Goal: Contribute content: Contribute content

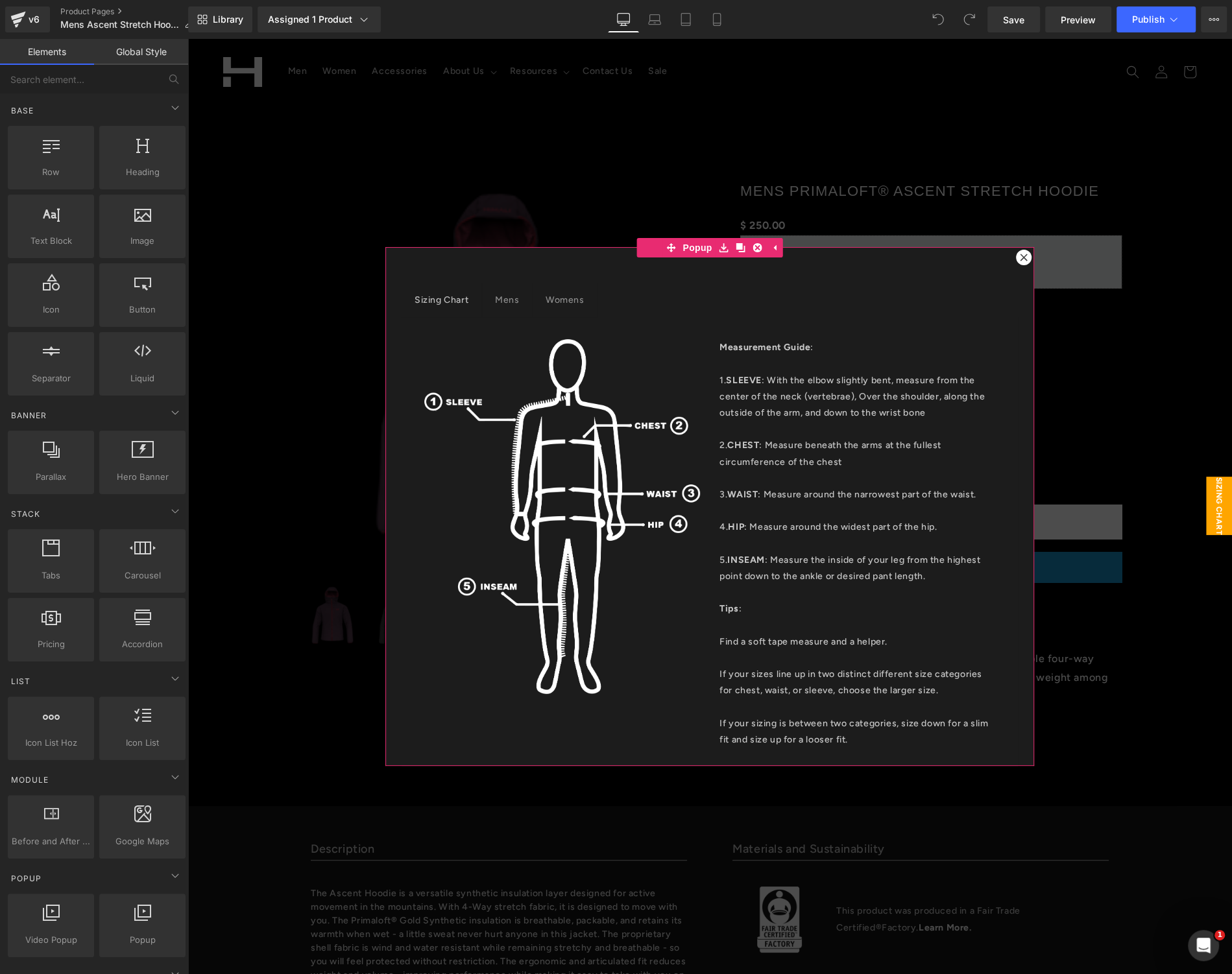
click at [1019, 258] on icon at bounding box center [1024, 258] width 8 height 8
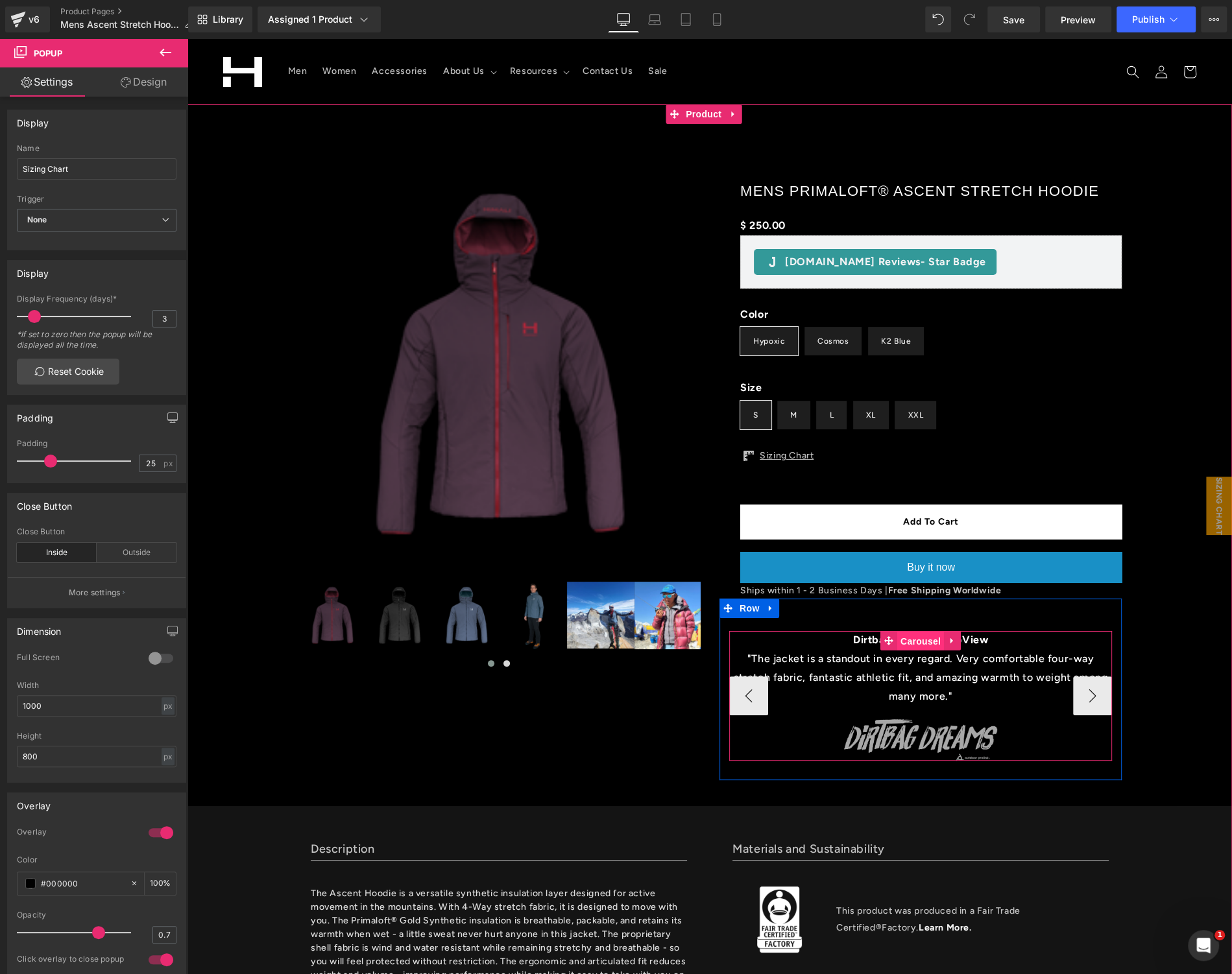
click at [926, 640] on span "Carousel" at bounding box center [920, 641] width 47 height 20
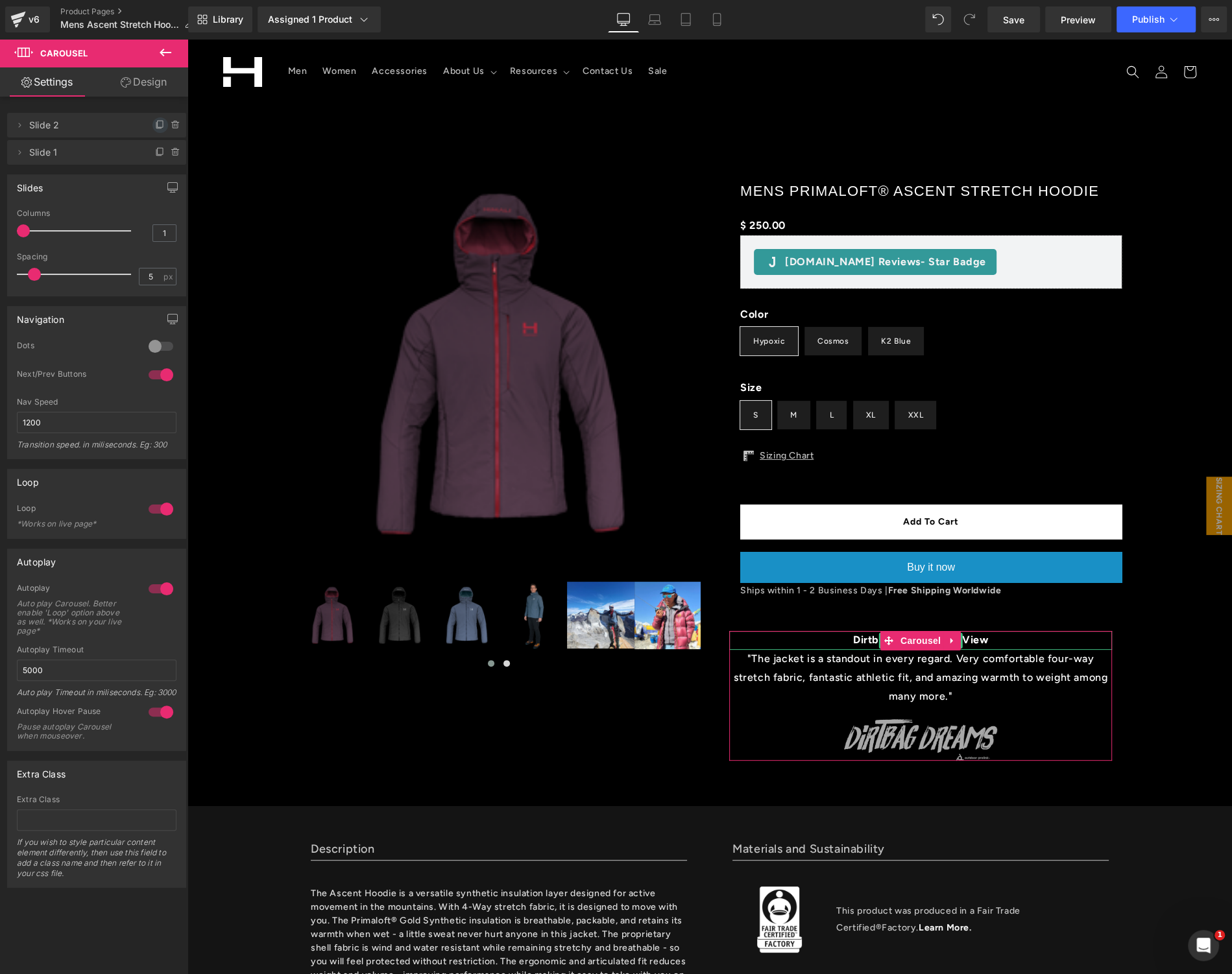
click at [155, 124] on icon at bounding box center [160, 125] width 10 height 10
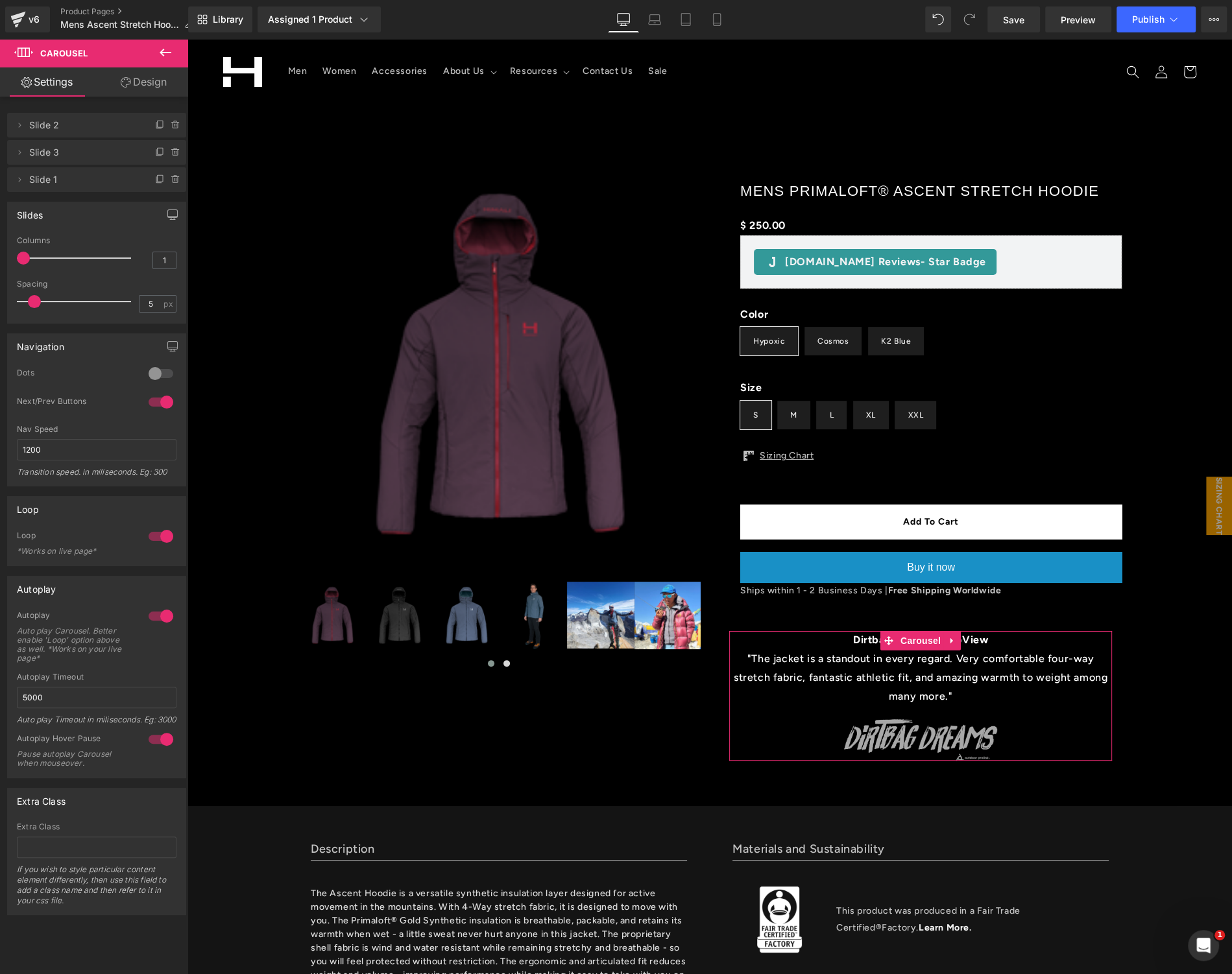
drag, startPoint x: 16, startPoint y: 148, endPoint x: 26, endPoint y: 109, distance: 40.3
click at [26, 109] on div "Delete Cancel Slide 2 Slide 2 Delete Cancel Slide 3 Slide 3 Delete Cancel Slide…" at bounding box center [96, 146] width 194 height 92
click at [94, 125] on span "Slide 2" at bounding box center [84, 125] width 109 height 25
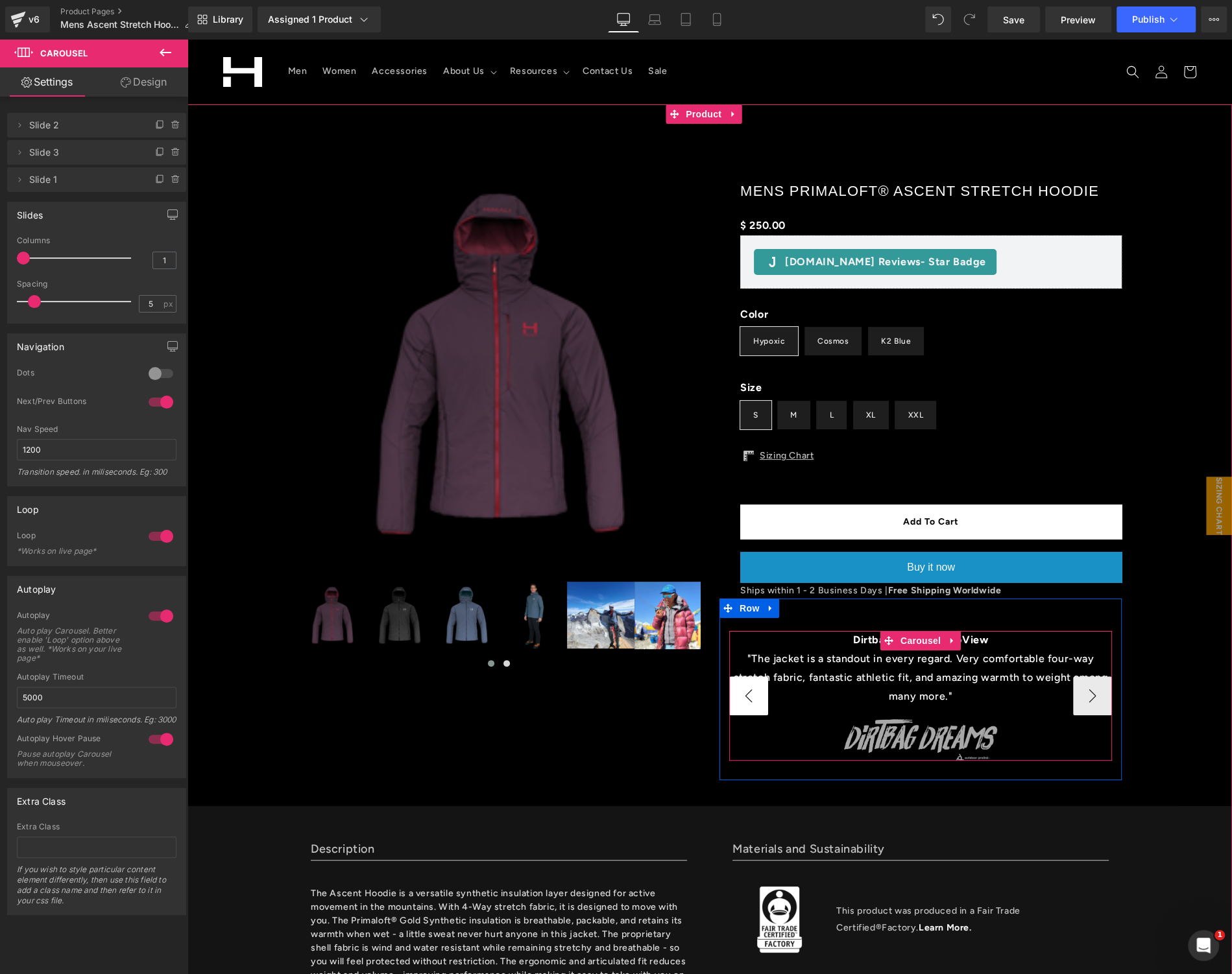
click at [729, 701] on button "‹" at bounding box center [749, 696] width 39 height 39
click at [907, 733] on span "Image" at bounding box center [920, 739] width 27 height 16
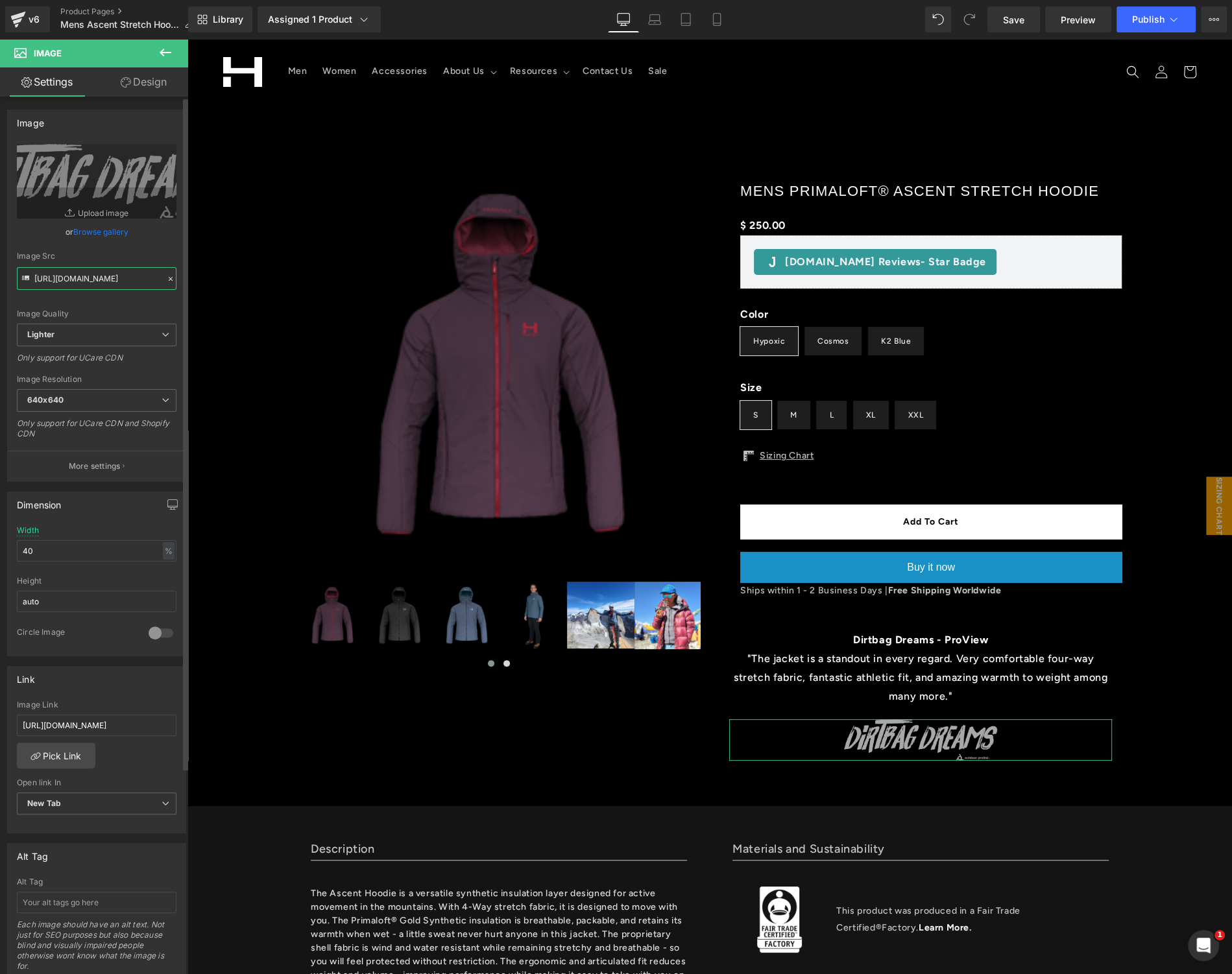
click at [96, 285] on input "https://ucarecdn.com/2d3c88e4-21ef-4227-92ad-3fb642ca94f1/-/format/auto/-/previ…" at bounding box center [96, 279] width 160 height 23
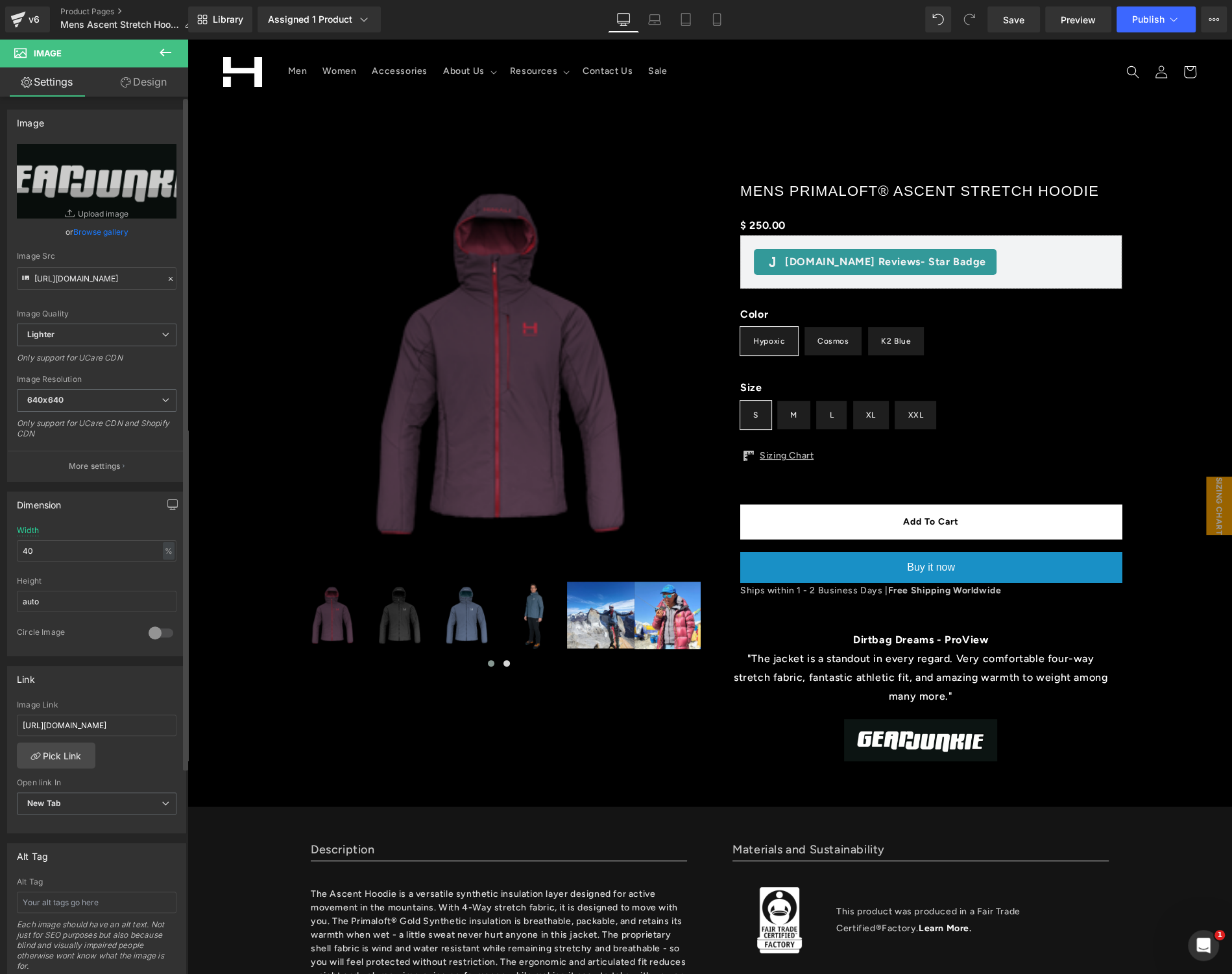
type input "https://ucarecdn.com/d50decba-fa27-48c5-8f71-6dffded43af3/-/format/auto/-/previ…"
click at [100, 719] on input "https://dirtbagdreams.com/proview-himali-mens-ascent-hoodie/" at bounding box center [96, 726] width 160 height 22
click at [101, 719] on input "https://dirtbagdreams.com/proview-himali-mens-ascent-hoodie/" at bounding box center [96, 726] width 160 height 22
paste input "gearjunkie.com/apparel/best-midlayers-jackets"
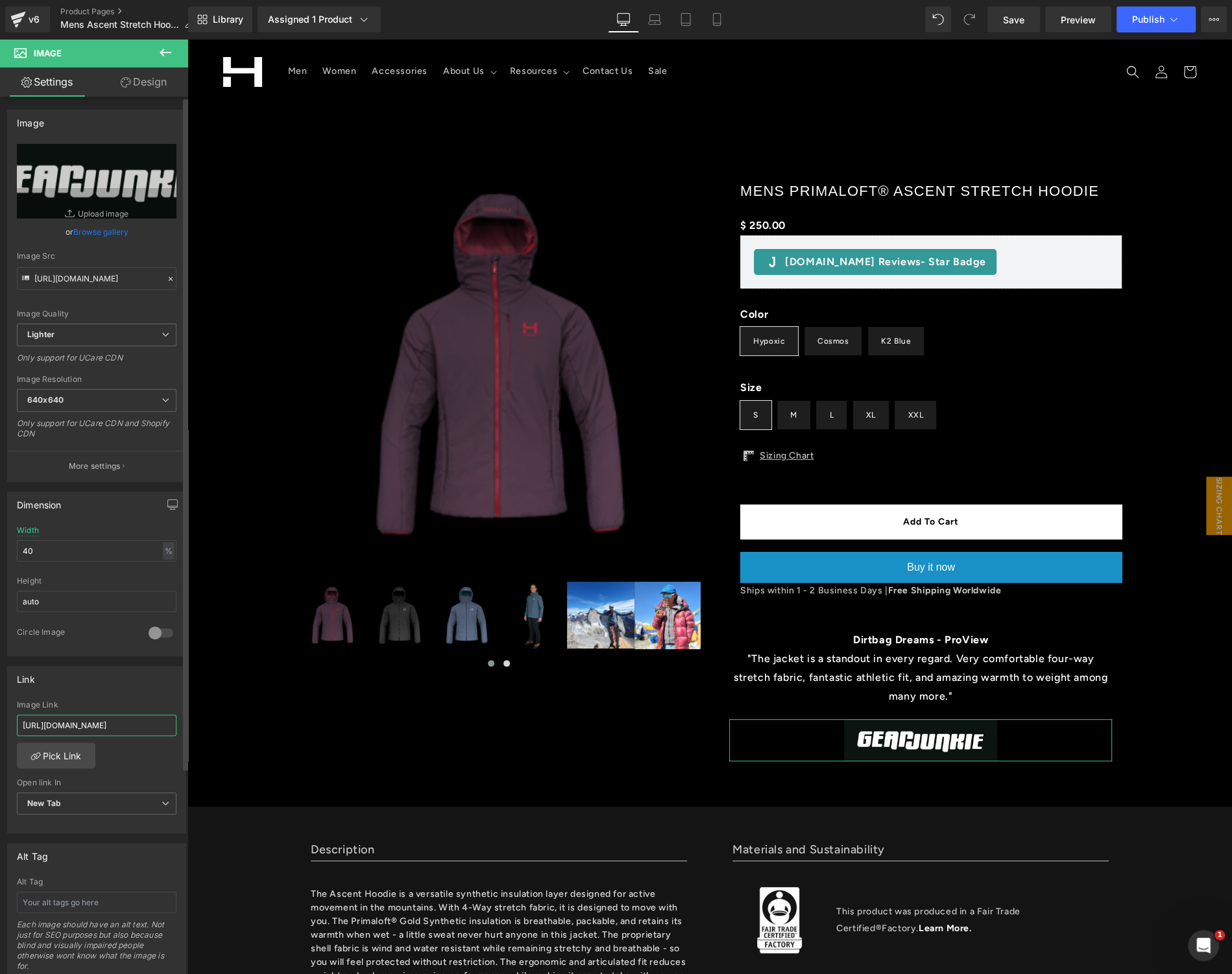
scroll to position [0, 57]
type input "https://gearjunkie.com/apparel/best-midlayers-jackets"
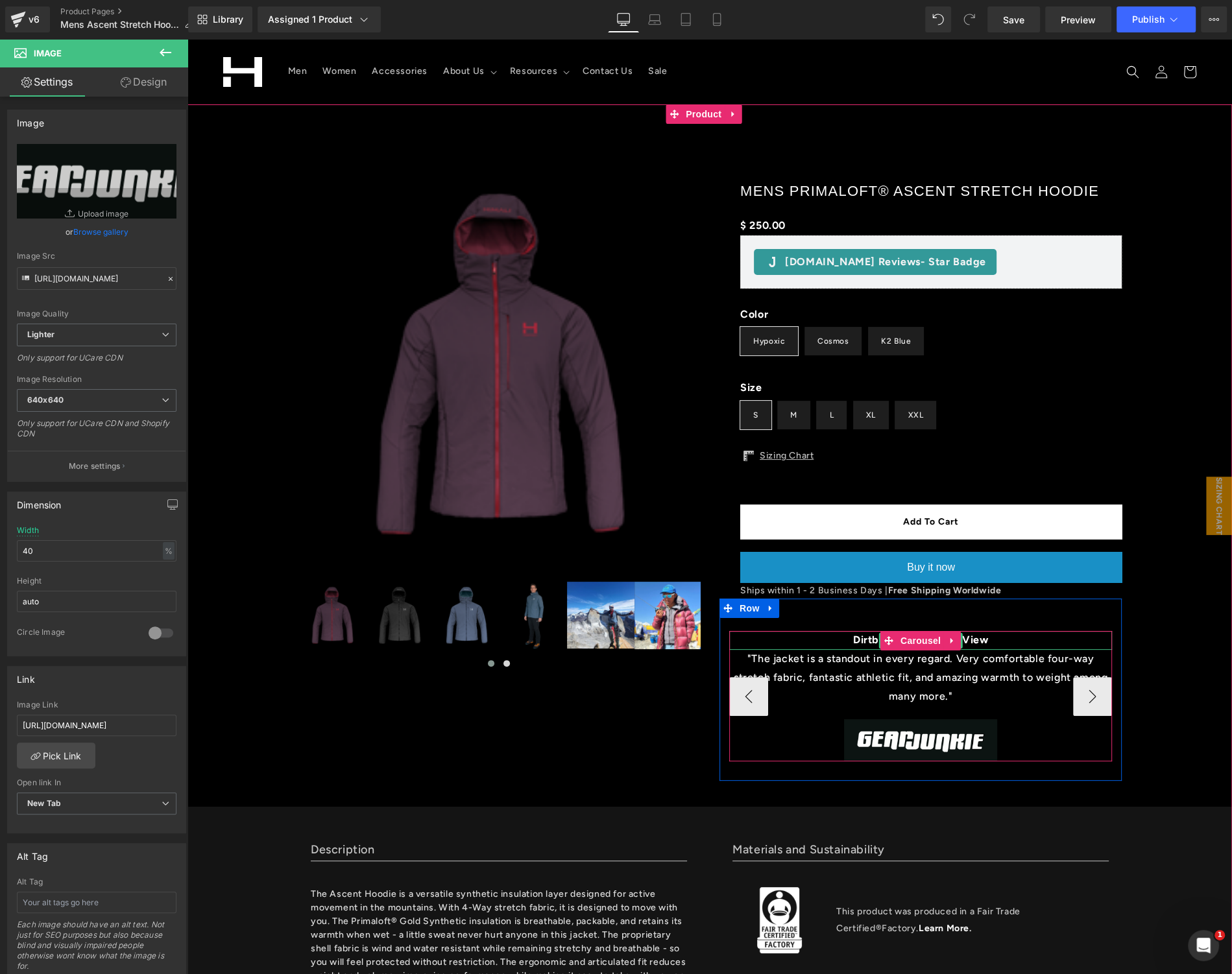
click at [853, 638] on strong "Dirtbag Dreams - ProView" at bounding box center [920, 639] width 135 height 12
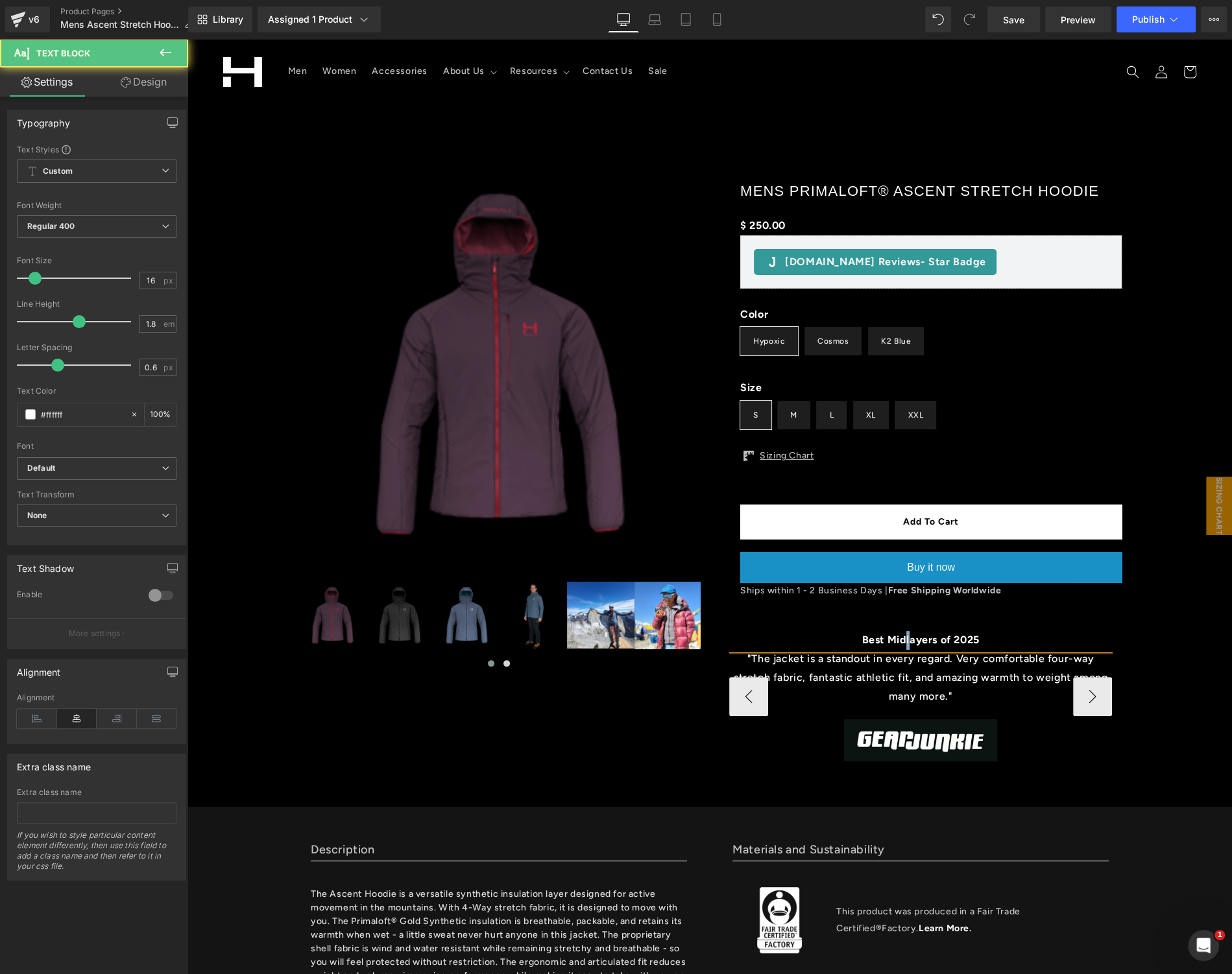
click at [900, 637] on strong "Best Midlayers of 2025" at bounding box center [920, 639] width 117 height 12
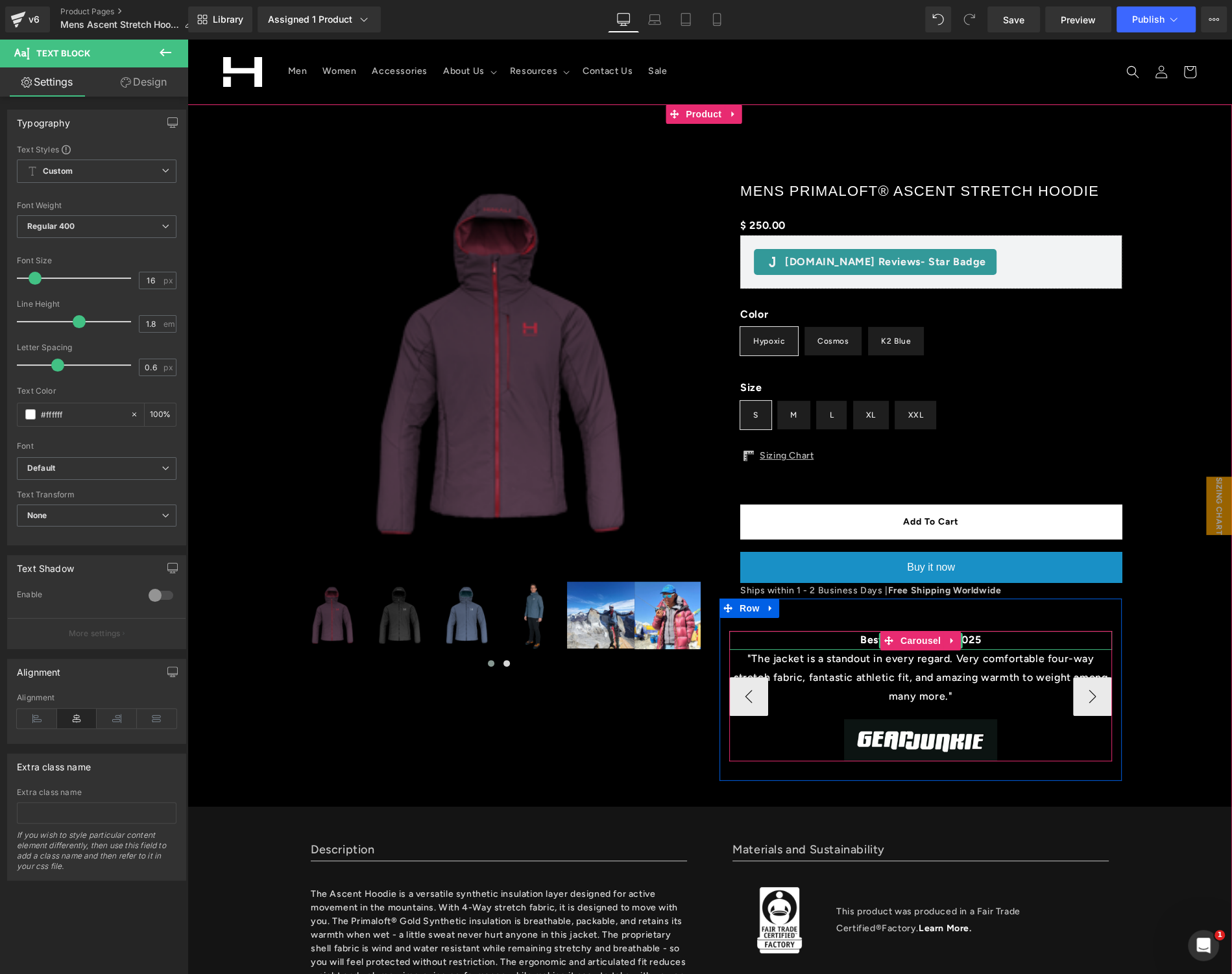
click at [860, 641] on strong "Best MidLayers of 2025" at bounding box center [920, 639] width 121 height 12
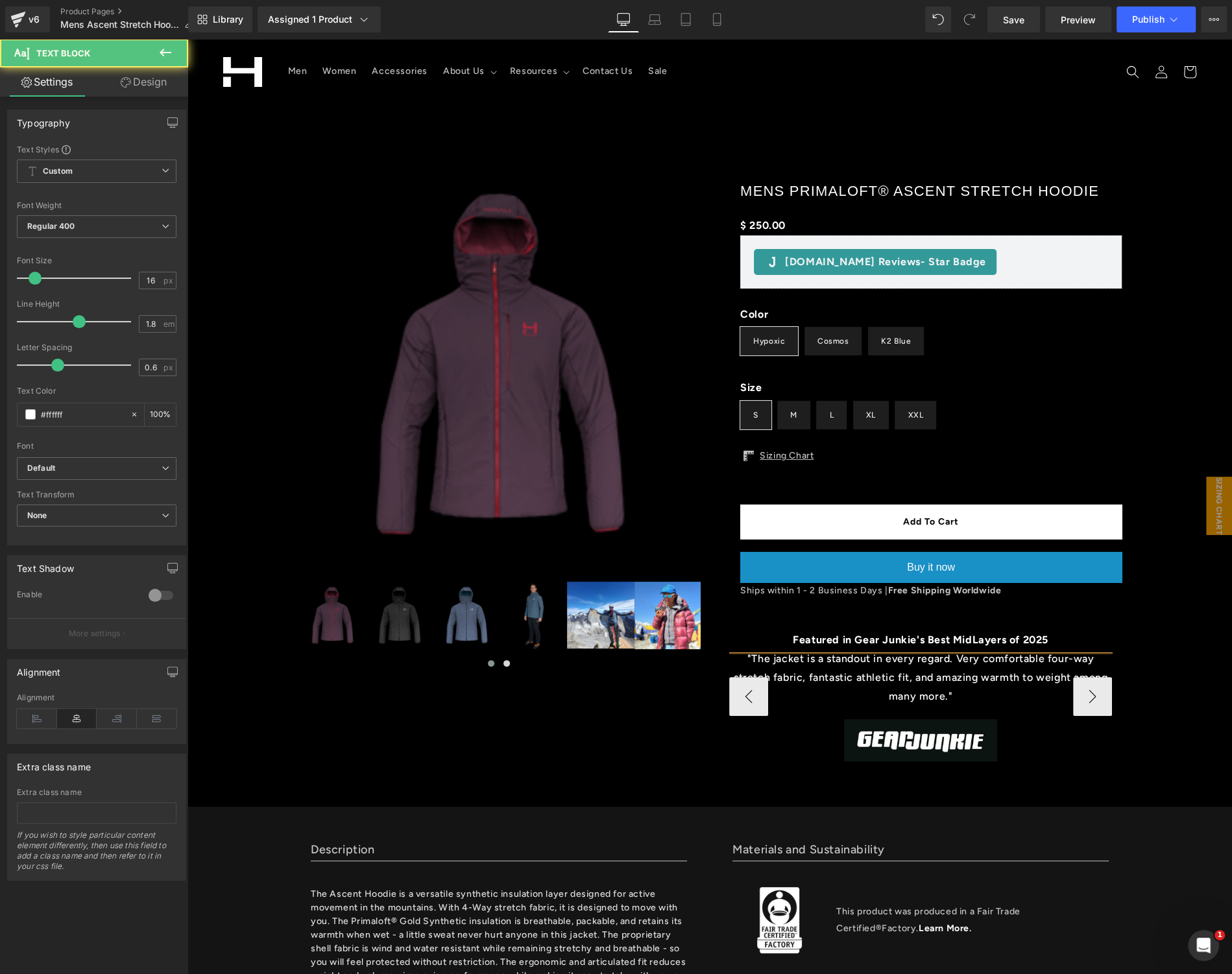
click at [1061, 639] on p "Featured in Gear Junkie's Best MidLayers of 2025" at bounding box center [920, 641] width 383 height 19
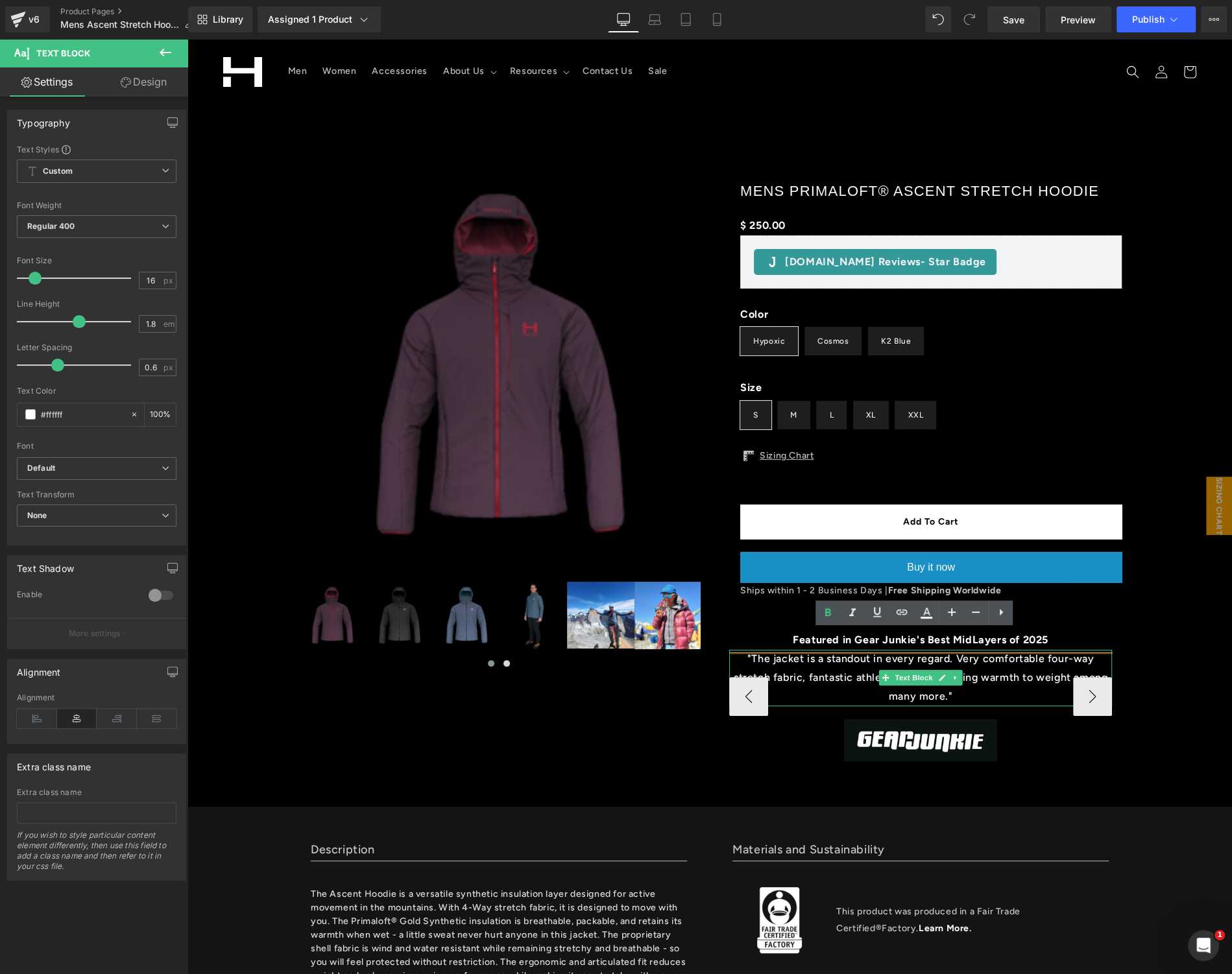
drag, startPoint x: 927, startPoint y: 698, endPoint x: 754, endPoint y: 669, distance: 175.4
click at [752, 674] on p ""The jacket is a standout in every regard. Very comfortable four-way stretch fa…" at bounding box center [920, 677] width 383 height 56
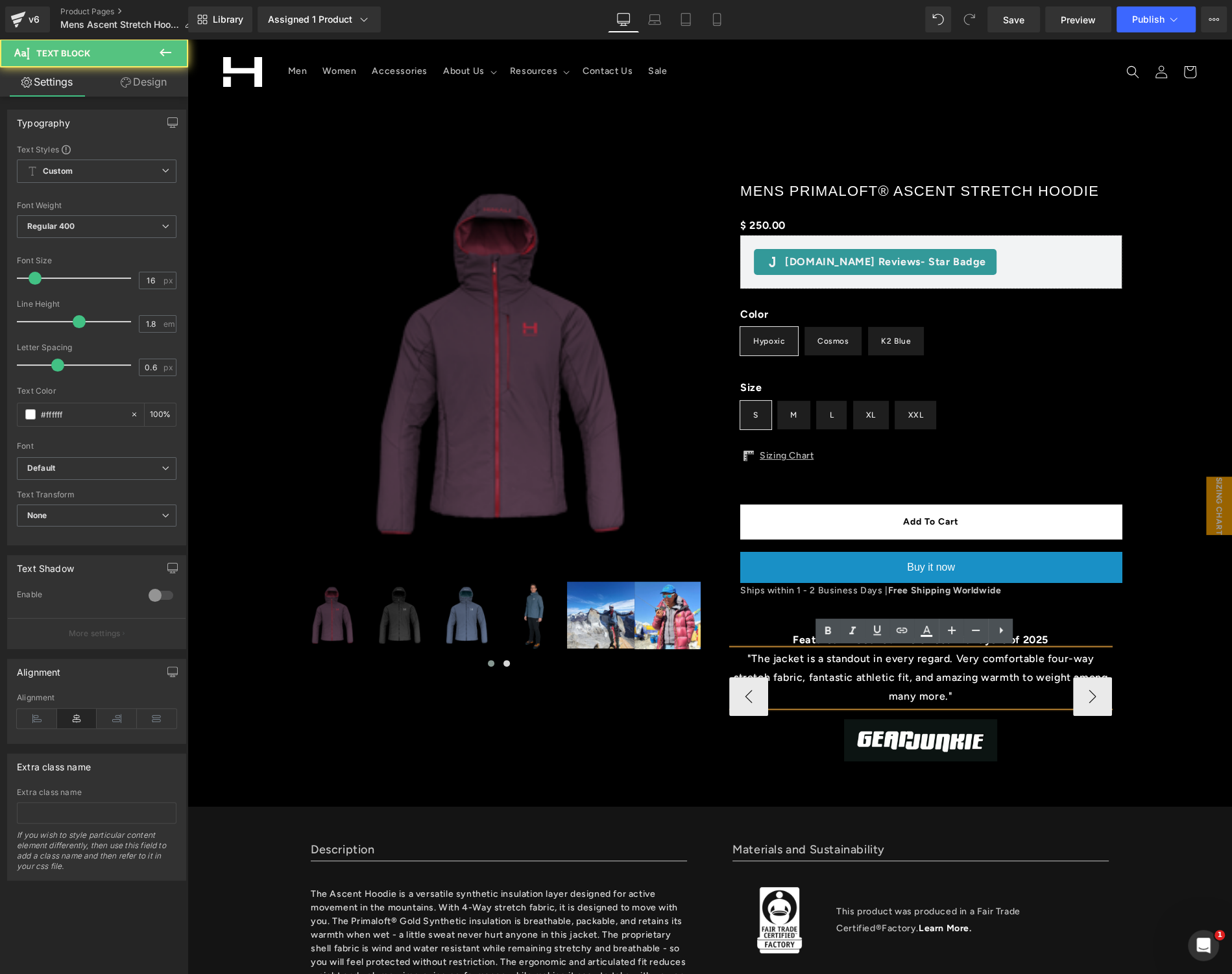
click at [754, 668] on p ""The jacket is a standout in every regard. Very comfortable four-way stretch fa…" at bounding box center [920, 677] width 383 height 56
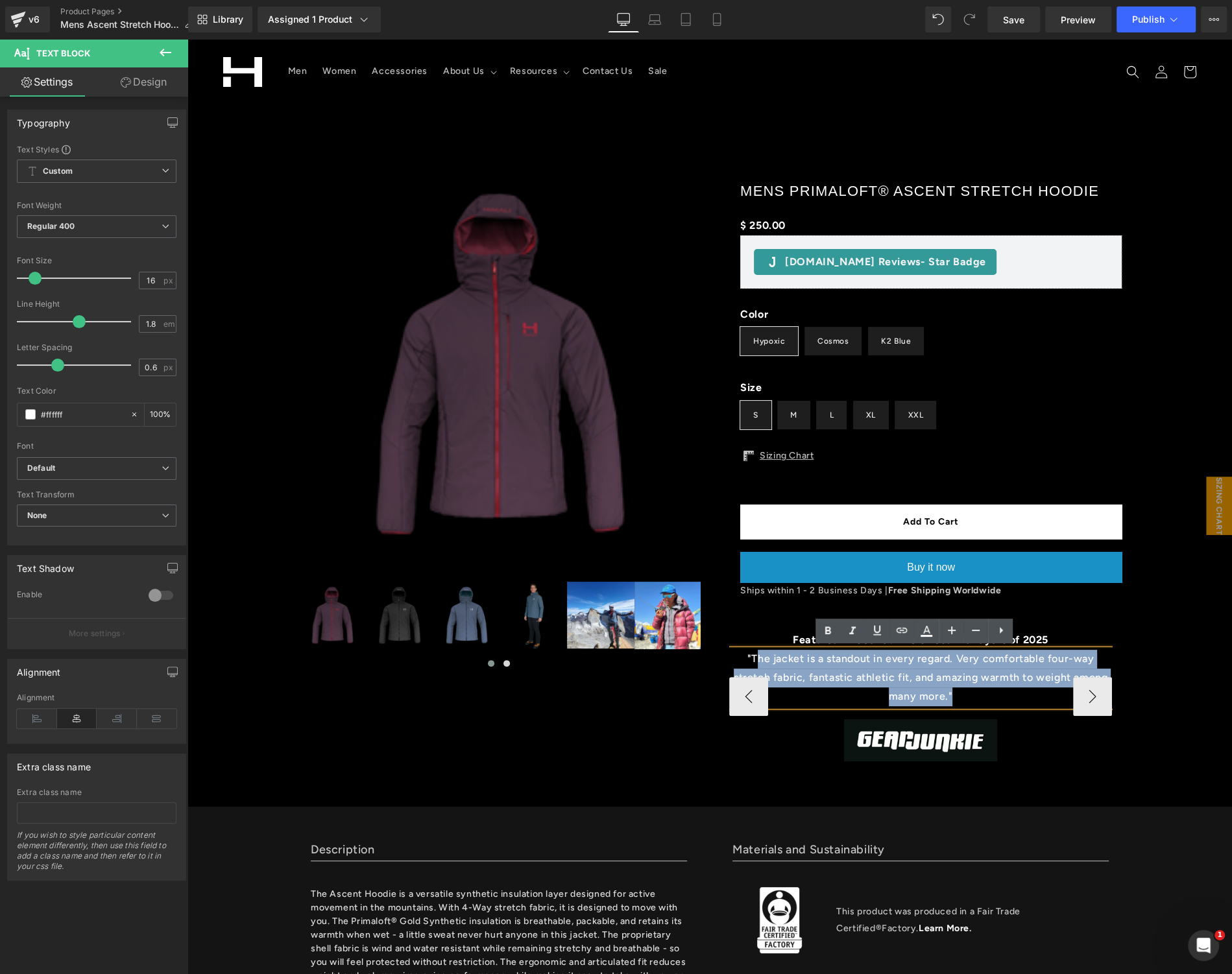
drag, startPoint x: 734, startPoint y: 659, endPoint x: 924, endPoint y: 691, distance: 192.7
click at [925, 691] on p ""The jacket is a standout in every regard. Very comfortable four-way stretch fa…" at bounding box center [920, 677] width 383 height 56
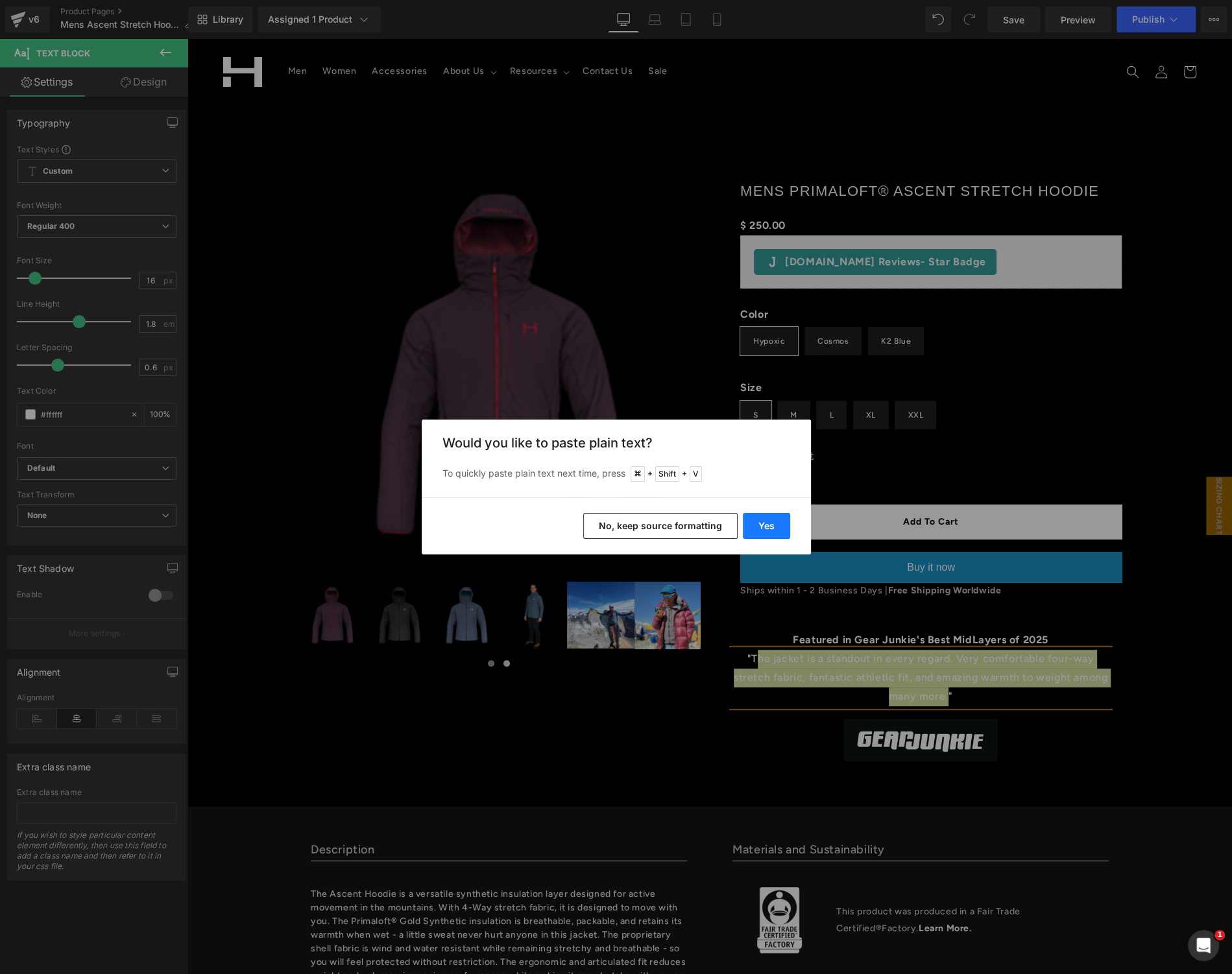
click at [753, 519] on button "Yes" at bounding box center [766, 526] width 47 height 26
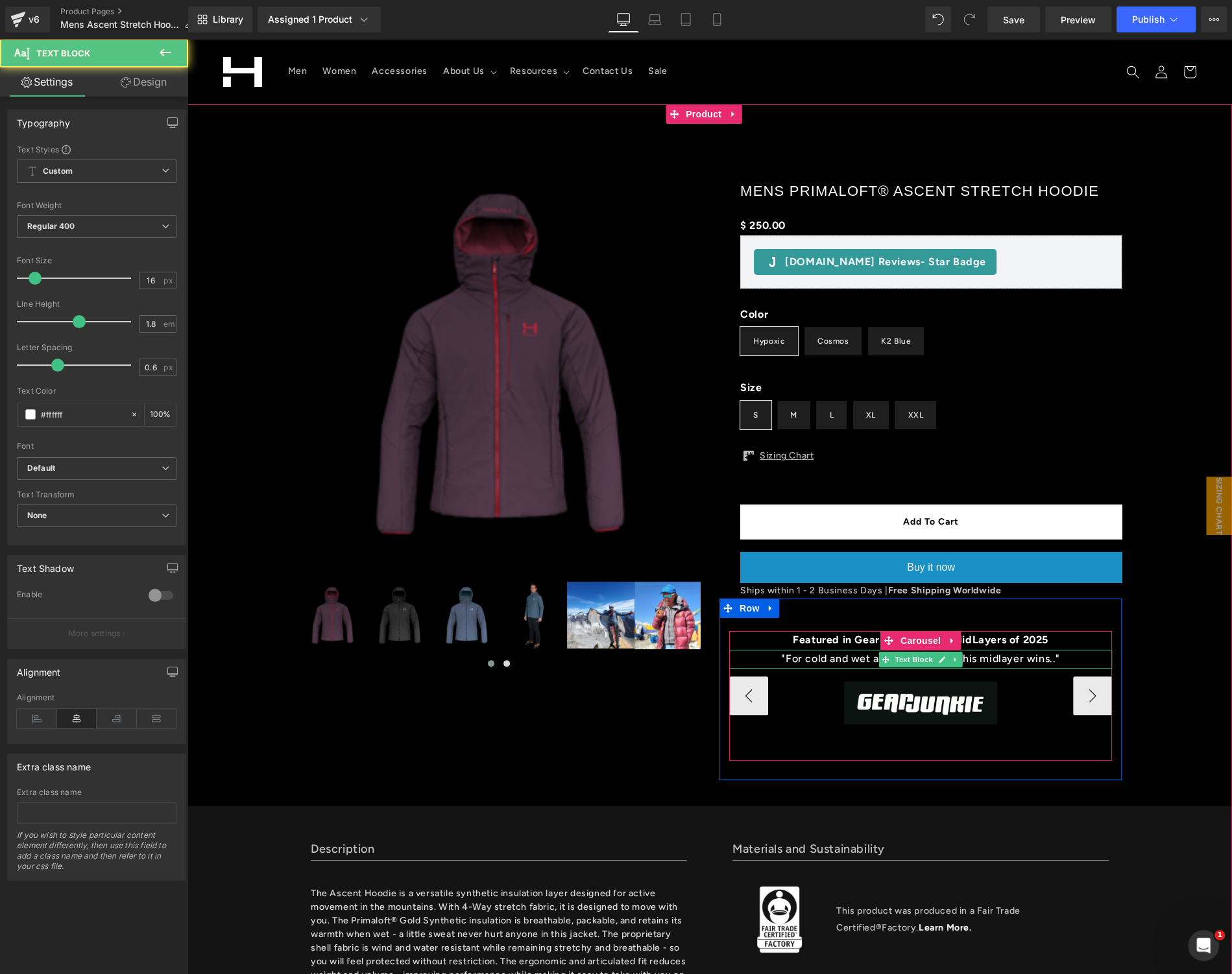
drag, startPoint x: 1009, startPoint y: 657, endPoint x: 1029, endPoint y: 658, distance: 20.0
click at [1009, 657] on p ""For cold and wet action outdoors, this midlayer wins.."" at bounding box center [920, 659] width 383 height 19
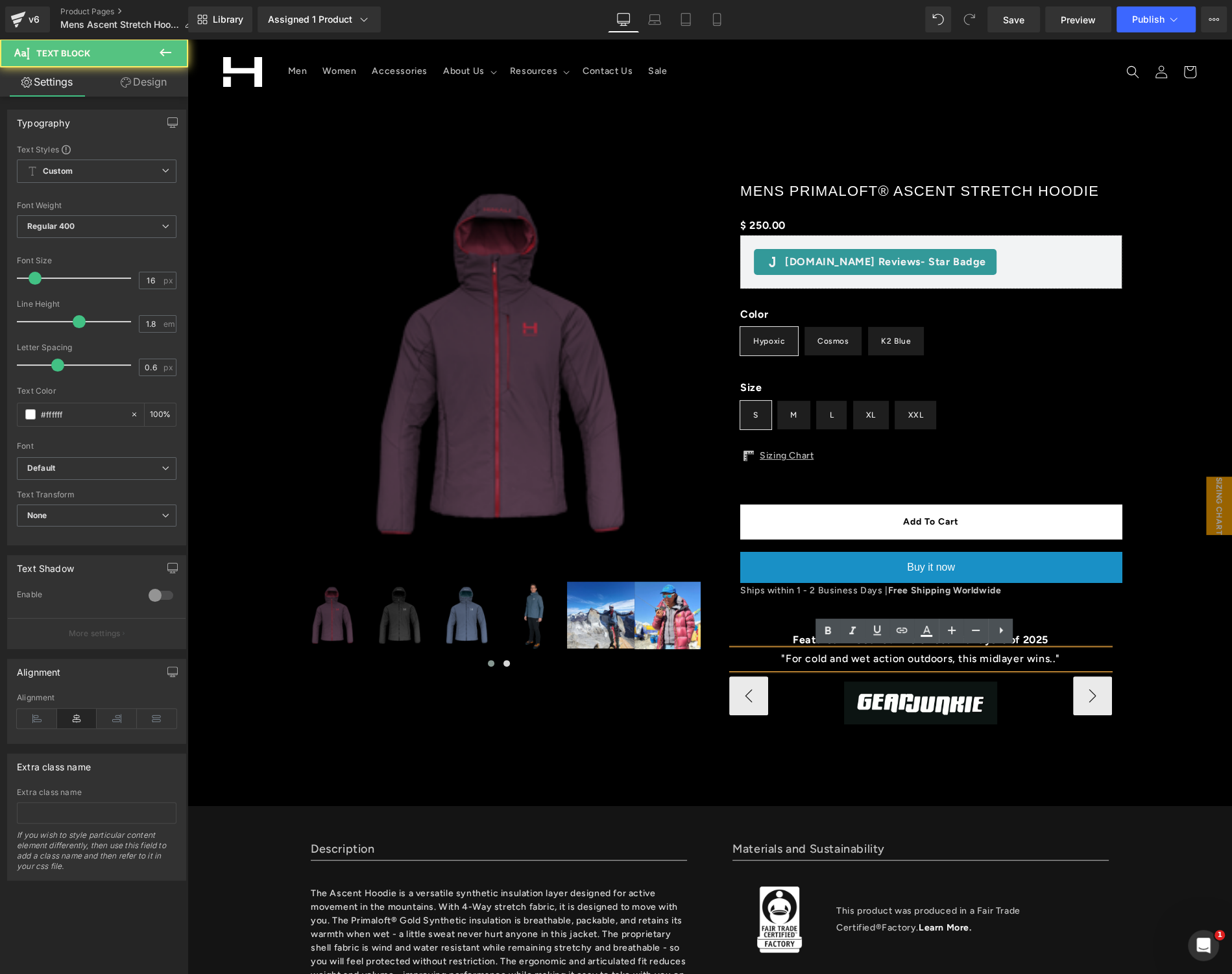
drag, startPoint x: 1051, startPoint y: 658, endPoint x: 1099, endPoint y: 649, distance: 48.8
click at [1051, 658] on p ""For cold and wet action outdoors, this midlayer wins.."" at bounding box center [920, 659] width 383 height 19
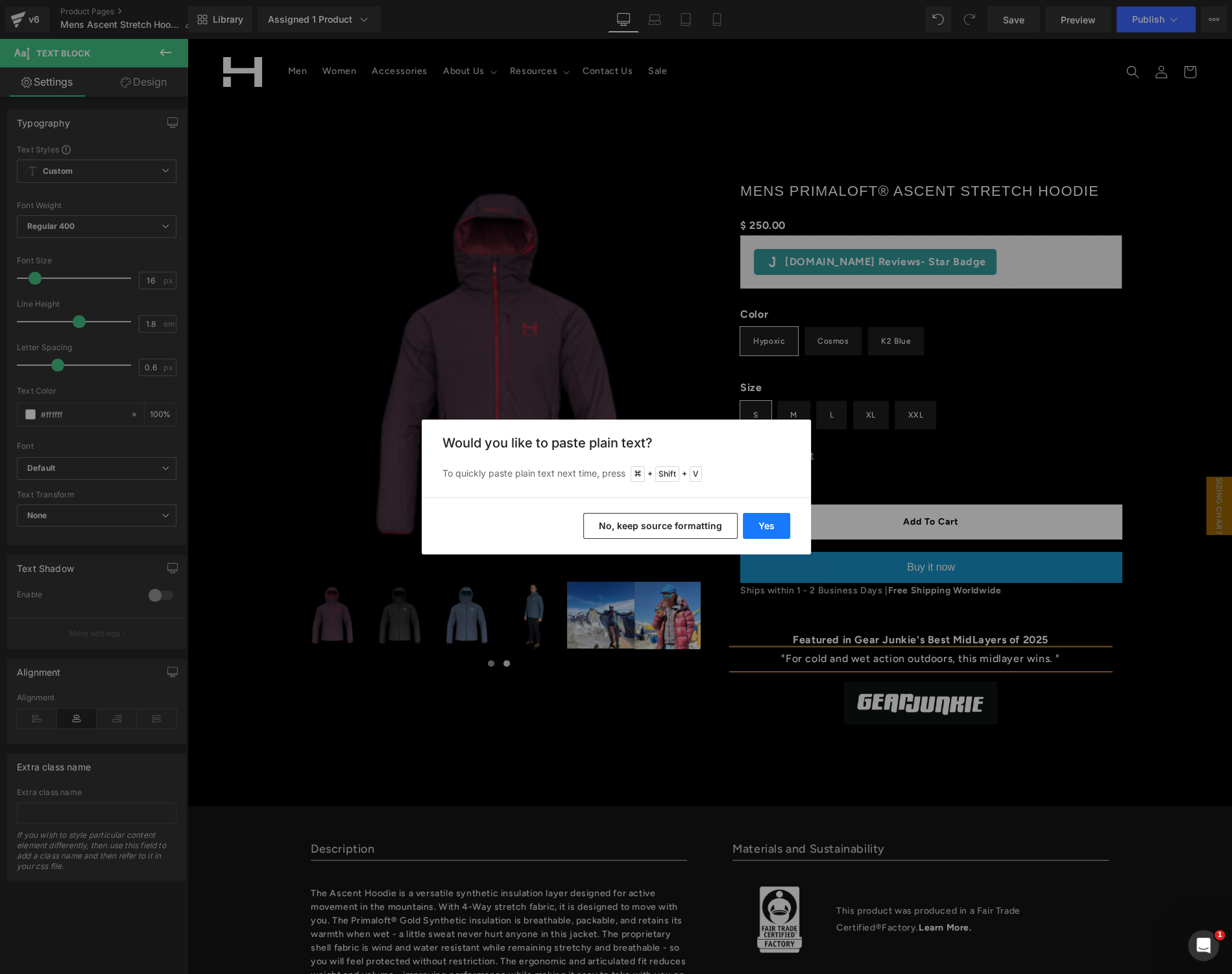
click at [774, 521] on button "Yes" at bounding box center [766, 526] width 47 height 26
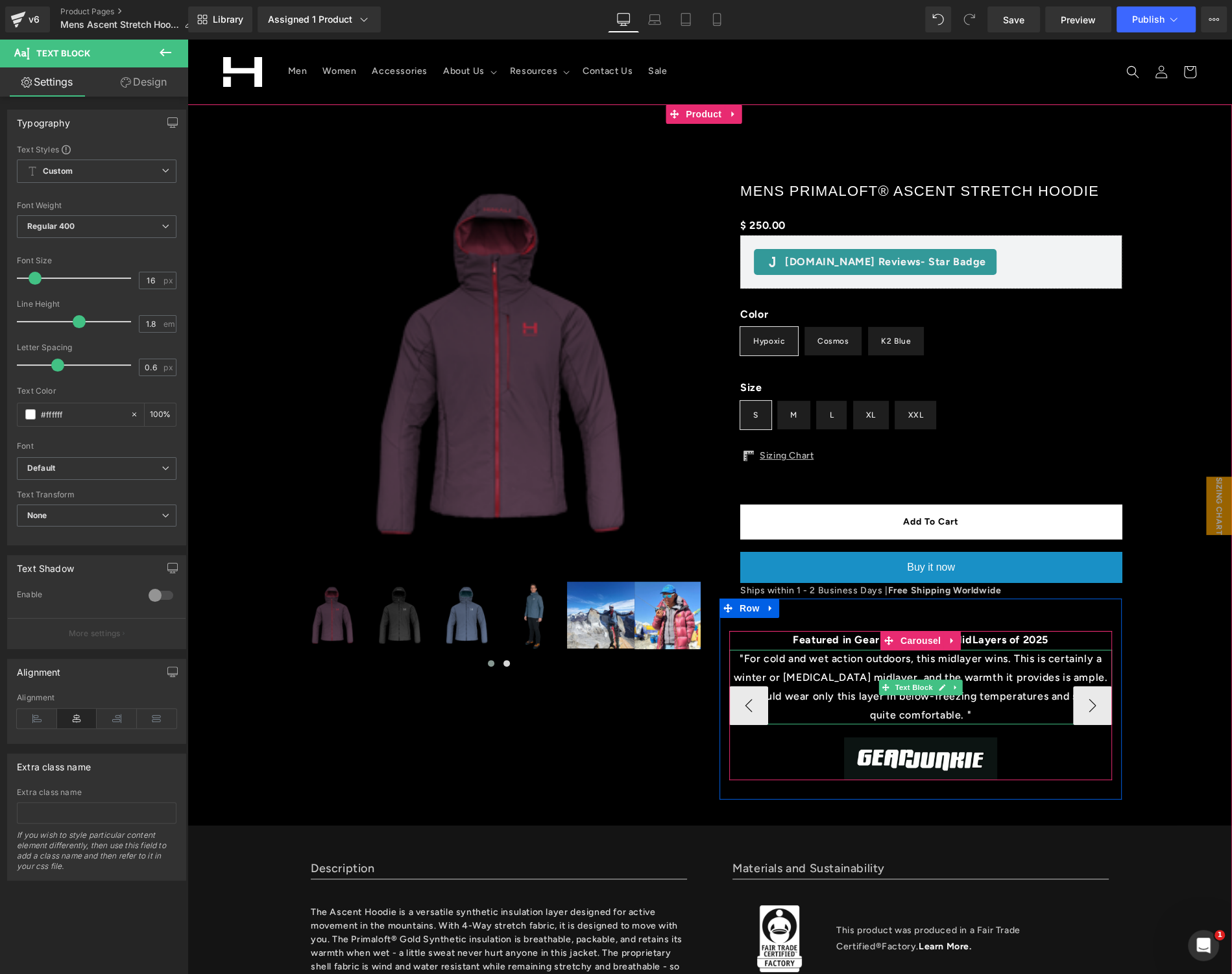
click at [936, 708] on p ""For cold and wet action outdoors, this midlayer wins. This is certainly a wint…" at bounding box center [920, 687] width 383 height 75
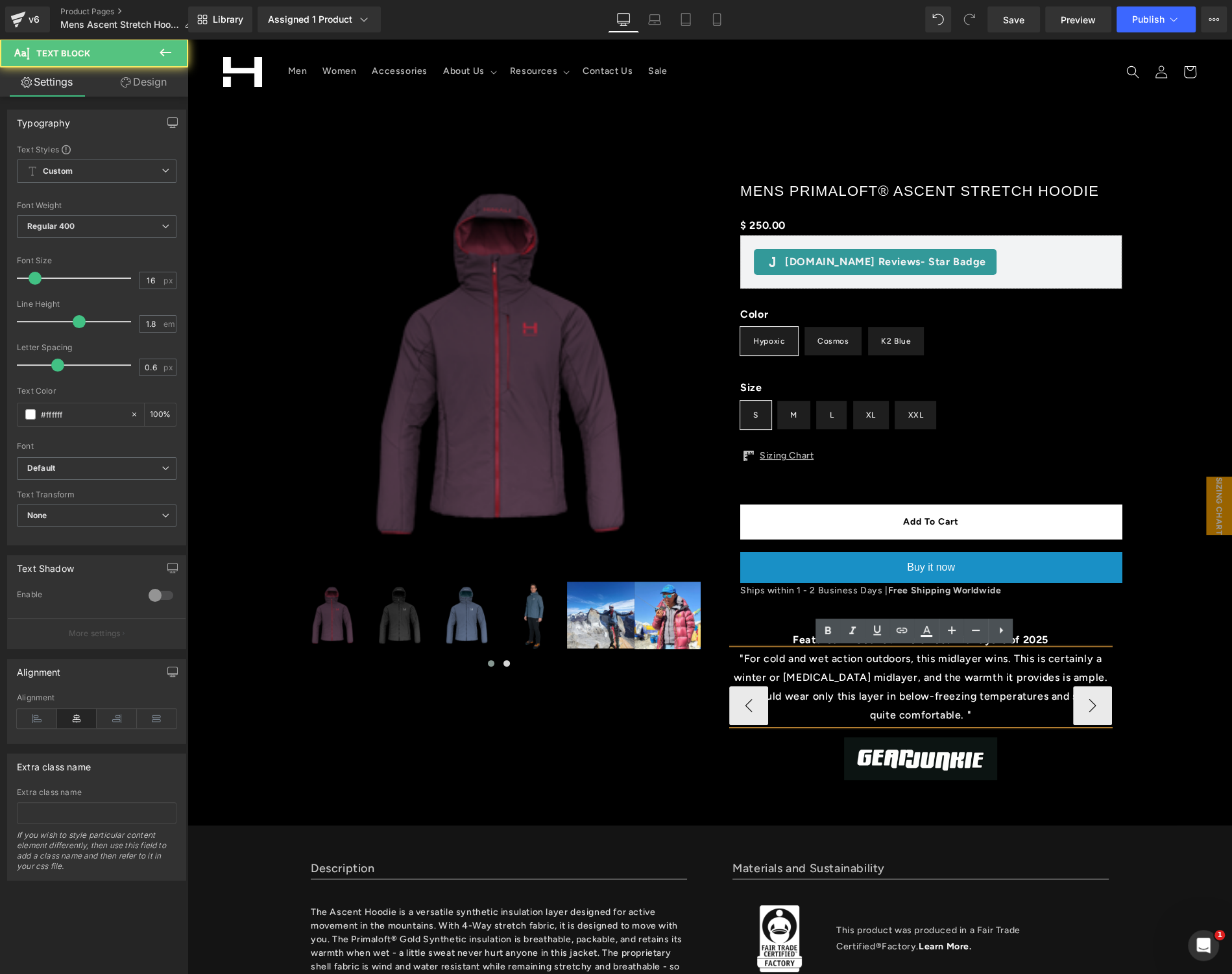
click at [947, 712] on p ""For cold and wet action outdoors, this midlayer wins. This is certainly a wint…" at bounding box center [920, 687] width 383 height 75
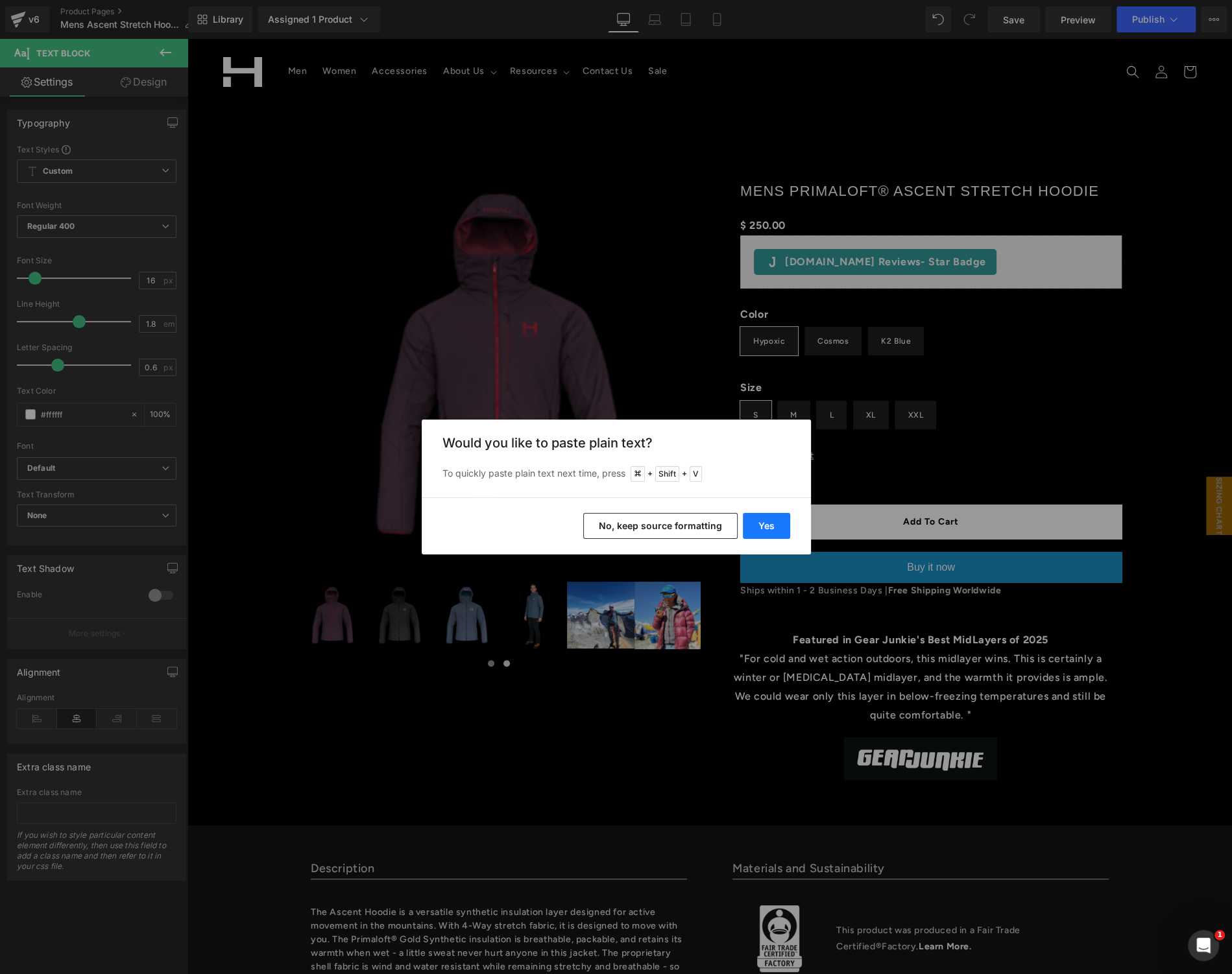
click at [776, 527] on button "Yes" at bounding box center [766, 526] width 47 height 26
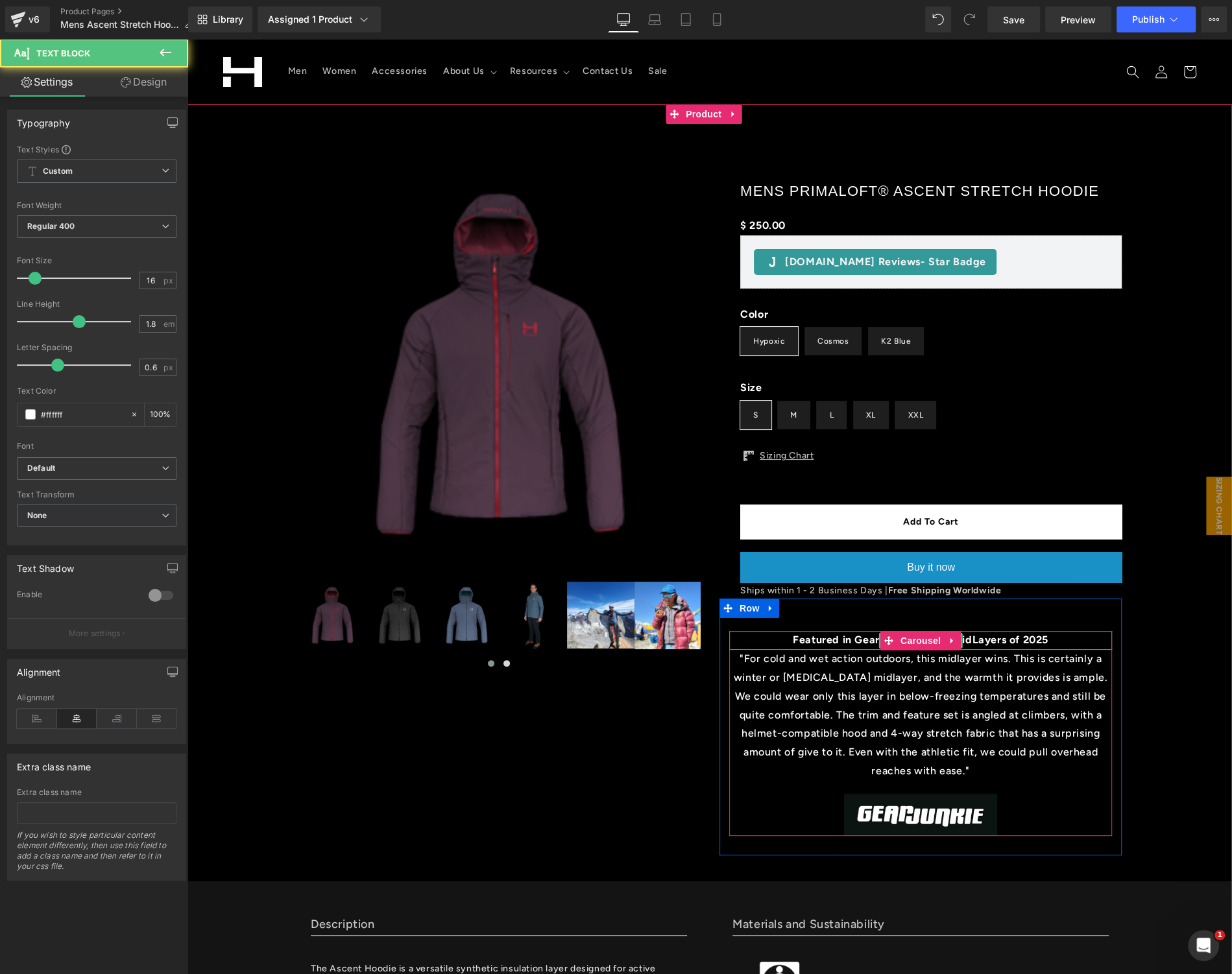
drag, startPoint x: 922, startPoint y: 739, endPoint x: 712, endPoint y: 654, distance: 226.6
click at [712, 652] on div "Mens Primaloft® Ascent Stretch Hoodie (P) Title $ 250.00 $ 0 Save -24900% (P) P…" at bounding box center [920, 503] width 422 height 704
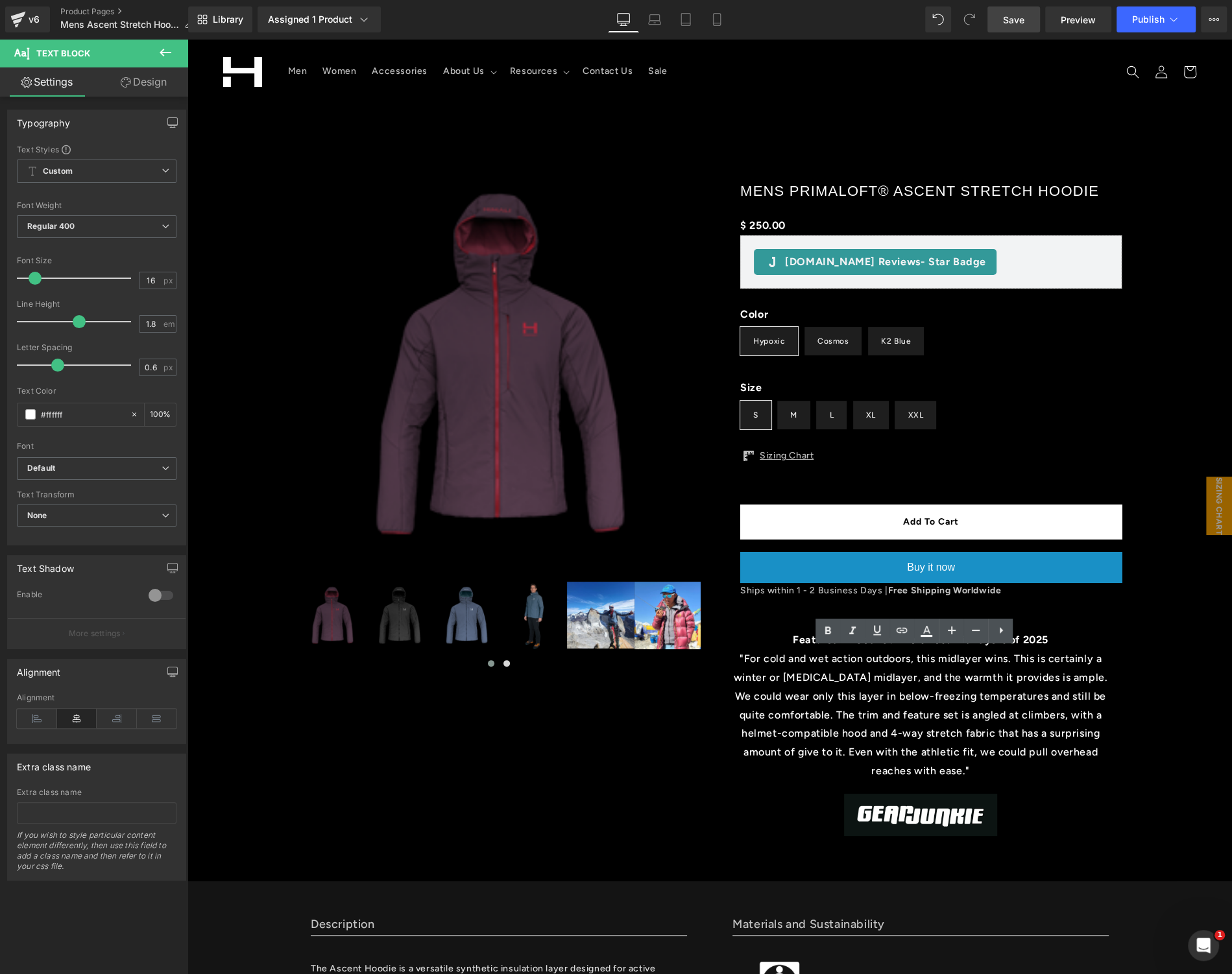
drag, startPoint x: 1021, startPoint y: 10, endPoint x: 1034, endPoint y: 13, distance: 13.3
click at [1021, 10] on link "Save" at bounding box center [1013, 20] width 53 height 26
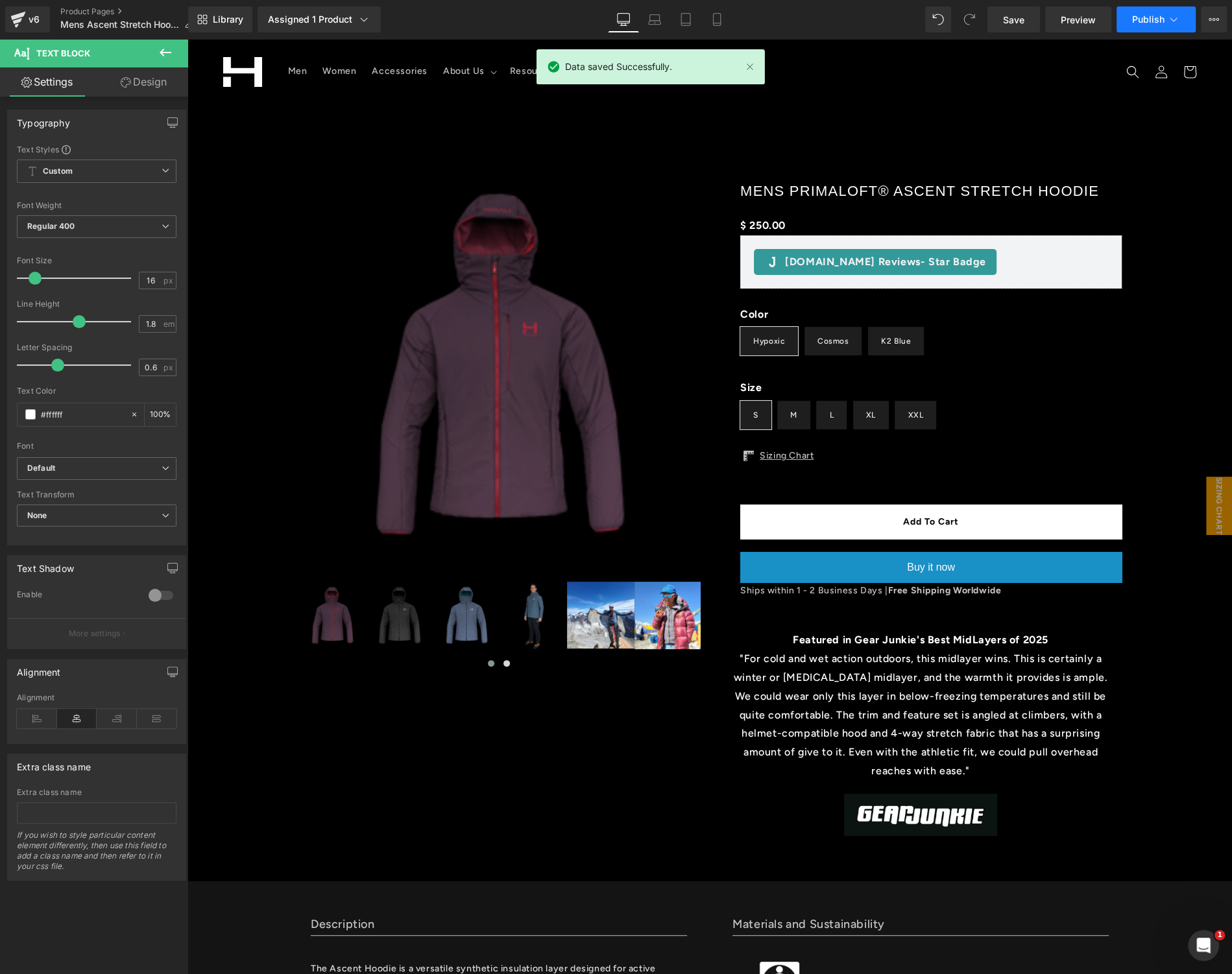
click at [1153, 23] on span "Publish" at bounding box center [1148, 19] width 32 height 10
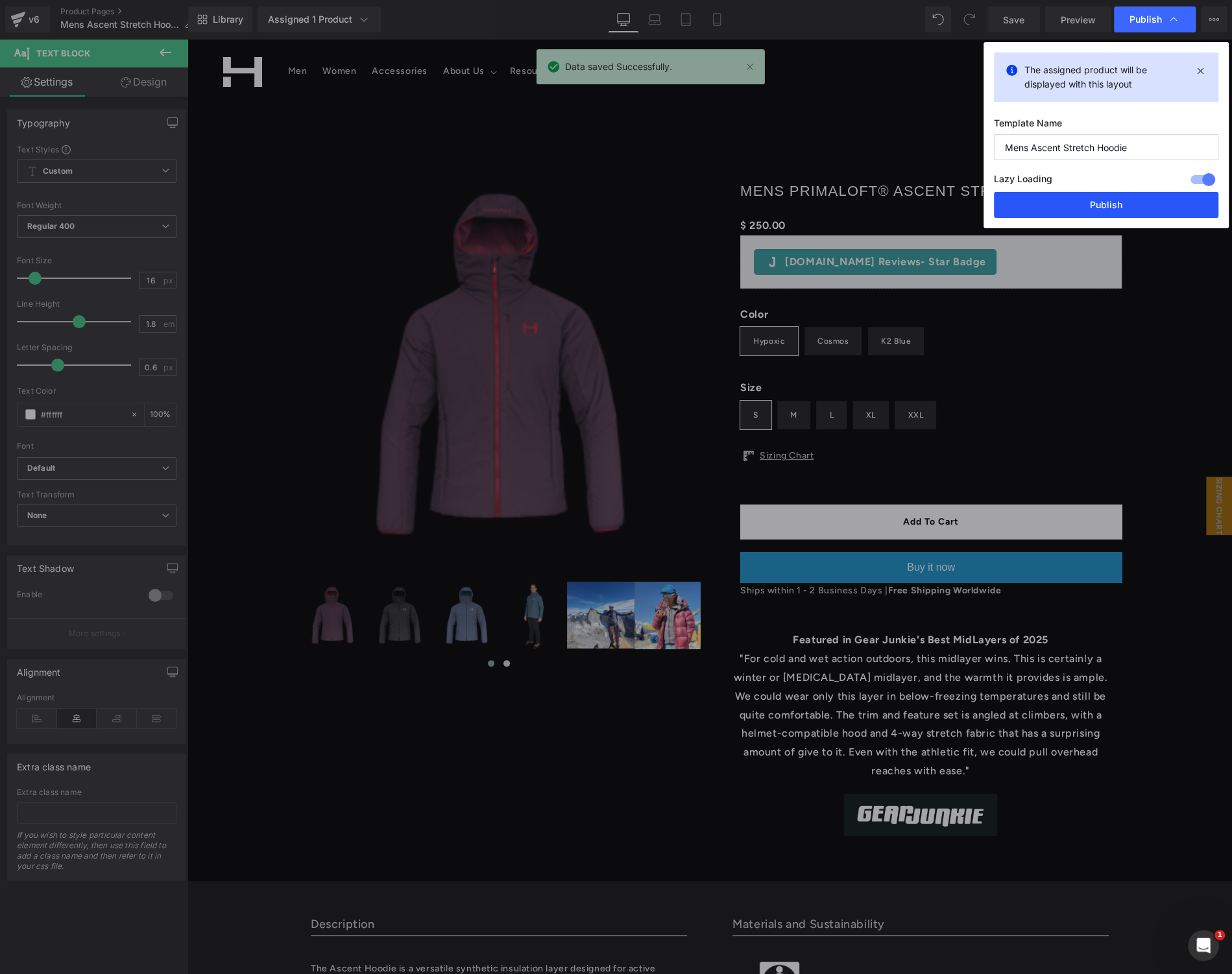
drag, startPoint x: 1100, startPoint y: 205, endPoint x: 870, endPoint y: 81, distance: 261.3
click at [1100, 205] on button "Publish" at bounding box center [1106, 205] width 225 height 26
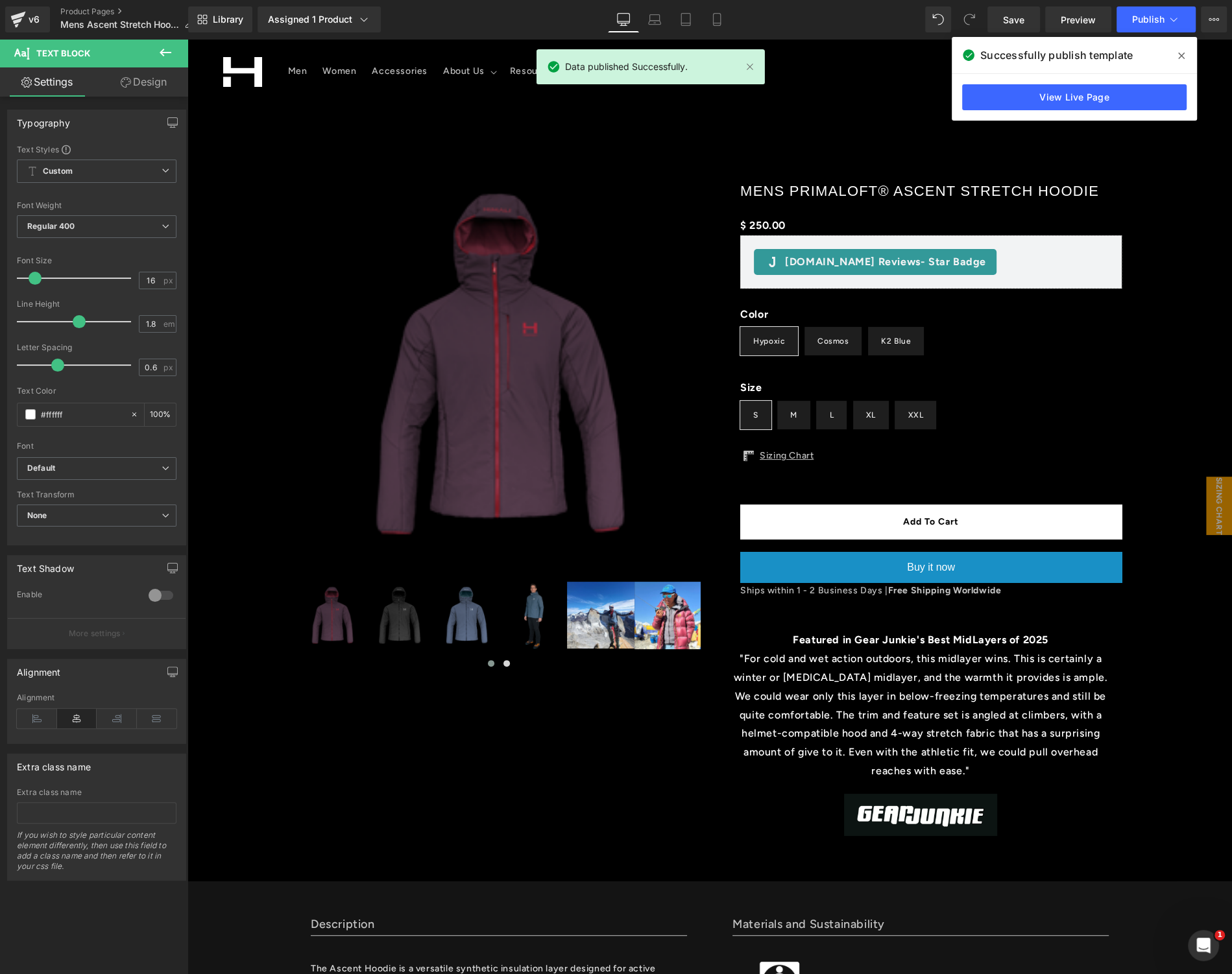
click at [1186, 57] on span at bounding box center [1181, 55] width 21 height 21
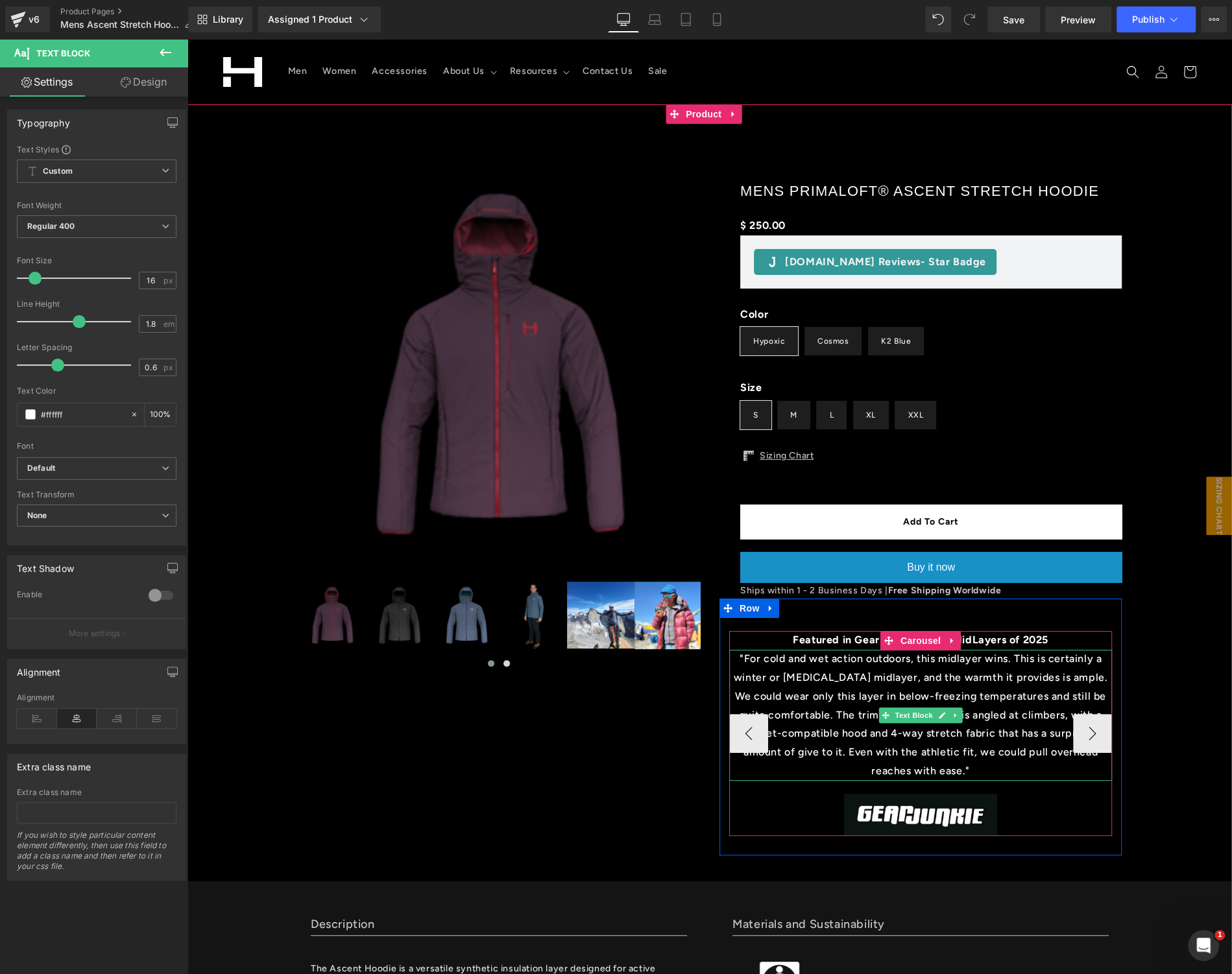
click at [810, 722] on p ""For cold and wet action outdoors, this midlayer wins. This is certainly a wint…" at bounding box center [920, 715] width 383 height 131
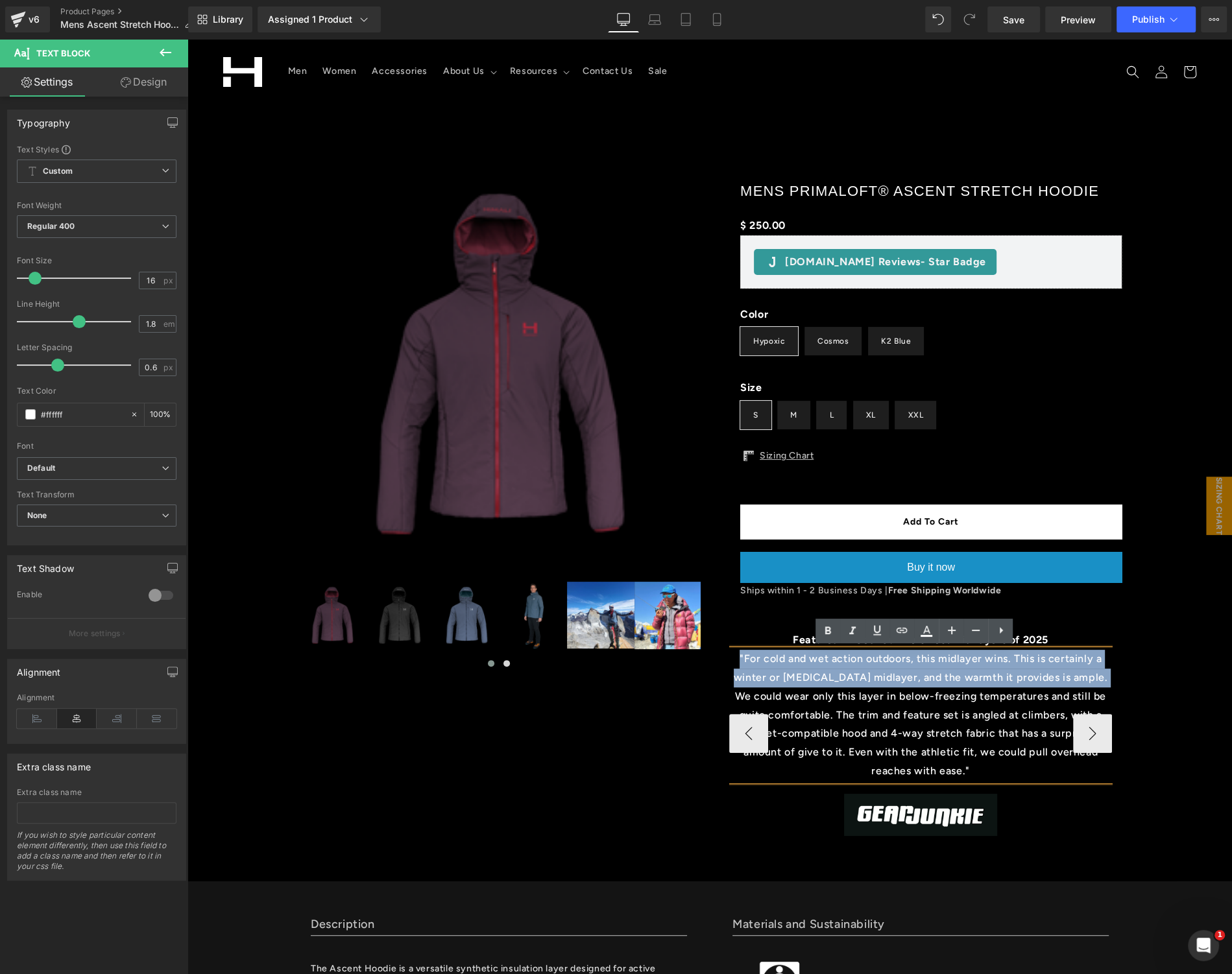
drag, startPoint x: 728, startPoint y: 658, endPoint x: 1082, endPoint y: 672, distance: 354.3
click at [1082, 672] on p ""For cold and wet action outdoors, this midlayer wins. This is certainly a wint…" at bounding box center [920, 715] width 383 height 131
copy p ""For cold and wet action outdoors, this midlayer wins. This is certainly a wint…"
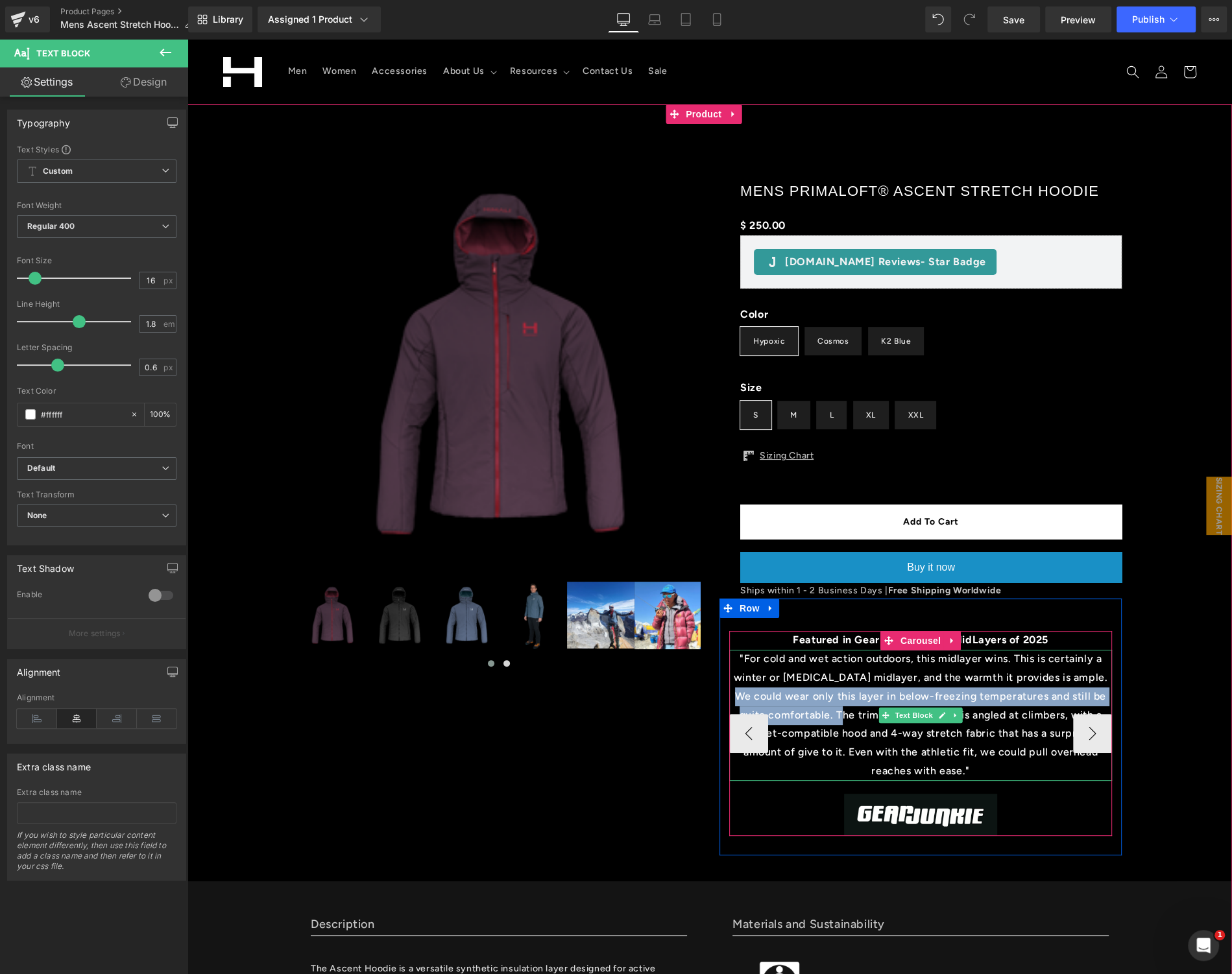
drag, startPoint x: 1083, startPoint y: 680, endPoint x: 803, endPoint y: 716, distance: 282.3
click at [797, 716] on p ""For cold and wet action outdoors, this midlayer wins. This is certainly a wint…" at bounding box center [920, 715] width 383 height 131
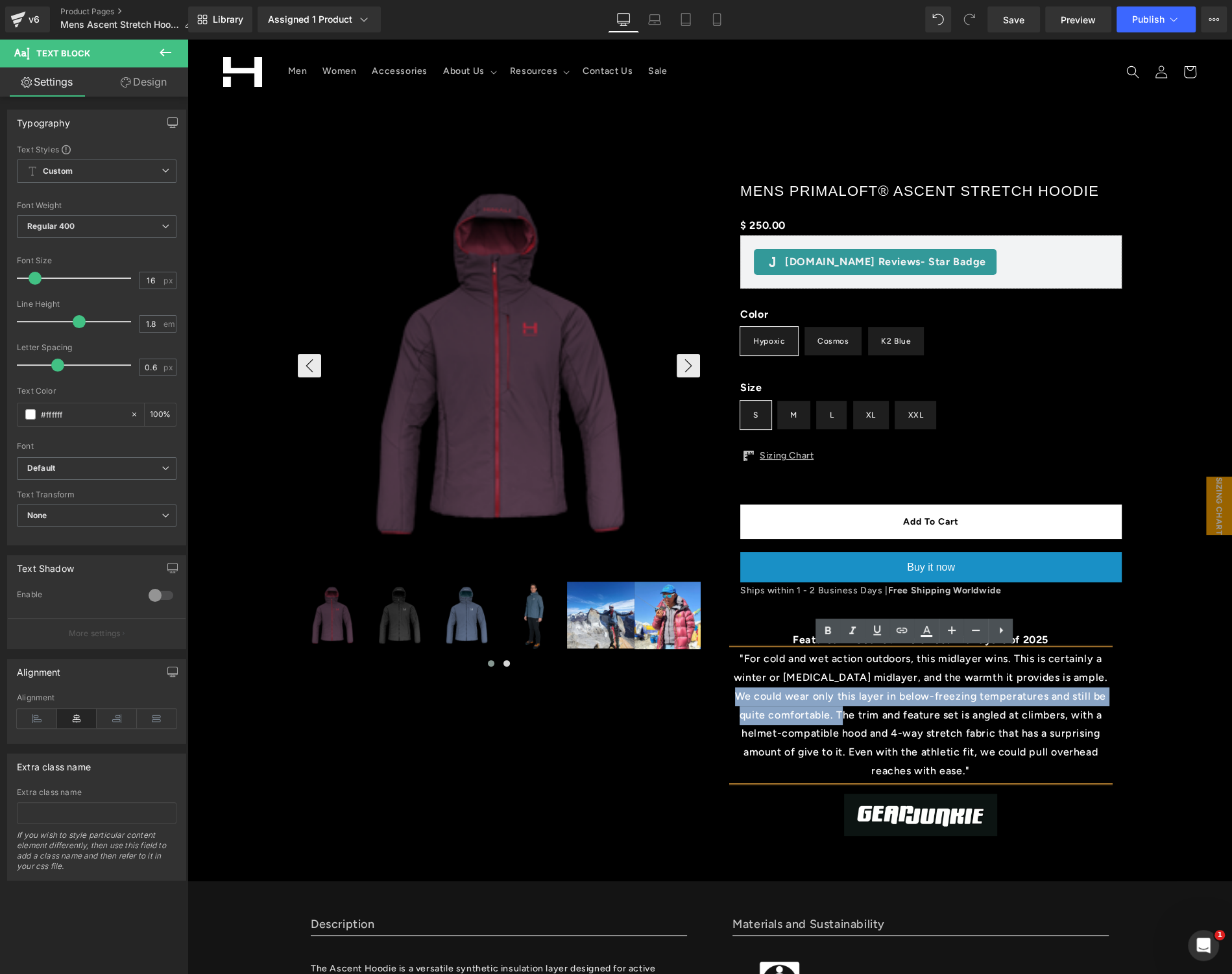
copy p "We could wear only this layer in below-freezing temperatures and still be quite…"
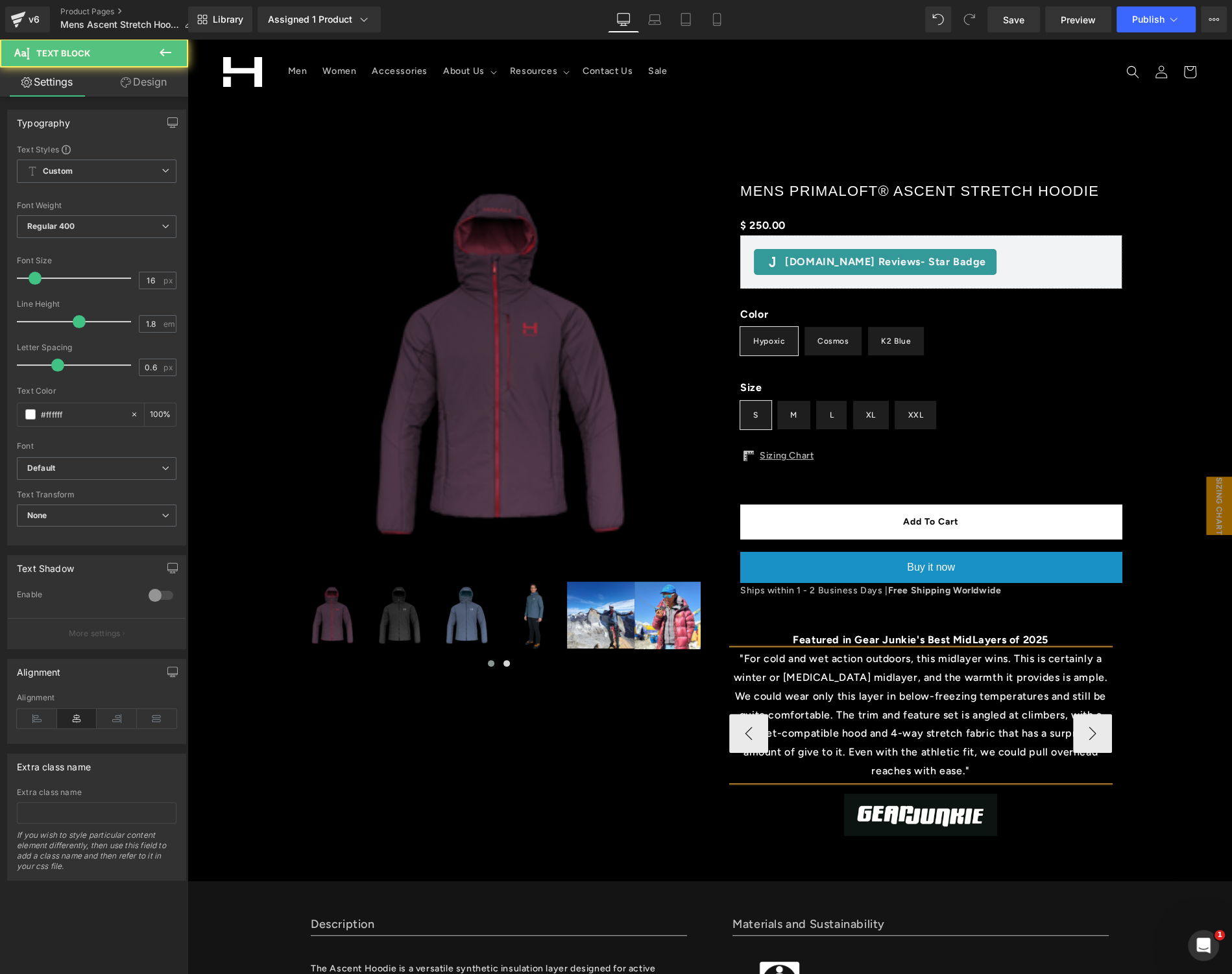
click at [824, 706] on p ""For cold and wet action outdoors, this midlayer wins. This is certainly a wint…" at bounding box center [920, 715] width 383 height 131
drag, startPoint x: 799, startPoint y: 712, endPoint x: 968, endPoint y: 768, distance: 178.0
click at [968, 768] on p ""For cold and wet action outdoors, this midlayer wins. This is certainly a wint…" at bounding box center [920, 715] width 383 height 131
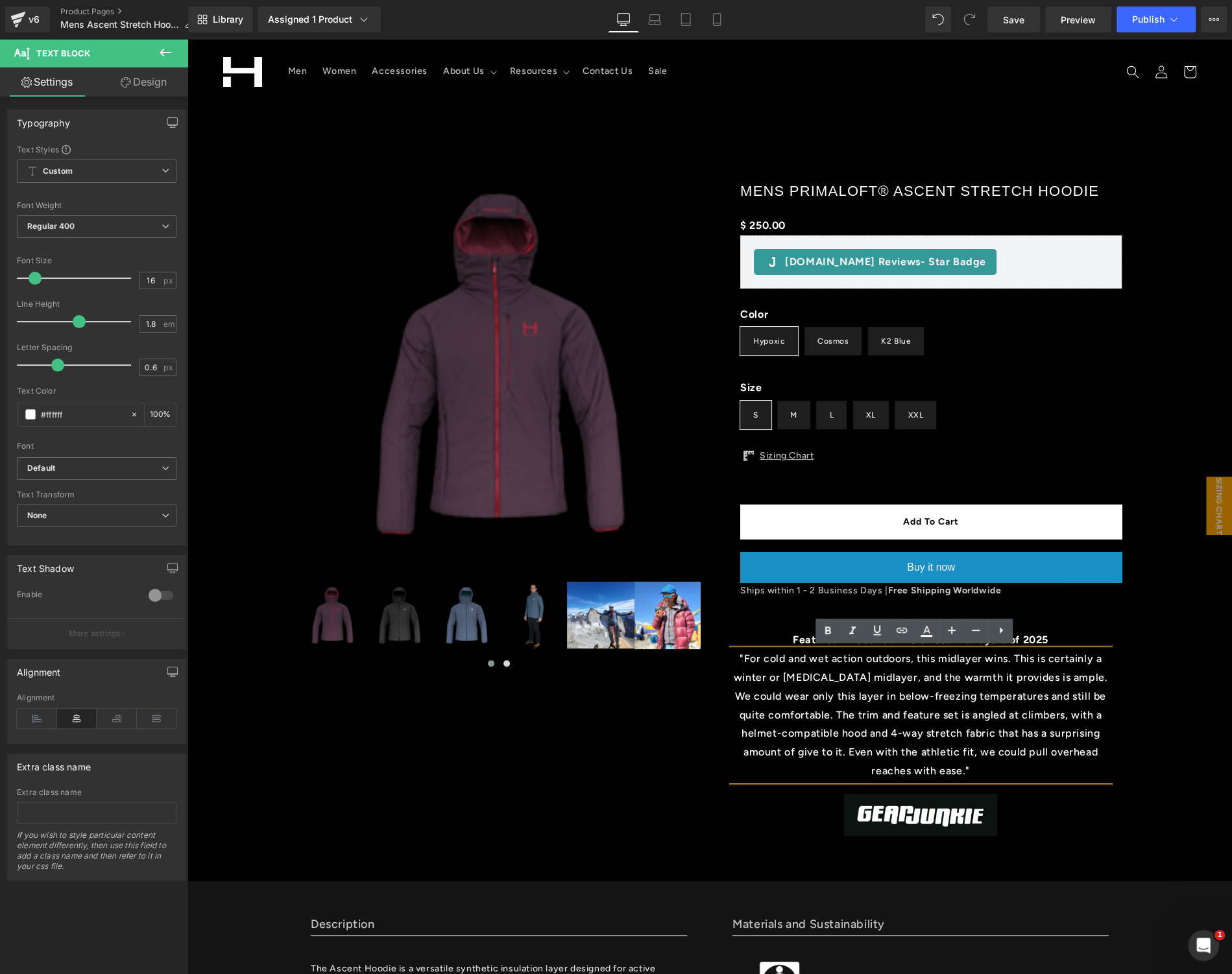
copy p "The trim and feature set is angled at climbers, with a helmet-compatible hood a…"
click at [915, 817] on span "Image" at bounding box center [920, 815] width 27 height 16
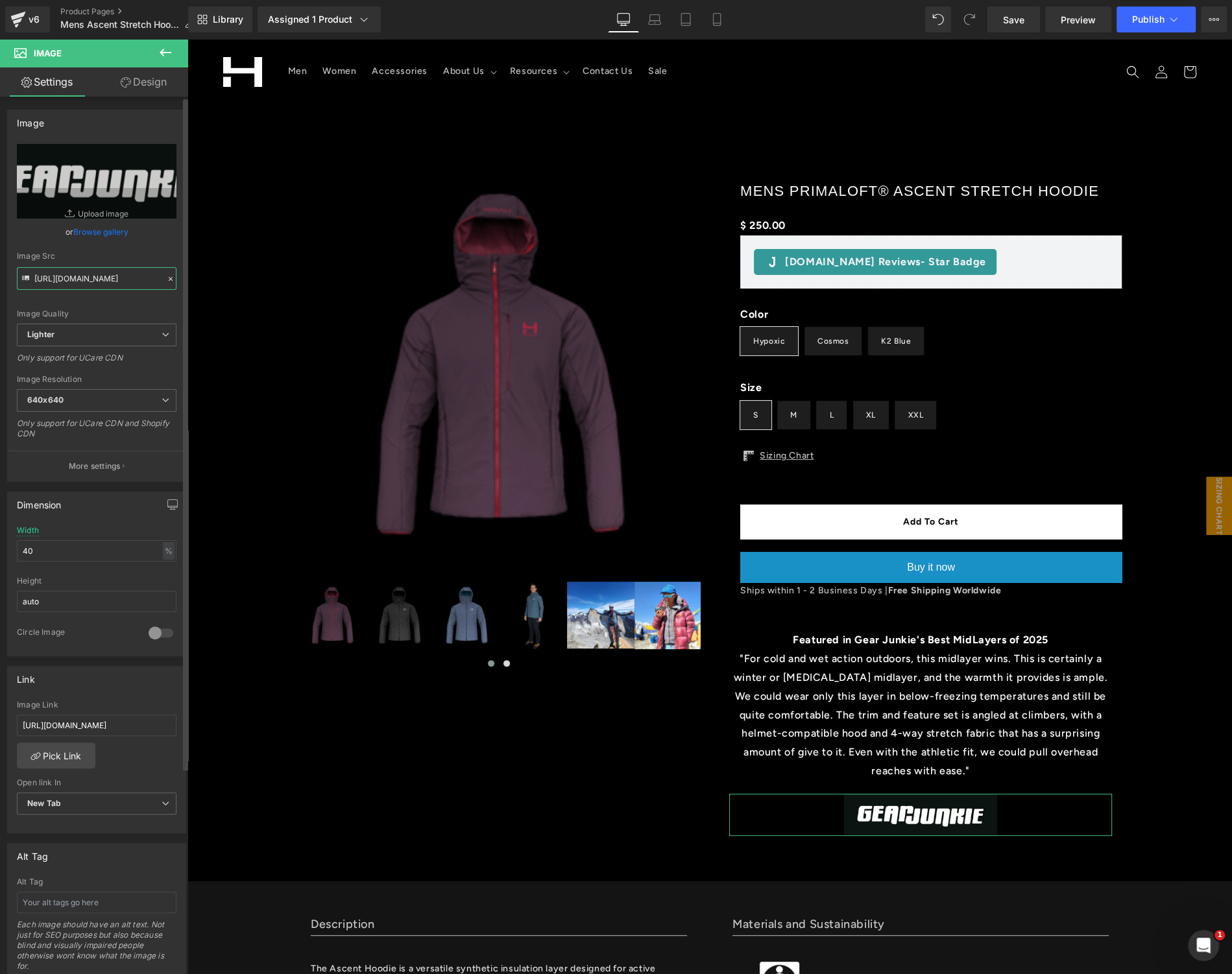
click at [103, 286] on input "https://ucarecdn.com/d50decba-fa27-48c5-8f71-6dffded43af3/-/format/auto/-/previ…" at bounding box center [96, 279] width 160 height 23
click at [101, 718] on input "https://gearjunkie.com/apparel/best-midlayers-jackets" at bounding box center [96, 726] width 160 height 22
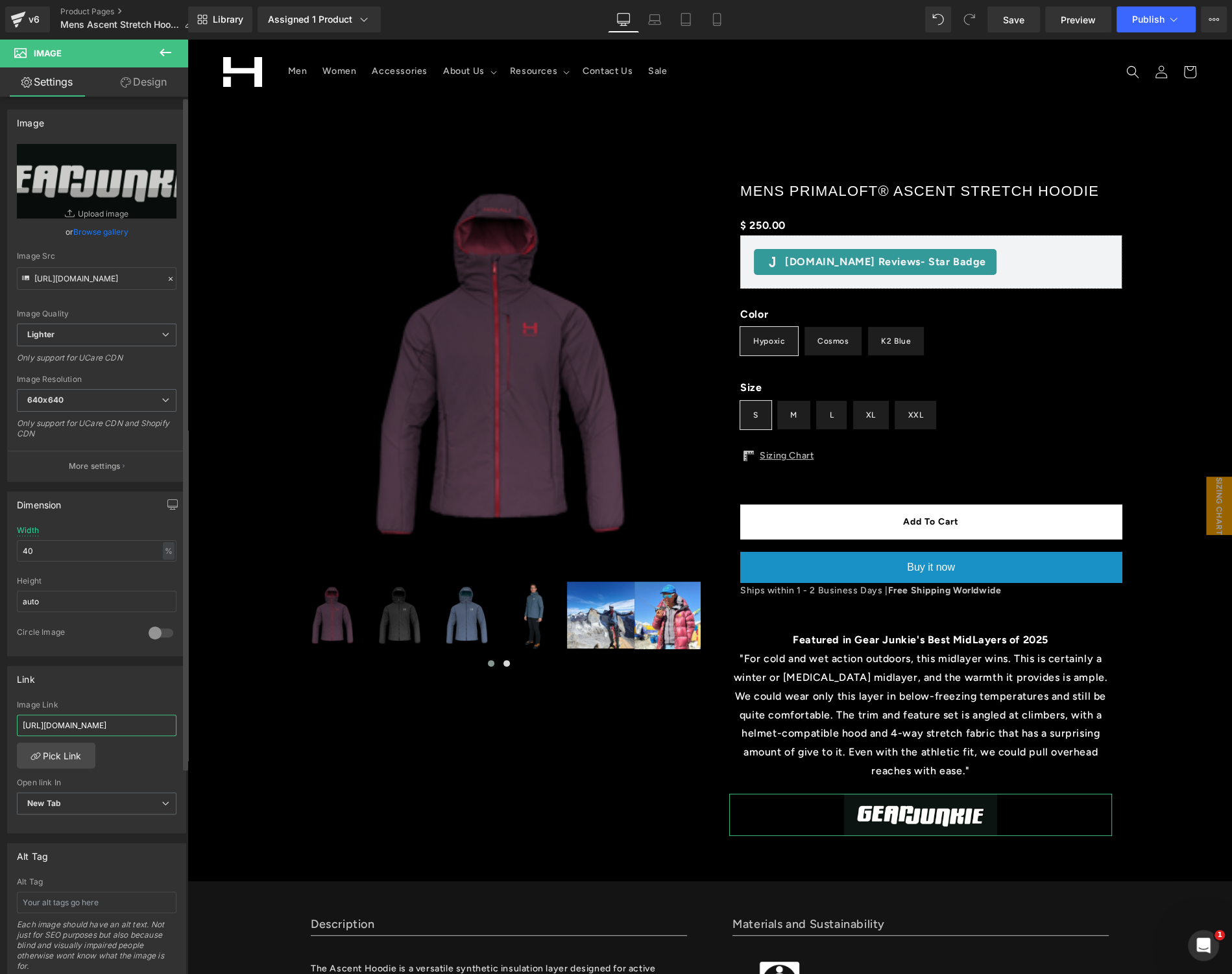
click at [101, 718] on input "https://gearjunkie.com/apparel/best-midlayers-jackets" at bounding box center [96, 726] width 160 height 22
click at [1169, 13] on icon at bounding box center [1173, 19] width 13 height 13
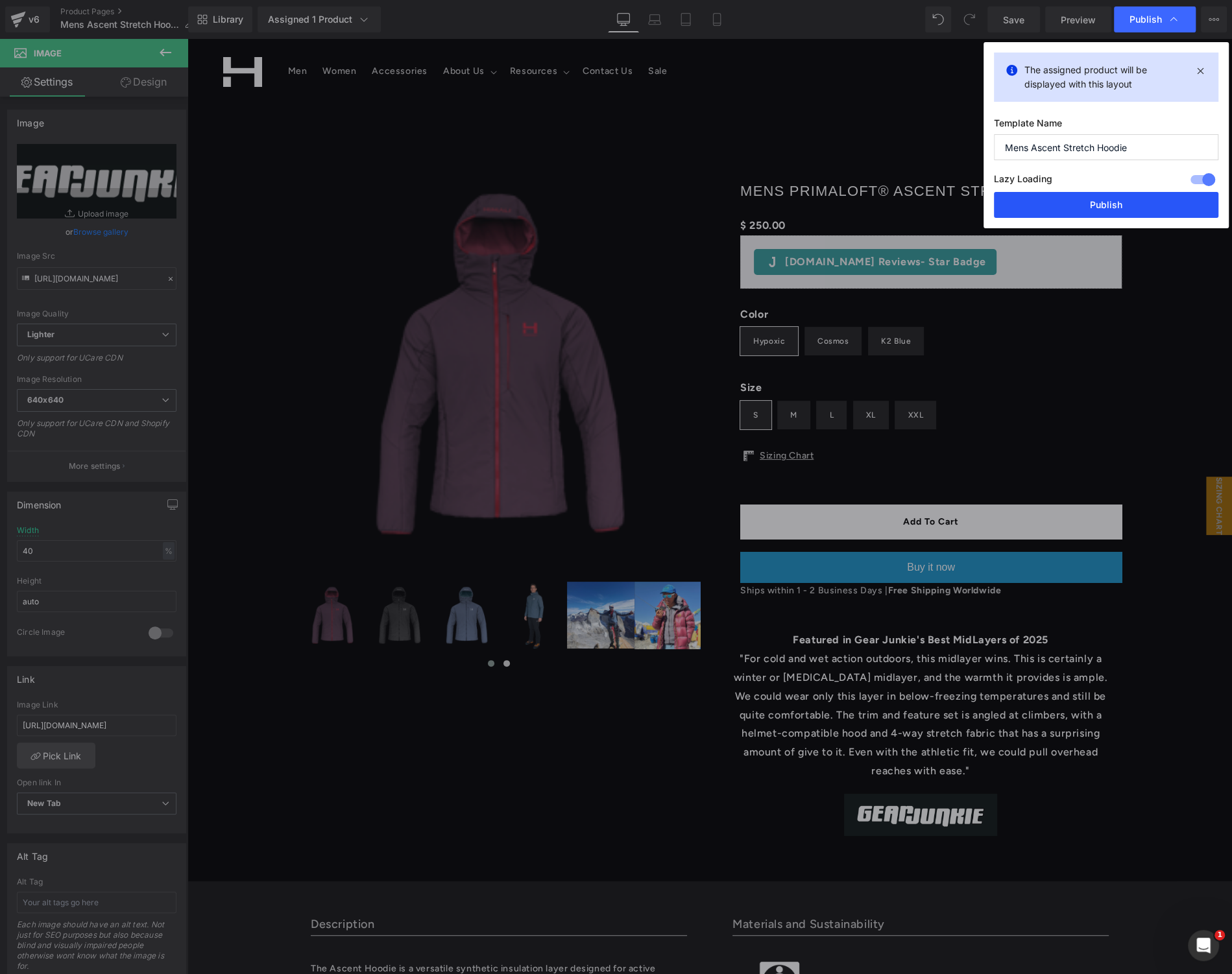
click at [1086, 198] on button "Publish" at bounding box center [1106, 205] width 225 height 26
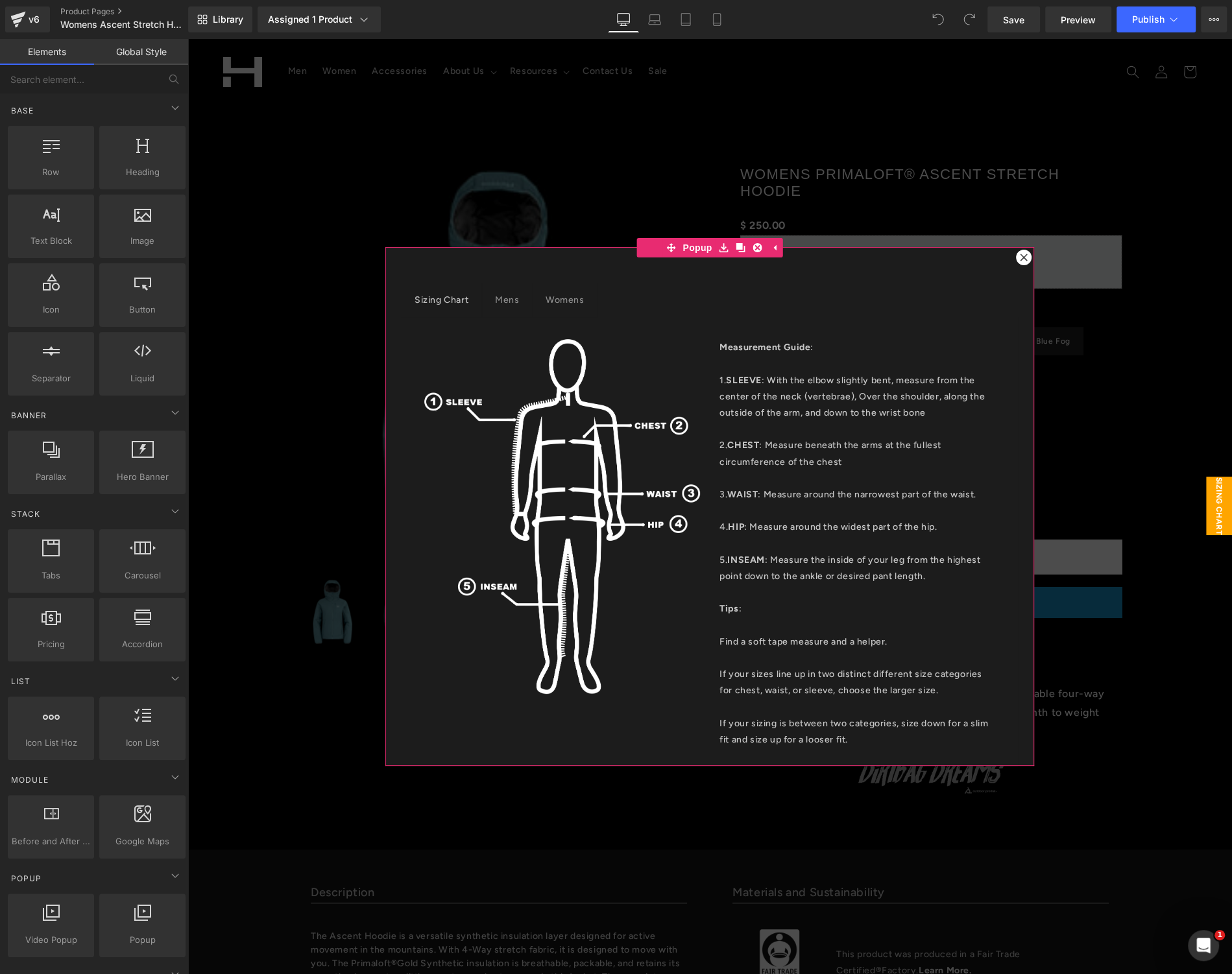
click at [1022, 257] on div at bounding box center [1024, 257] width 16 height 16
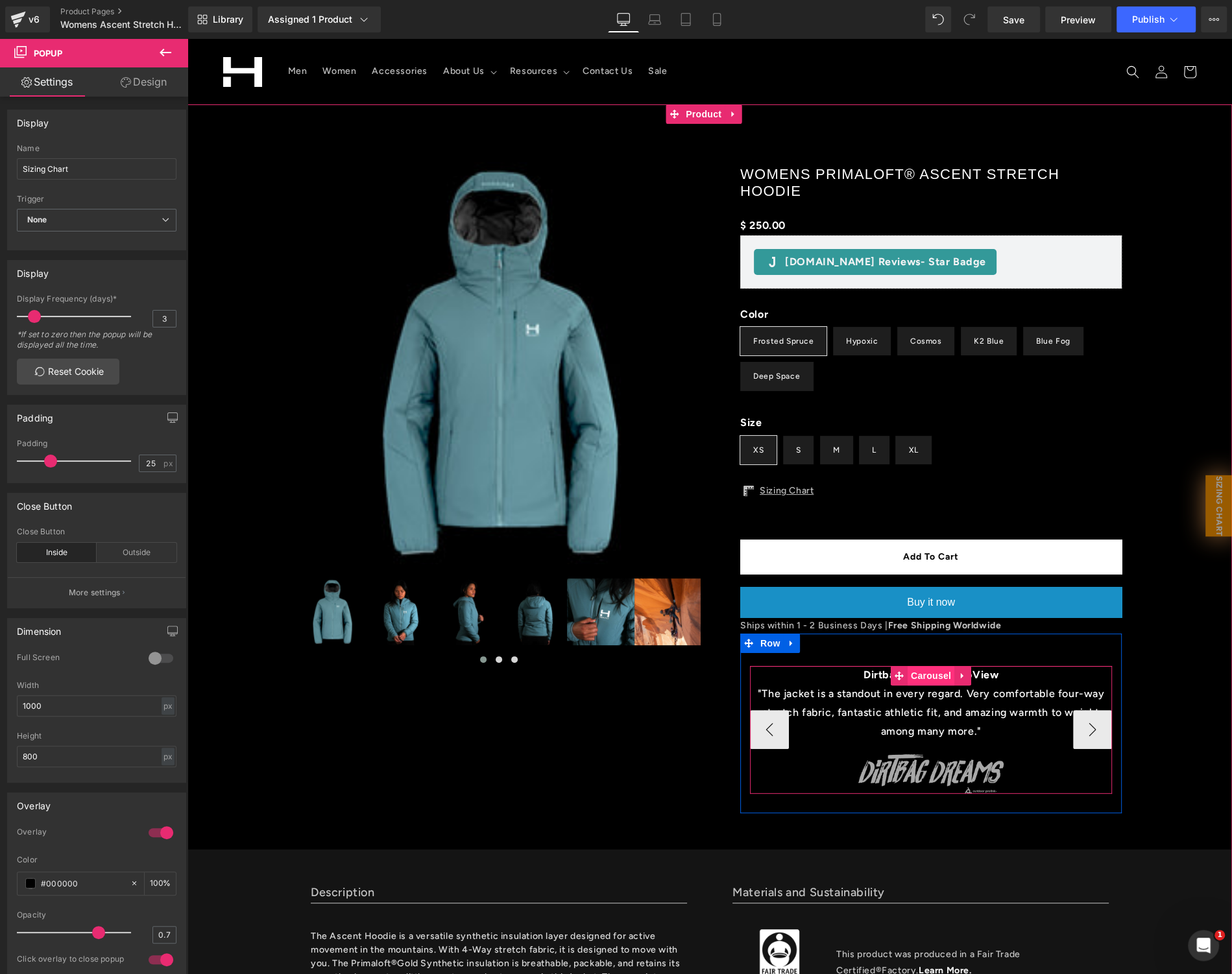
click at [916, 670] on span "Carousel" at bounding box center [930, 675] width 47 height 20
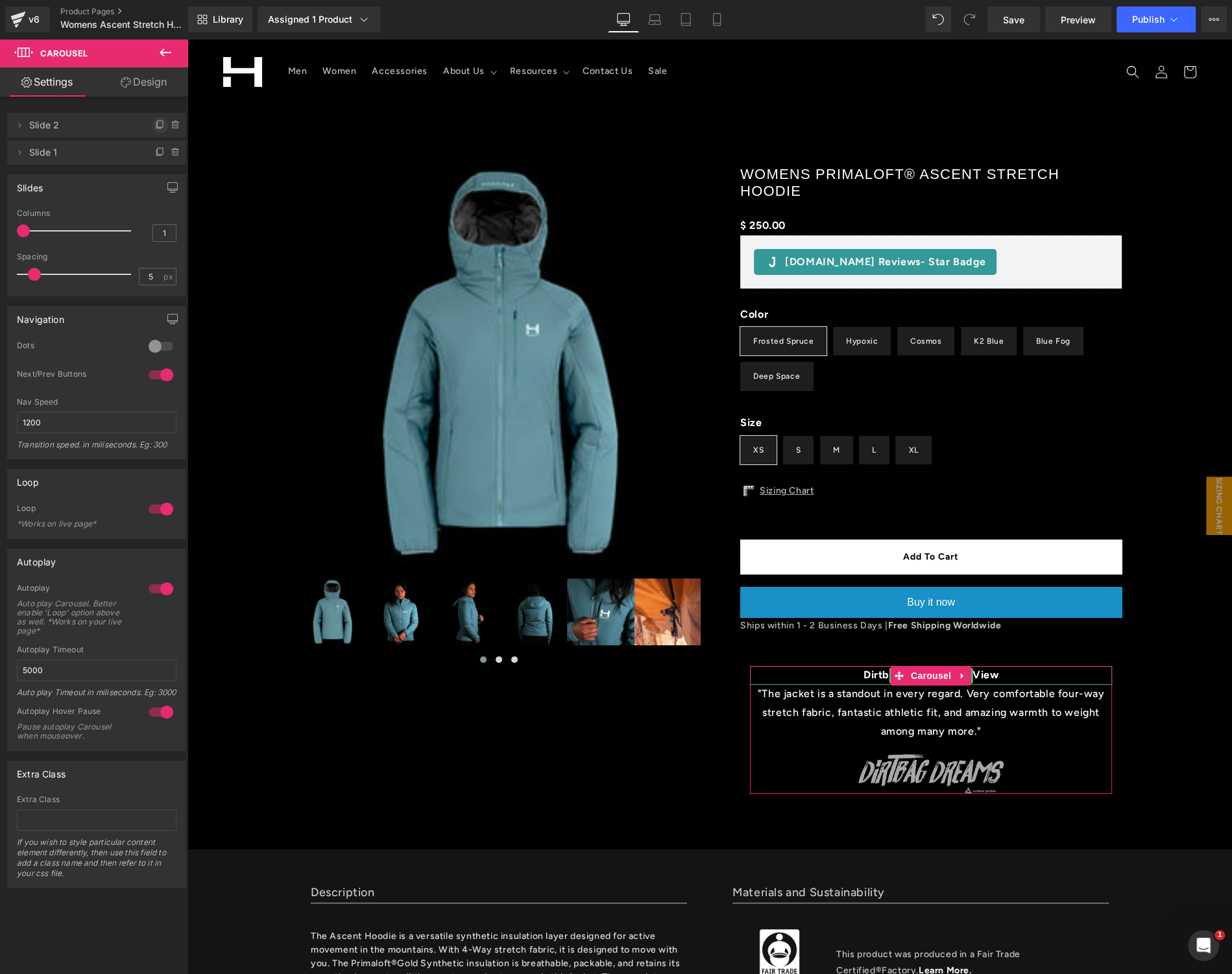
click at [160, 122] on icon at bounding box center [160, 125] width 10 height 10
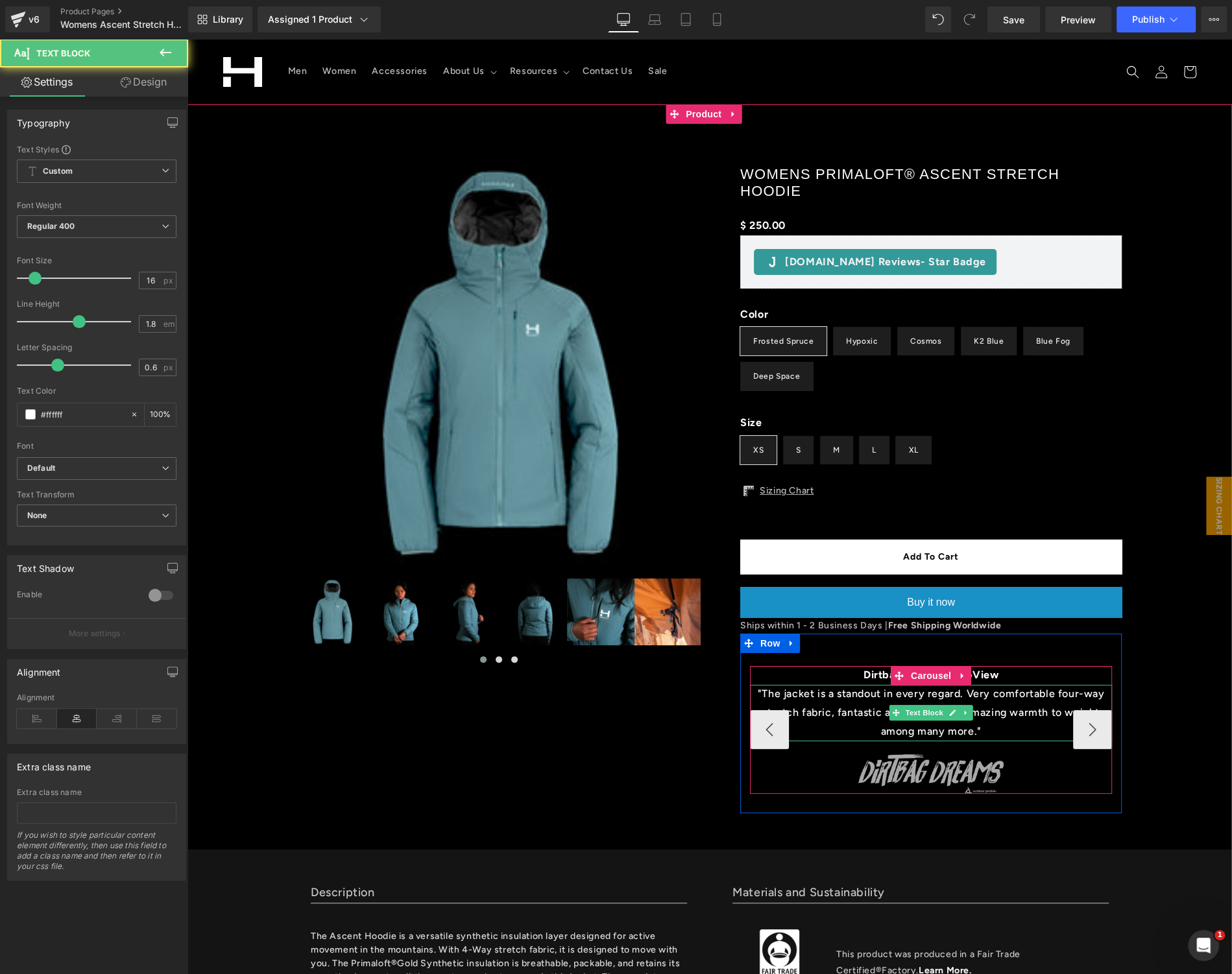
drag, startPoint x: 757, startPoint y: 693, endPoint x: 982, endPoint y: 726, distance: 227.4
click at [982, 726] on p ""The jacket is a standout in every regard. Very comfortable four-way stretch fa…" at bounding box center [930, 712] width 362 height 56
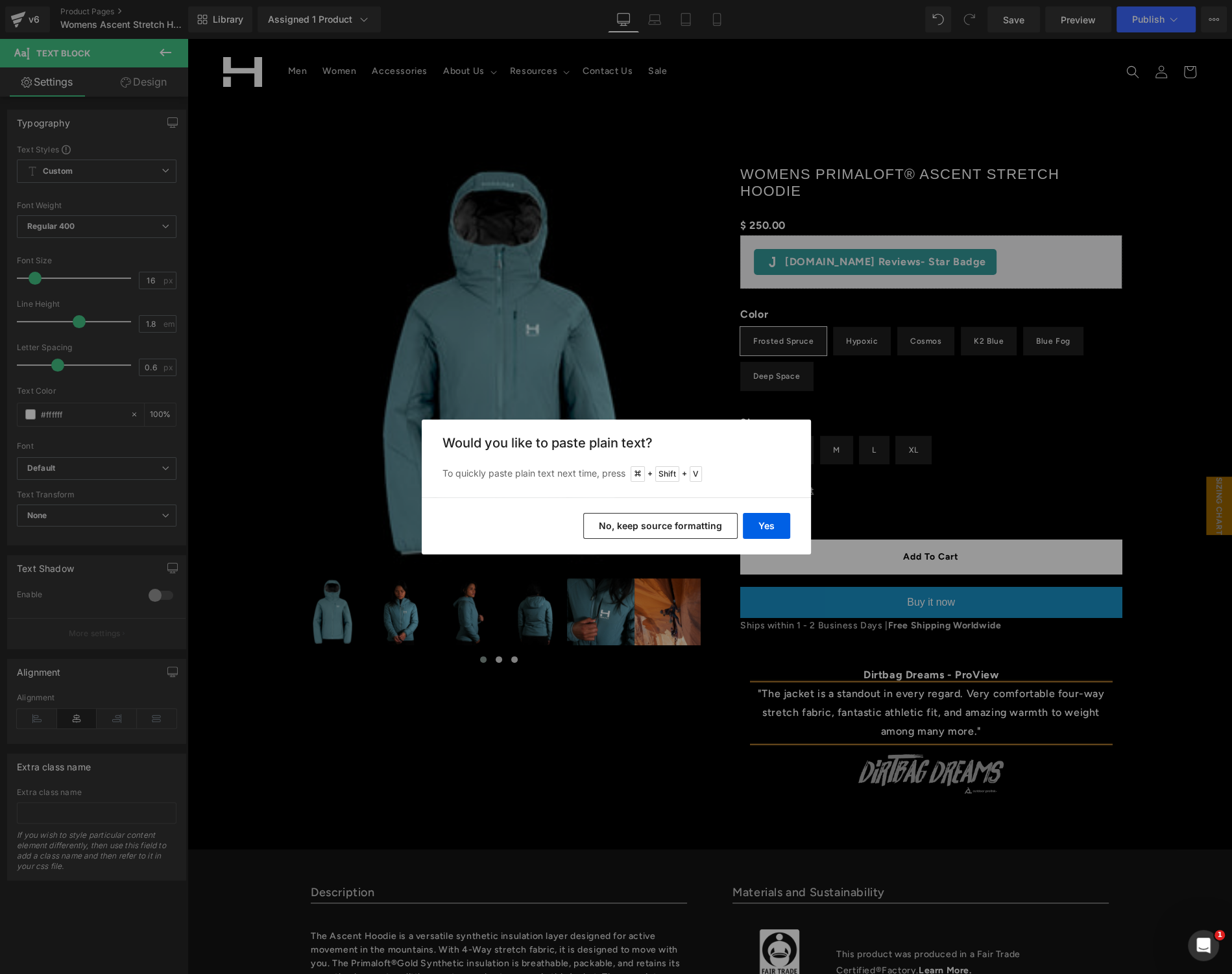
click at [772, 510] on div "Yes No, keep source formatting" at bounding box center [616, 525] width 389 height 57
click at [767, 523] on button "Yes" at bounding box center [766, 526] width 47 height 26
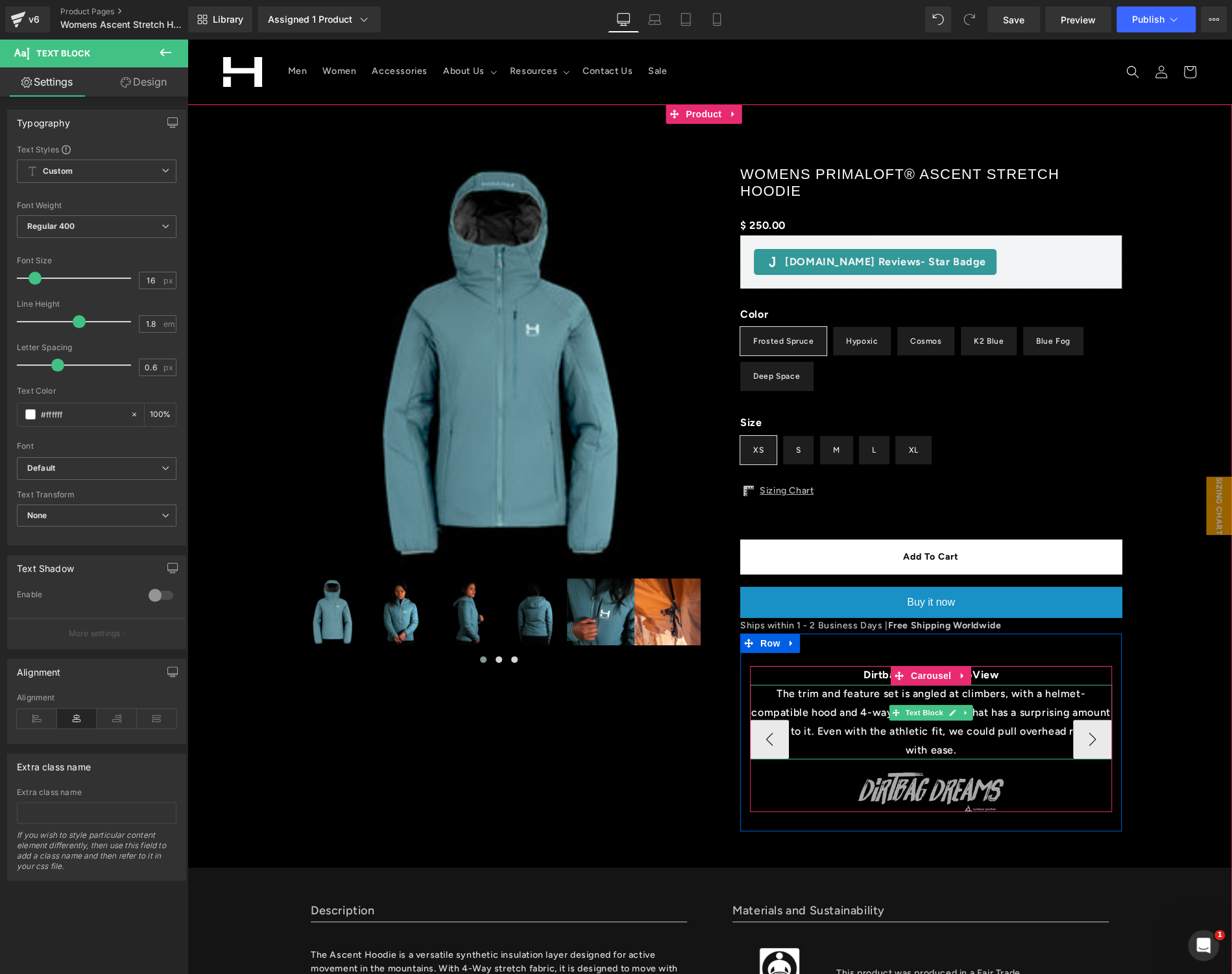
click at [889, 730] on p "The trim and feature set is angled at climbers, with a helmet-compatible hood a…" at bounding box center [930, 722] width 362 height 75
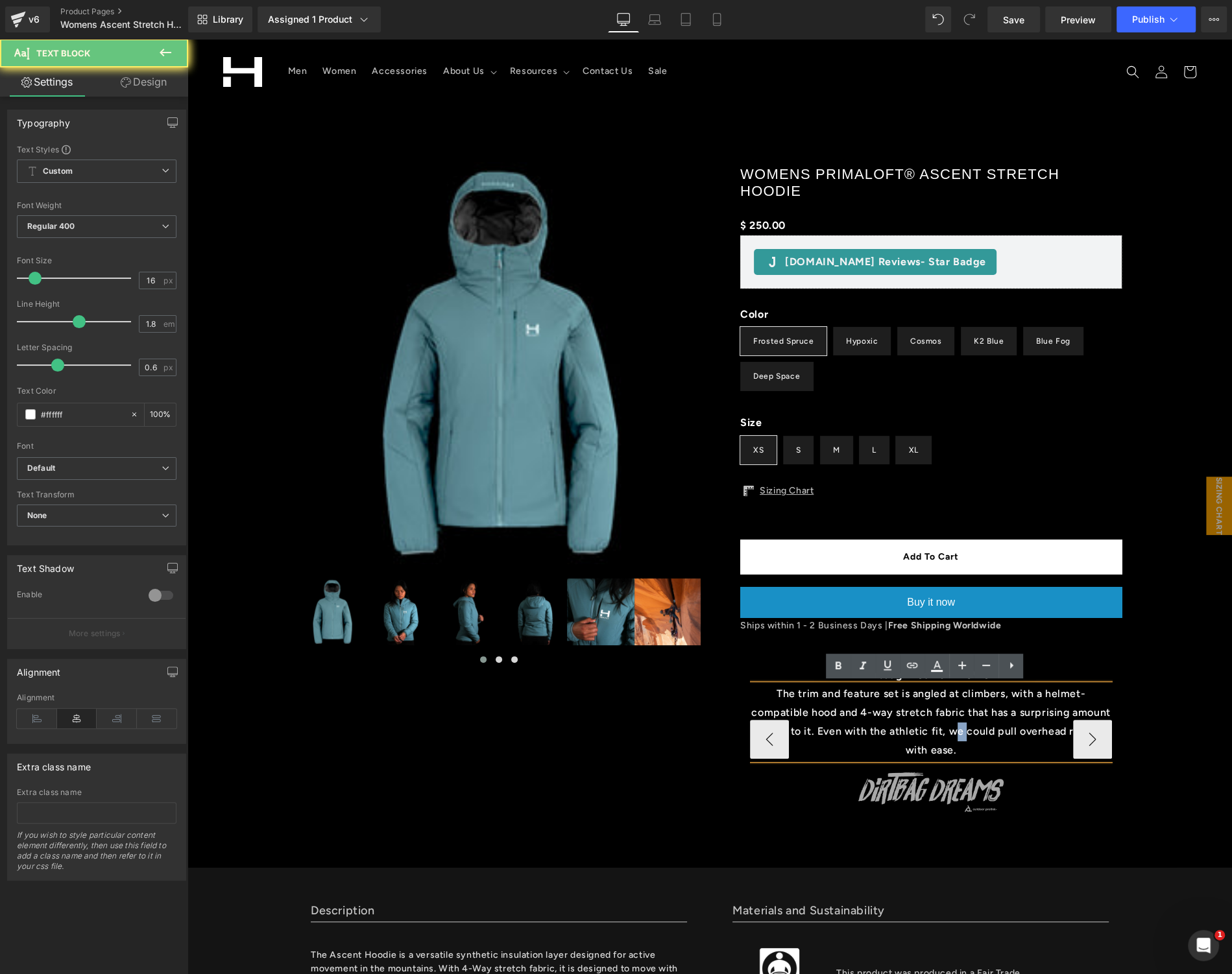
click at [889, 730] on p "The trim and feature set is angled at climbers, with a helmet-compatible hood a…" at bounding box center [930, 722] width 362 height 75
click at [888, 730] on p "The trim and feature set is angled at climbers, with a helmet-compatible hood a…" at bounding box center [930, 722] width 362 height 75
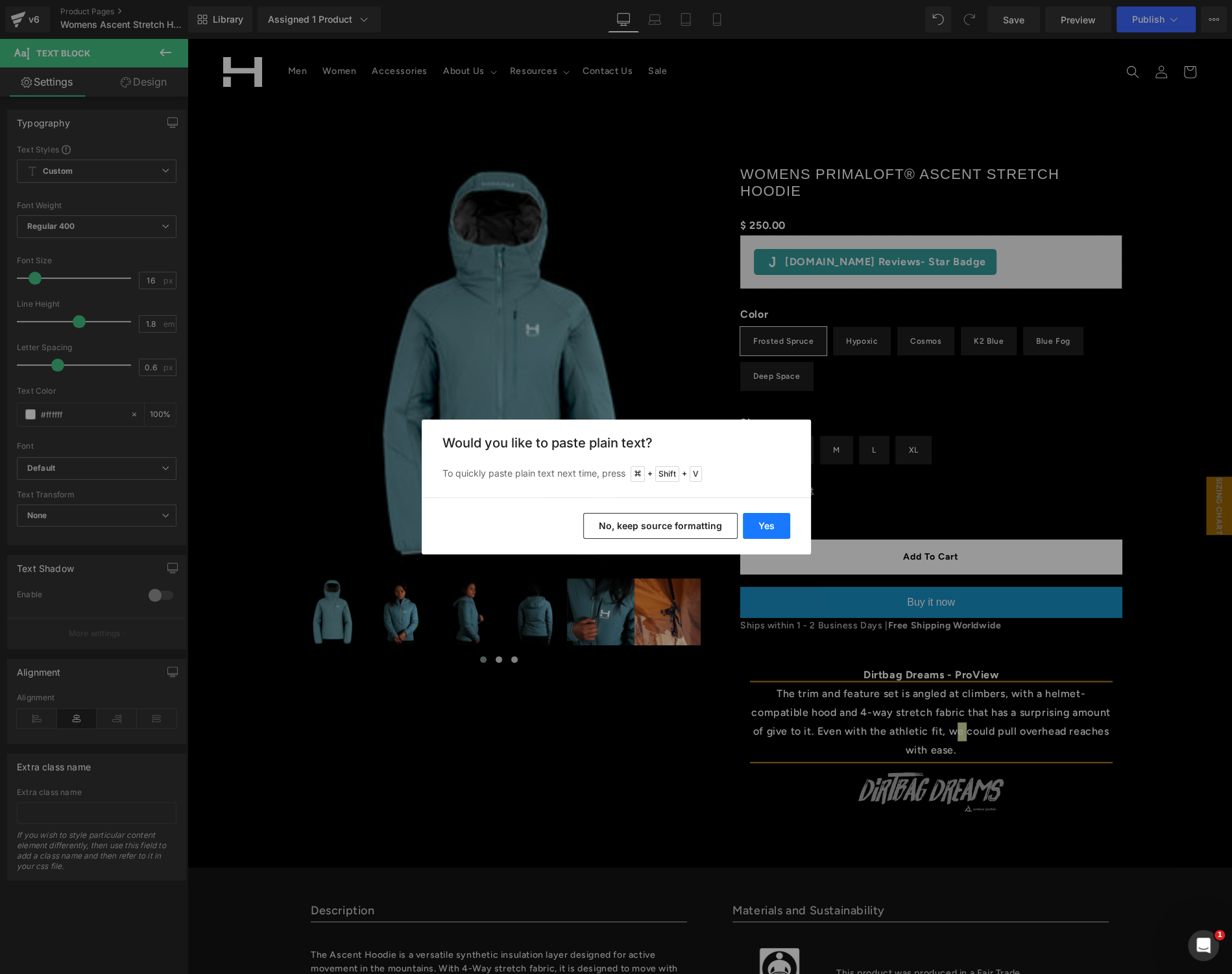
click at [777, 521] on button "Yes" at bounding box center [766, 526] width 47 height 26
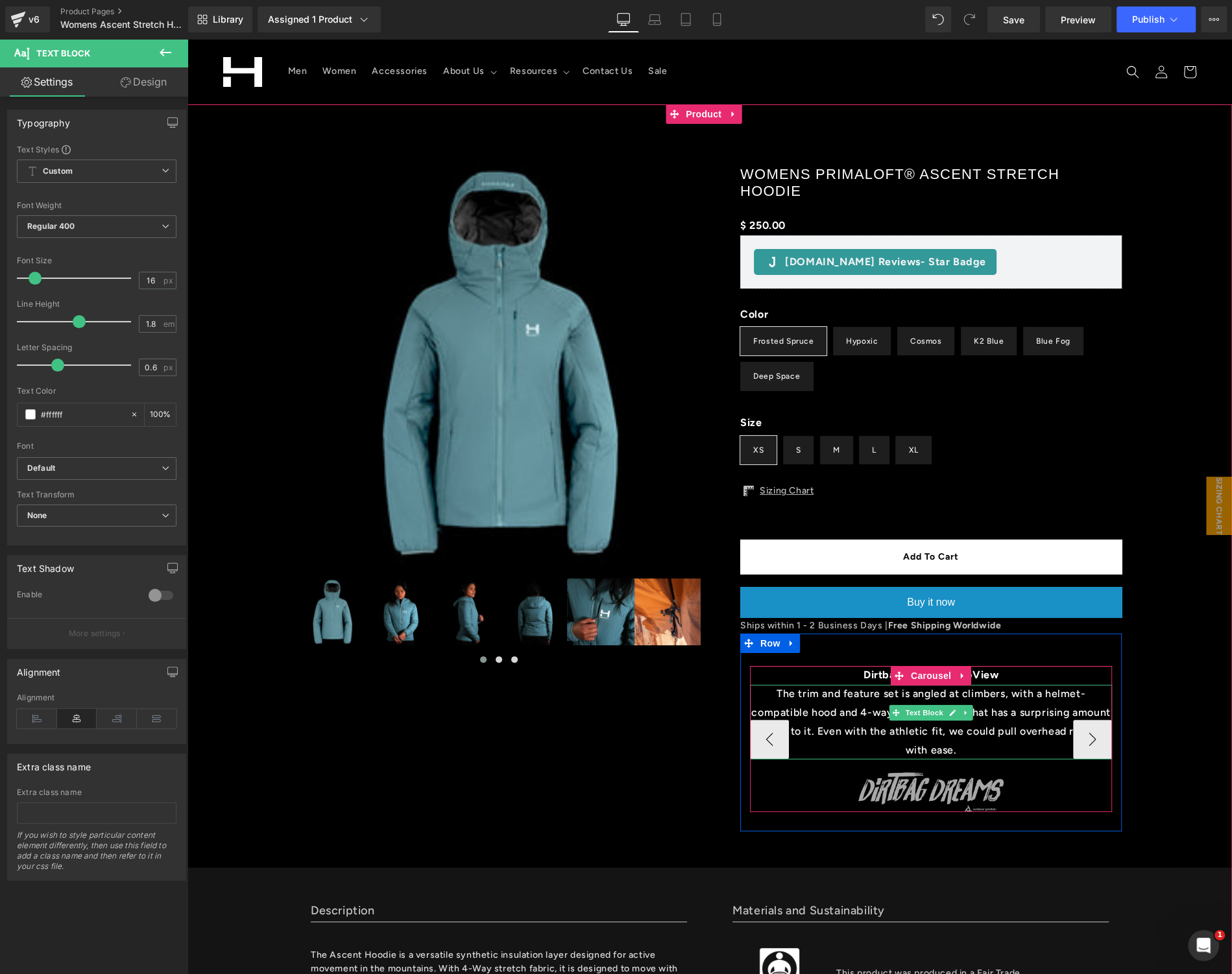
click at [999, 730] on p "The trim and feature set is angled at climbers, with a helmet-compatible hood a…" at bounding box center [930, 722] width 362 height 75
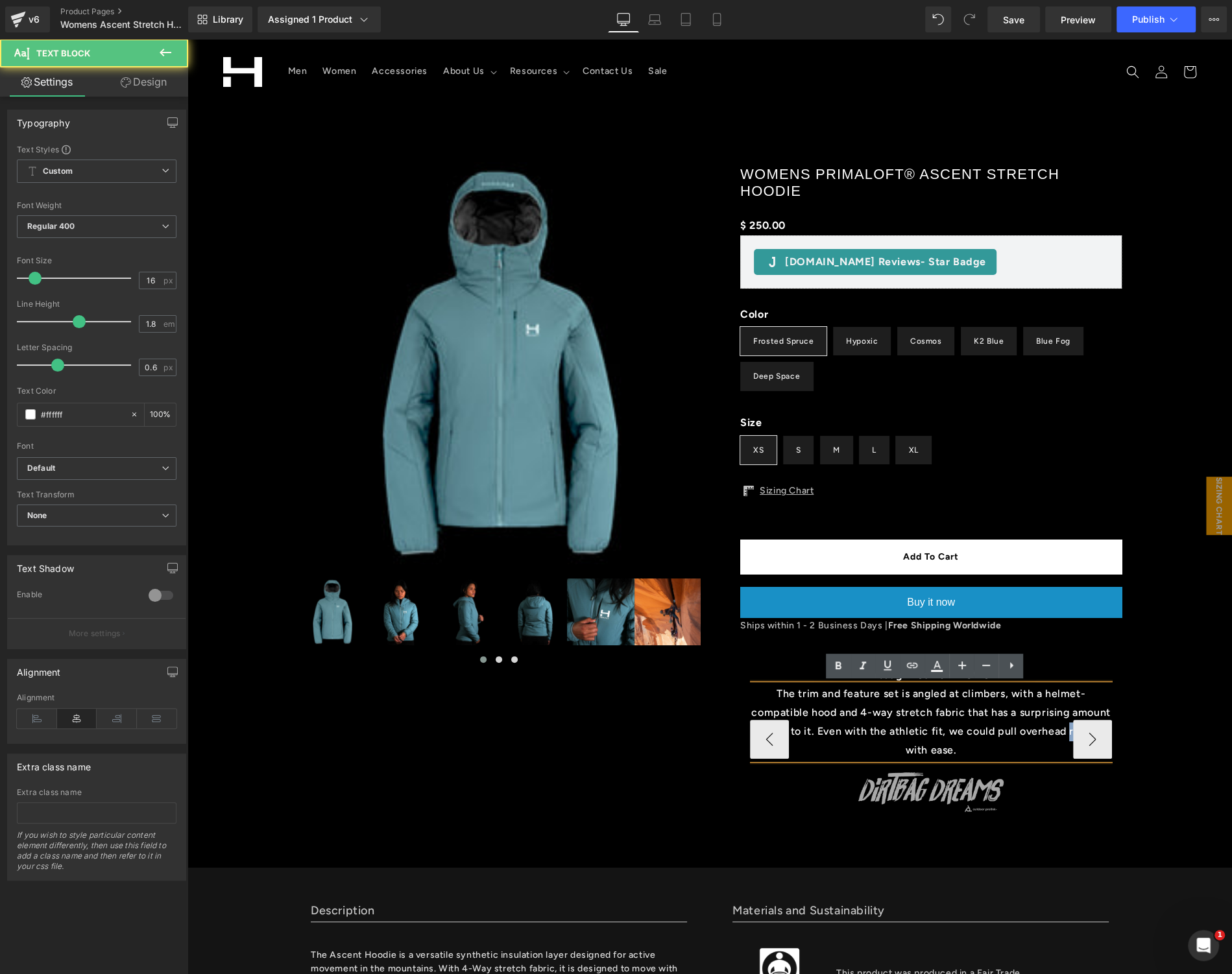
click at [999, 730] on p "The trim and feature set is angled at climbers, with a helmet-compatible hood a…" at bounding box center [930, 722] width 362 height 75
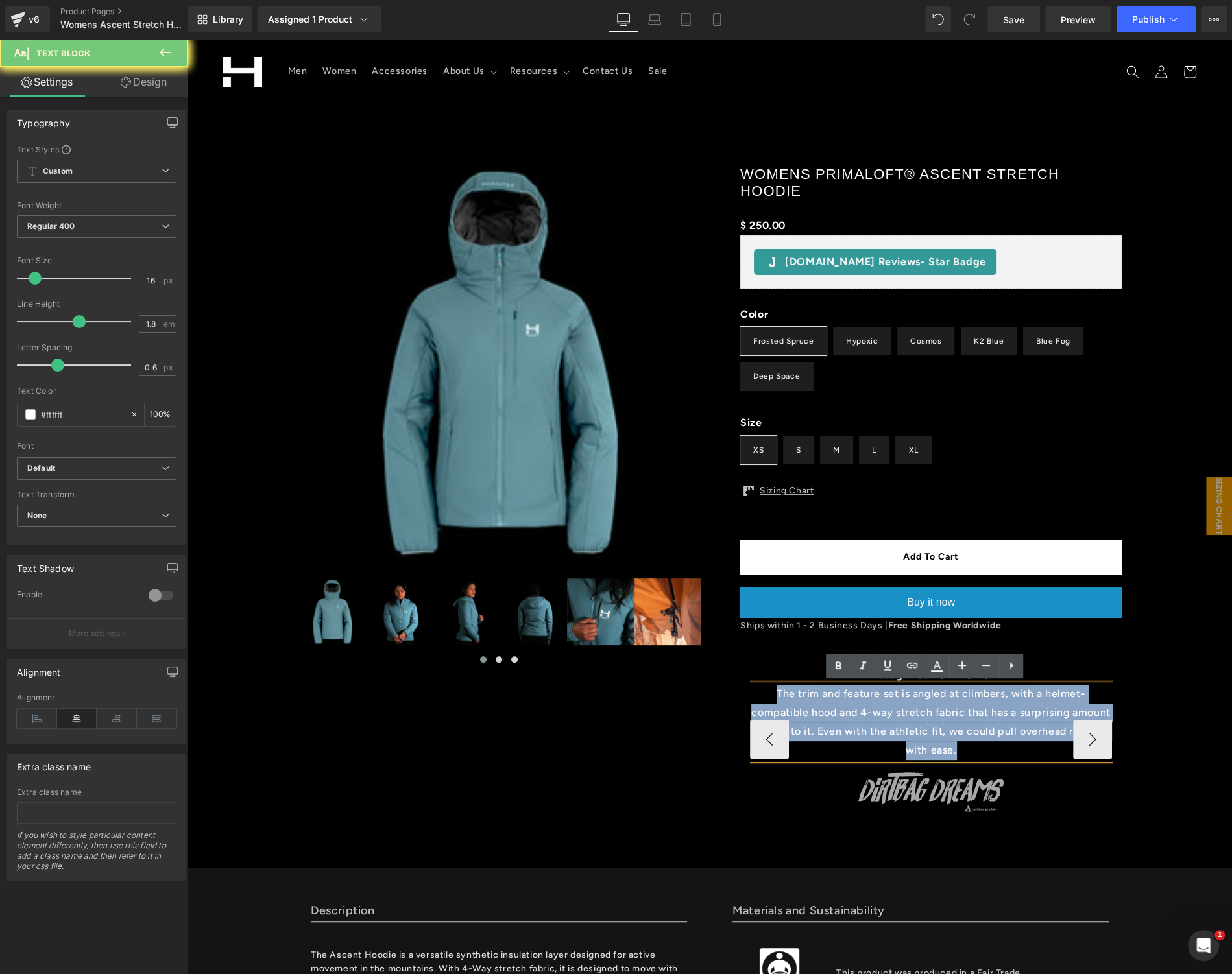
click at [999, 730] on p "The trim and feature set is angled at climbers, with a helmet-compatible hood a…" at bounding box center [930, 722] width 362 height 75
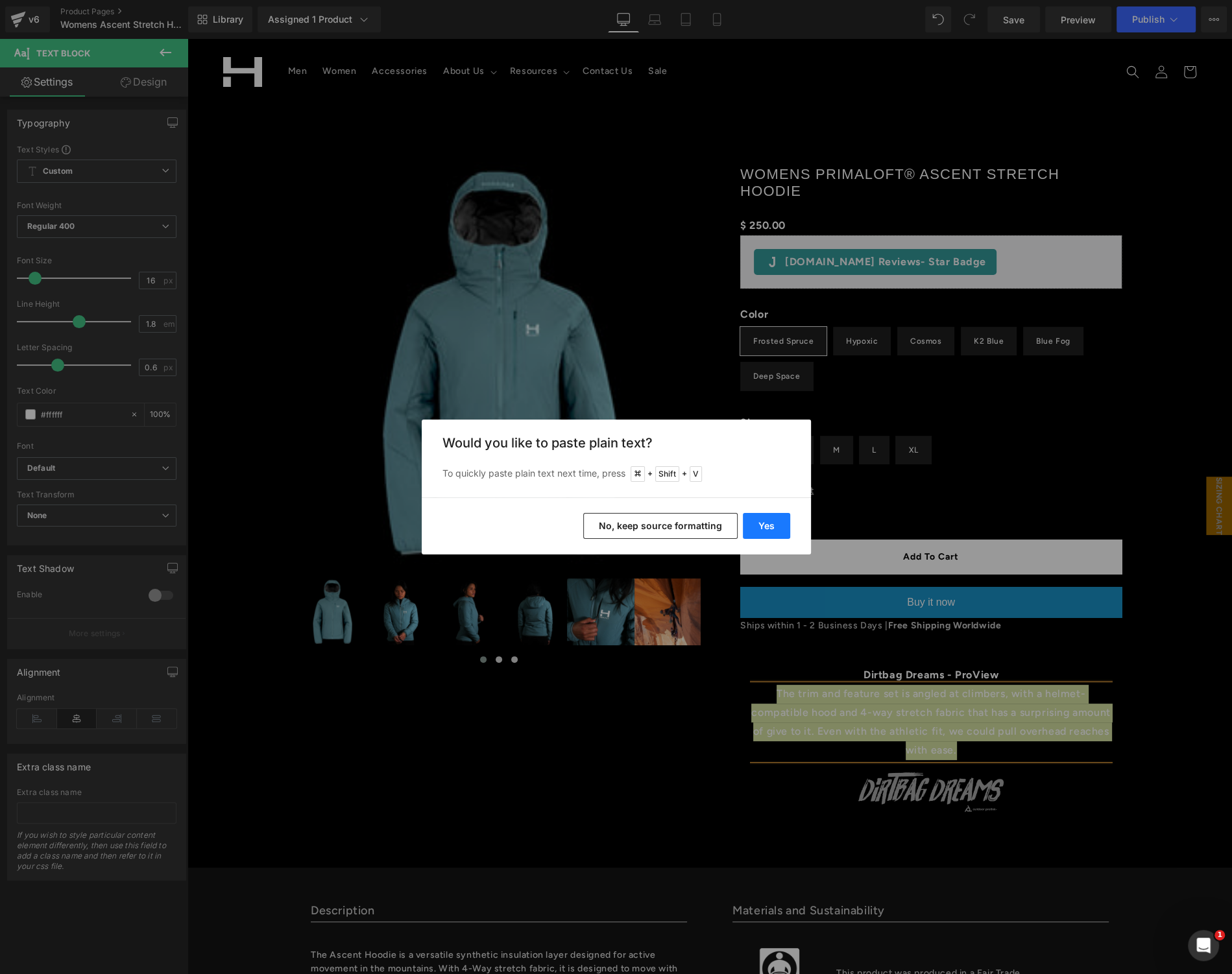
click at [754, 516] on button "Yes" at bounding box center [766, 526] width 47 height 26
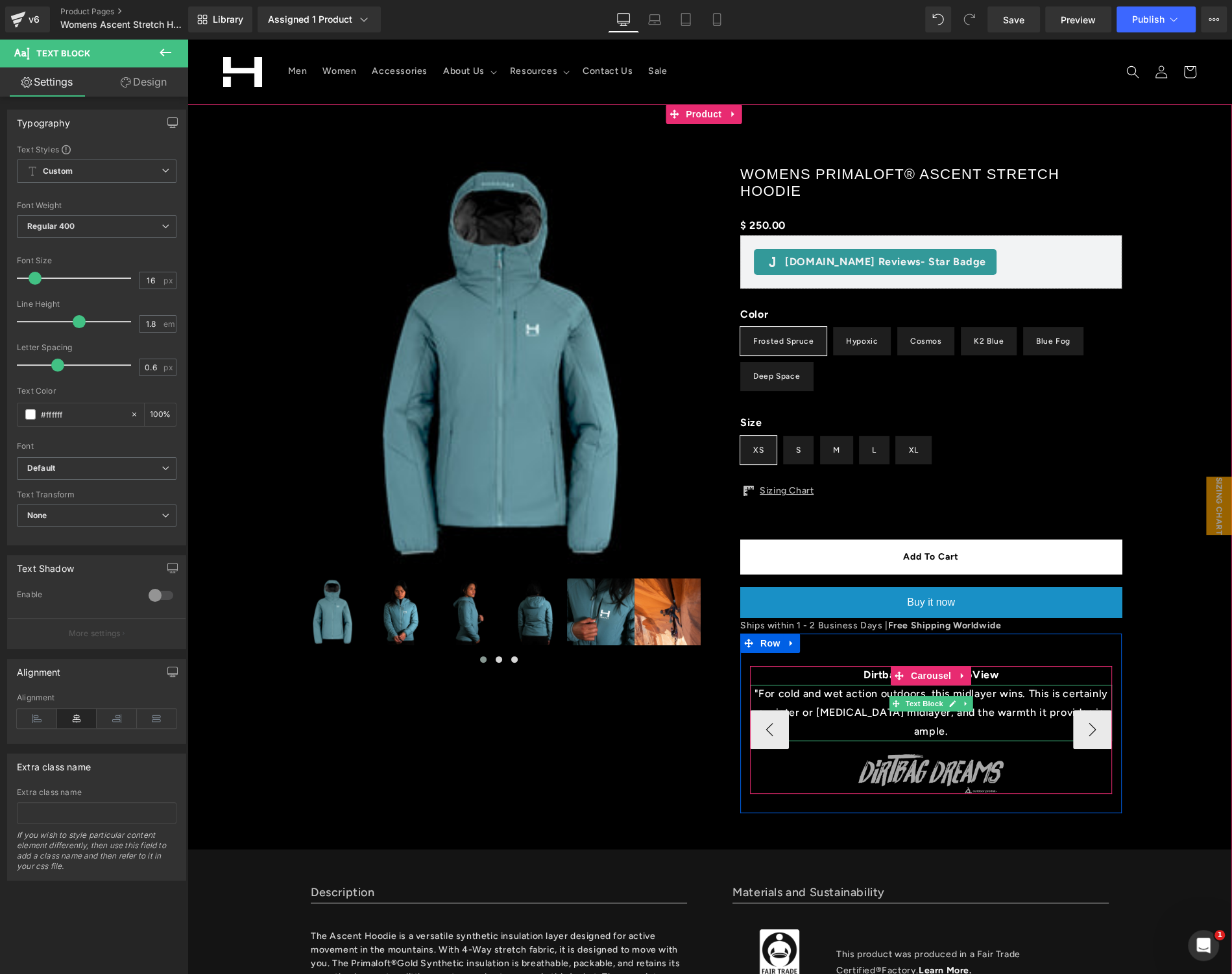
click at [1082, 705] on p ""For cold and wet action outdoors, this midlayer wins. This is certainly a wint…" at bounding box center [930, 712] width 362 height 56
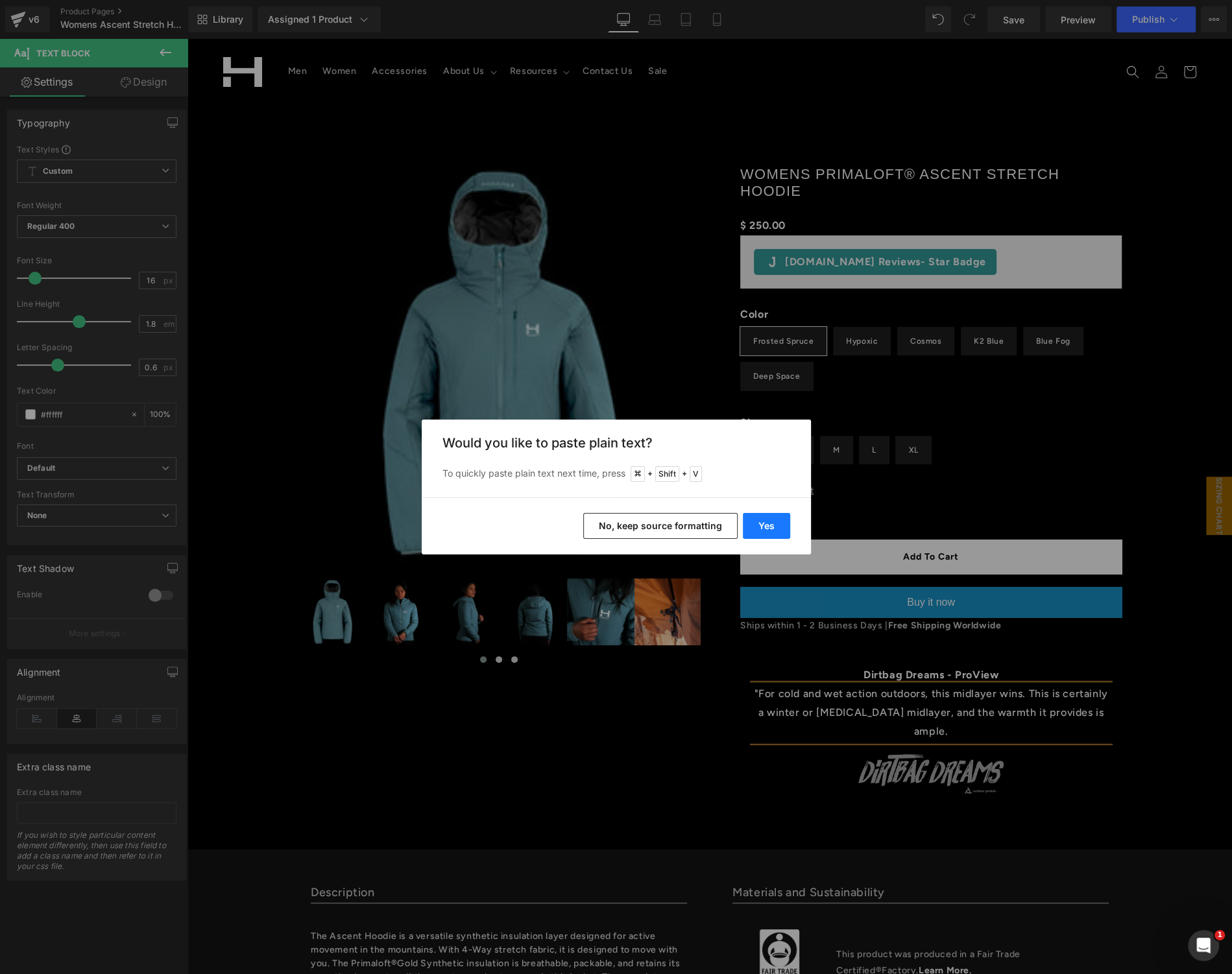
click at [757, 527] on button "Yes" at bounding box center [766, 526] width 47 height 26
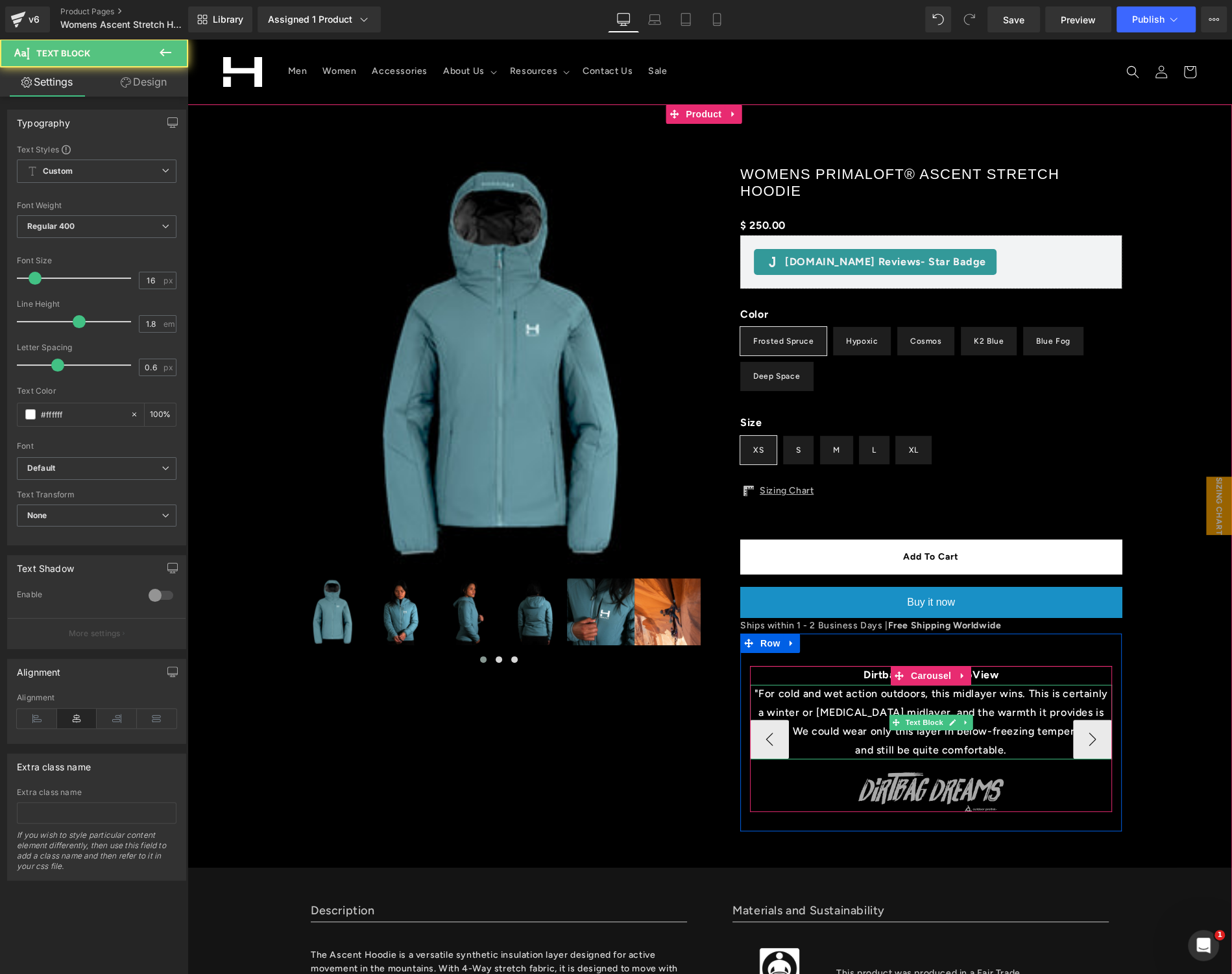
click at [985, 753] on p ""For cold and wet action outdoors, this midlayer wins. This is certainly a wint…" at bounding box center [930, 722] width 362 height 75
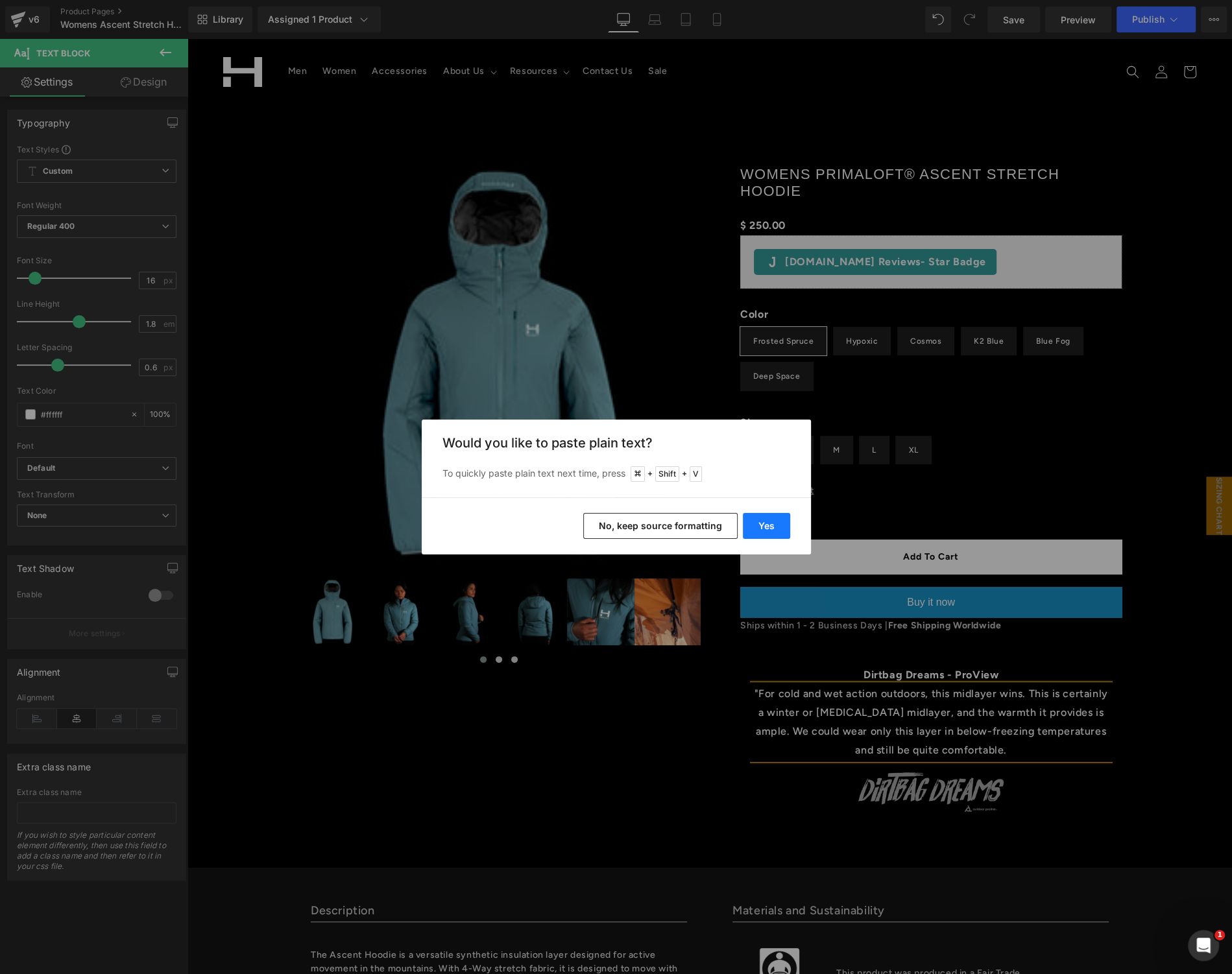
click at [768, 525] on button "Yes" at bounding box center [766, 526] width 47 height 26
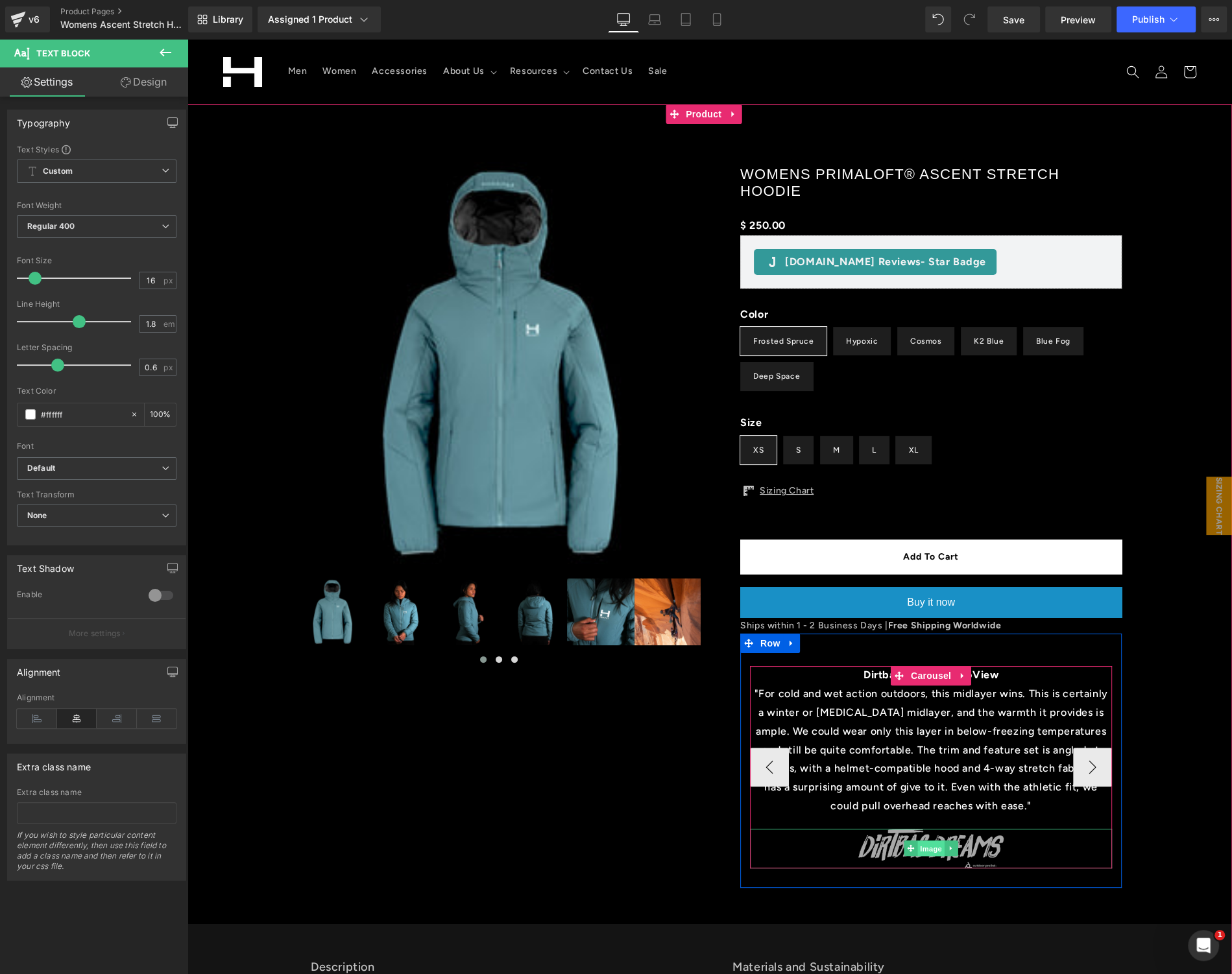
click at [929, 847] on span "Image" at bounding box center [931, 849] width 27 height 16
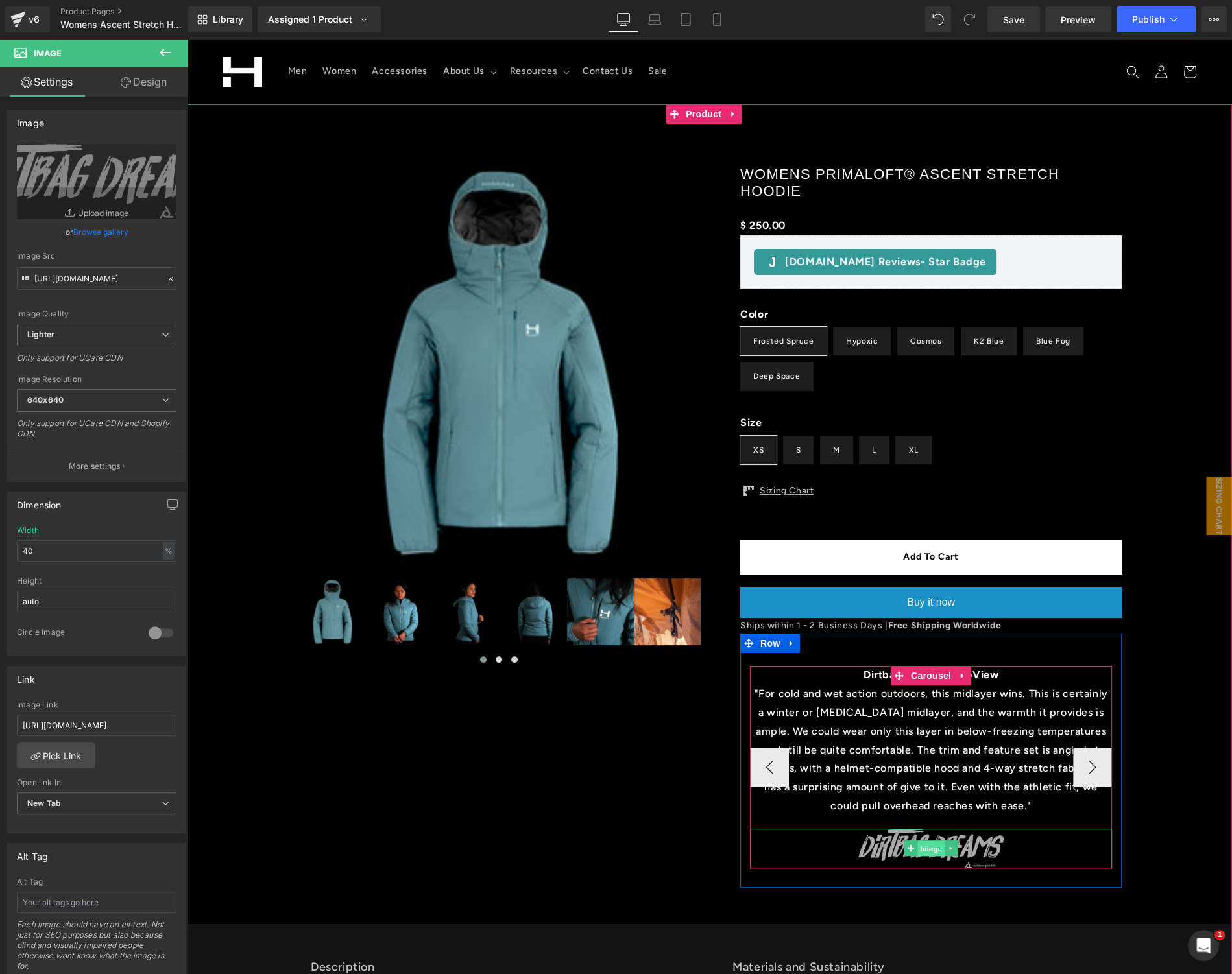
click at [924, 847] on span "Image" at bounding box center [931, 849] width 27 height 16
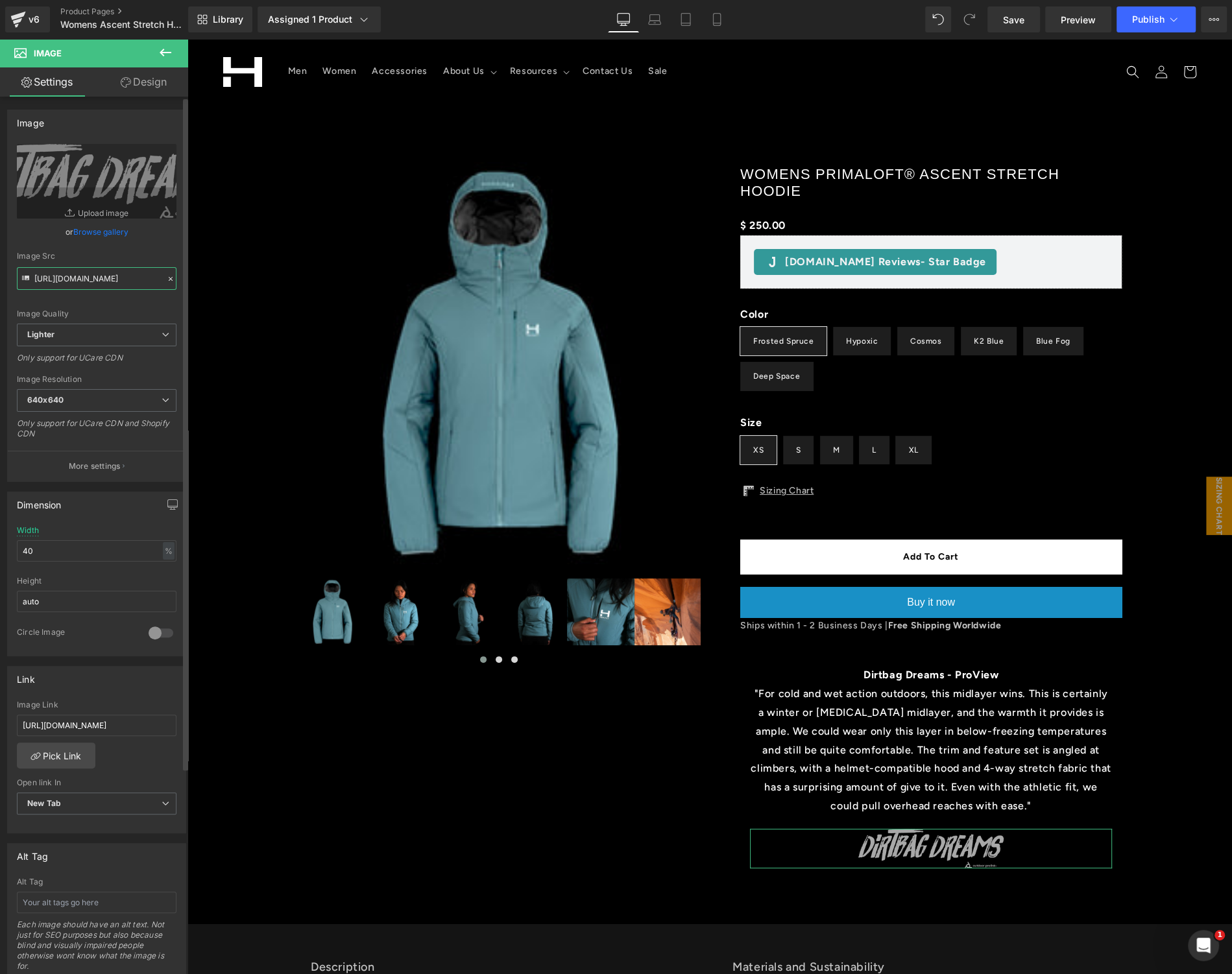
click at [115, 275] on input "https://ucarecdn.com/2d3c88e4-21ef-4227-92ad-3fb642ca94f1/-/format/auto/-/previ…" at bounding box center [96, 279] width 160 height 23
click at [115, 275] on input "https://ucarecdn.com/2d3c88e4-21ef-4227-92ad-3fb642ca94f1/-/format/auto/-/previ…" at bounding box center [96, 279] width 160 height 23
paste input "d50decba-fa27-48c5-8f71-6dffded43af3/-/format/auto/-/preview/640x640/-/quality/…"
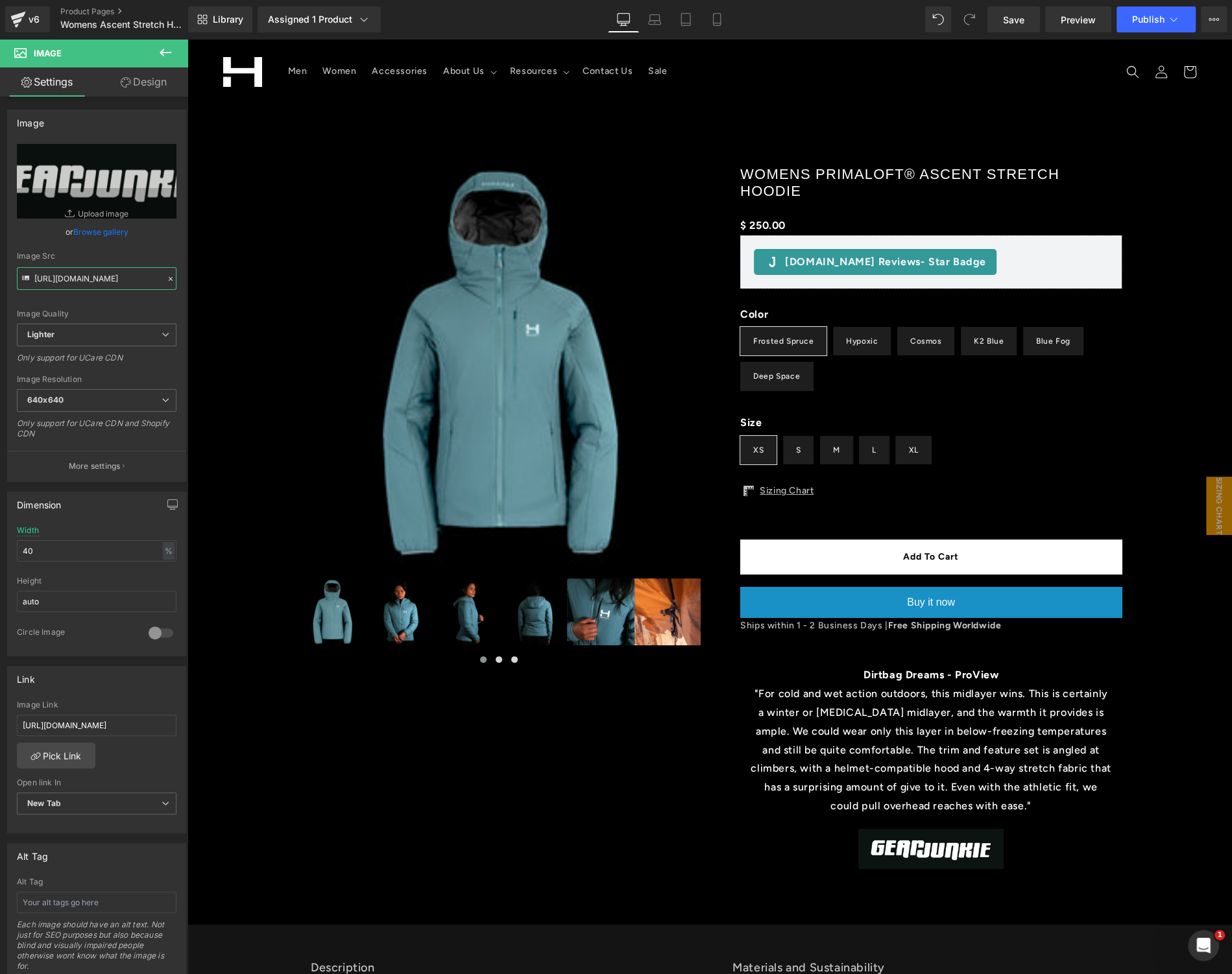
type input "https://ucarecdn.com/d50decba-fa27-48c5-8f71-6dffded43af3/-/format/auto/-/previ…"
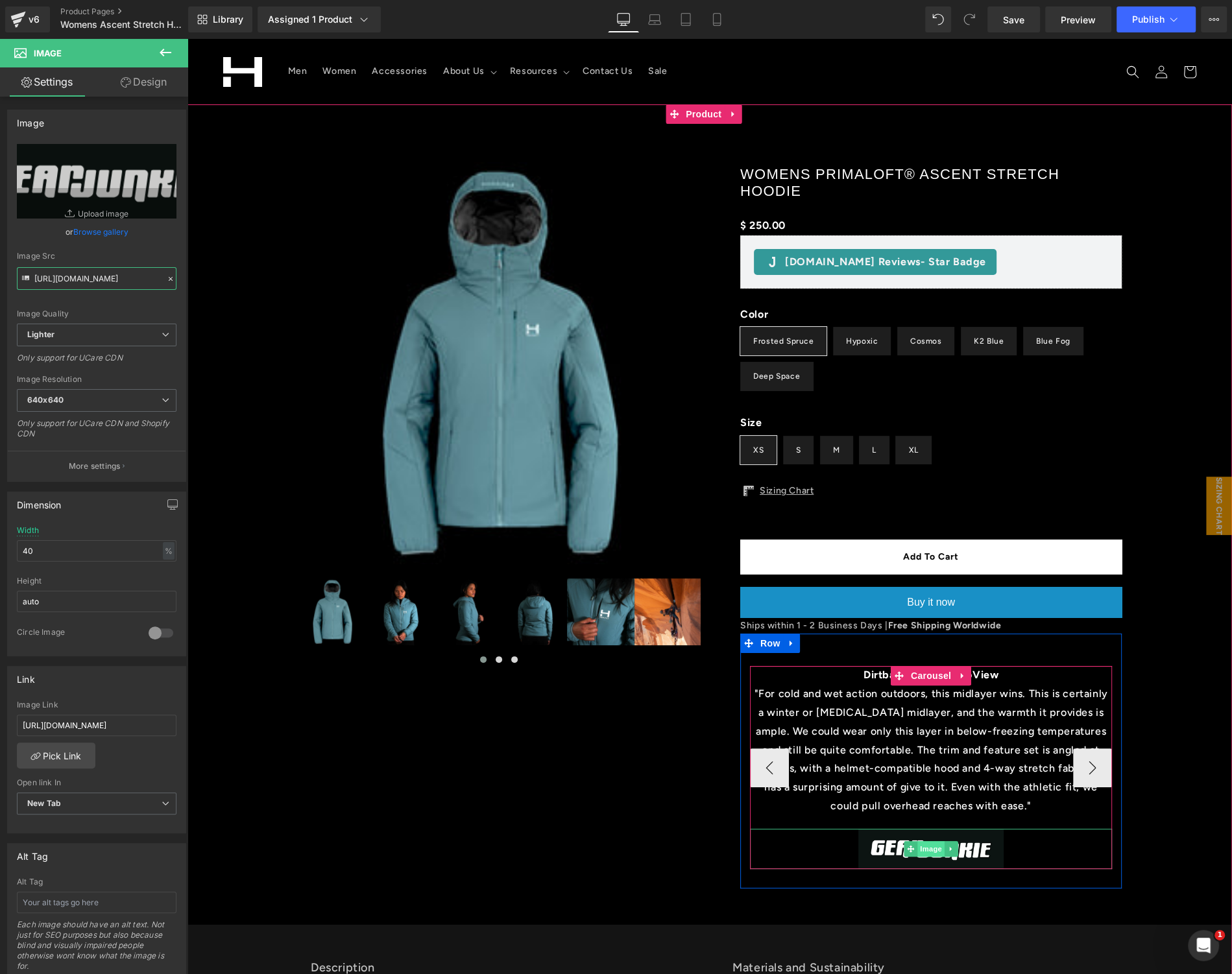
click at [920, 849] on span "Image" at bounding box center [931, 849] width 27 height 16
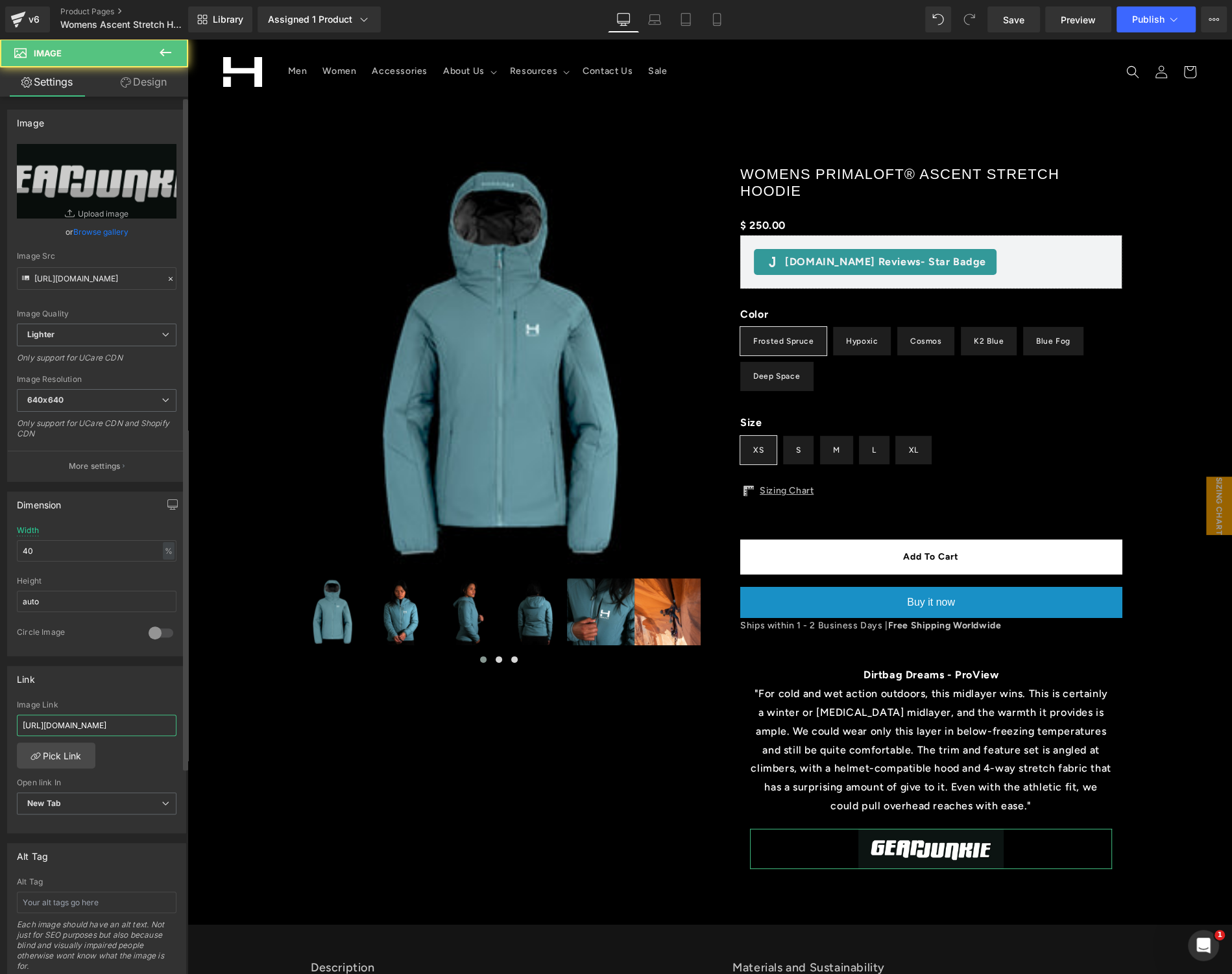
click at [111, 728] on input "https://dirtbagdreams.com/proview-himali-mens-ascent-hoodie/" at bounding box center [96, 726] width 160 height 22
paste input "gearjunkie.com/apparel/best-midlayers-jackets"
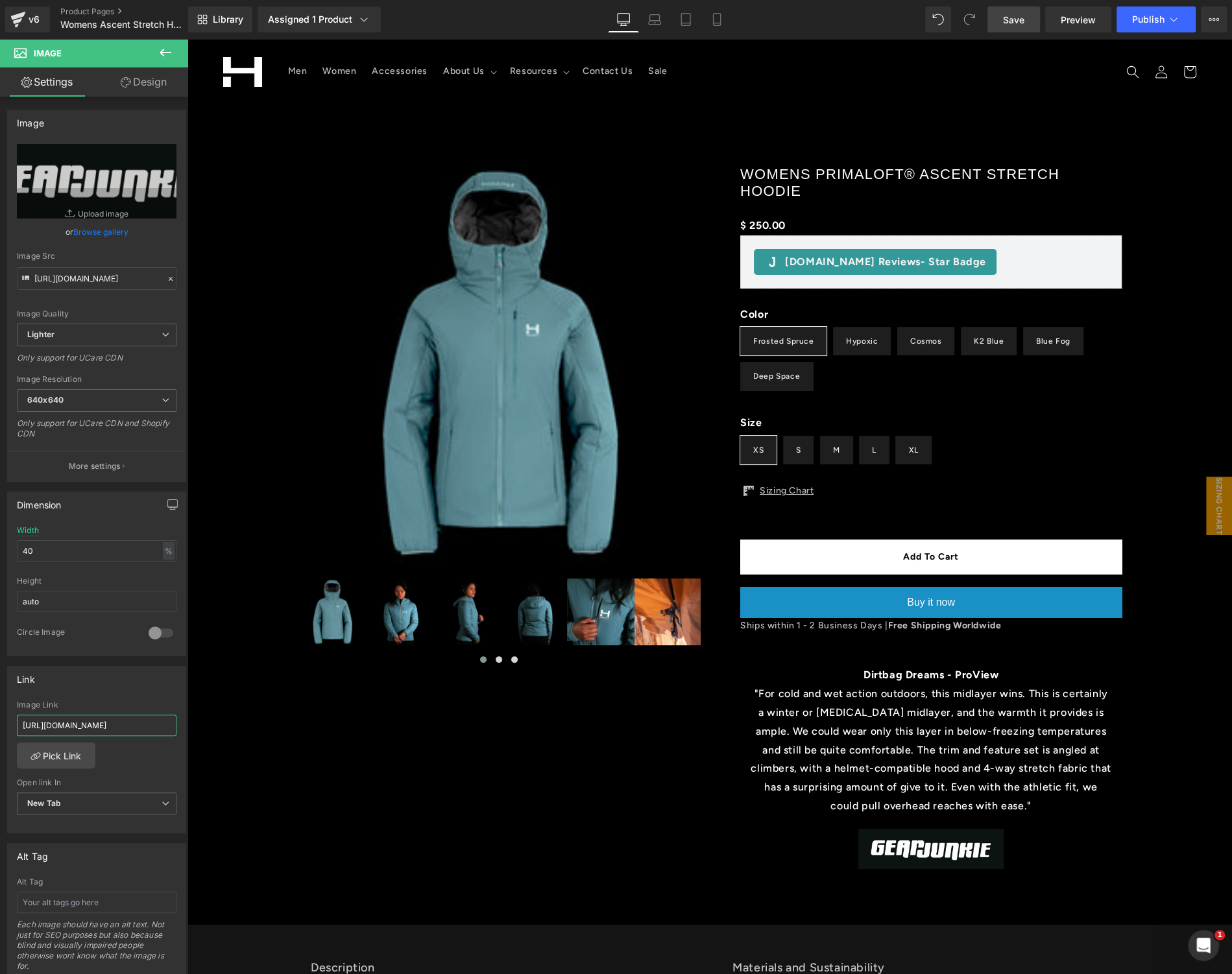
type input "https://gearjunkie.com/apparel/best-midlayers-jackets"
click at [1003, 30] on link "Save" at bounding box center [1013, 20] width 53 height 26
click at [1171, 14] on icon at bounding box center [1173, 19] width 13 height 13
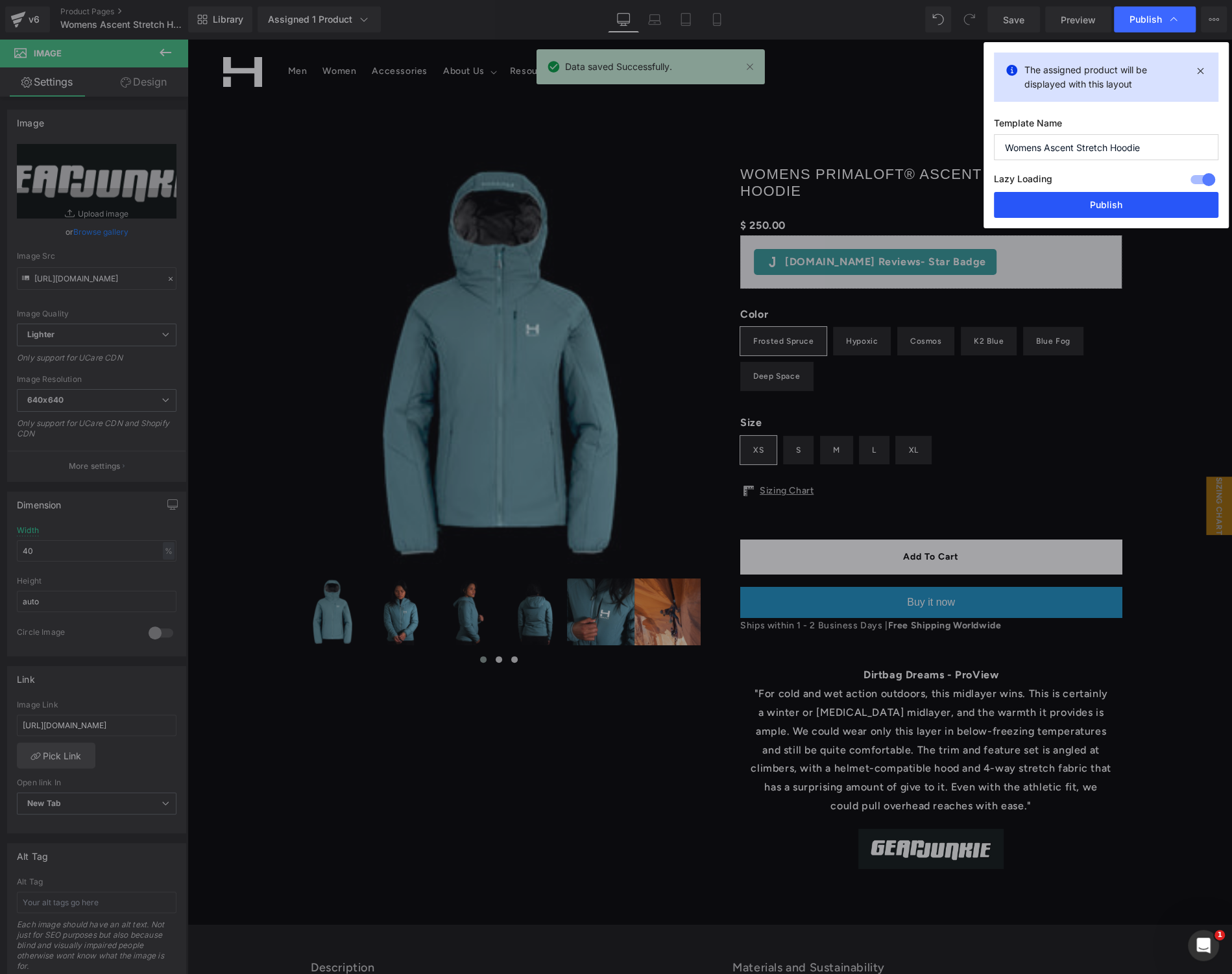
click at [1115, 199] on button "Publish" at bounding box center [1106, 205] width 225 height 26
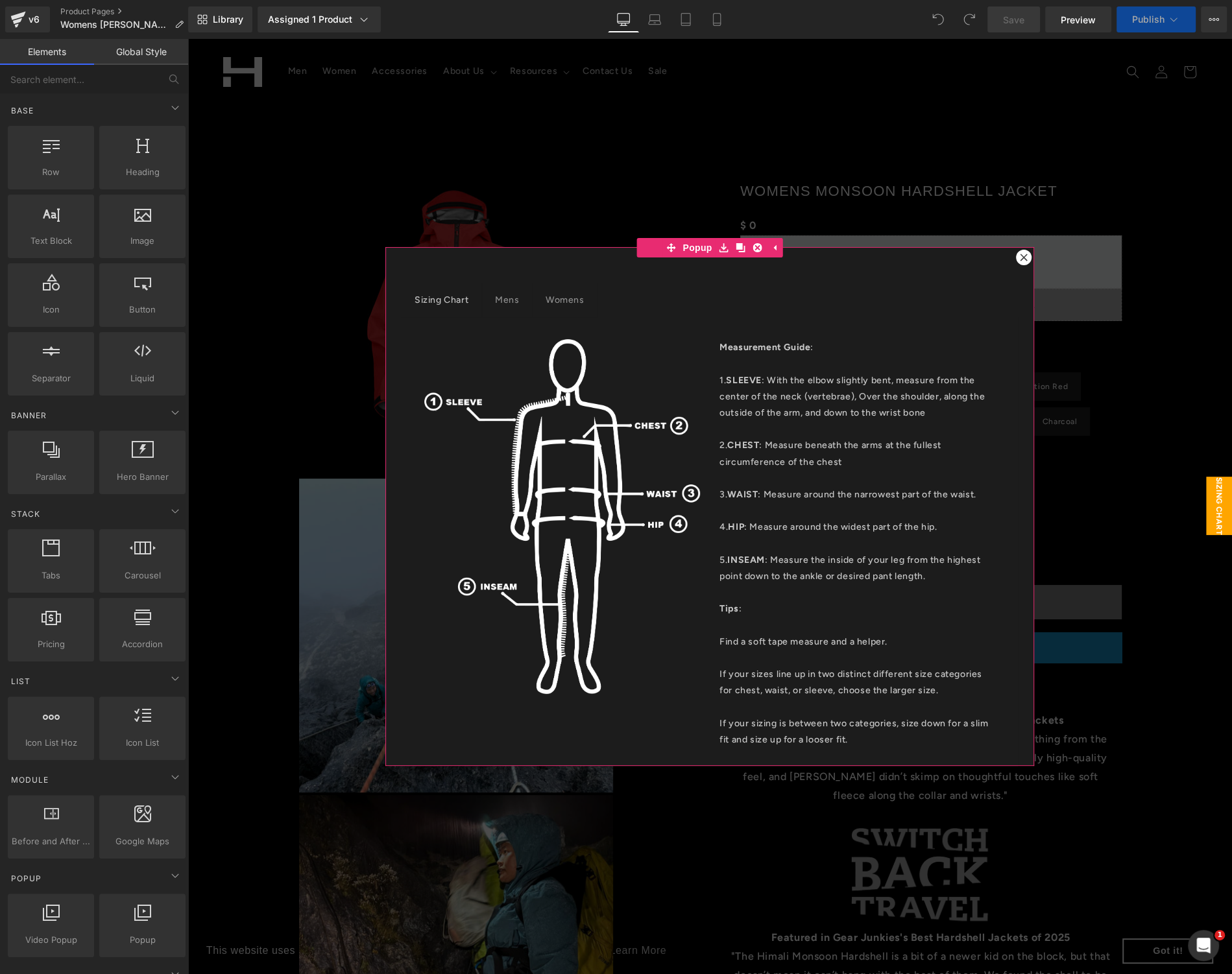
click at [1019, 259] on icon at bounding box center [1024, 258] width 8 height 8
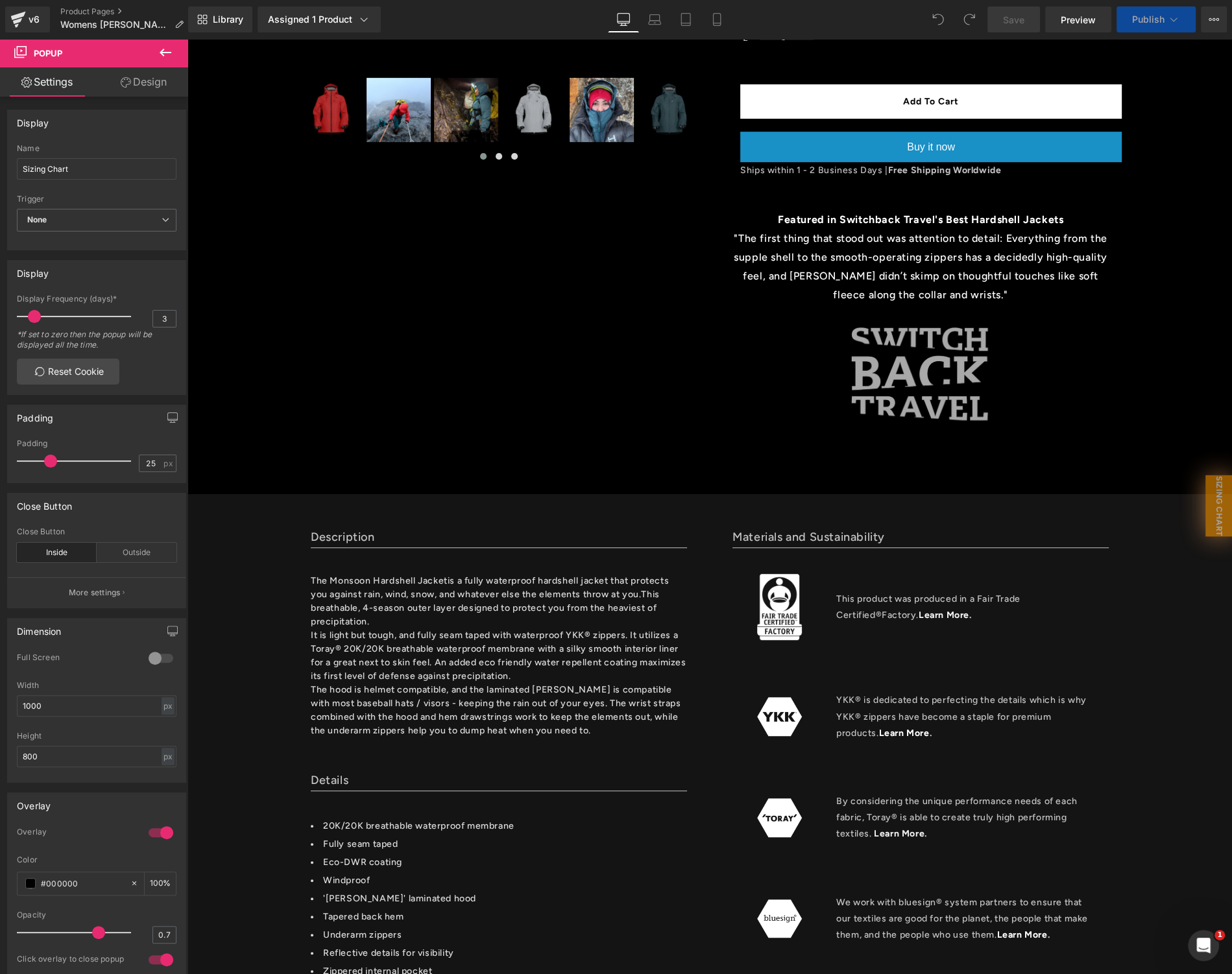
scroll to position [565, 0]
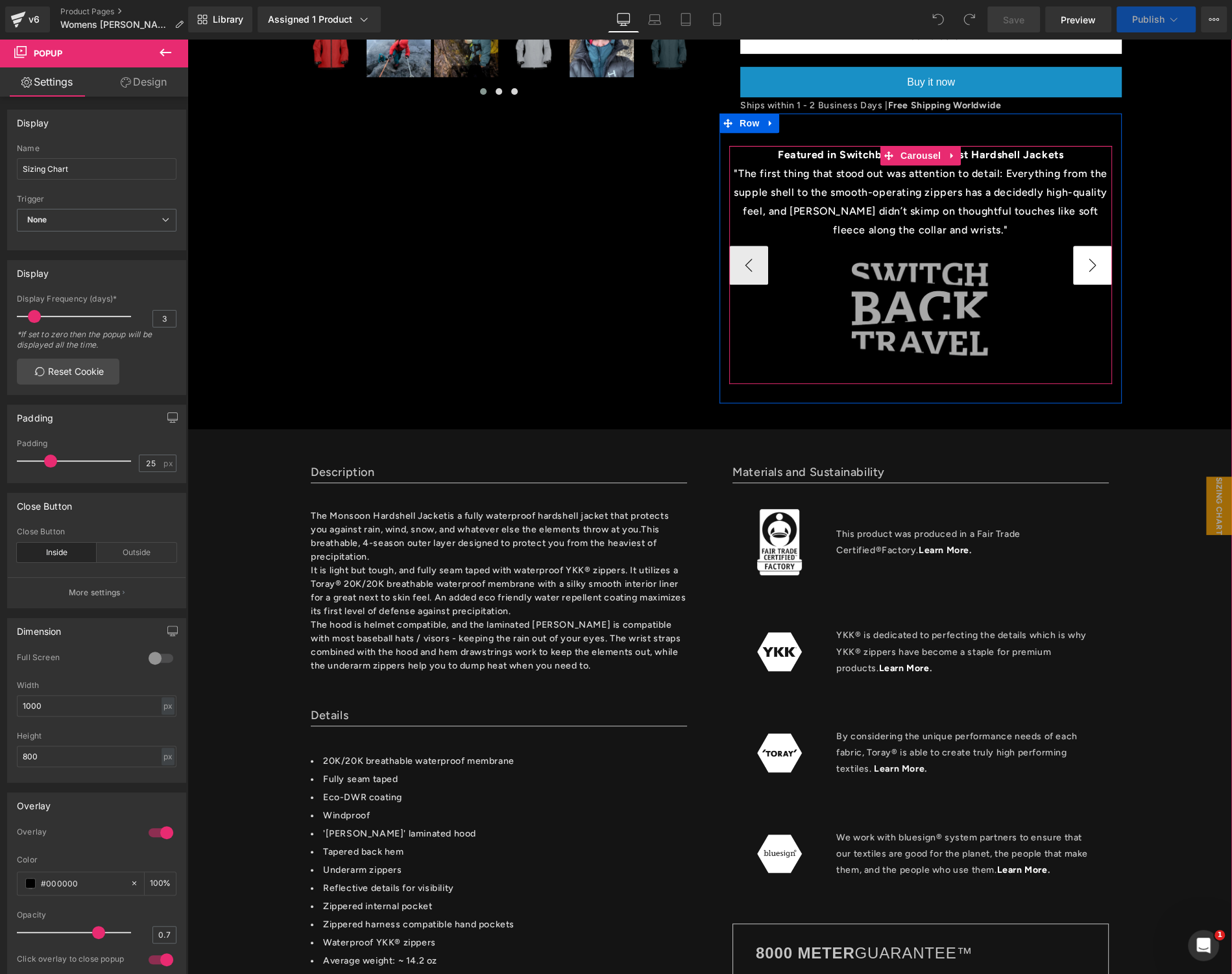
click at [1080, 275] on button "›" at bounding box center [1092, 265] width 39 height 39
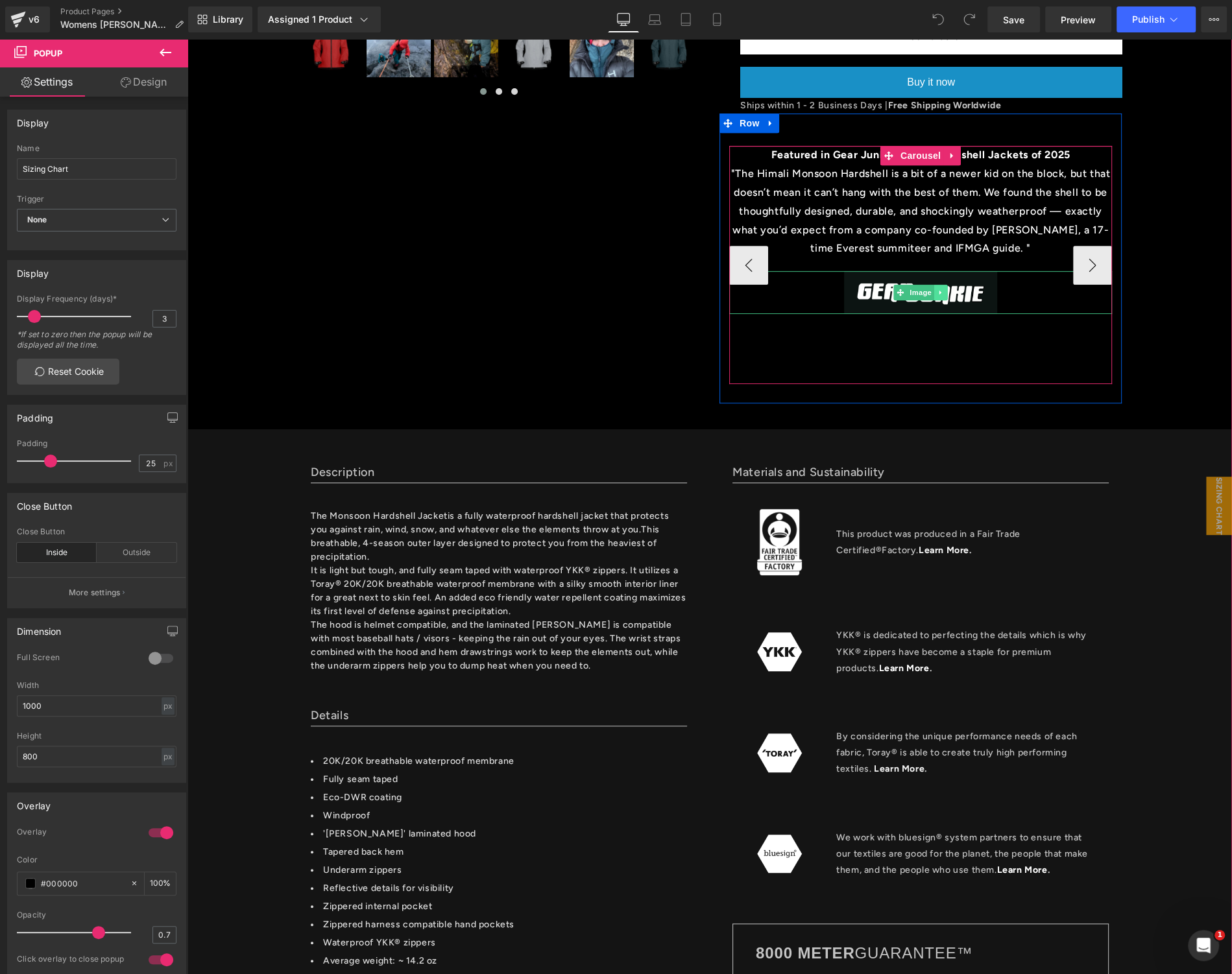
click at [937, 297] on link at bounding box center [941, 292] width 13 height 16
click at [892, 289] on link "Image" at bounding box center [893, 292] width 40 height 16
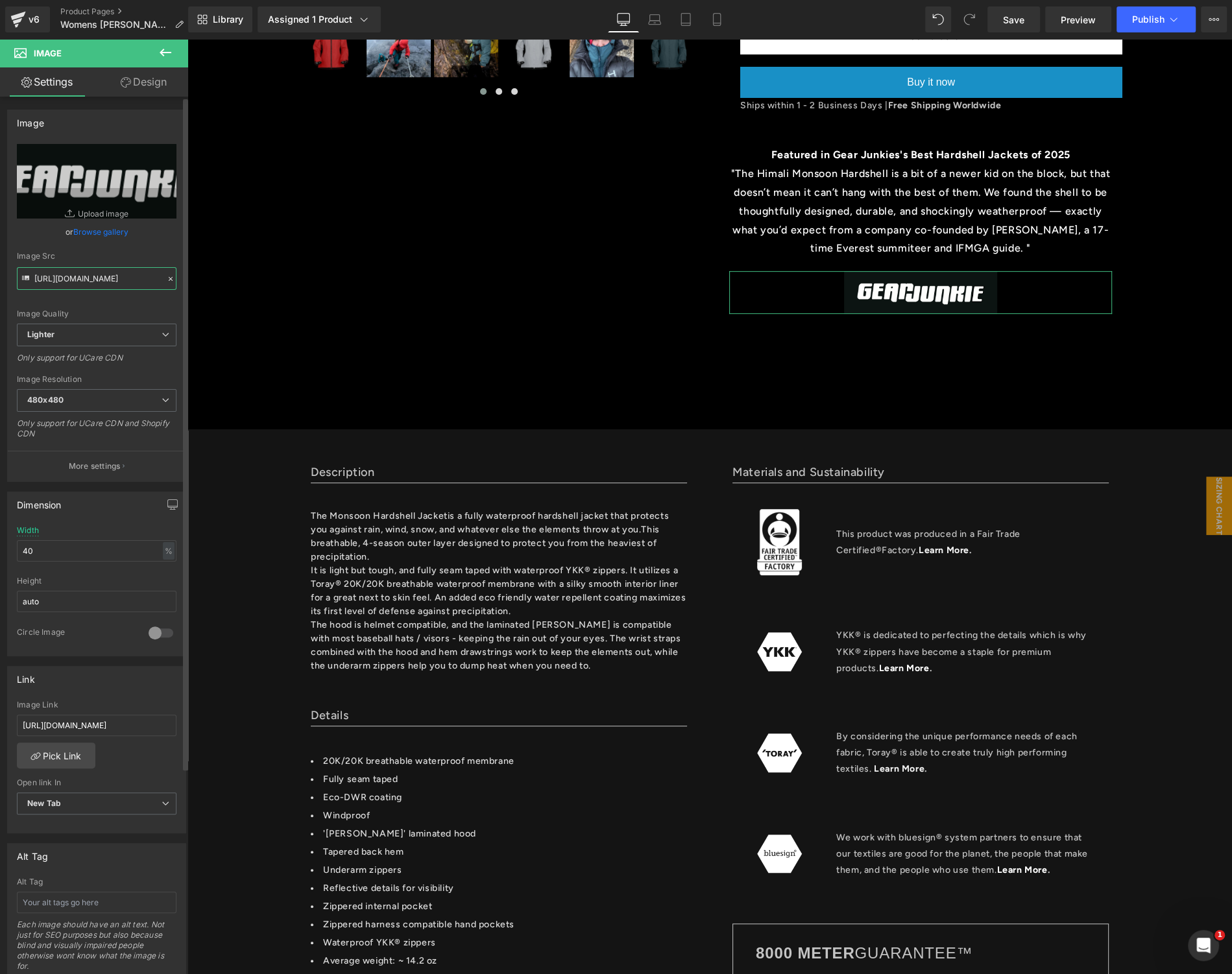
click at [60, 283] on input "[URL][DOMAIN_NAME]" at bounding box center [96, 279] width 160 height 23
click at [60, 283] on input "https://ucarecdn.com/d50decba-fa27-48c5-8f71-6dffded43af3/-/format/auto/-/previ…" at bounding box center [96, 279] width 160 height 23
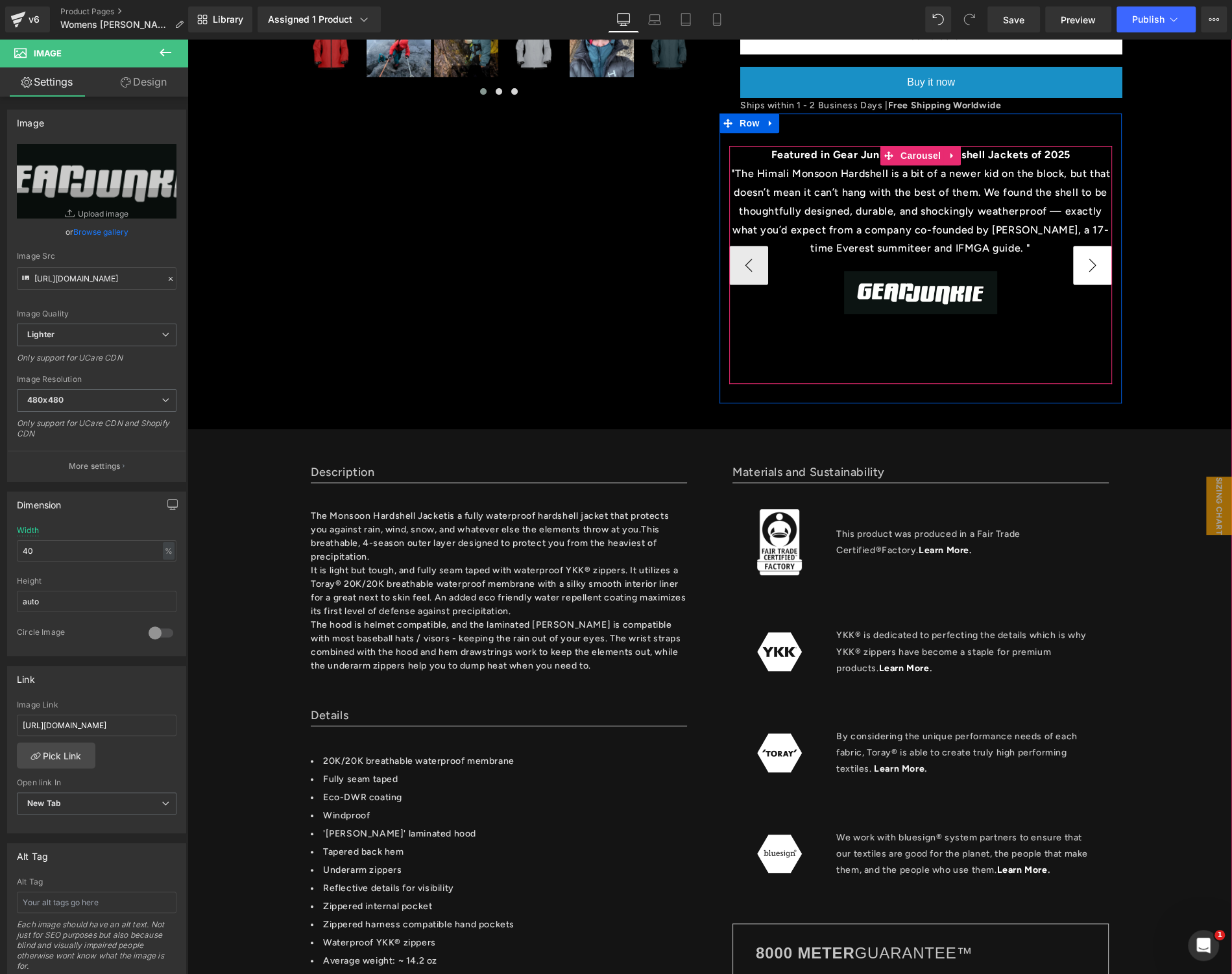
click at [1075, 260] on button "›" at bounding box center [1092, 265] width 39 height 39
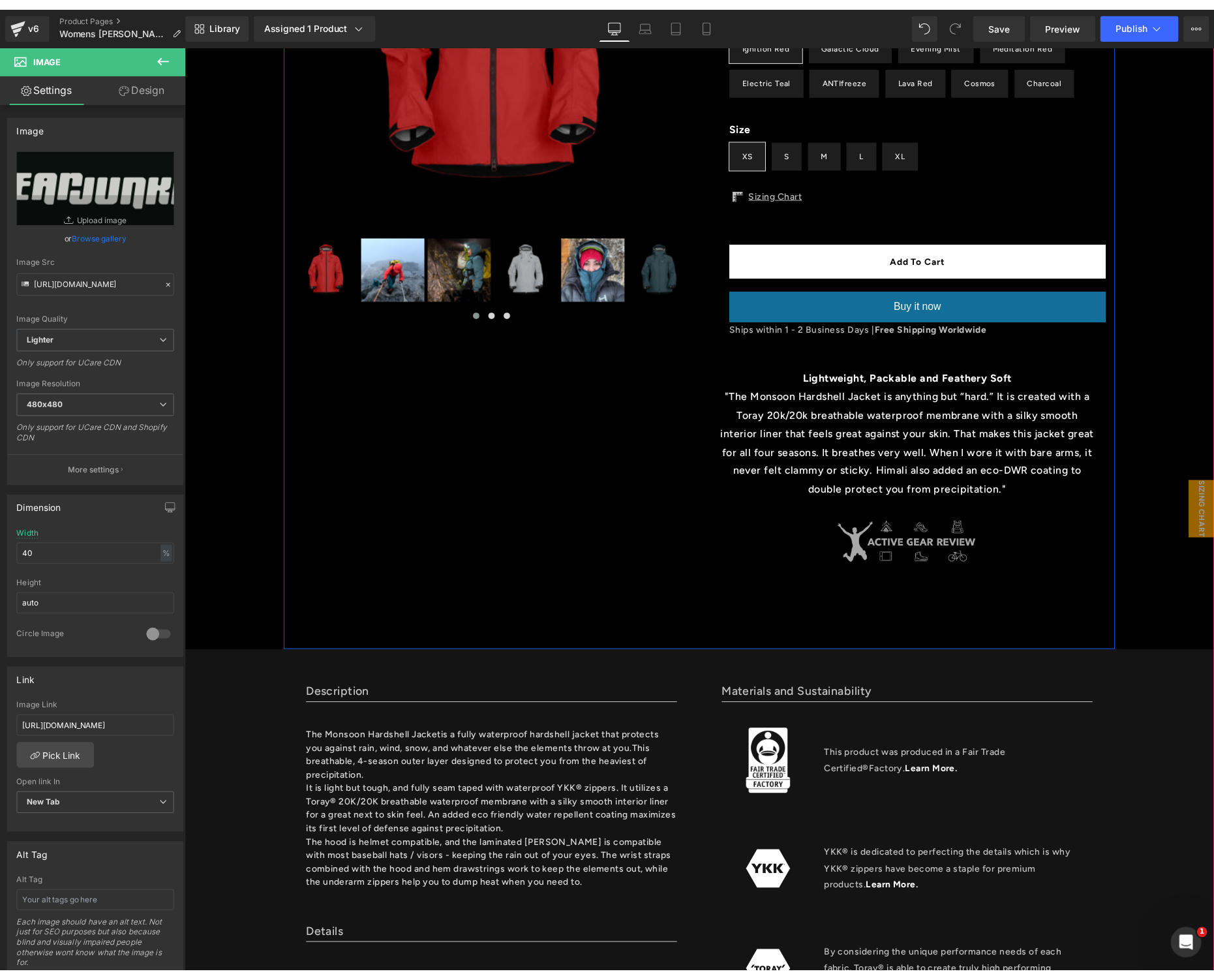
scroll to position [222, 0]
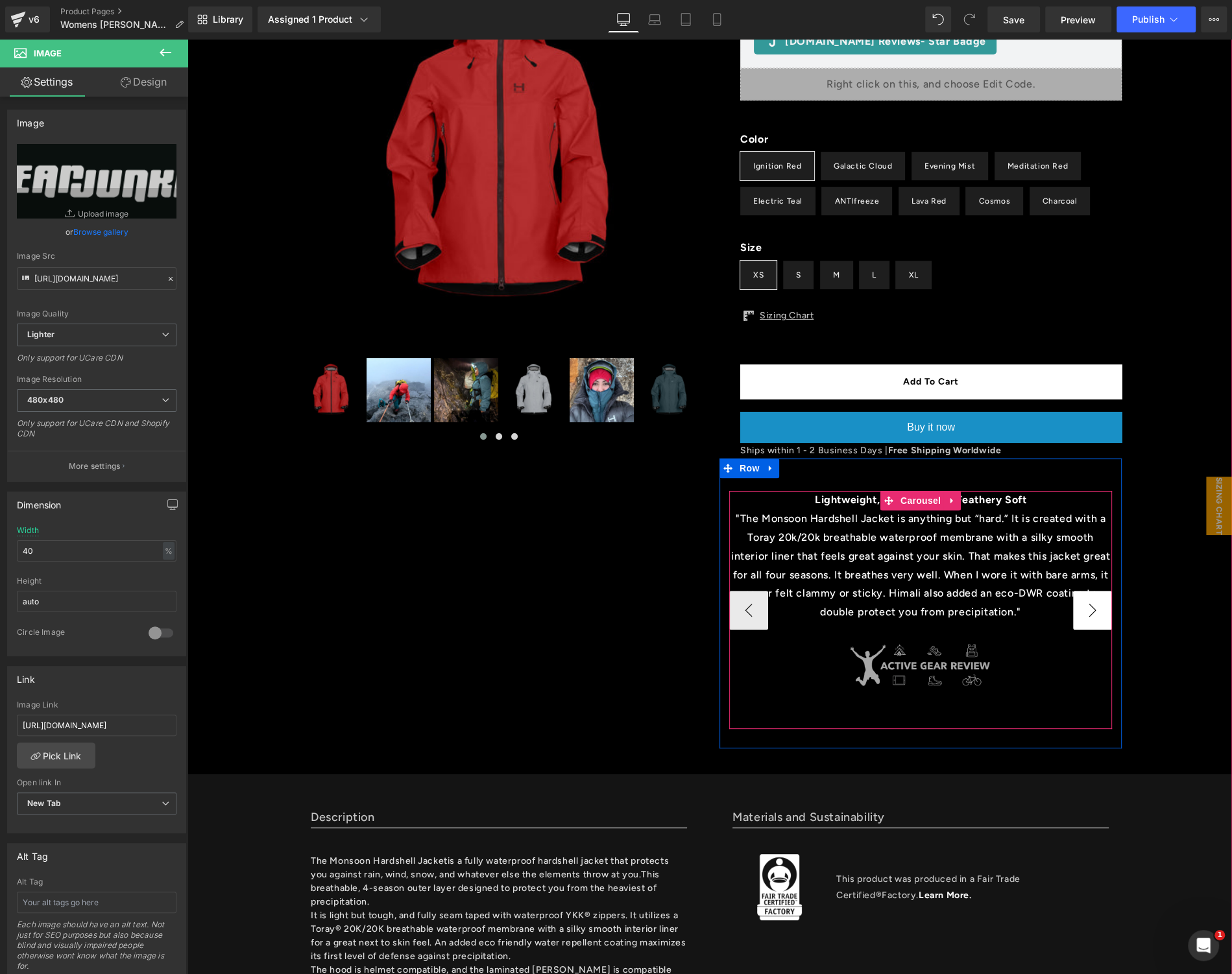
click at [1086, 604] on button "›" at bounding box center [1092, 610] width 39 height 39
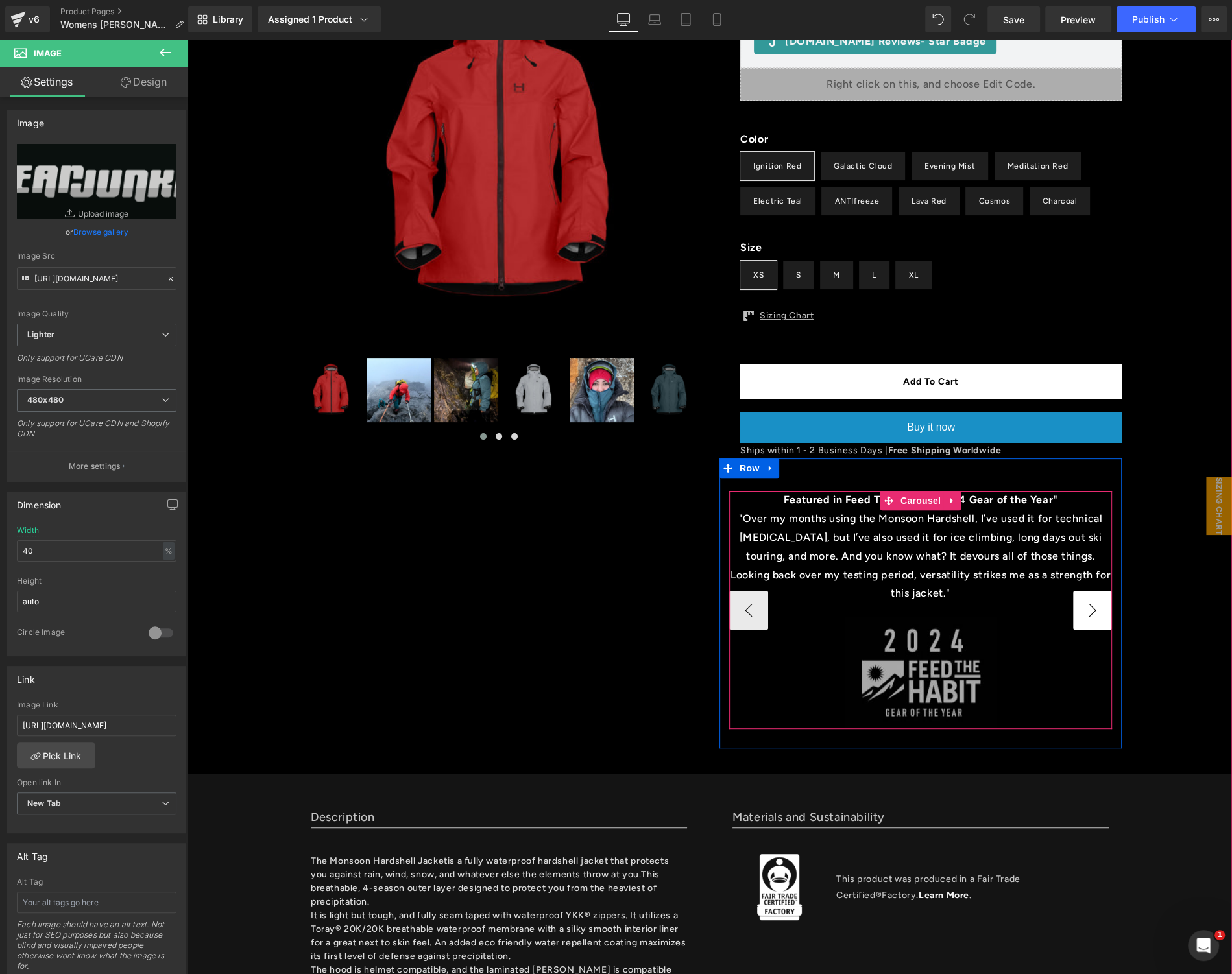
click at [1086, 604] on button "›" at bounding box center [1092, 610] width 39 height 39
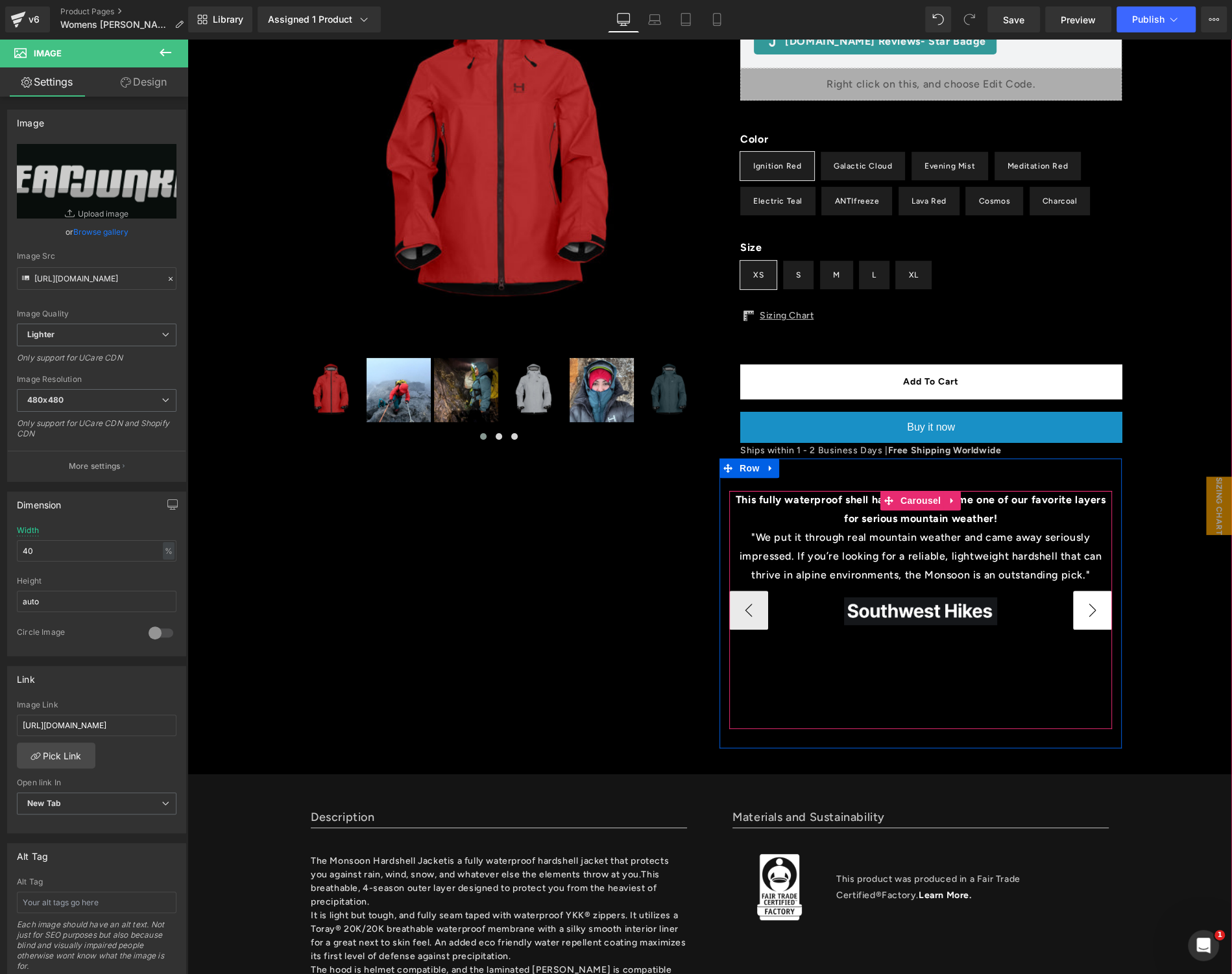
click at [1086, 604] on button "›" at bounding box center [1092, 610] width 39 height 39
click at [912, 609] on span "Image" at bounding box center [920, 611] width 27 height 16
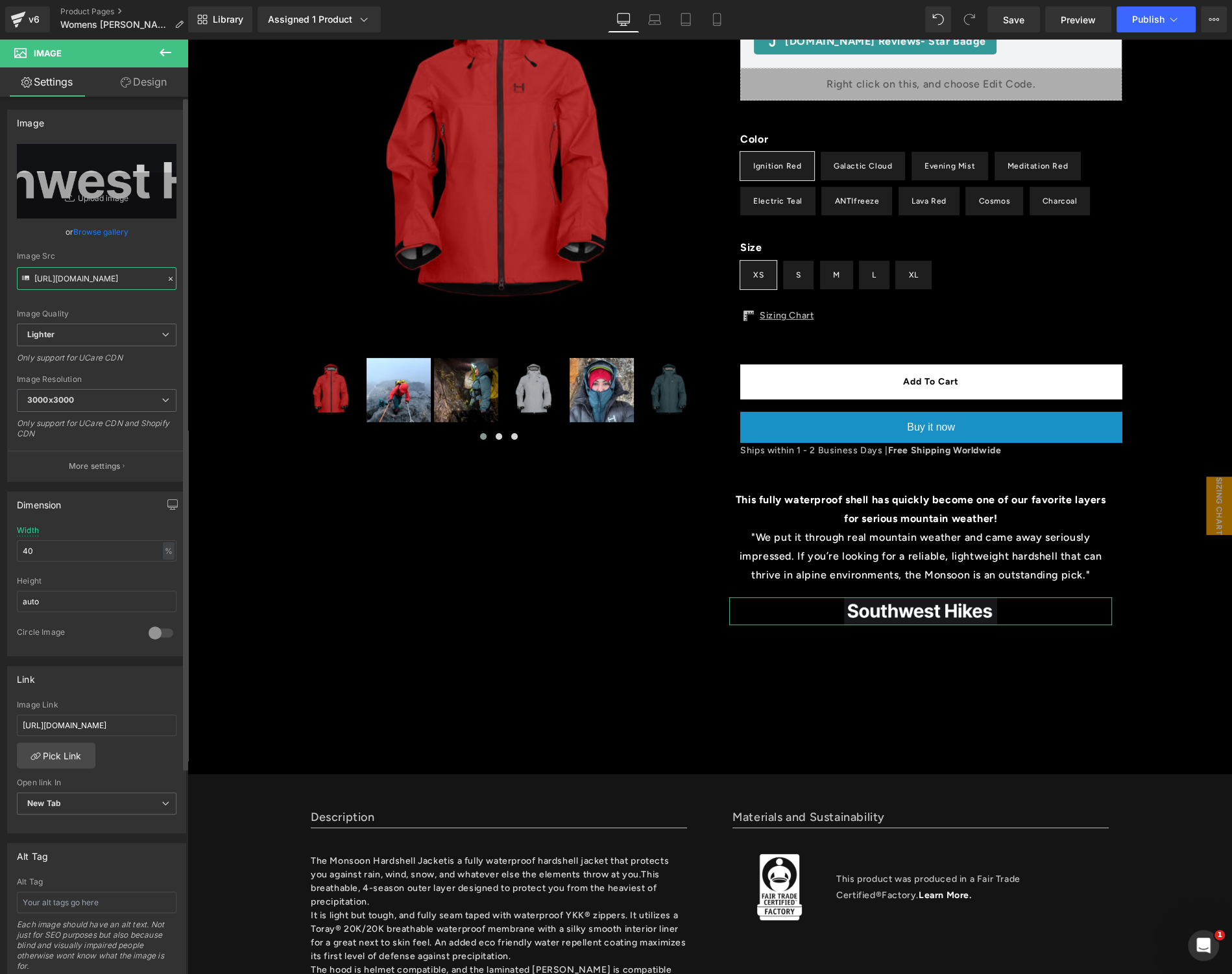
click at [109, 282] on input "[URL][DOMAIN_NAME]" at bounding box center [96, 279] width 160 height 23
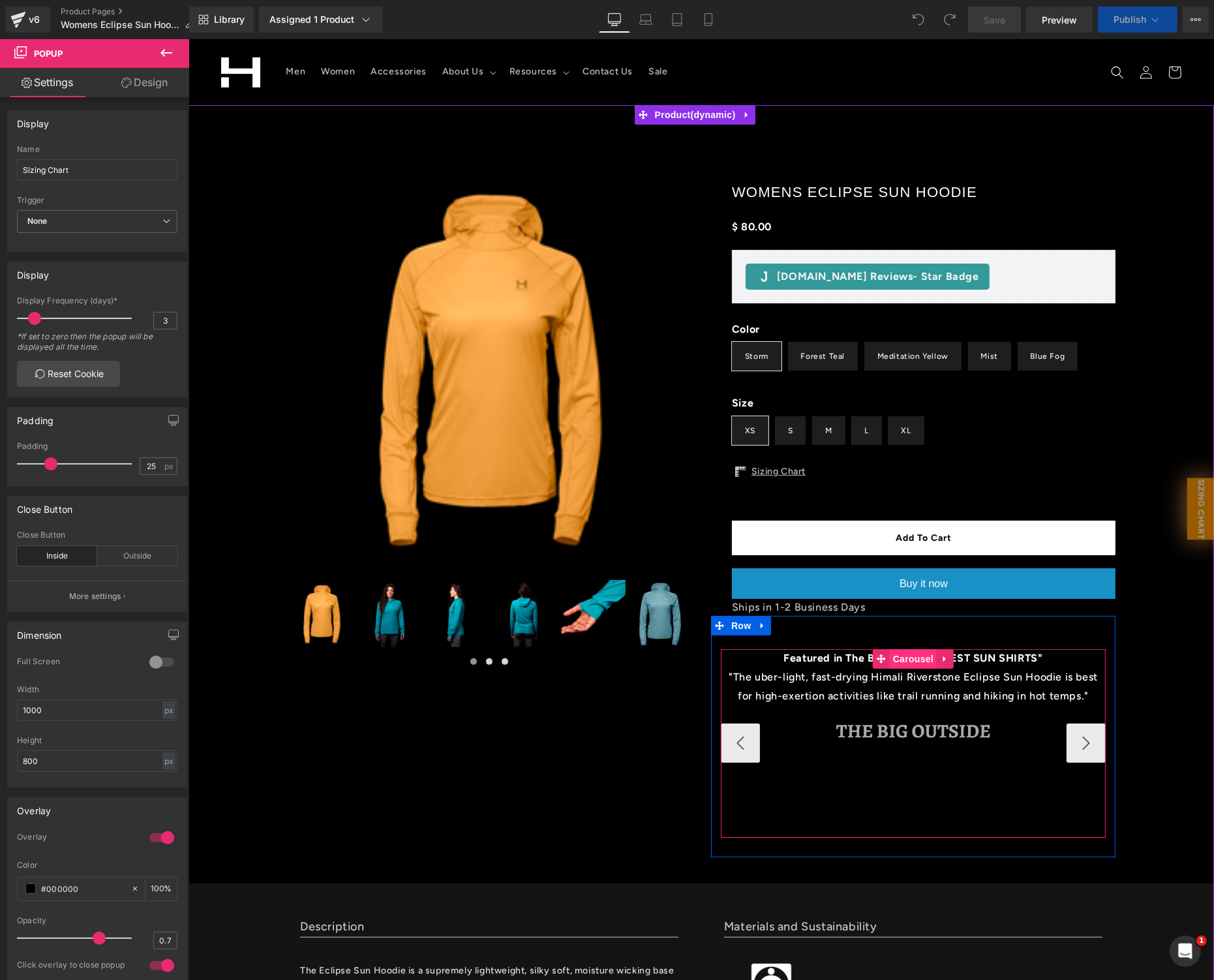
click at [903, 658] on span "Carousel" at bounding box center [912, 658] width 47 height 20
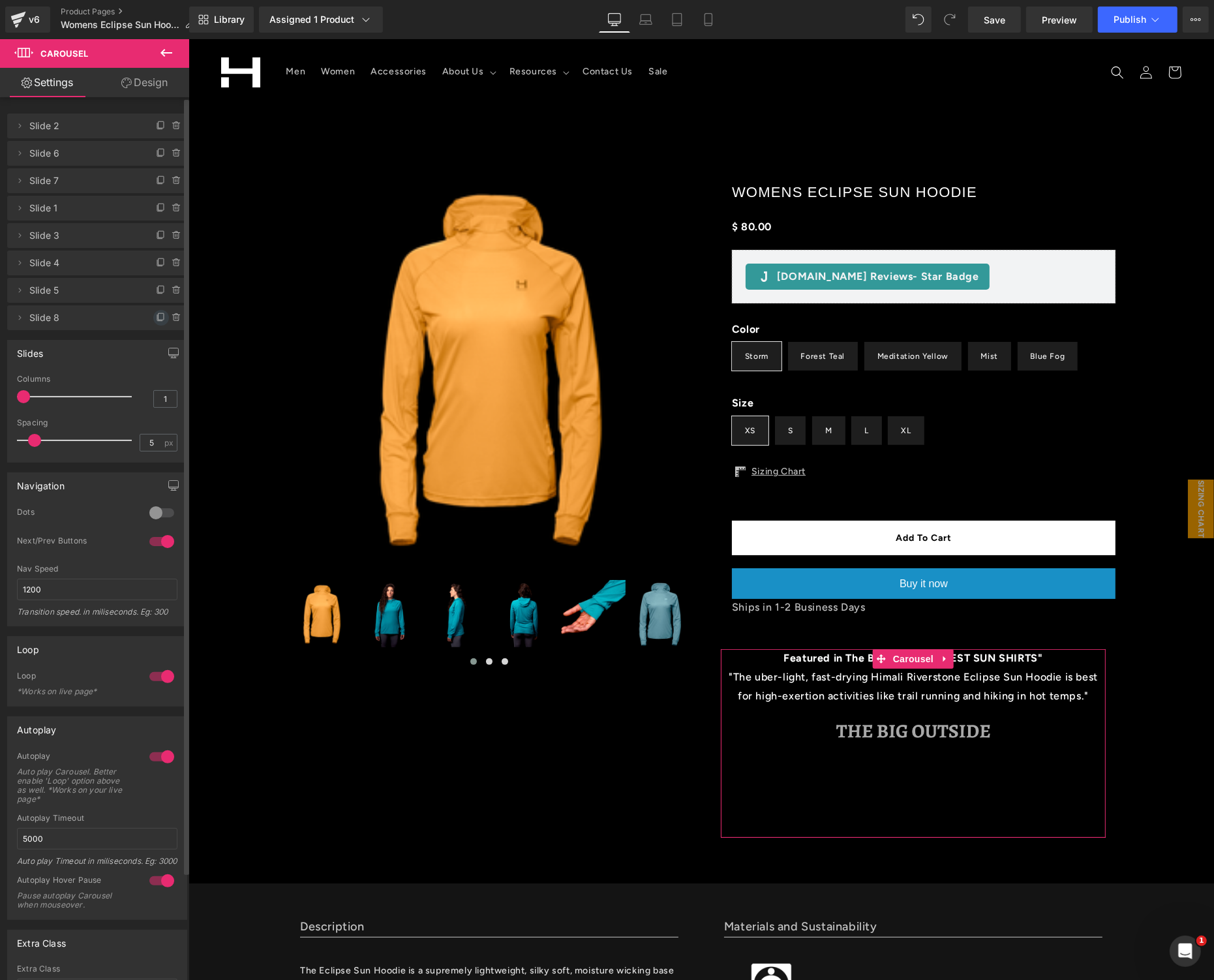
click at [159, 317] on icon at bounding box center [162, 317] width 5 height 7
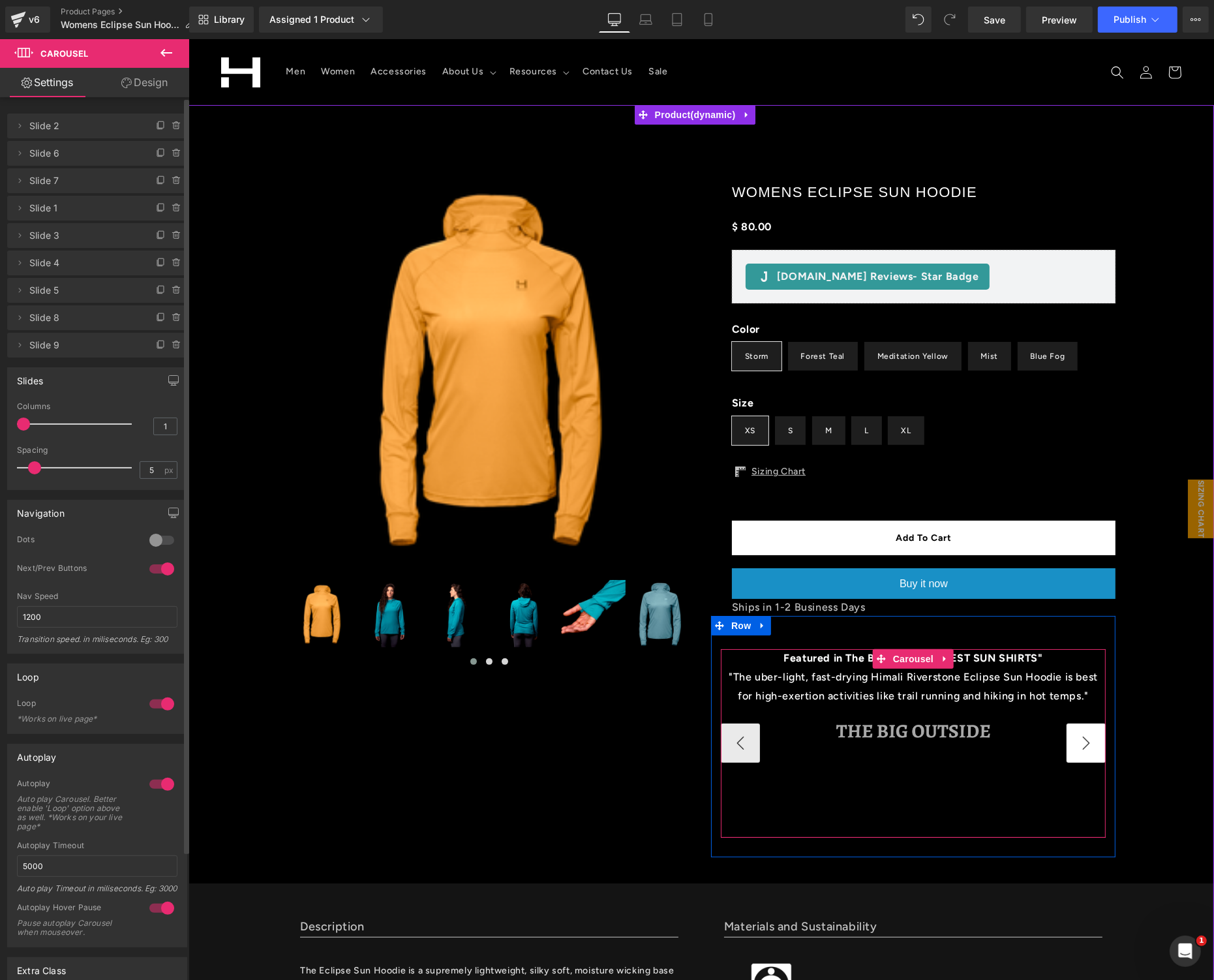
click at [1071, 728] on button "›" at bounding box center [1086, 742] width 39 height 39
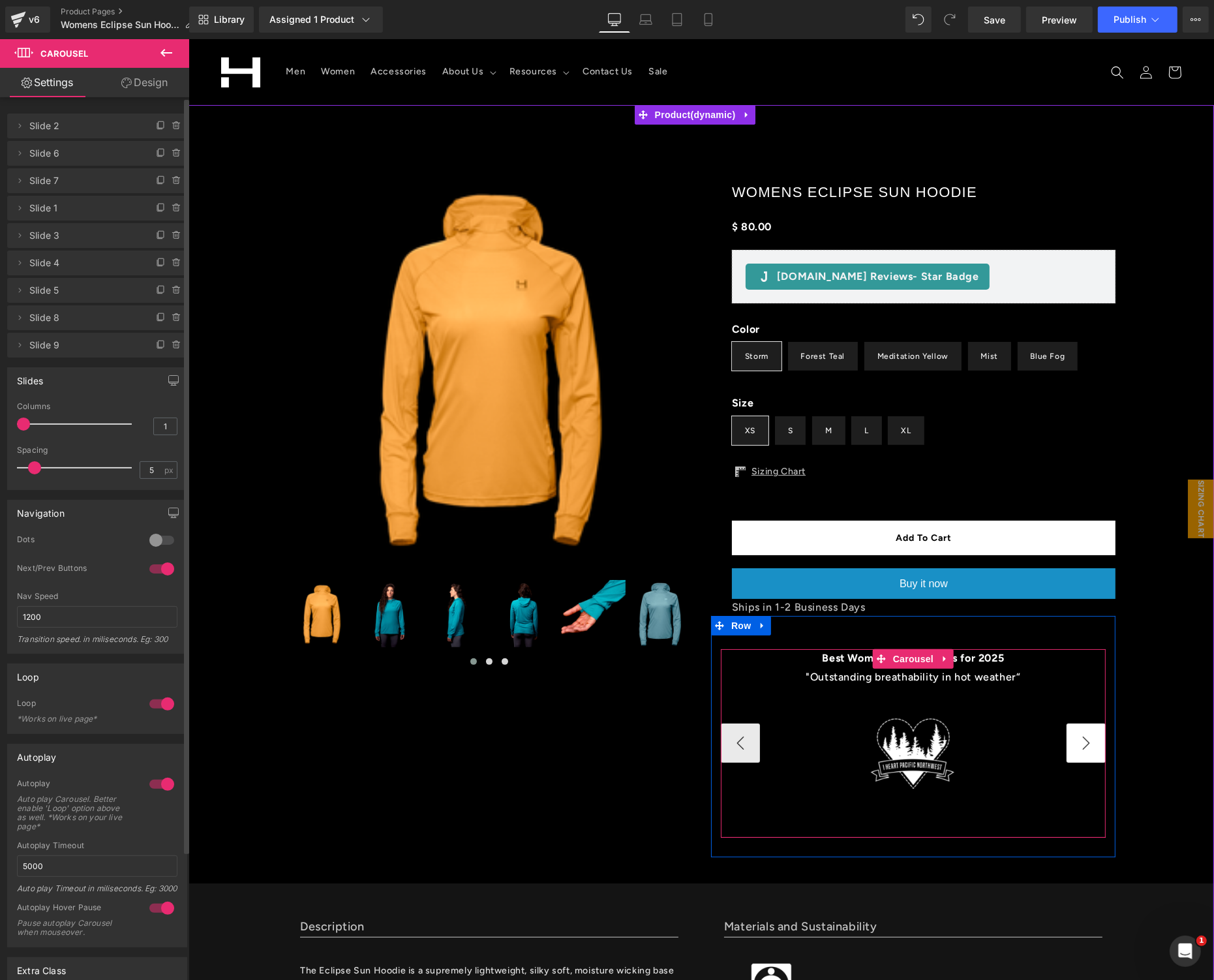
click at [1071, 728] on button "›" at bounding box center [1086, 742] width 39 height 39
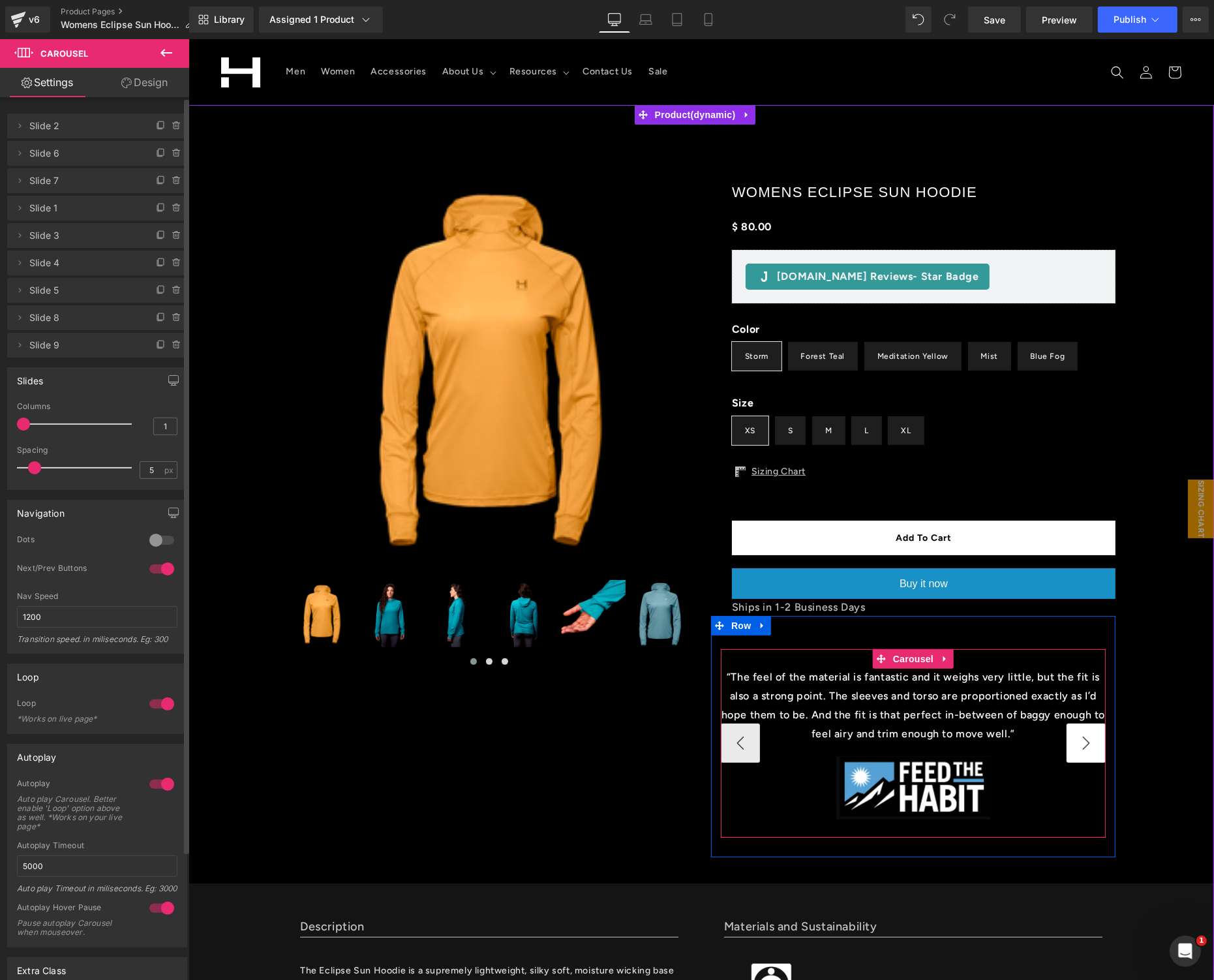
click at [1071, 728] on button "›" at bounding box center [1086, 742] width 39 height 39
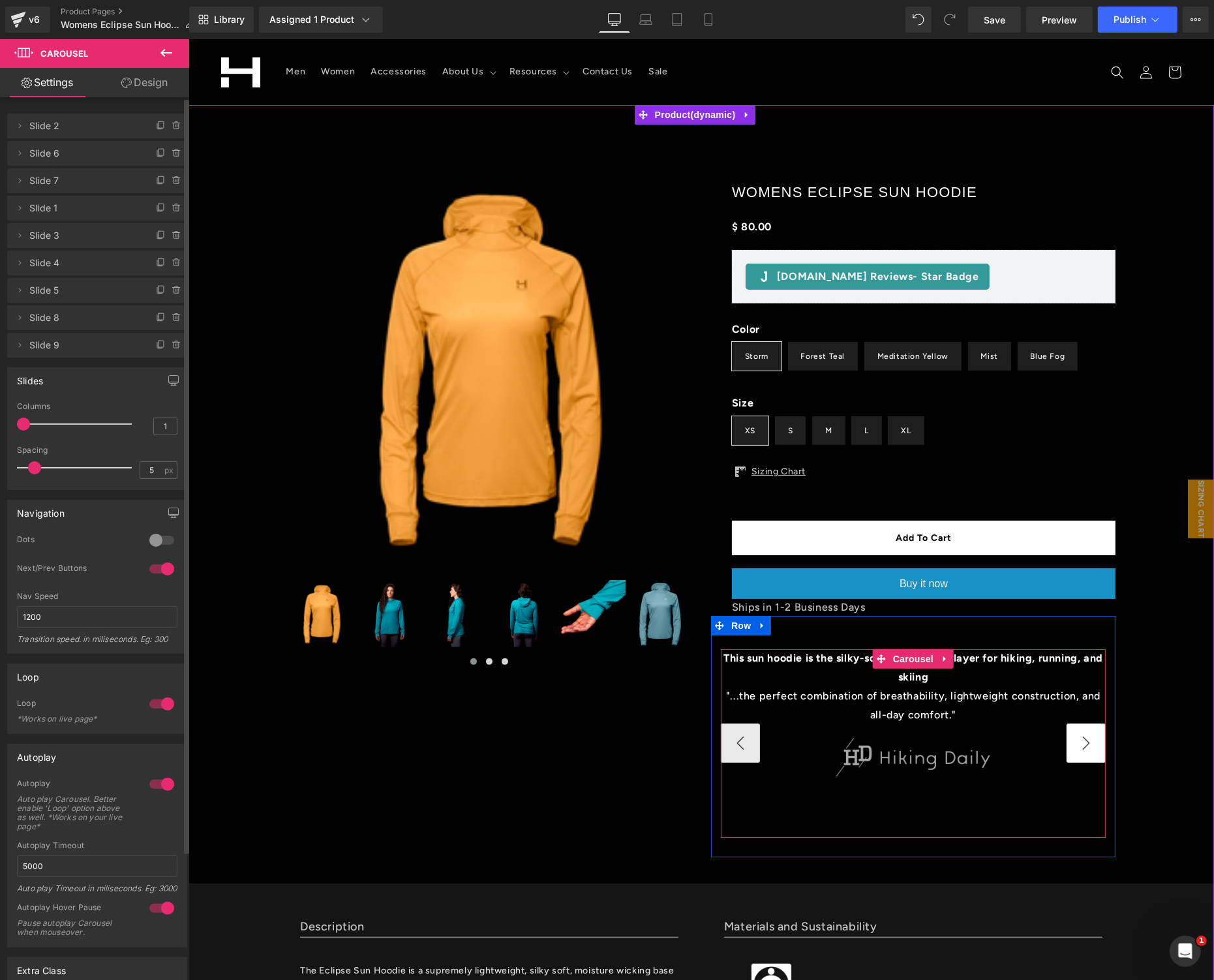
click at [1071, 728] on button "›" at bounding box center [1086, 742] width 39 height 39
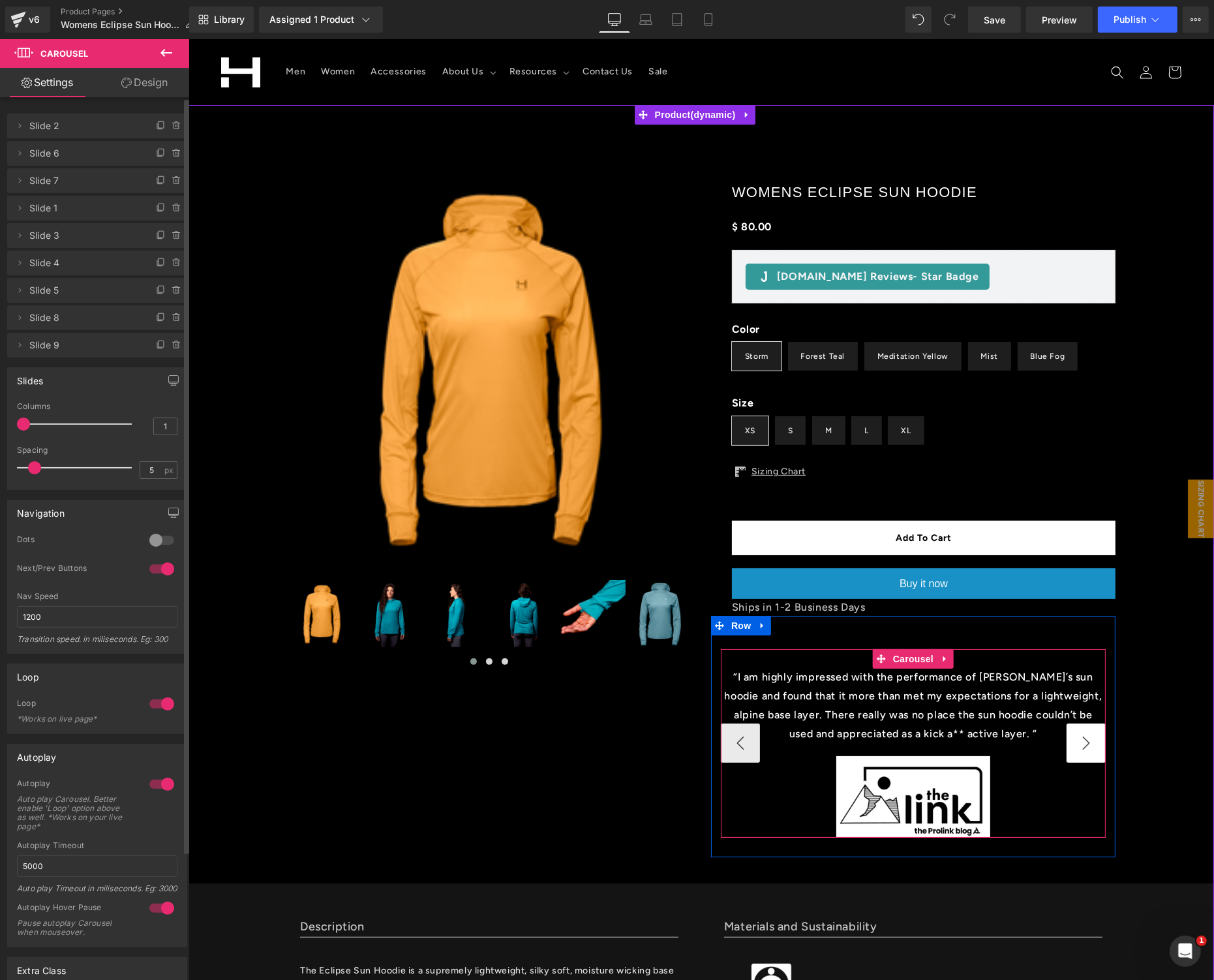
click at [1071, 728] on button "›" at bounding box center [1086, 742] width 39 height 39
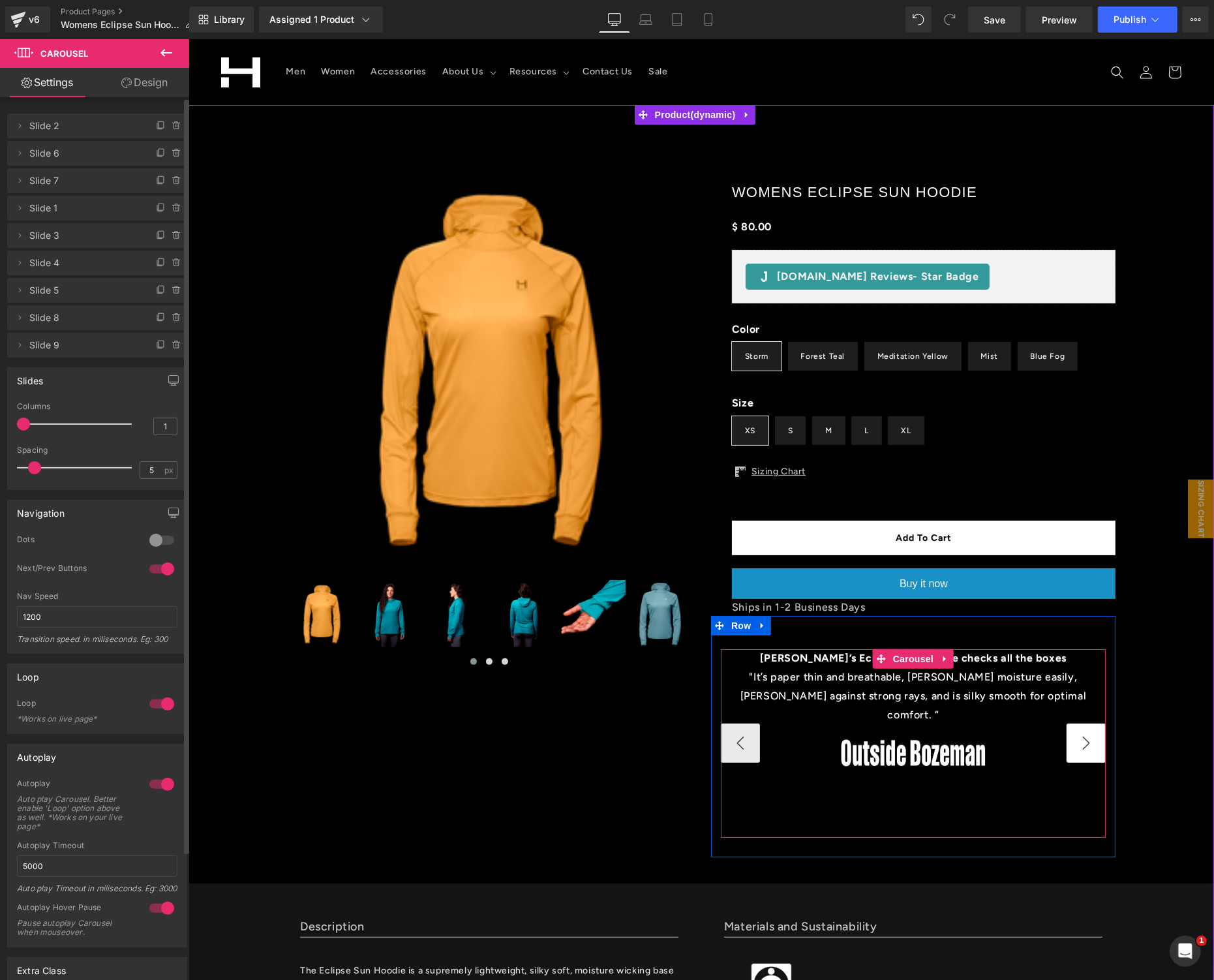
click at [1071, 728] on button "›" at bounding box center [1086, 742] width 39 height 39
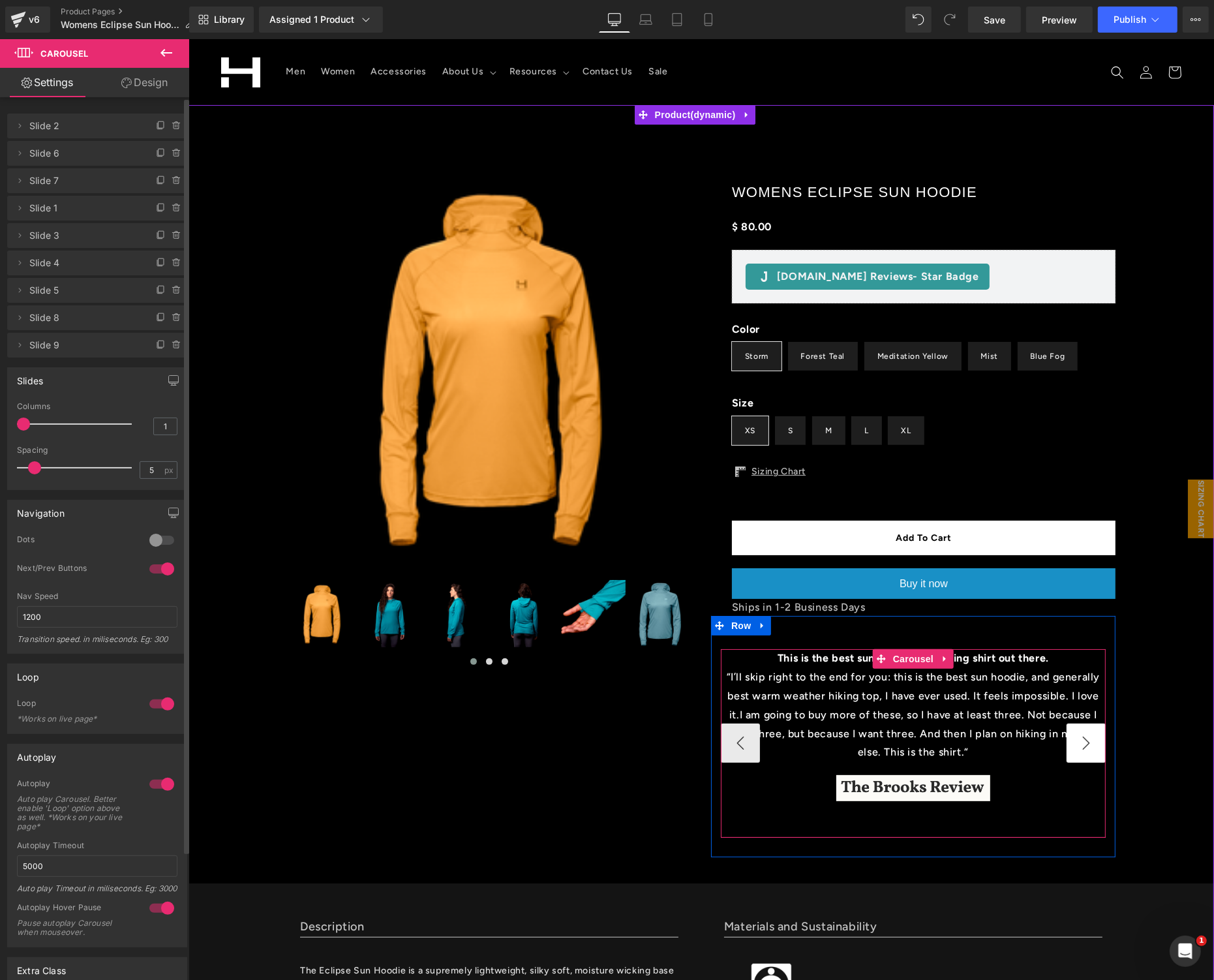
click at [1071, 728] on button "›" at bounding box center [1086, 742] width 39 height 39
click at [909, 661] on span "Carousel" at bounding box center [912, 658] width 47 height 20
click at [907, 791] on span "Image" at bounding box center [913, 787] width 27 height 16
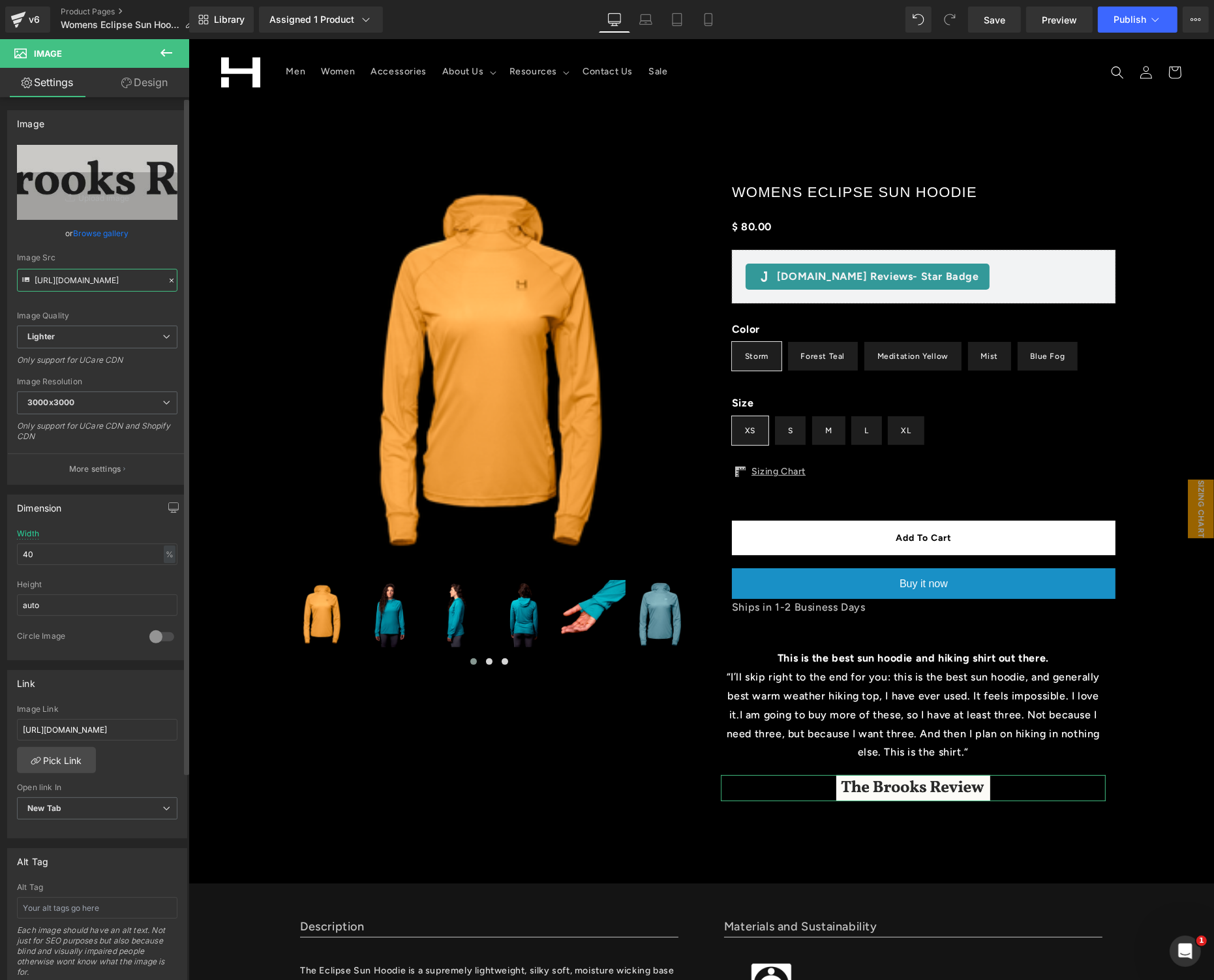
click at [79, 288] on input "https://ucarecdn.com/83fe3e4f-90f5-4999-8303-dea93dfd03e2/-/format/auto/-/previ…" at bounding box center [97, 280] width 161 height 23
click at [80, 288] on input "https://ucarecdn.com/83fe3e4f-90f5-4999-8303-dea93dfd03e2/-/format/auto/-/previ…" at bounding box center [97, 280] width 161 height 23
paste input "49b4d556-b334-40c2-ae7b-cfab9f9df91e/-/format/auto/-/preview/3000x3000/-/qualit…"
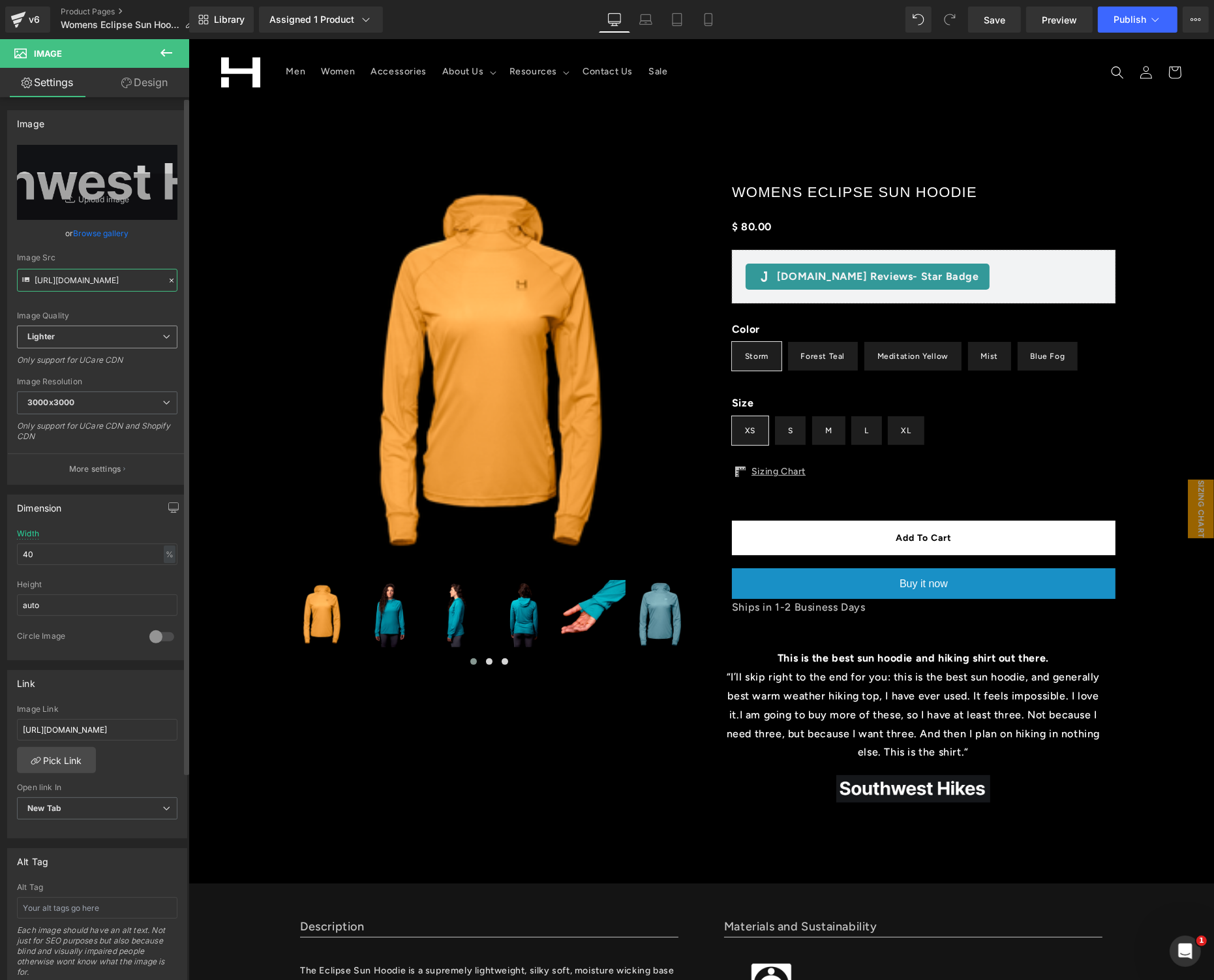
type input "[URL][DOMAIN_NAME]"
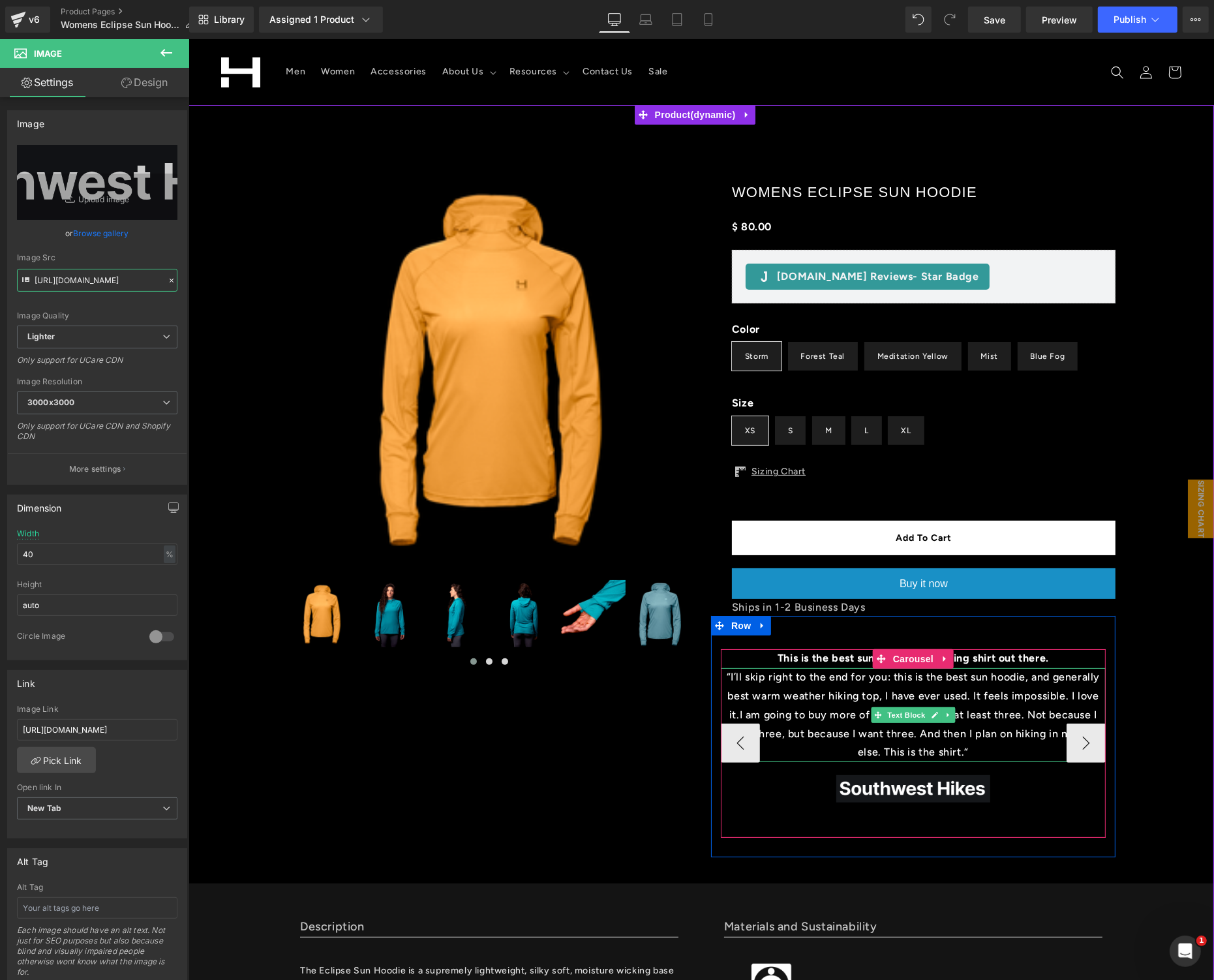
drag, startPoint x: 907, startPoint y: 713, endPoint x: 799, endPoint y: 694, distance: 109.7
click at [907, 713] on span "Text Block" at bounding box center [905, 714] width 43 height 16
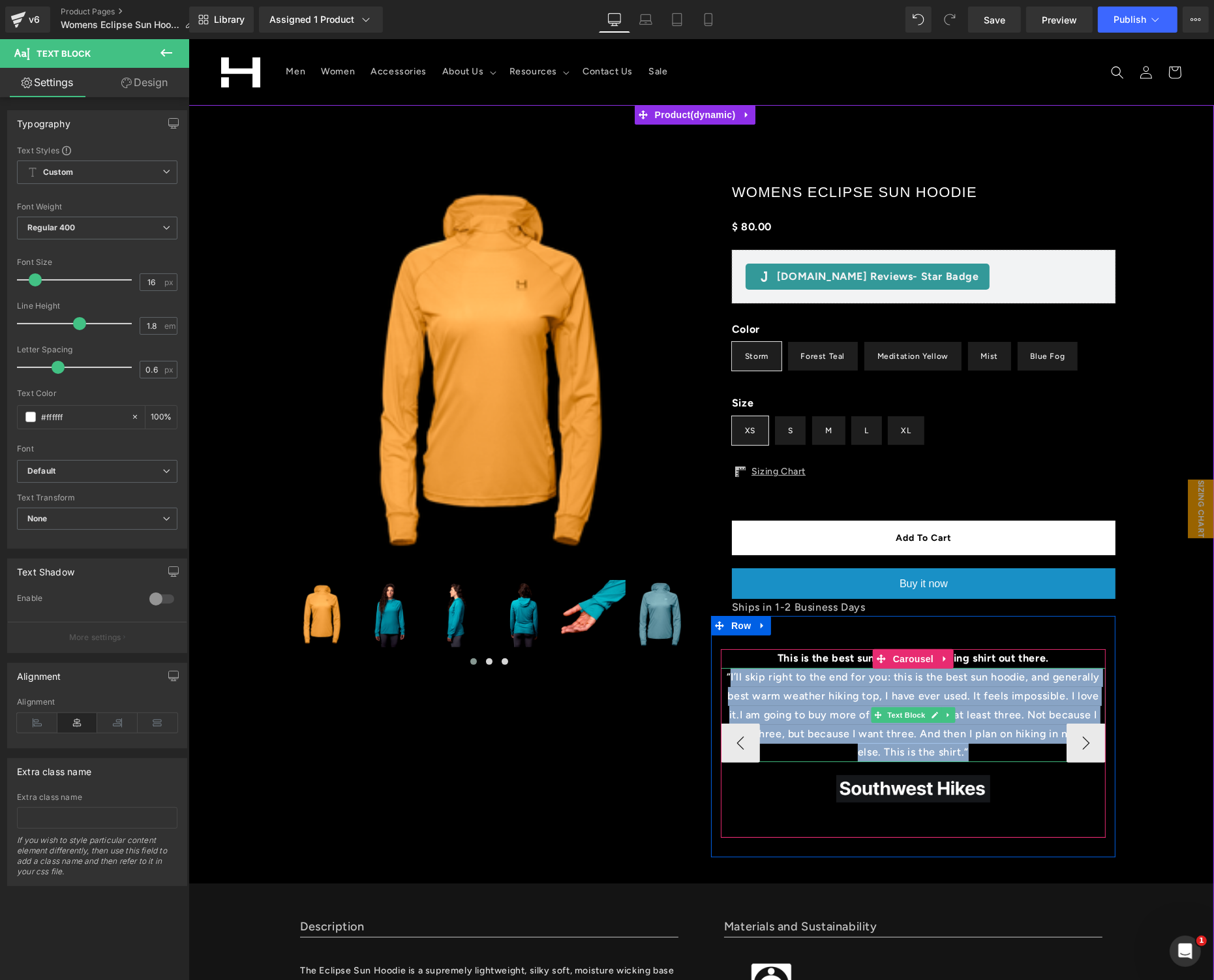
drag, startPoint x: 933, startPoint y: 752, endPoint x: 727, endPoint y: 673, distance: 220.6
click at [727, 673] on p "“I’ll skip right to the end for you: this is the best sun hoodie, and generally…" at bounding box center [912, 715] width 385 height 94
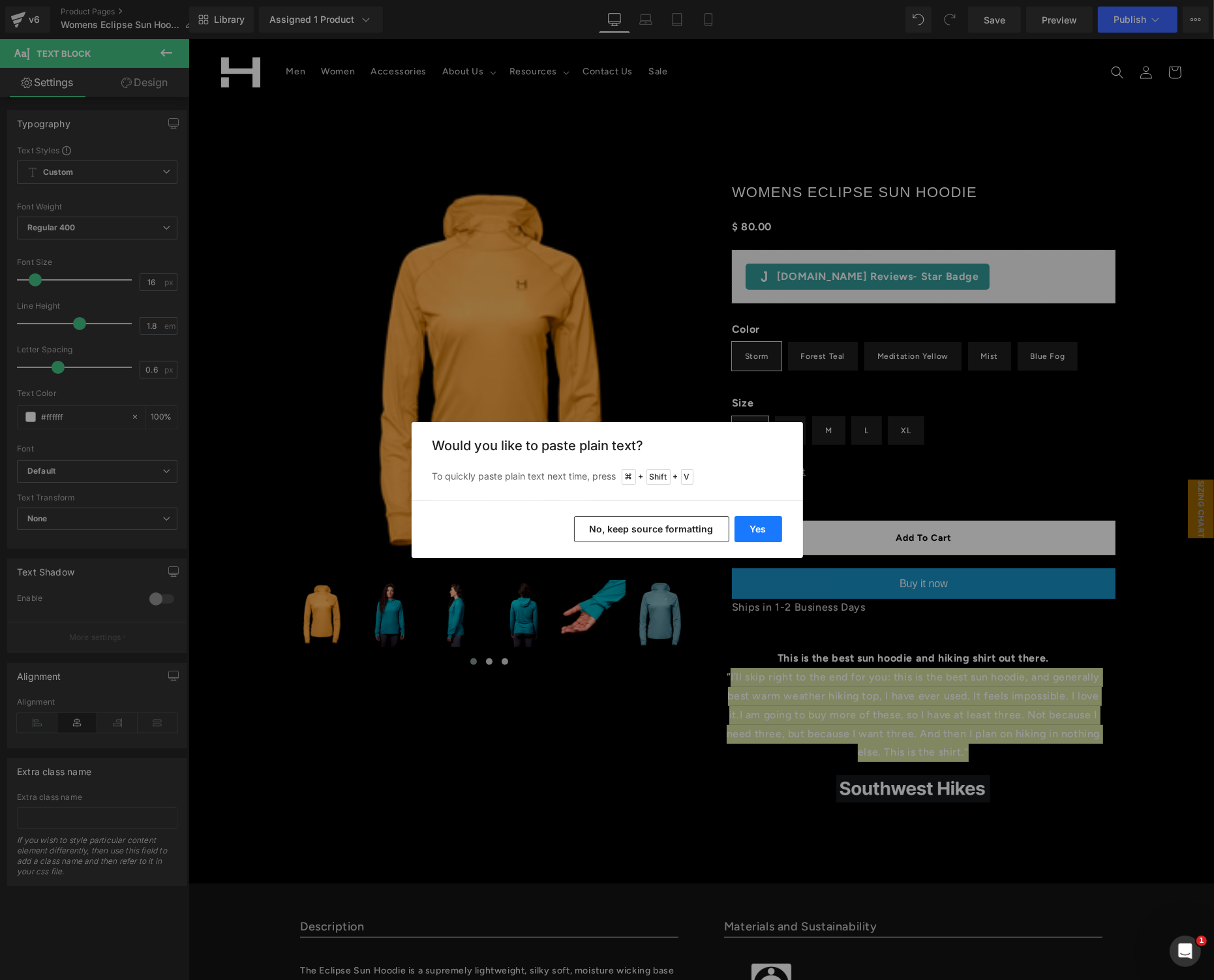
click at [746, 531] on button "Yes" at bounding box center [759, 529] width 48 height 26
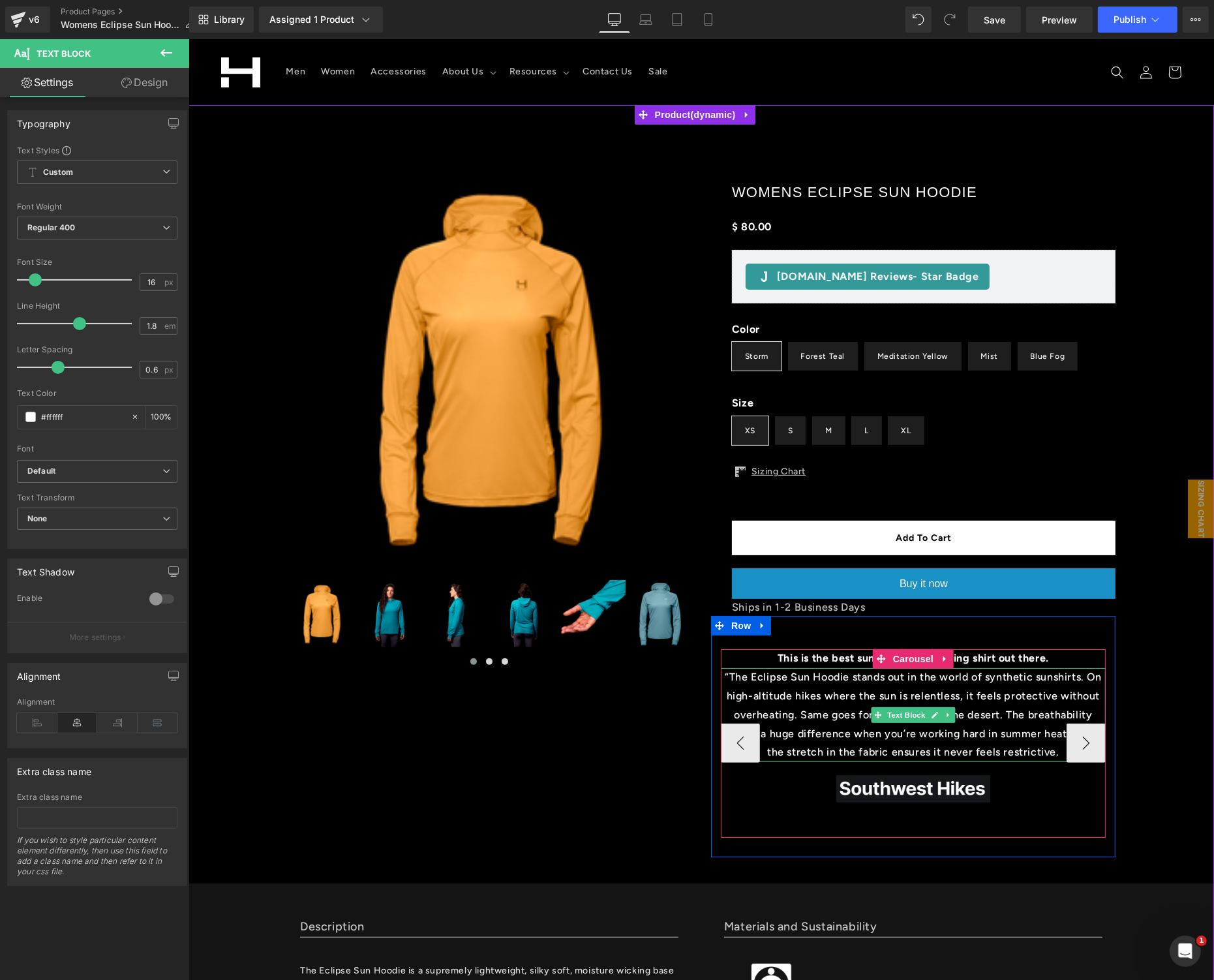
click at [1031, 704] on p "“The Eclipse Sun Hoodie stands out in the world of synthetic sunshirts. On high…" at bounding box center [912, 715] width 385 height 94
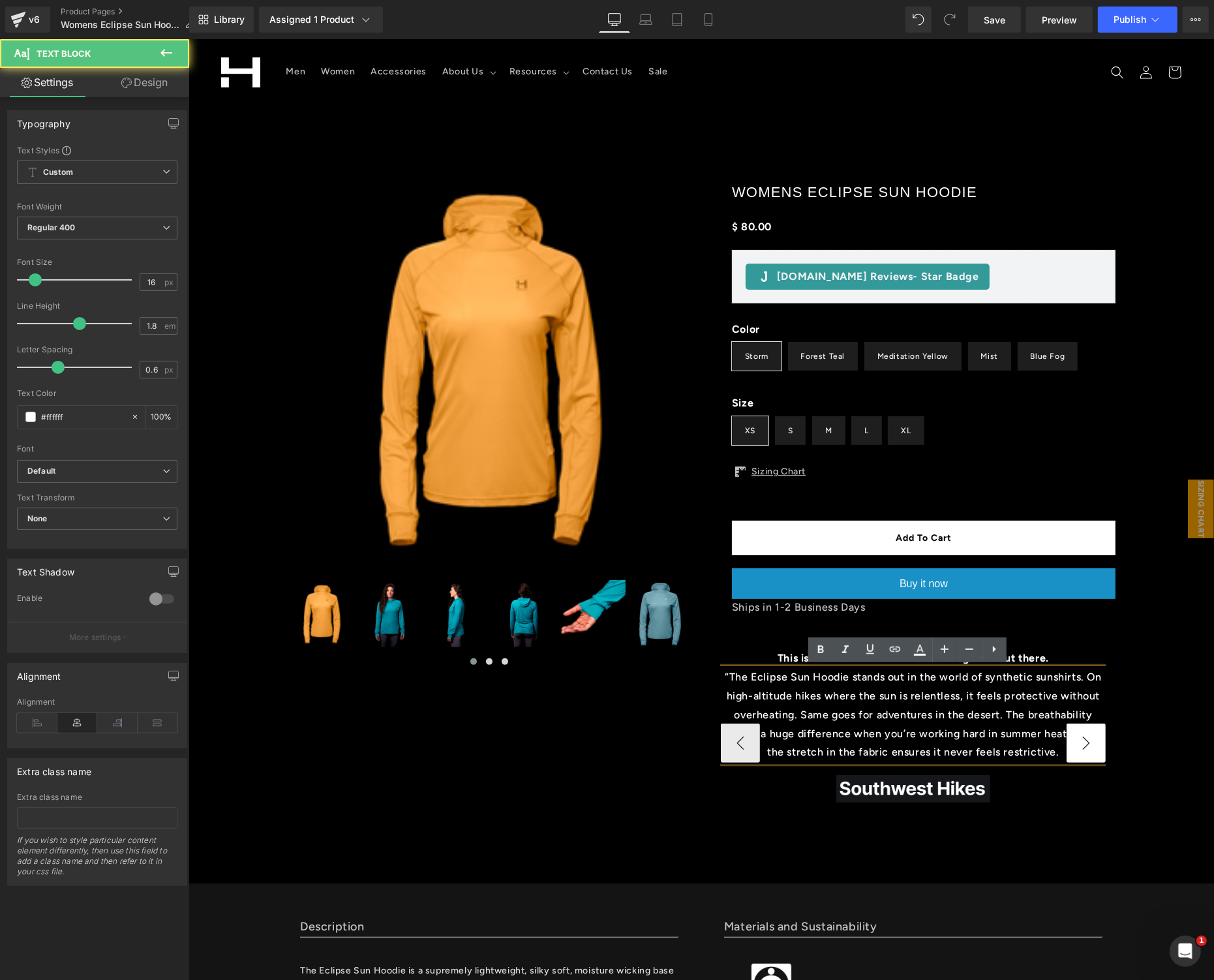
drag, startPoint x: 1045, startPoint y: 747, endPoint x: 1082, endPoint y: 736, distance: 38.6
click at [1046, 747] on p "“The Eclipse Sun Hoodie stands out in the world of synthetic sunshirts. On high…" at bounding box center [912, 715] width 385 height 94
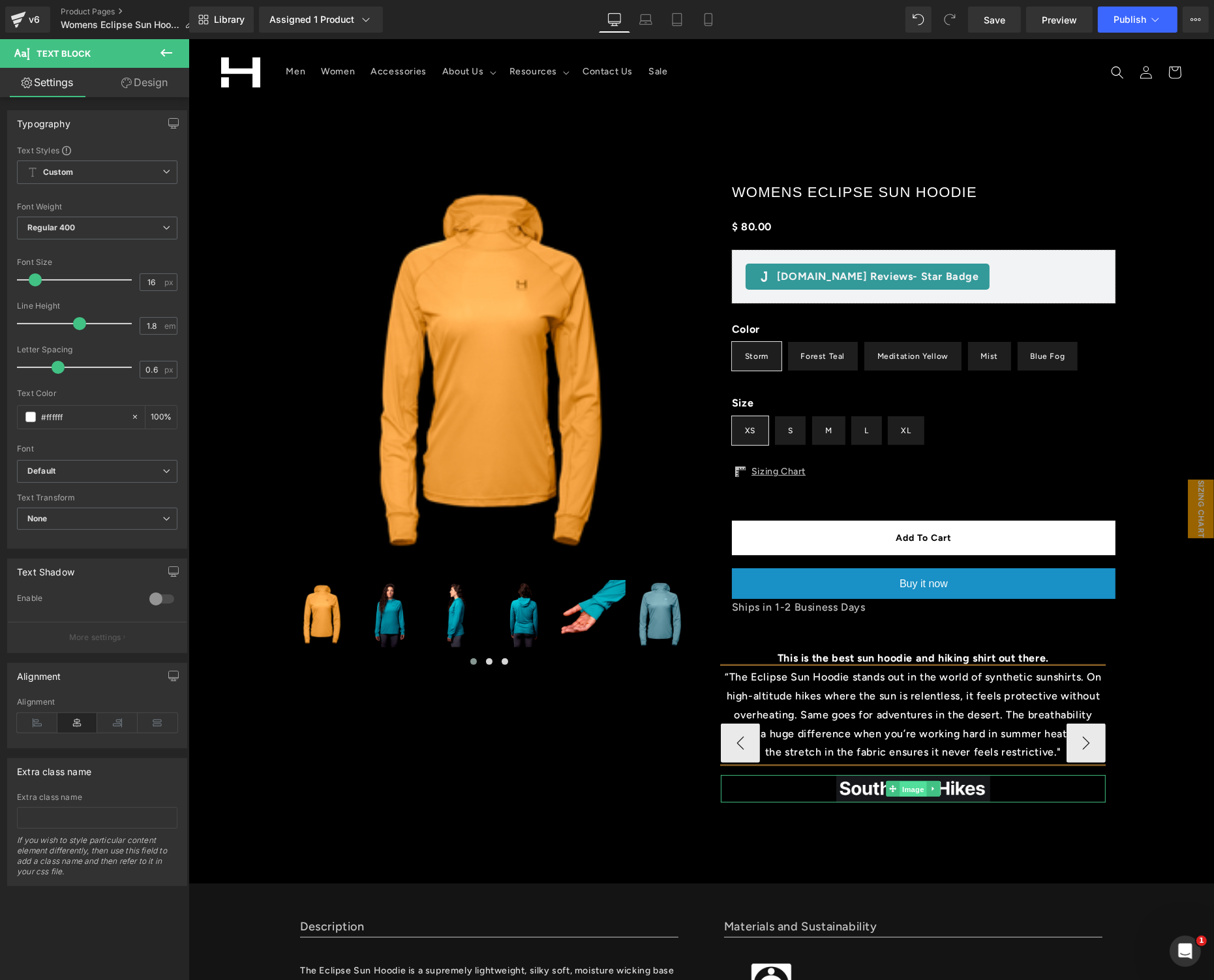
click at [899, 792] on span "Image" at bounding box center [913, 789] width 27 height 16
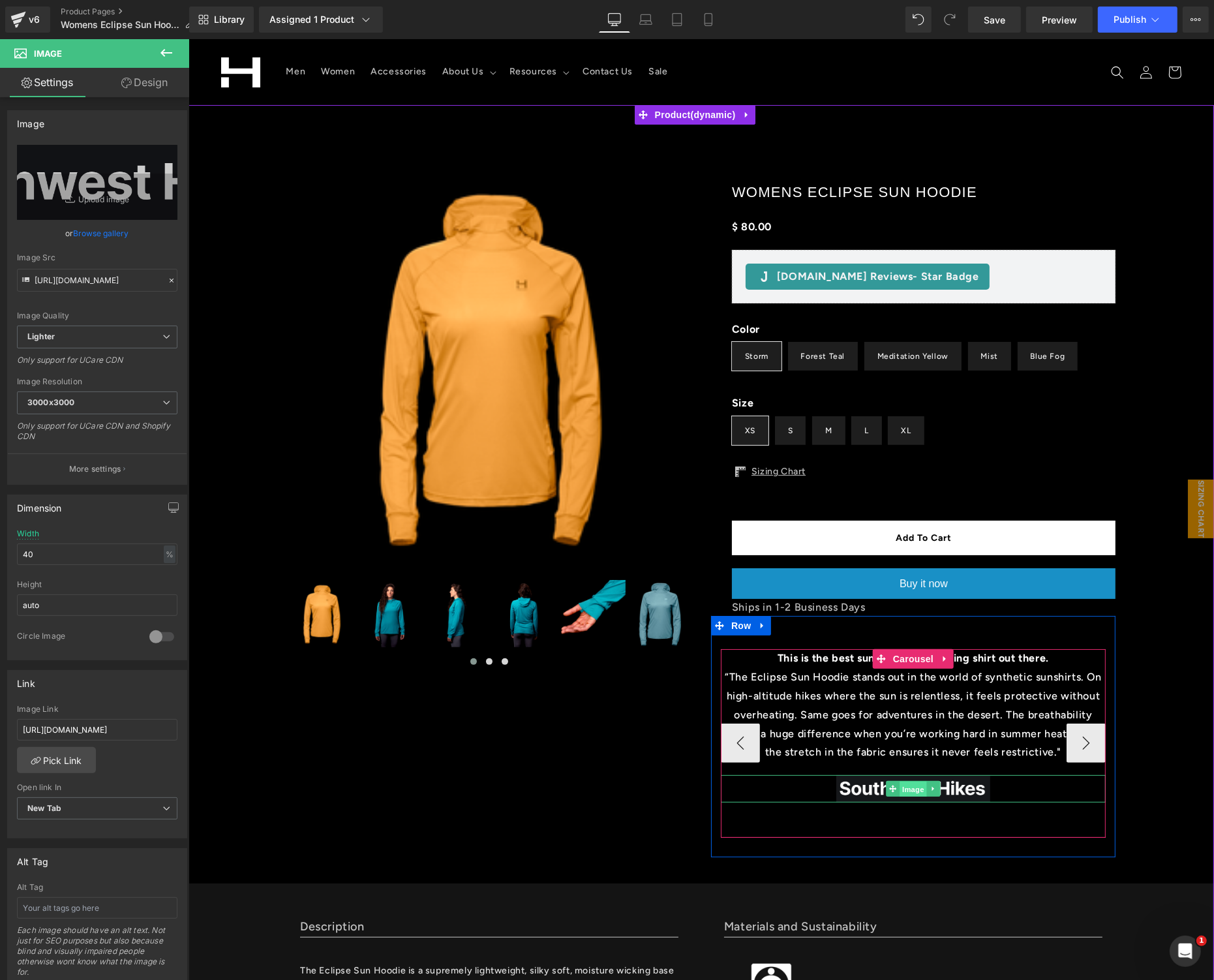
click at [903, 787] on span "Image" at bounding box center [913, 789] width 27 height 16
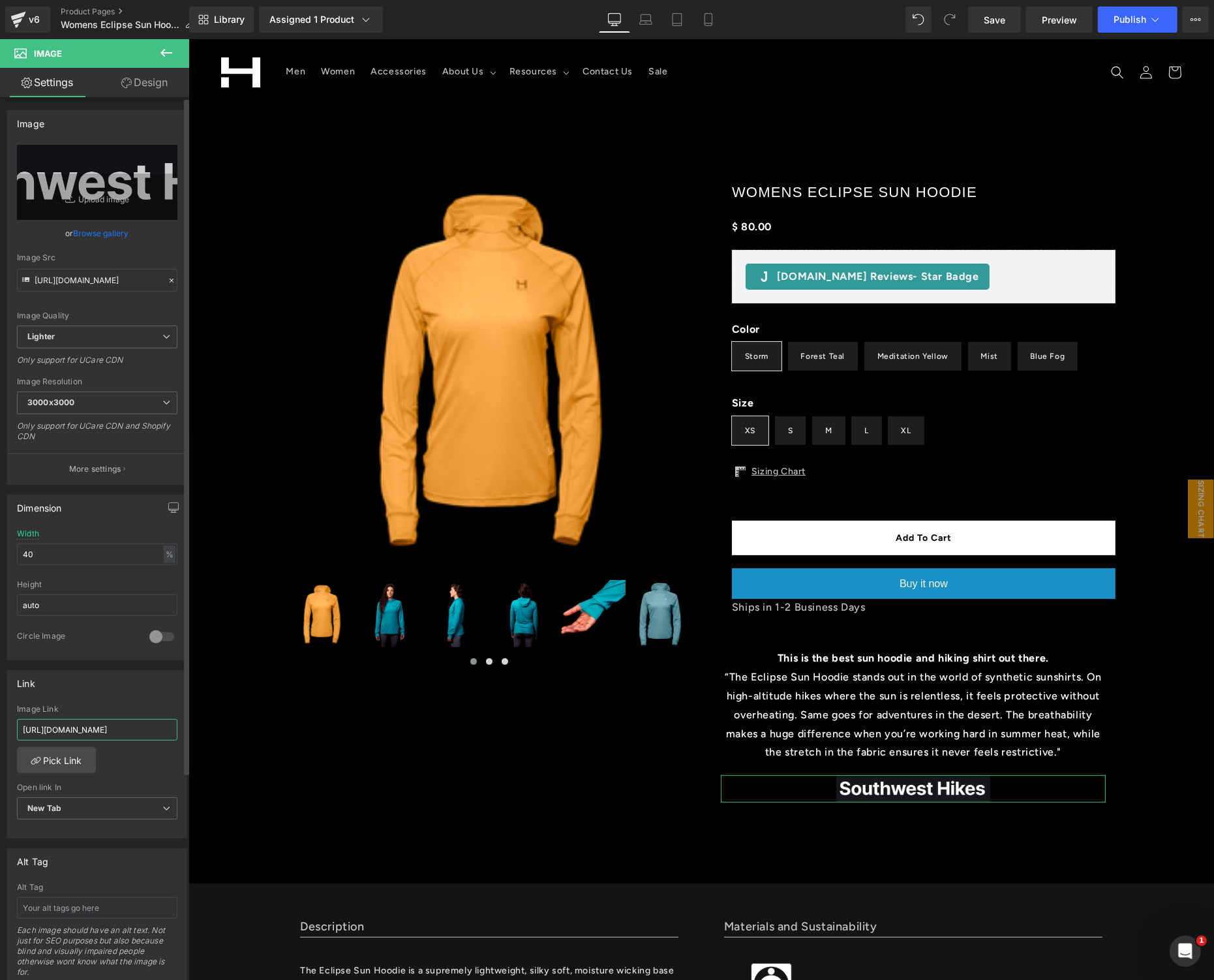
click at [143, 730] on input "[URL][DOMAIN_NAME]" at bounding box center [97, 730] width 161 height 22
type input "[URL][DOMAIN_NAME]"
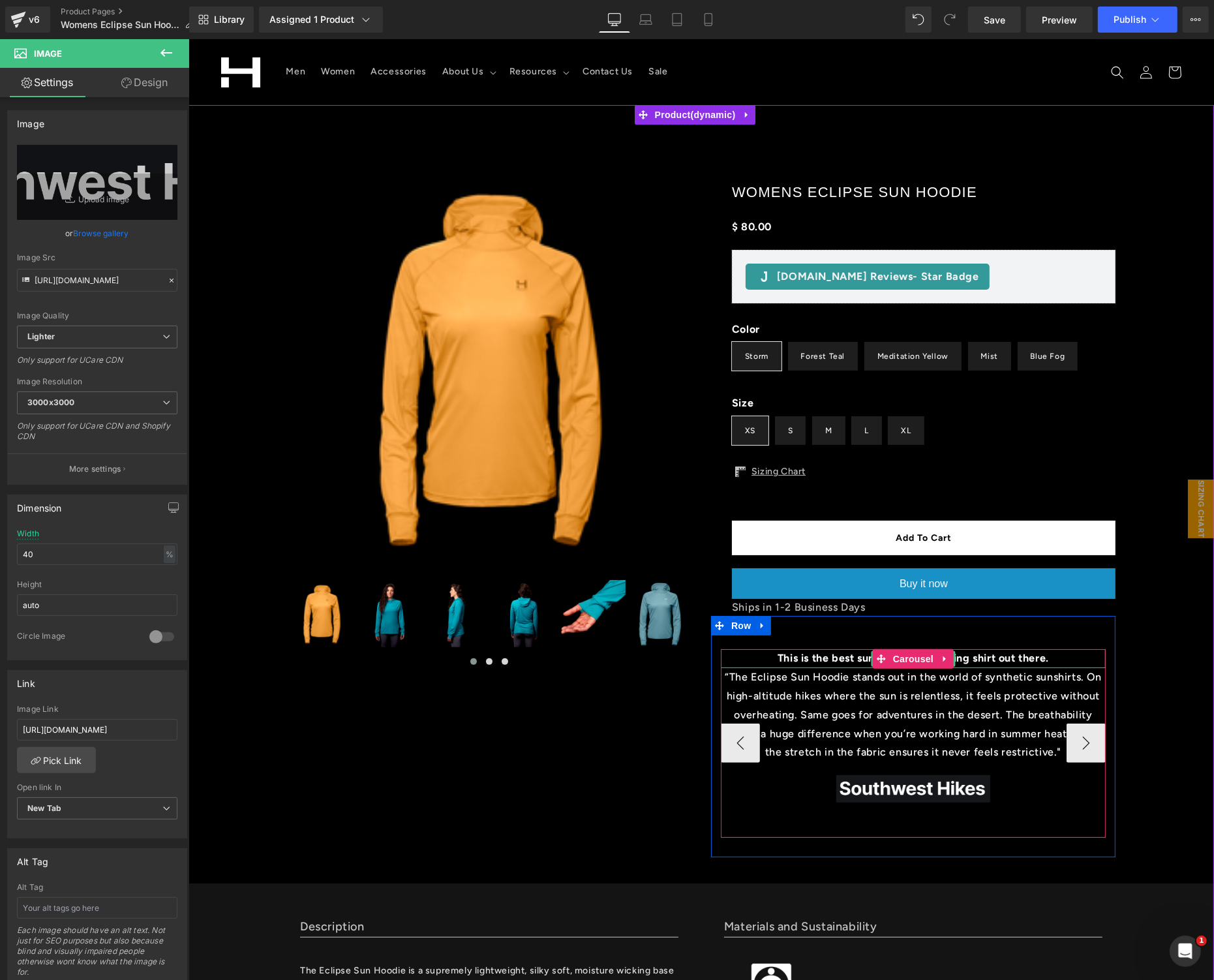
click at [808, 656] on b "This is the best sun hoodie and hiking shirt out there." at bounding box center [913, 658] width 271 height 12
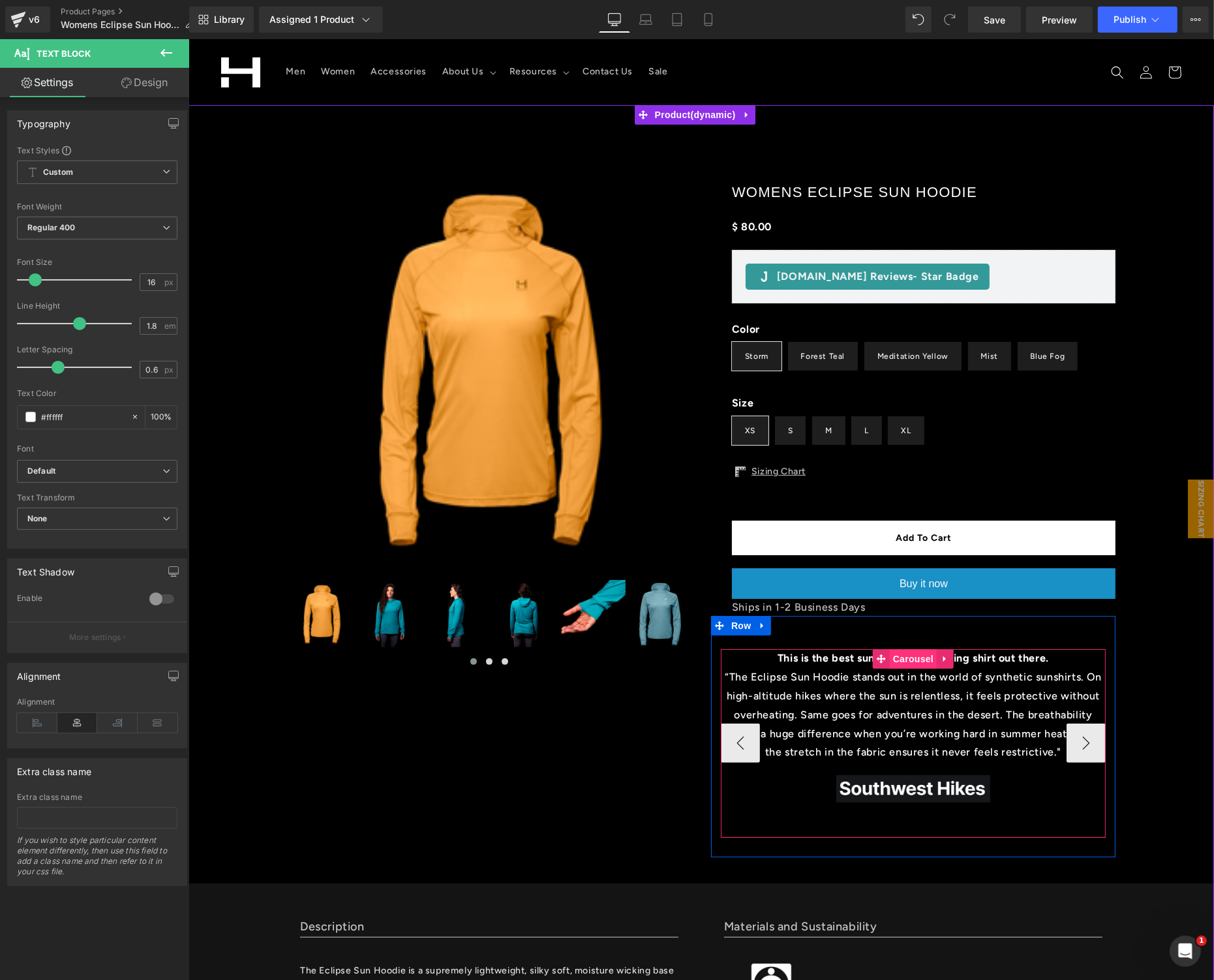
click at [904, 660] on span "Carousel" at bounding box center [912, 658] width 47 height 20
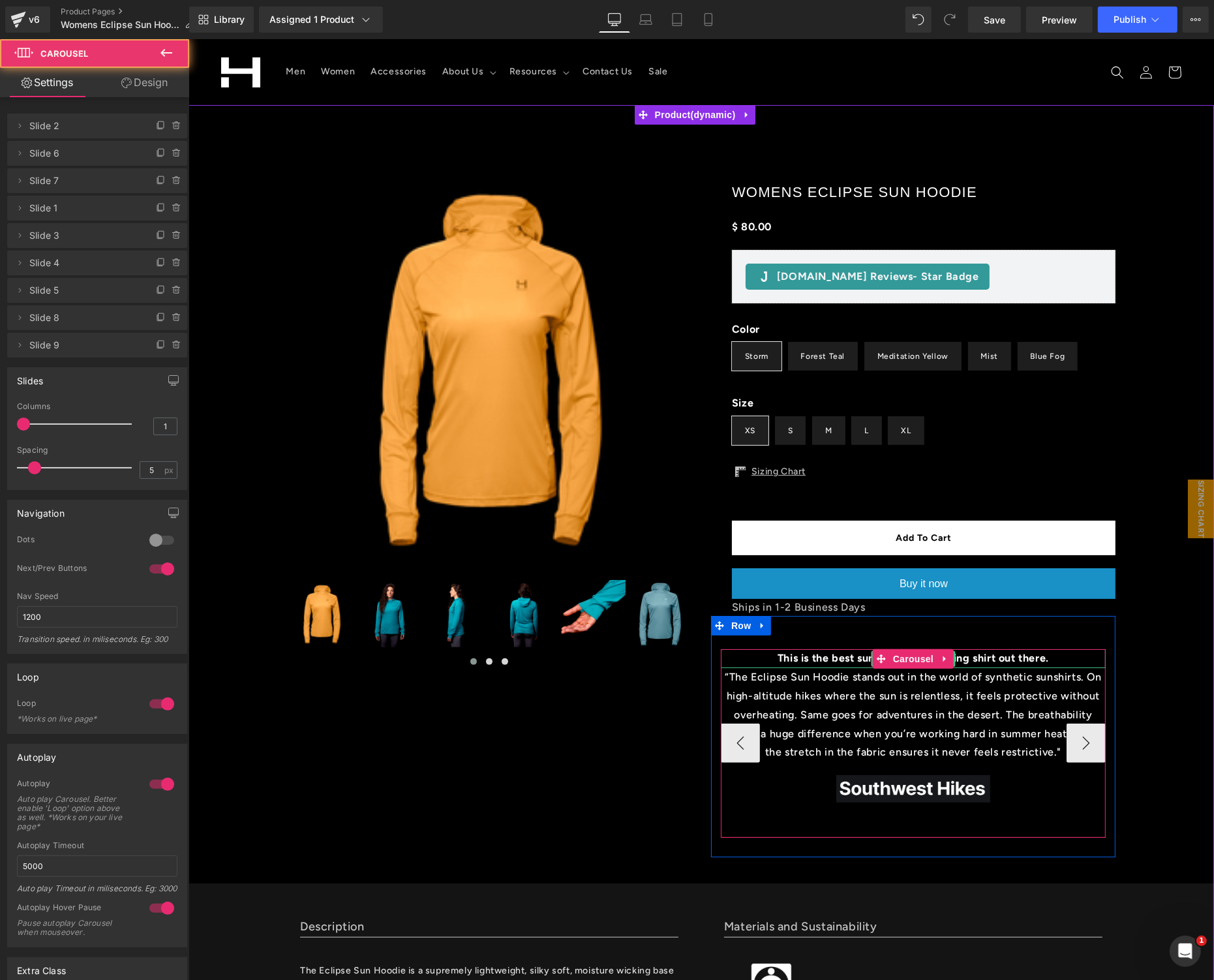
click at [833, 662] on b "This is the best sun hoodie and hiking shirt out there." at bounding box center [913, 658] width 271 height 12
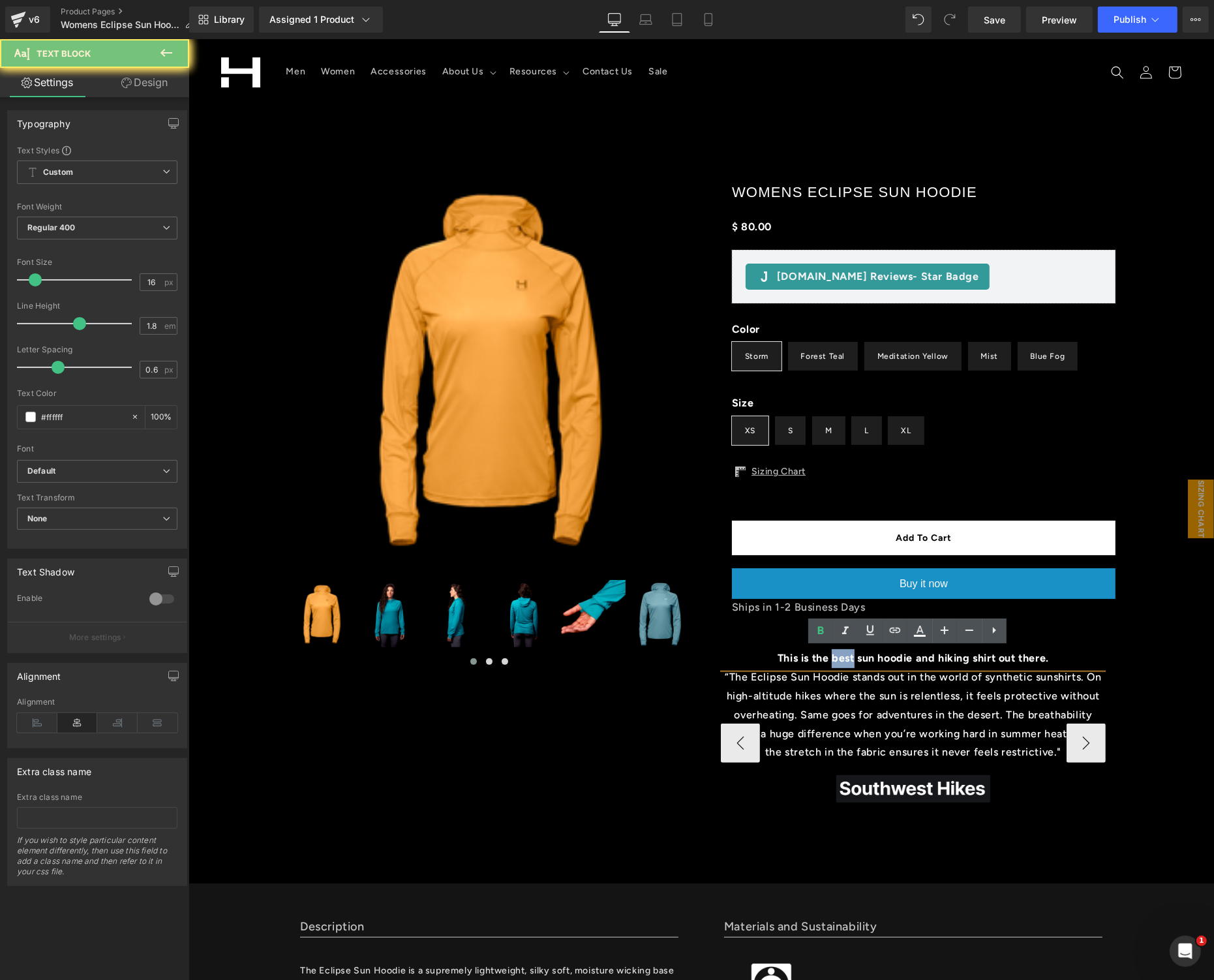
click at [833, 661] on b "This is the best sun hoodie and hiking shirt out there." at bounding box center [913, 658] width 271 height 12
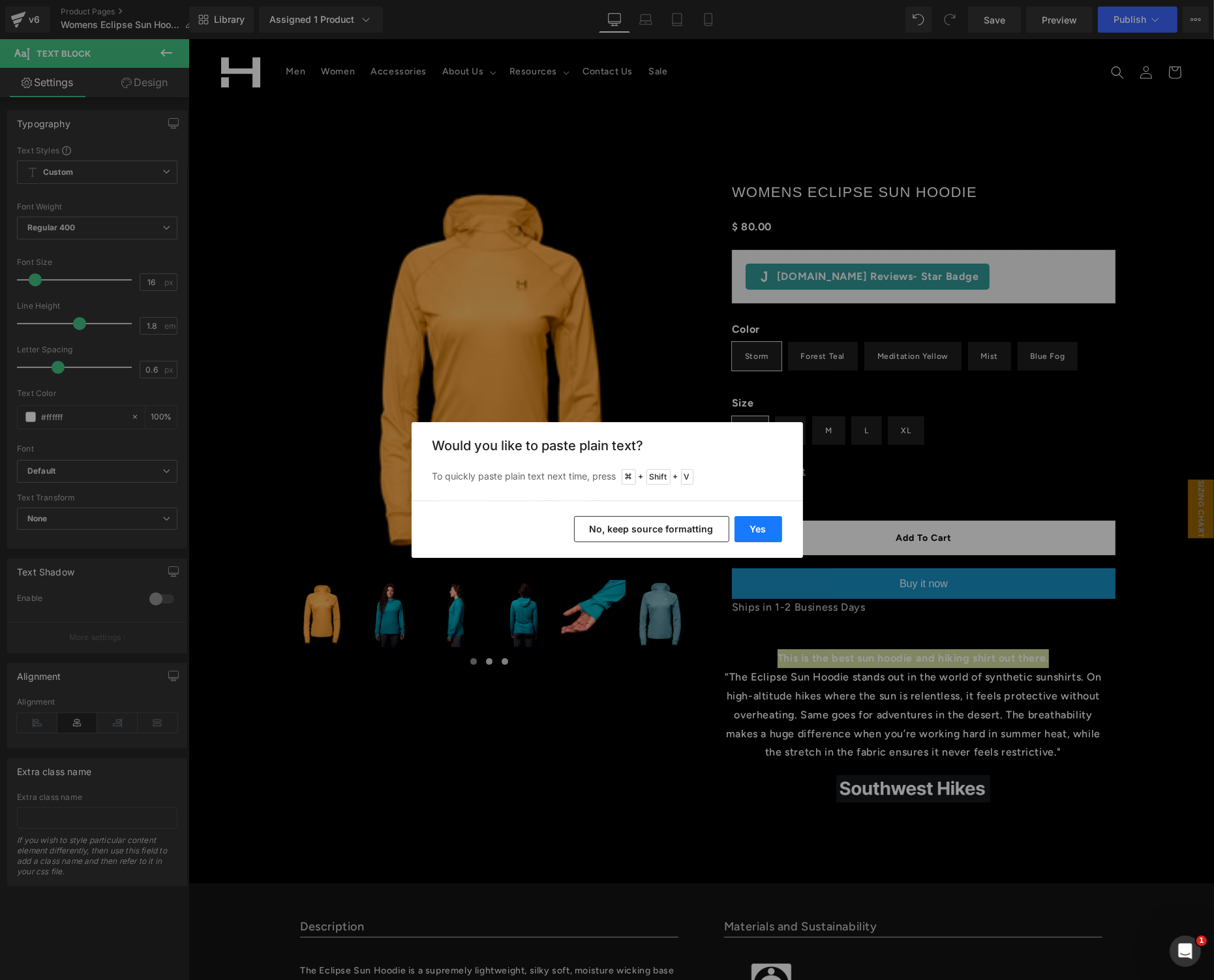
click at [754, 527] on button "Yes" at bounding box center [759, 529] width 48 height 26
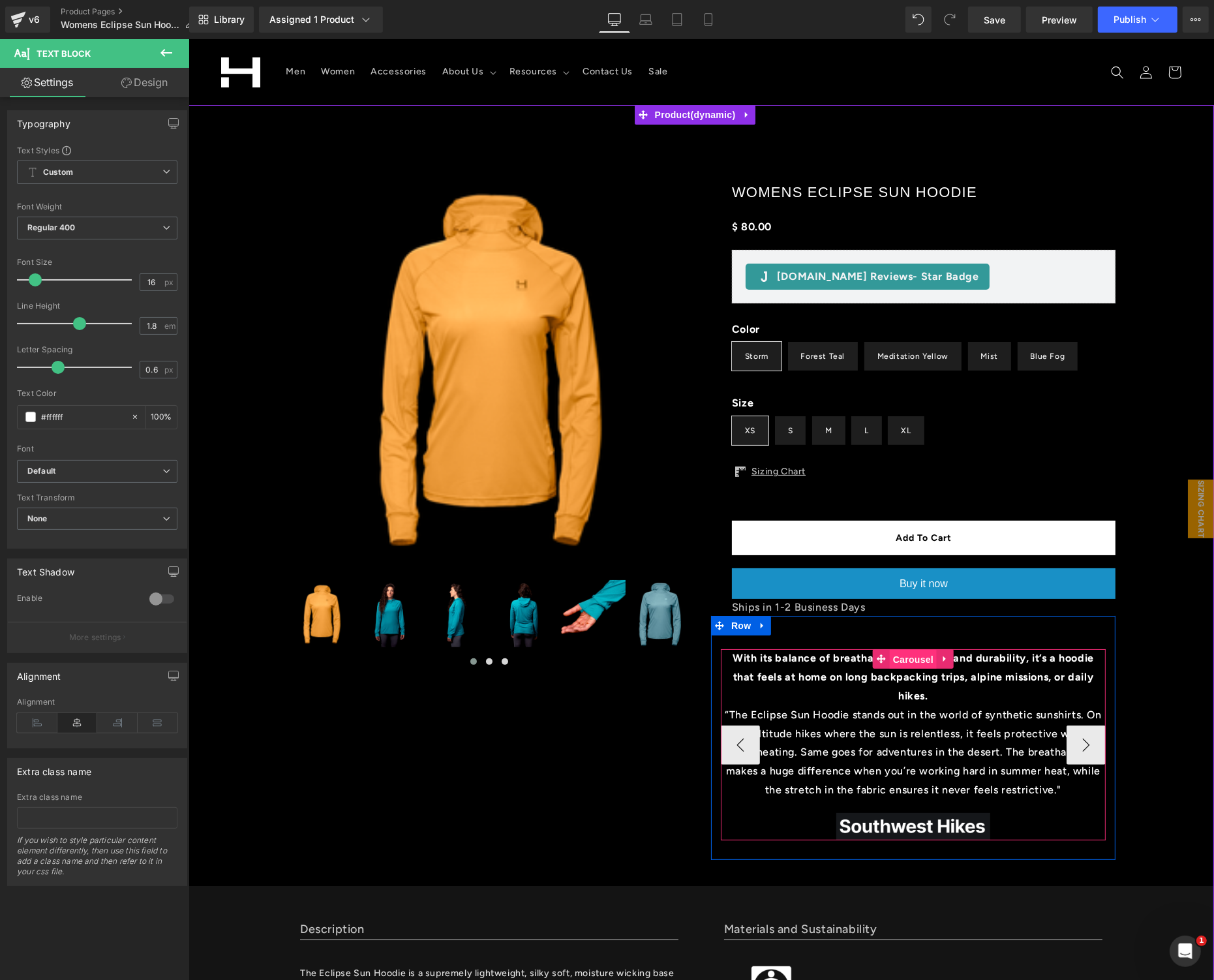
click at [900, 654] on span "Carousel" at bounding box center [912, 659] width 47 height 20
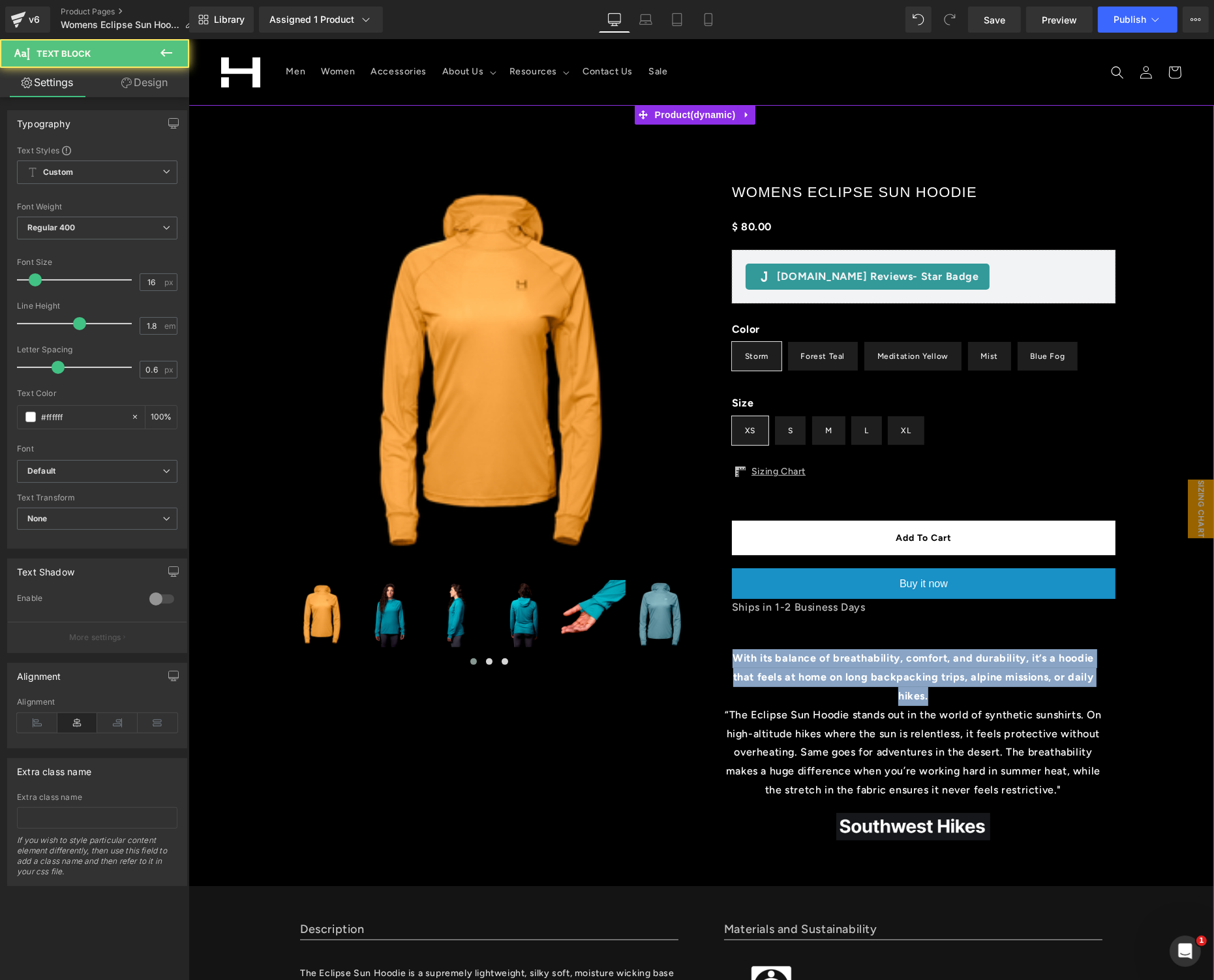
drag, startPoint x: 867, startPoint y: 677, endPoint x: 683, endPoint y: 664, distance: 184.5
click at [685, 665] on div at bounding box center [701, 508] width 848 height 753
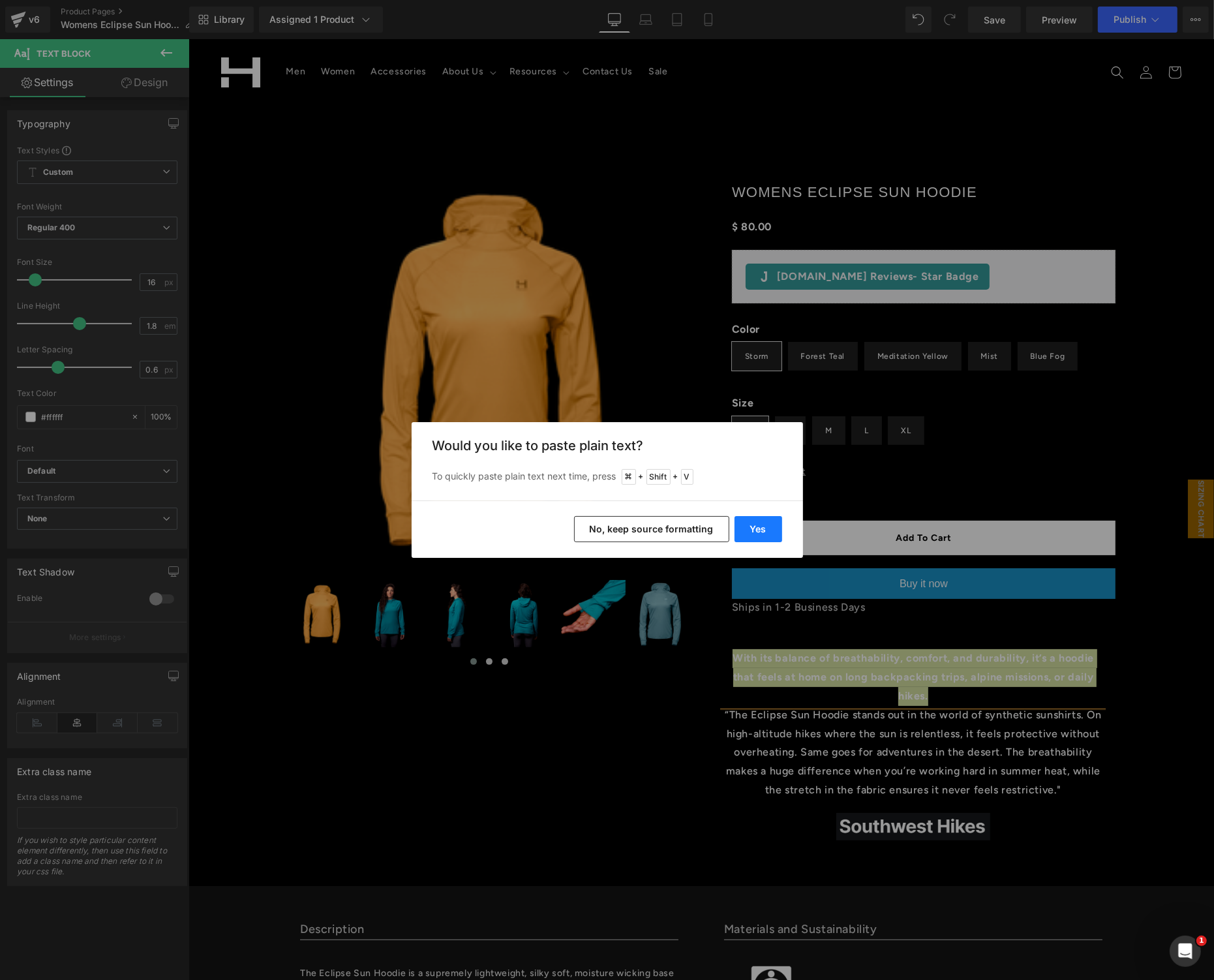
drag, startPoint x: 776, startPoint y: 534, endPoint x: 516, endPoint y: 504, distance: 261.7
click at [776, 534] on button "Yes" at bounding box center [759, 529] width 48 height 26
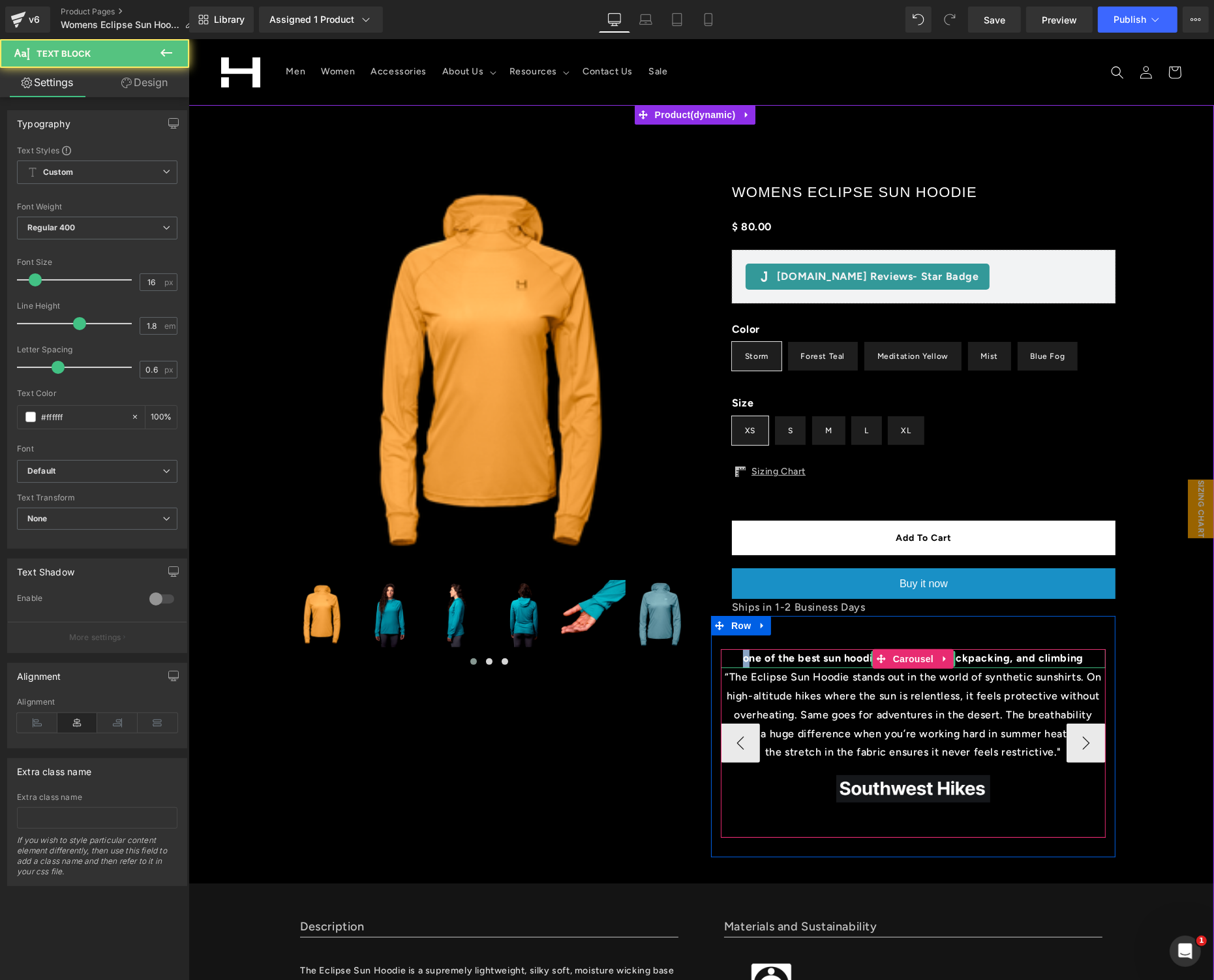
click at [742, 656] on b "one of the best sun hoodies for hiking, backpacking, and climbing" at bounding box center [913, 658] width 341 height 12
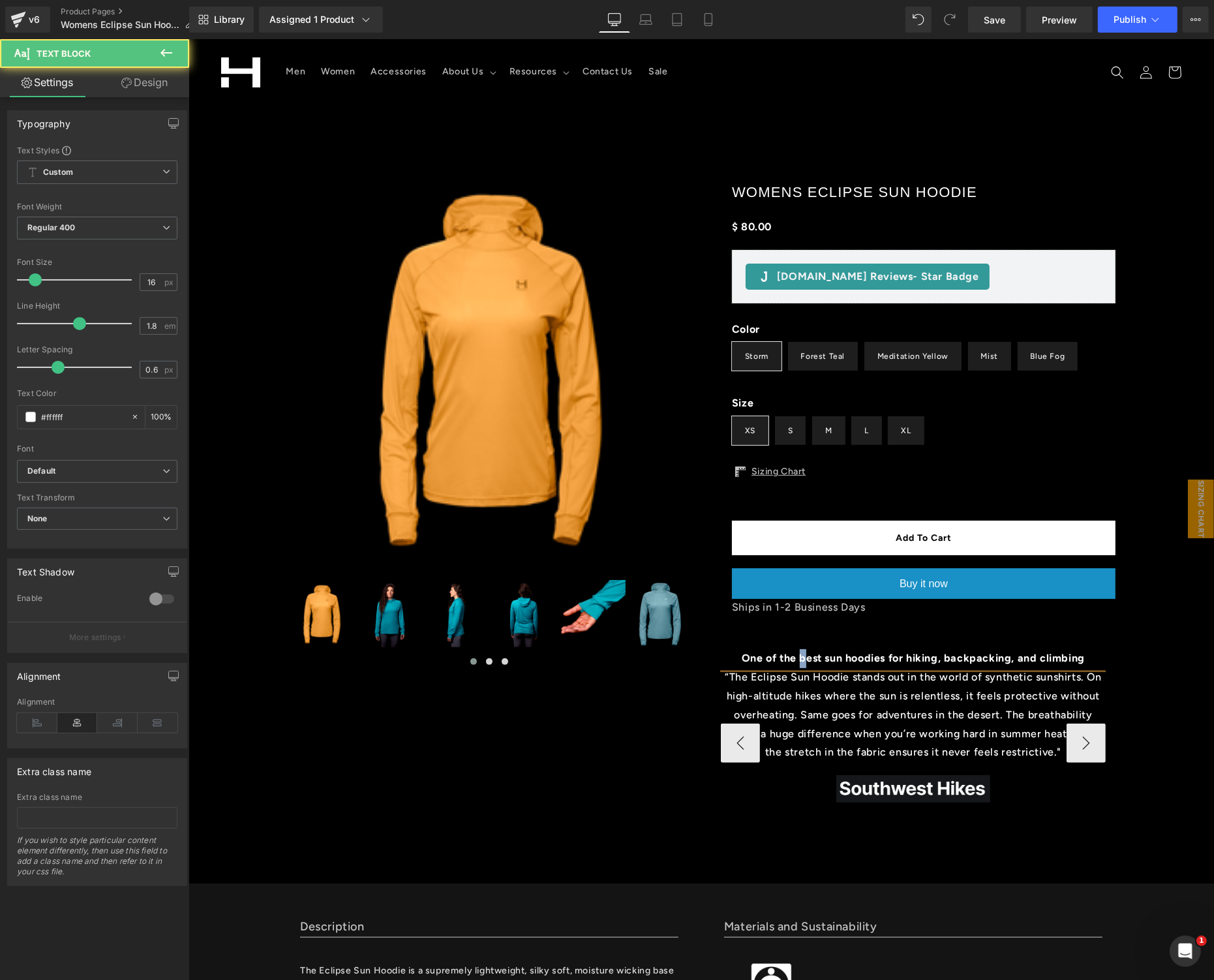
click at [789, 657] on b "One of the best sun hoodies for hiking, backpacking, and climbing" at bounding box center [913, 658] width 343 height 12
click at [820, 660] on b "One of the Best sun hoodies for hiking, backpacking, and climbing" at bounding box center [913, 658] width 343 height 12
click at [843, 658] on b "One of the Best Sun hoodies for hiking, backpacking, and climbing" at bounding box center [913, 658] width 345 height 12
click at [905, 658] on b "One of the Best Sun Hoodies for hiking, backpacking, and climbing" at bounding box center [912, 658] width 347 height 12
drag, startPoint x: 951, startPoint y: 660, endPoint x: 981, endPoint y: 658, distance: 30.1
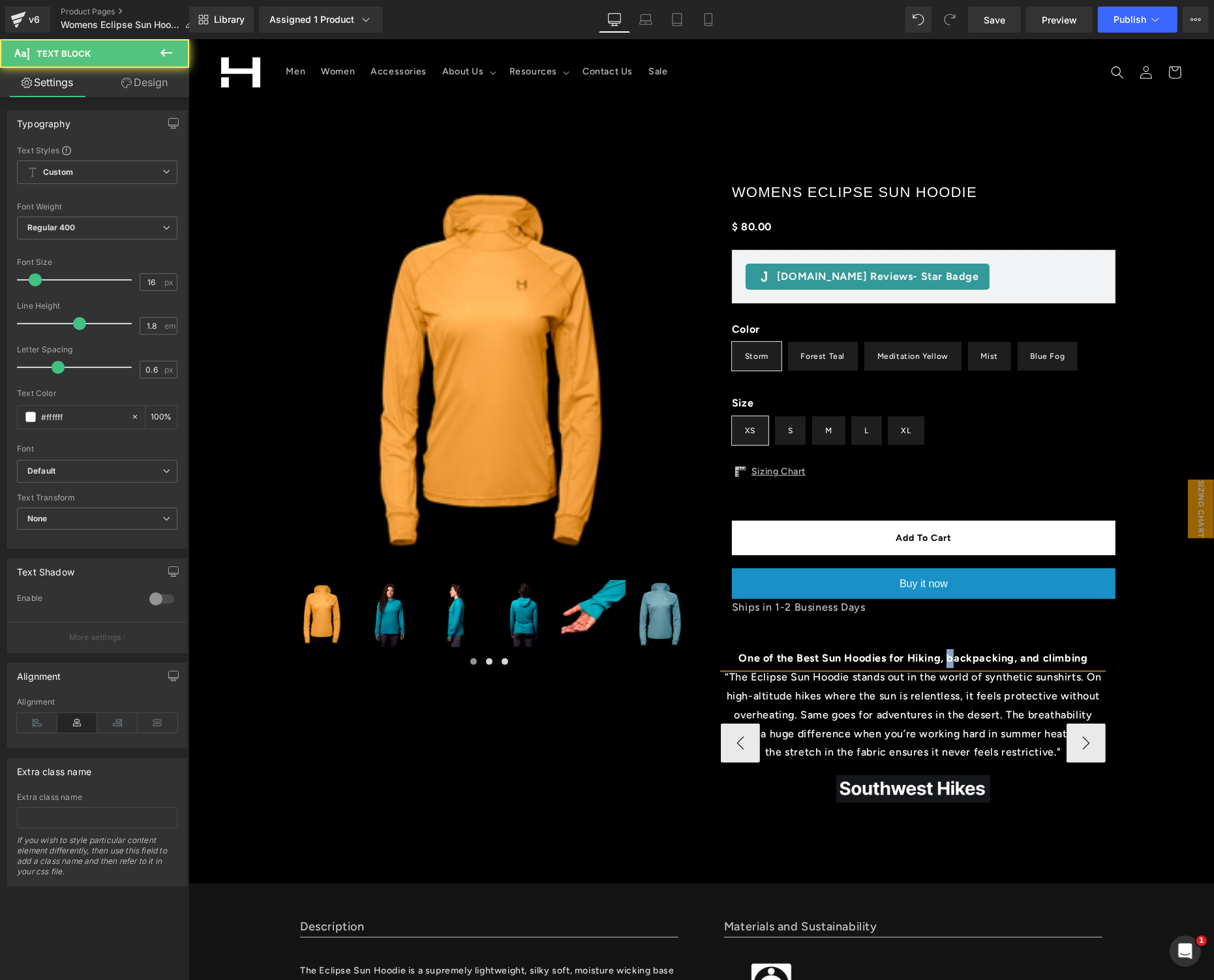
click at [945, 660] on b "One of the Best Sun Hoodies for Hiking, backpacking, and climbing" at bounding box center [913, 658] width 349 height 12
drag, startPoint x: 1048, startPoint y: 656, endPoint x: 1037, endPoint y: 658, distance: 11.2
click at [1037, 658] on b "One of the Best Sun Hoodies for Hiking, Backpacking, and climbing" at bounding box center [913, 658] width 349 height 12
click at [1093, 656] on p "One of the Best Sun Hoodies for Hiking, Backpacking, and Climbing" at bounding box center [912, 658] width 385 height 19
click at [909, 722] on p "“The Eclipse Sun Hoodie stands out in the world of synthetic sunshirts. On high…" at bounding box center [912, 715] width 385 height 94
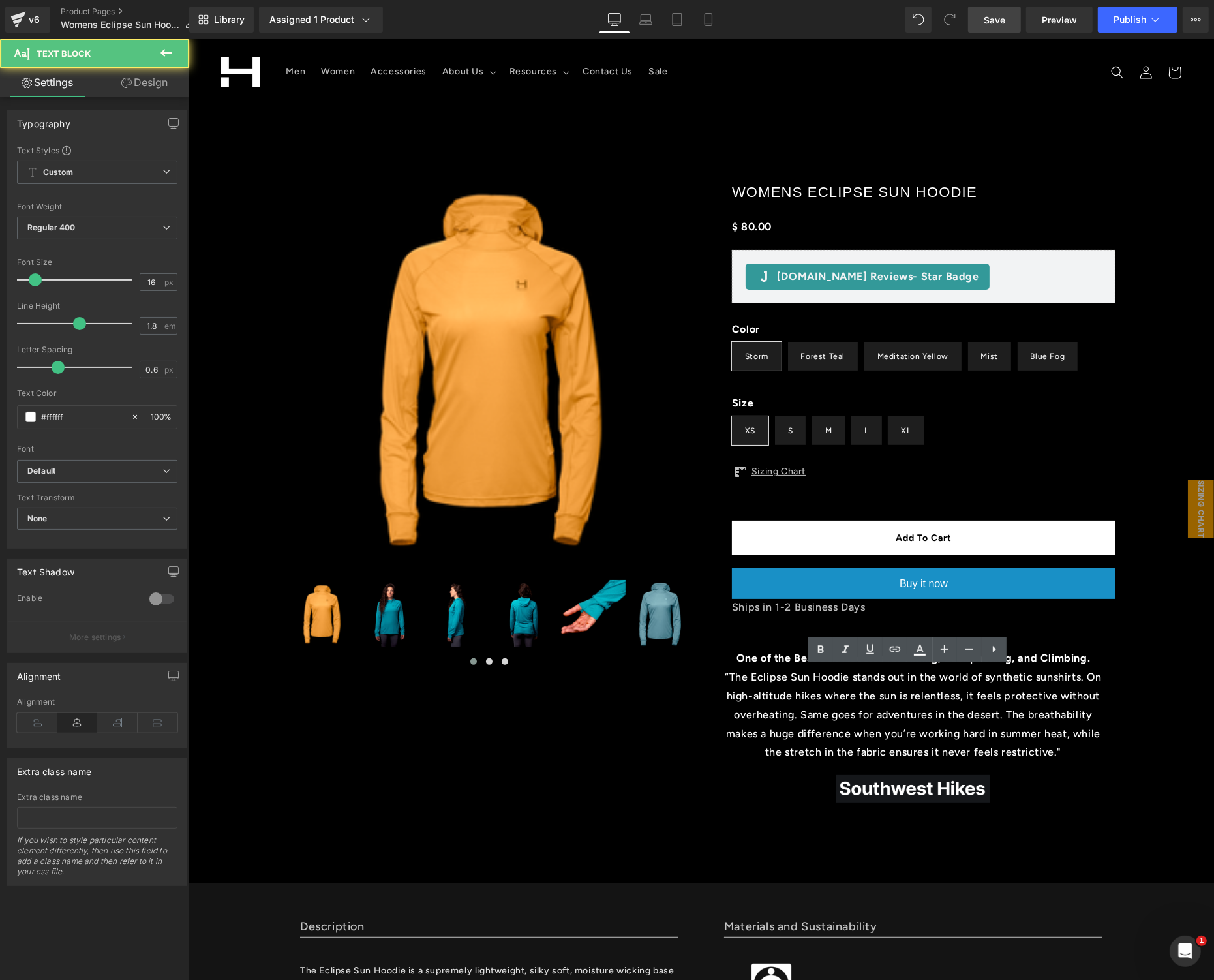
click at [986, 16] on span "Save" at bounding box center [995, 20] width 22 height 14
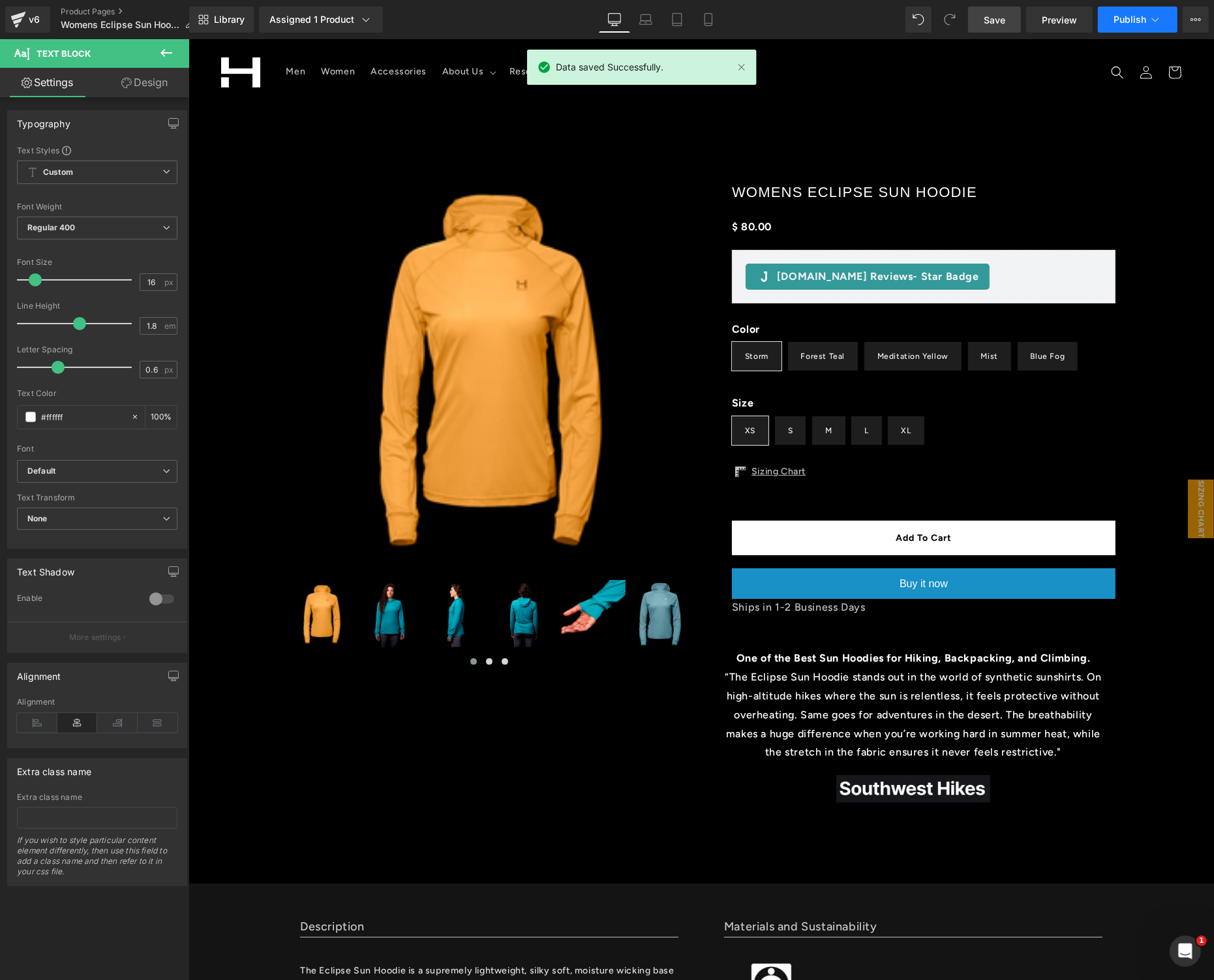
click at [1126, 28] on button "Publish" at bounding box center [1137, 20] width 79 height 26
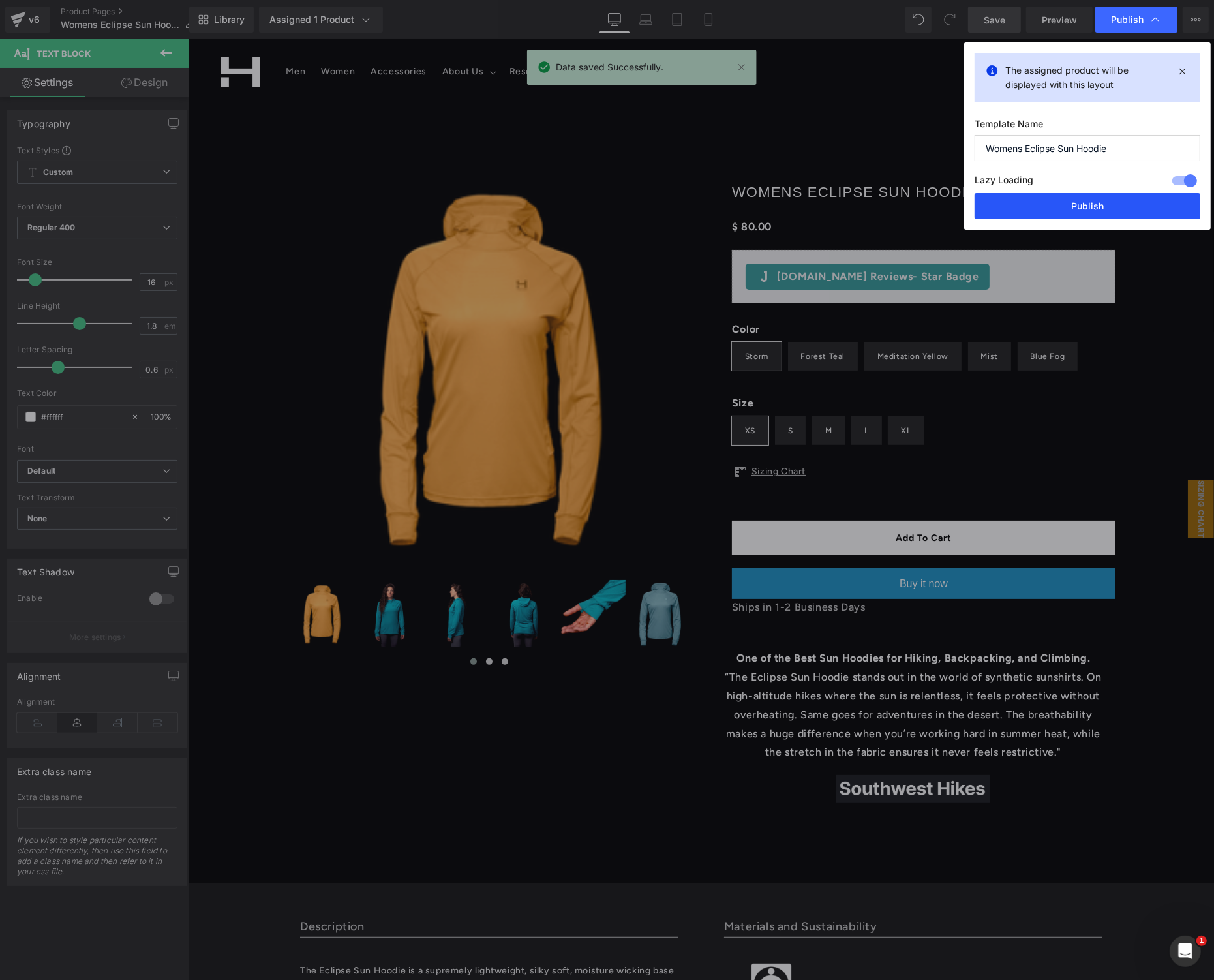
drag, startPoint x: 1082, startPoint y: 209, endPoint x: 675, endPoint y: 558, distance: 536.1
click at [1082, 209] on button "Publish" at bounding box center [1087, 206] width 226 height 26
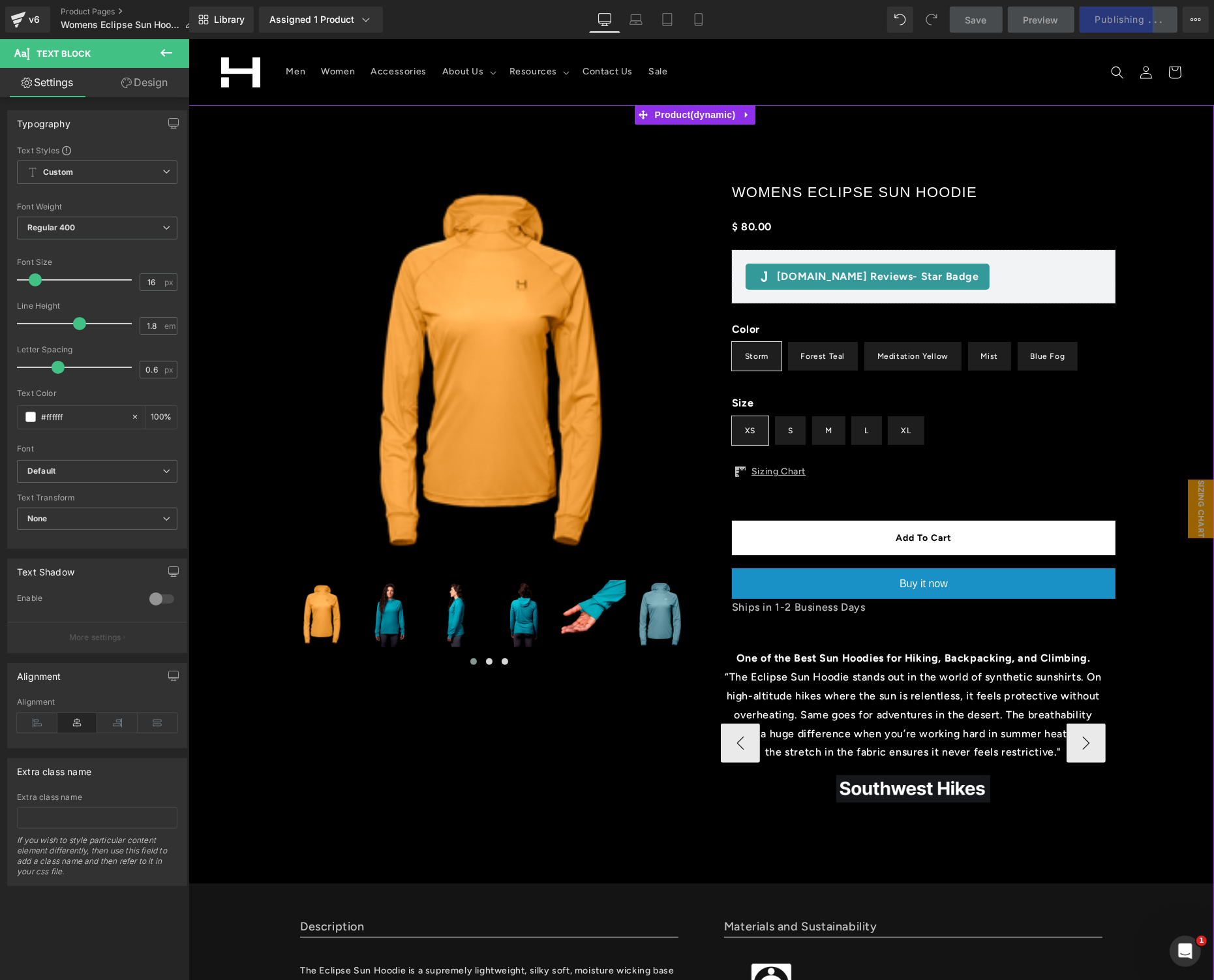
click at [896, 712] on span "Text Block" at bounding box center [905, 714] width 43 height 16
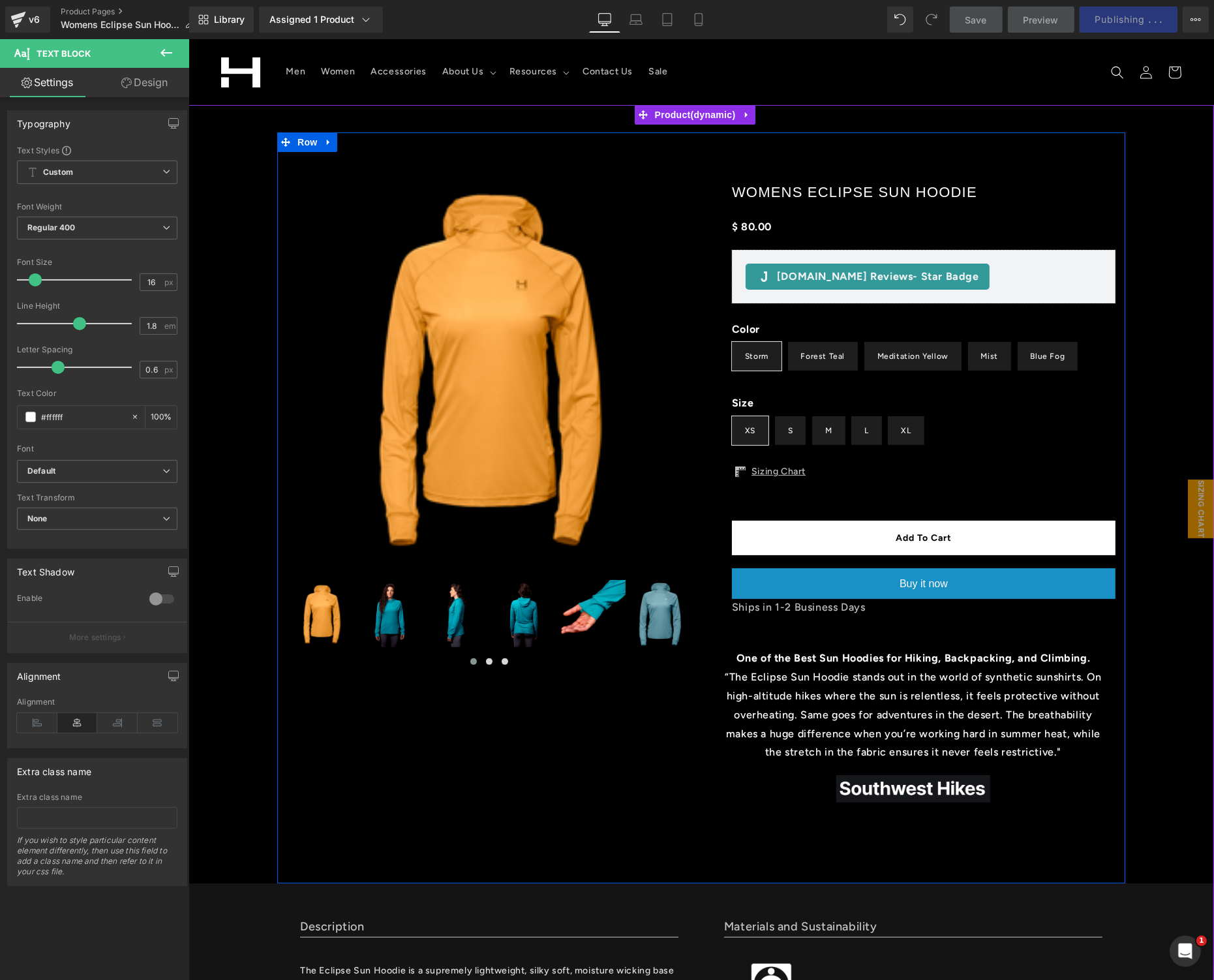
drag, startPoint x: 1052, startPoint y: 748, endPoint x: 683, endPoint y: 681, distance: 375.0
click at [683, 681] on div at bounding box center [701, 507] width 848 height 751
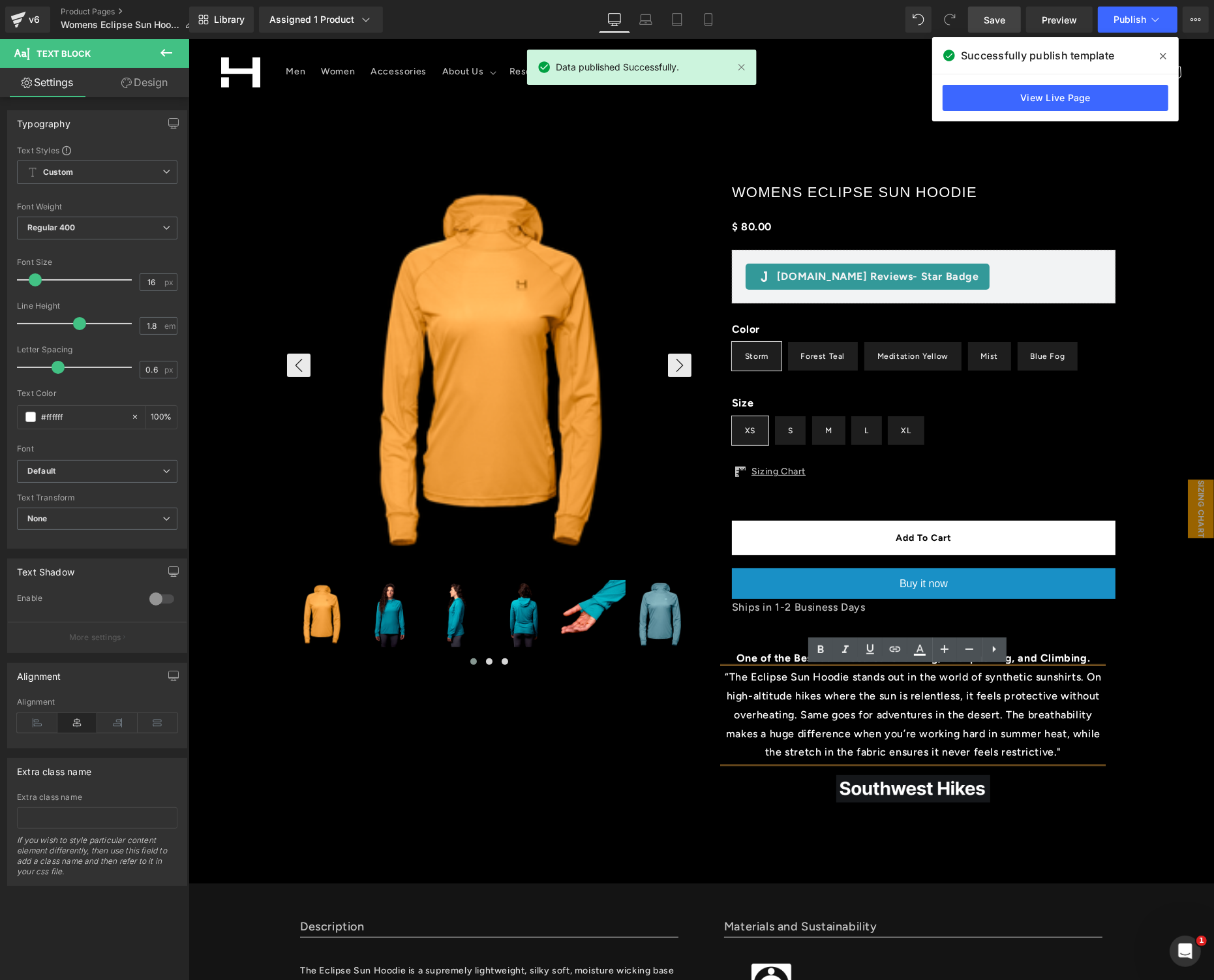
copy p "“The Eclipse Sun Hoodie stands out in the world of synthetic sunshirts. On high…"
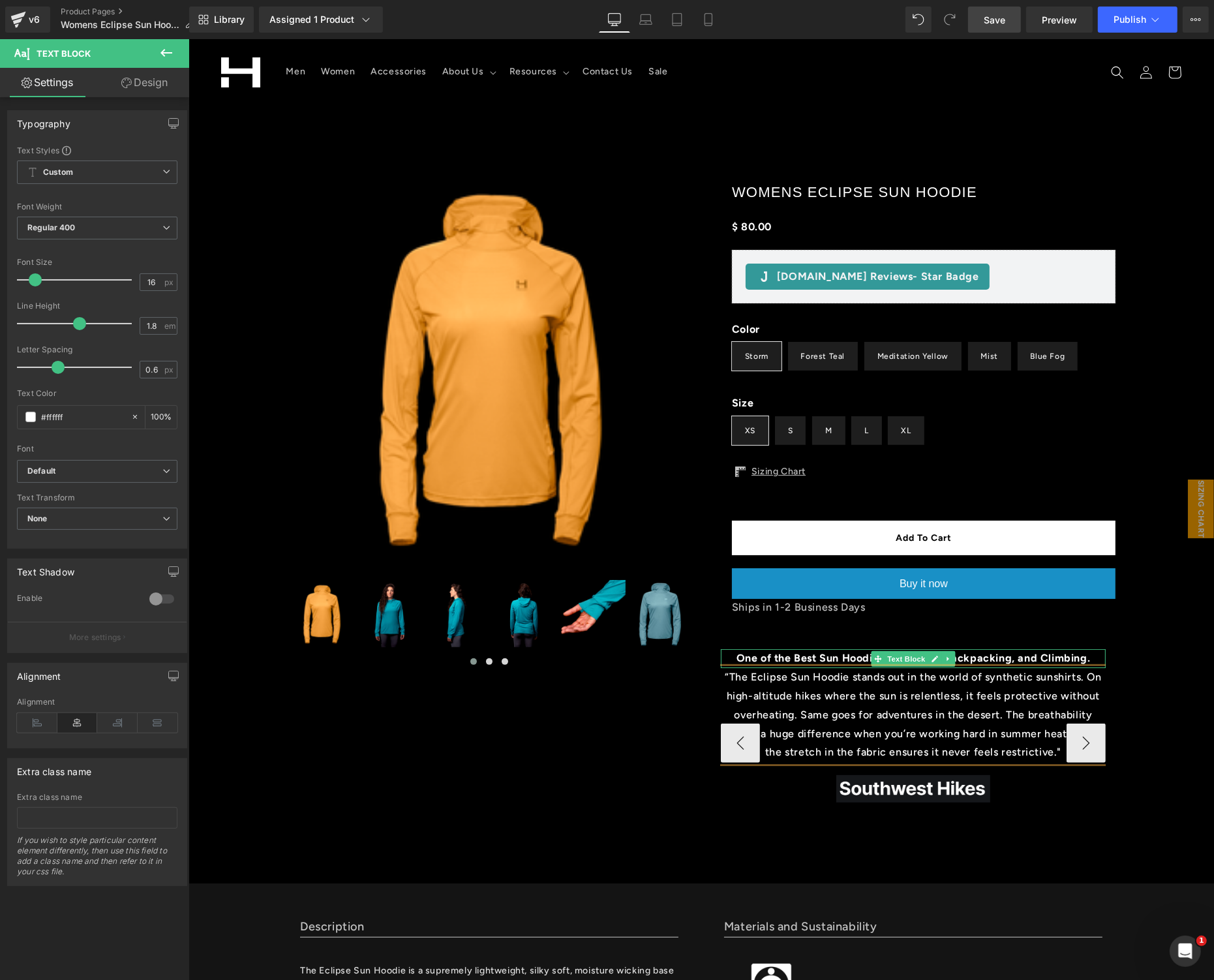
click at [753, 655] on b "One of the Best Sun Hoodies for Hiking, Backpacking, and Climbing." at bounding box center [913, 658] width 354 height 12
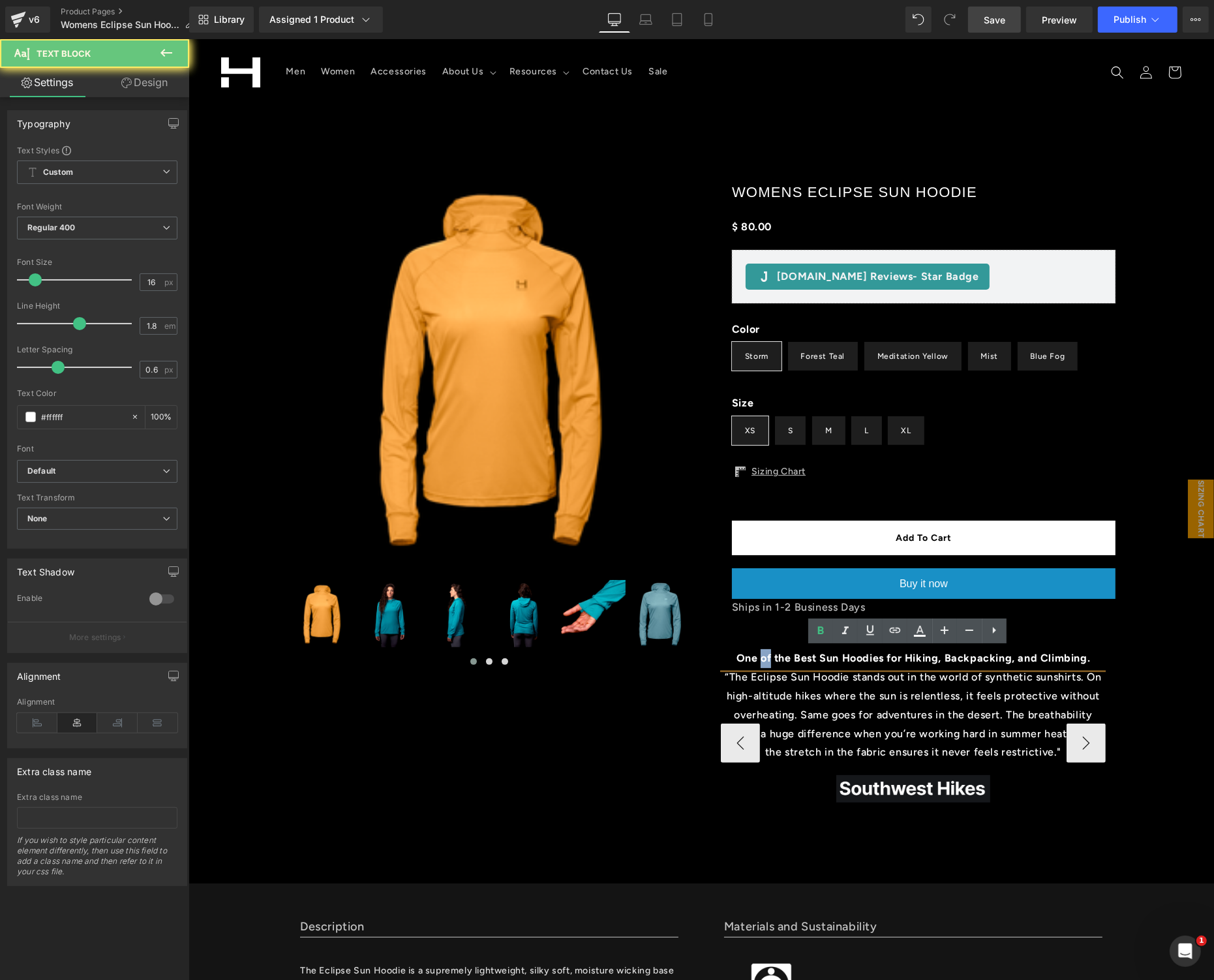
click at [753, 655] on b "One of the Best Sun Hoodies for Hiking, Backpacking, and Climbing." at bounding box center [913, 658] width 354 height 12
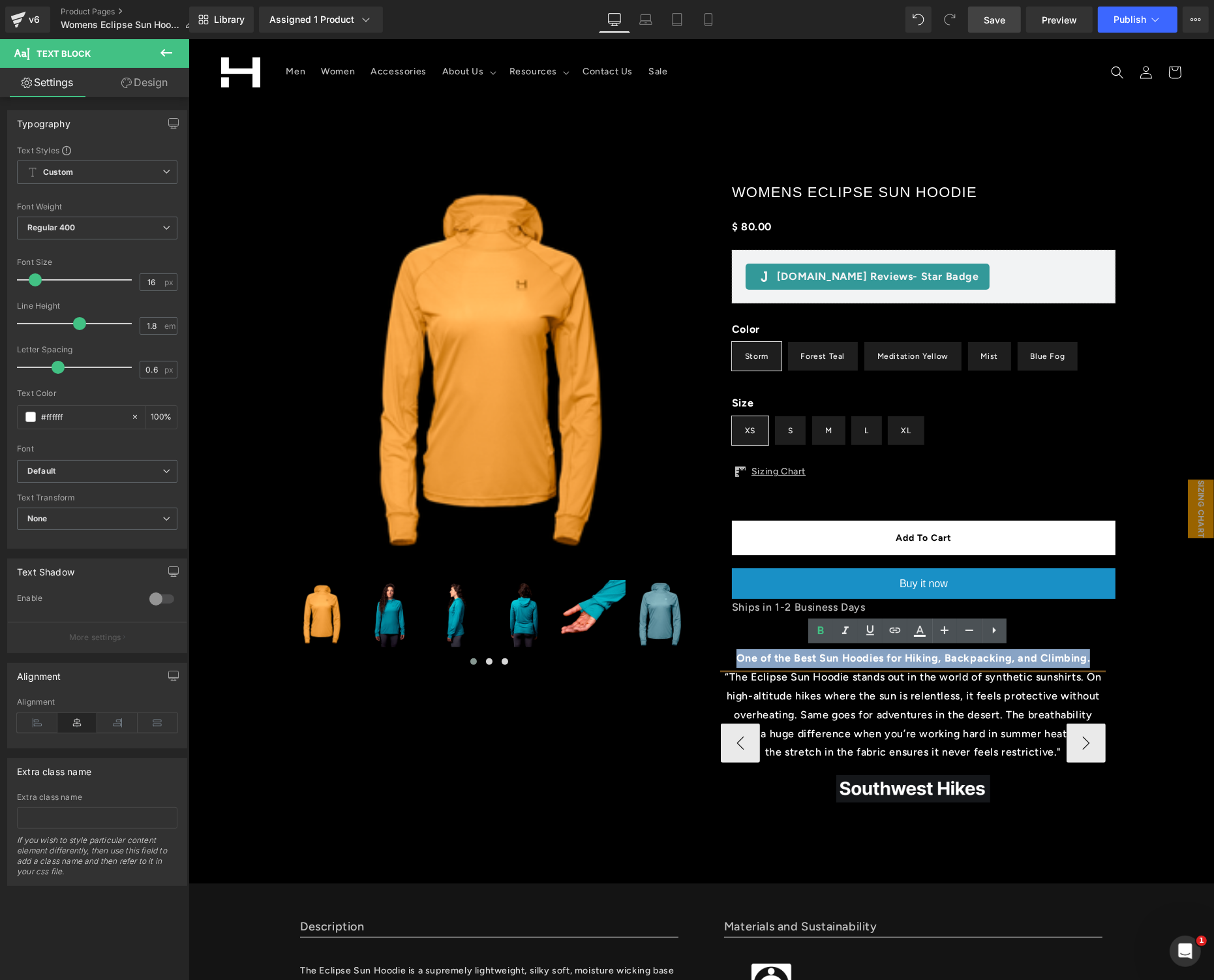
copy b "One of the Best Sun Hoodies for Hiking, Backpacking, and Climbing."
click at [909, 787] on span "Image" at bounding box center [913, 788] width 27 height 16
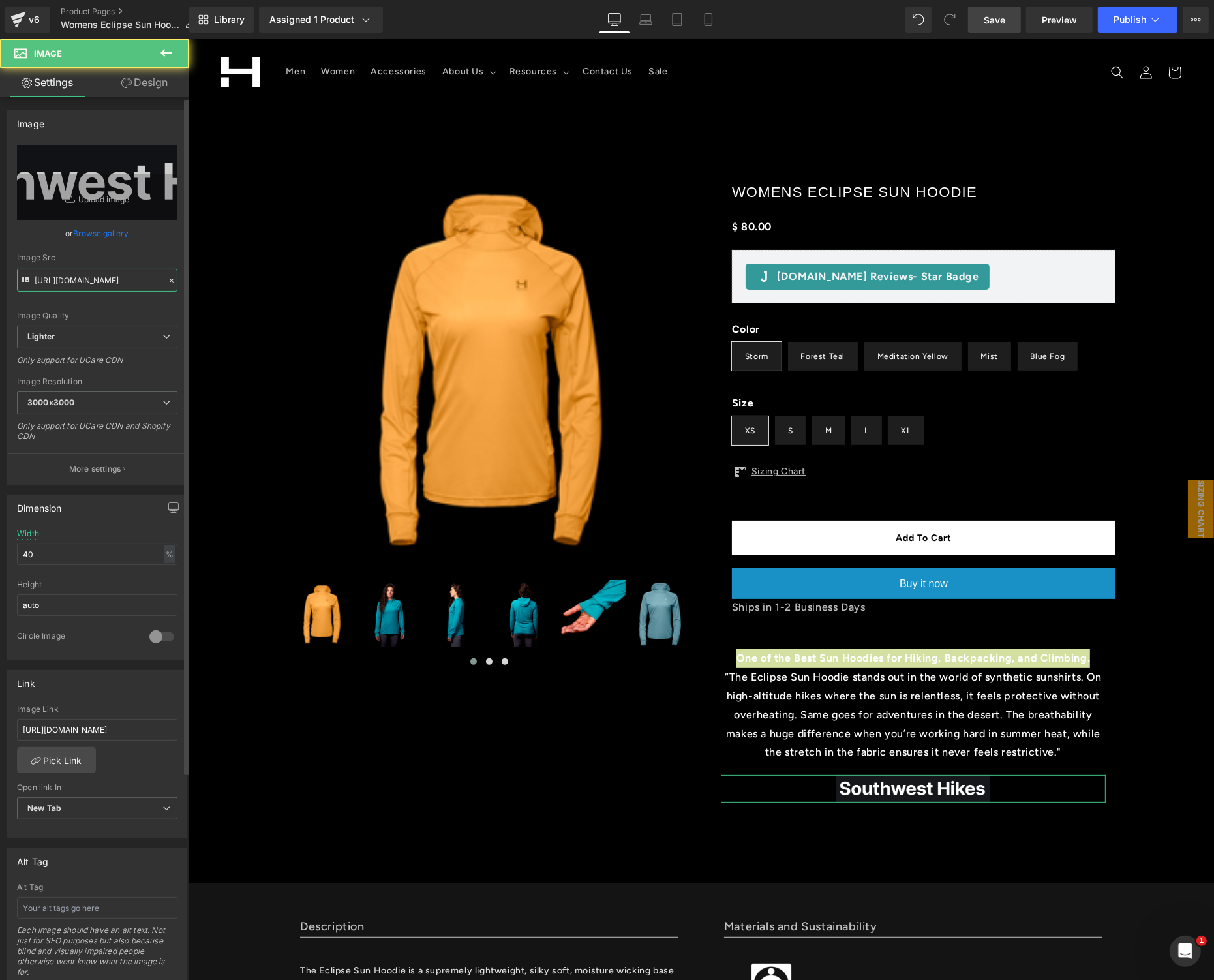
click at [118, 290] on input "[URL][DOMAIN_NAME]" at bounding box center [97, 280] width 161 height 23
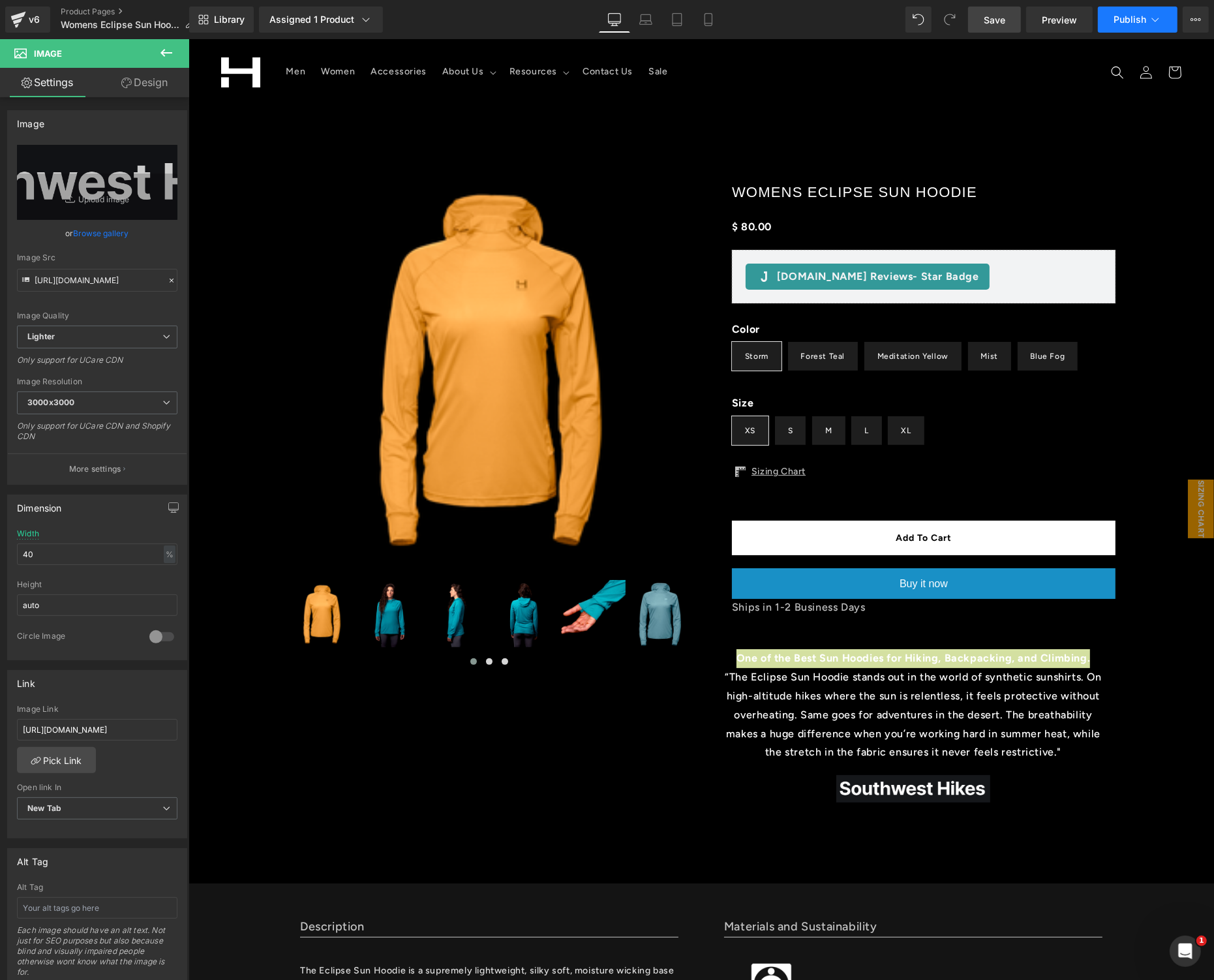
click at [1143, 21] on span "Publish" at bounding box center [1130, 19] width 33 height 10
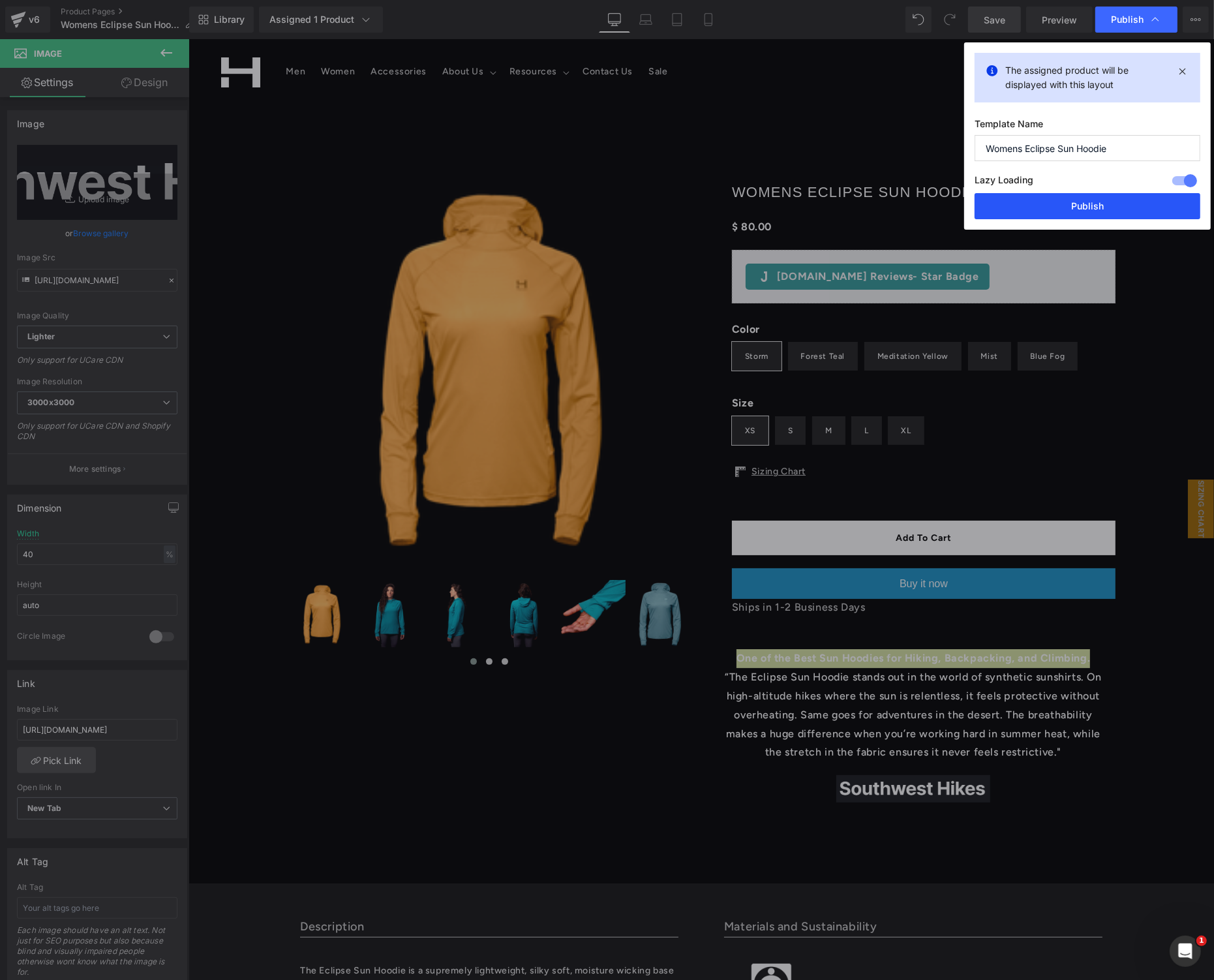
click at [1061, 213] on button "Publish" at bounding box center [1087, 206] width 226 height 26
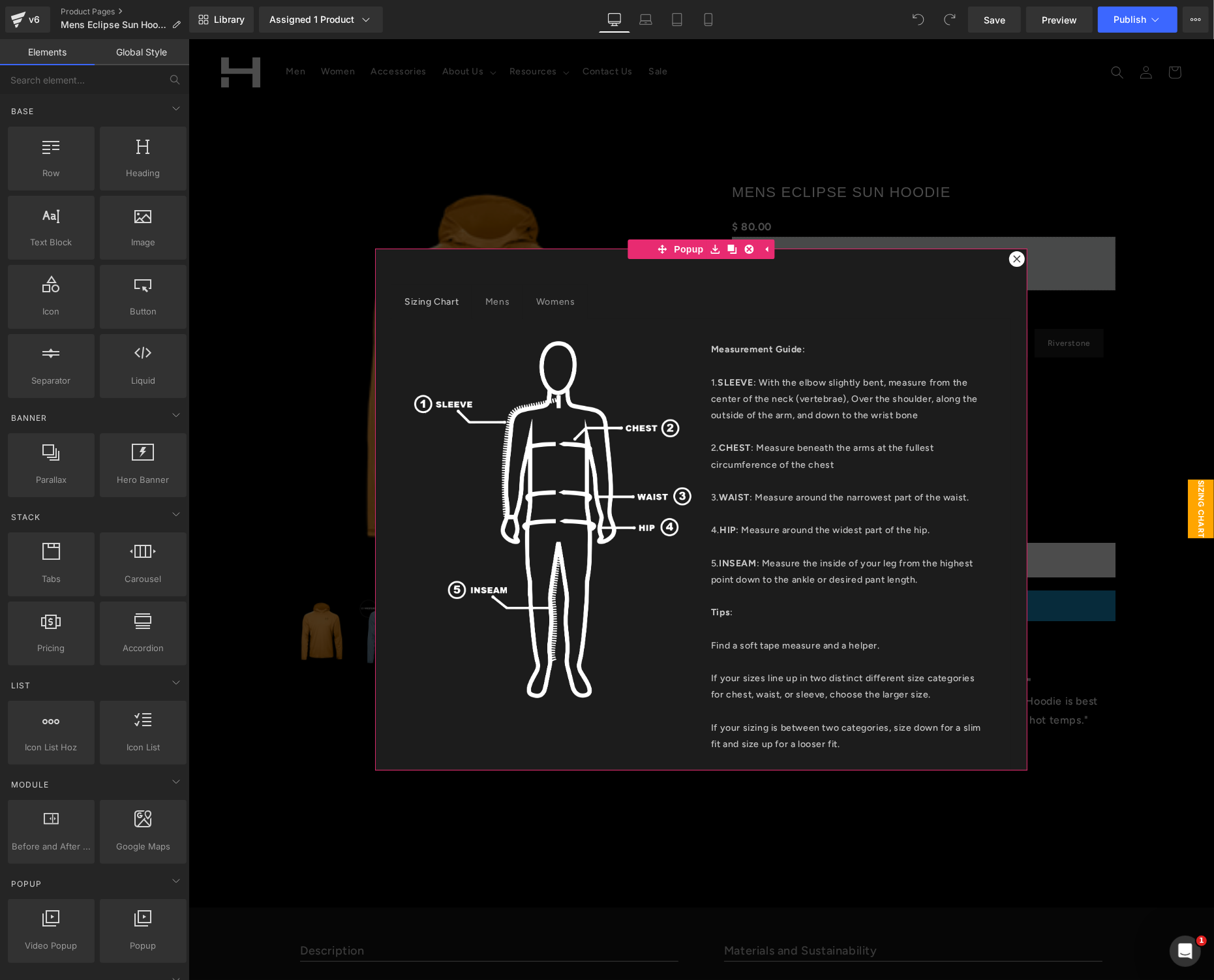
click at [1012, 255] on icon at bounding box center [1017, 259] width 8 height 8
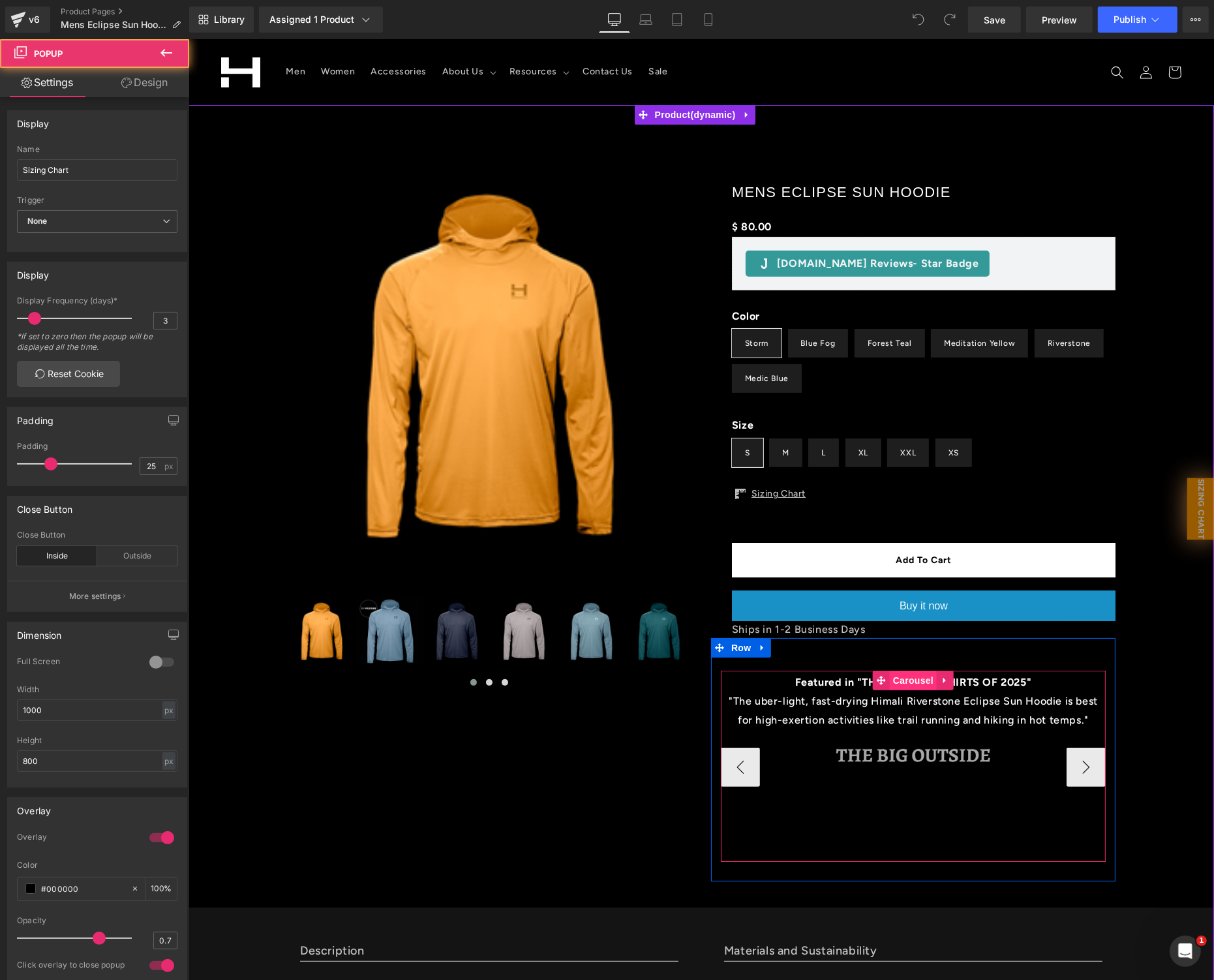
click at [896, 683] on span "Carousel" at bounding box center [912, 679] width 47 height 20
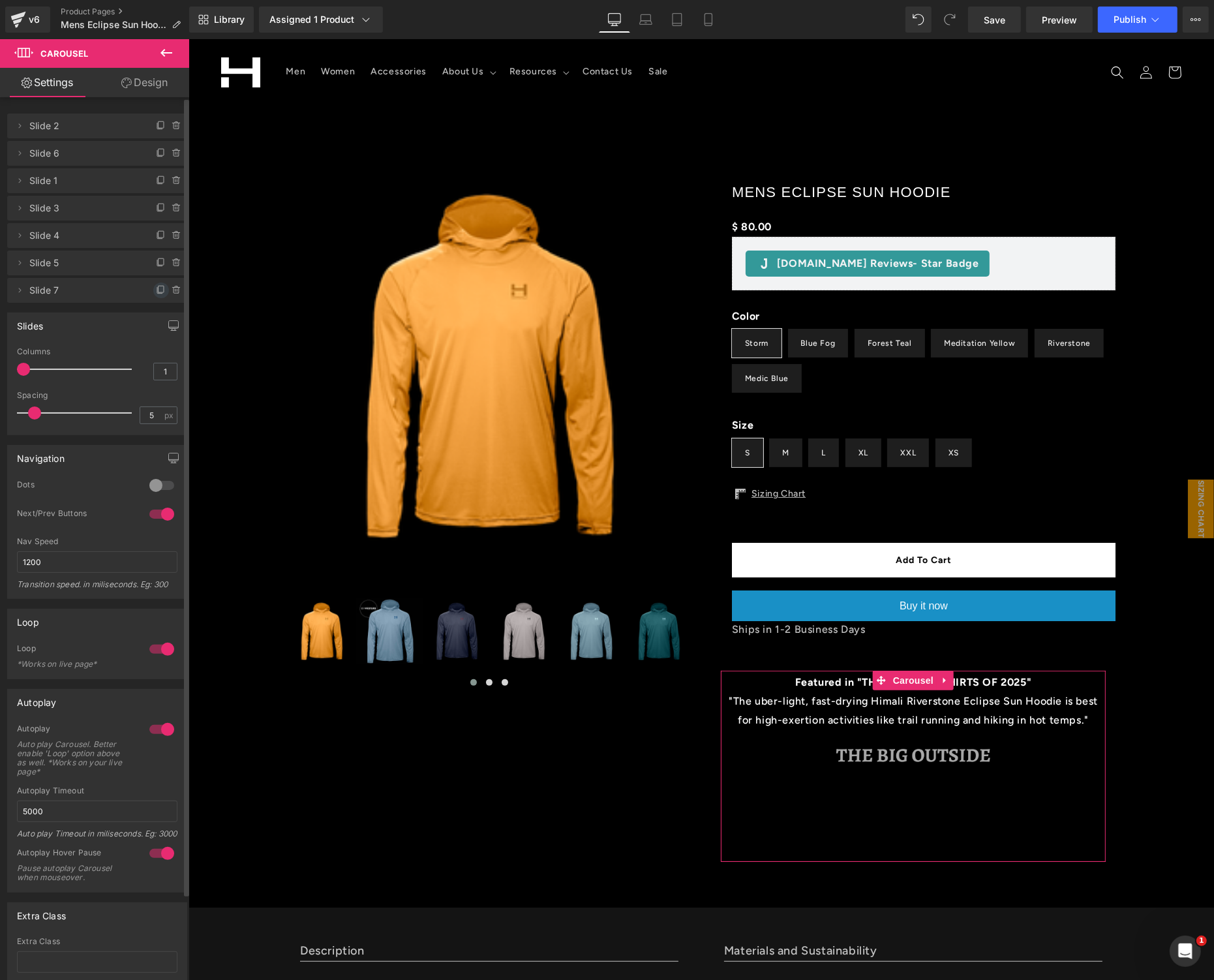
click at [156, 286] on icon at bounding box center [161, 290] width 10 height 10
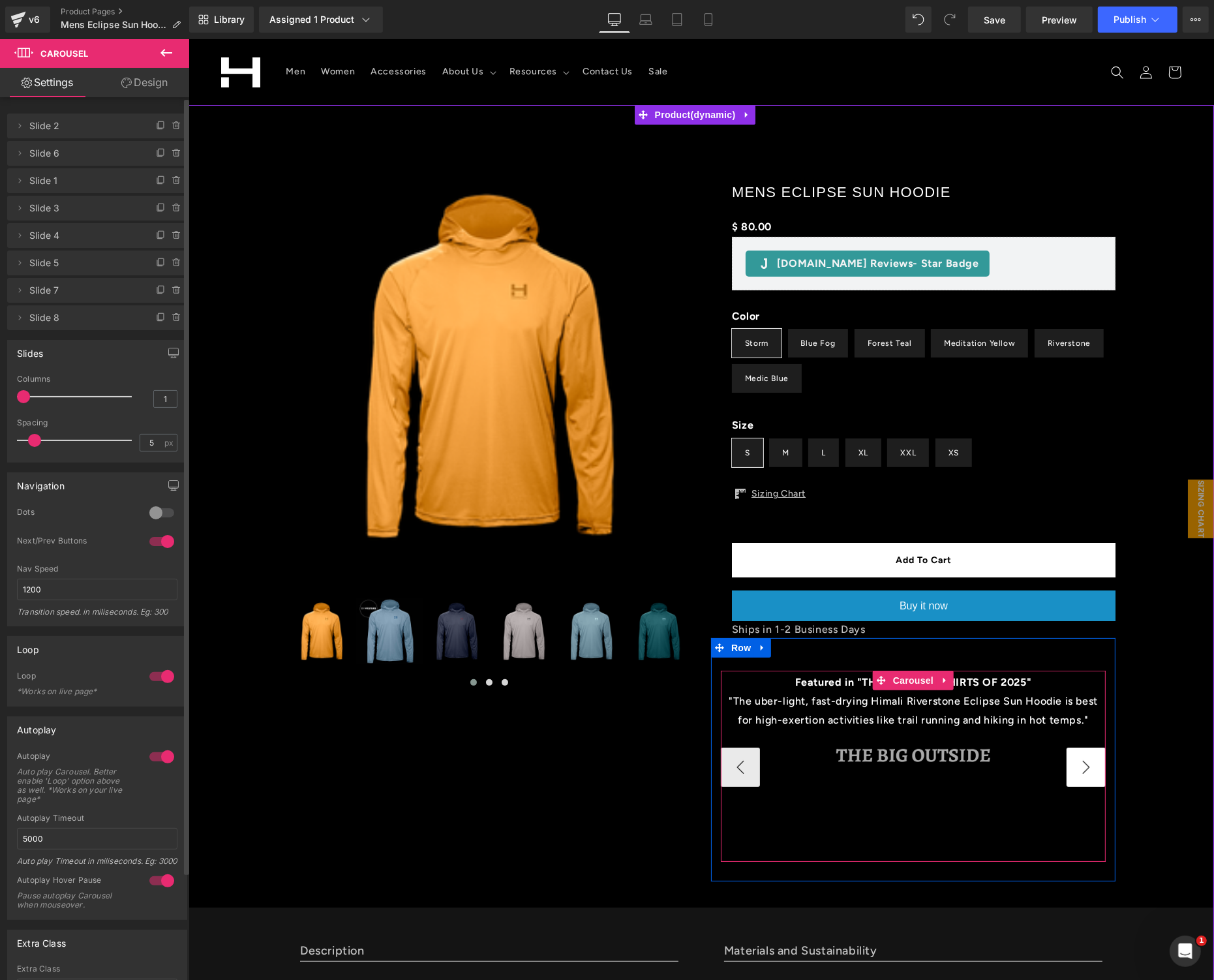
click at [1072, 764] on button "›" at bounding box center [1086, 767] width 39 height 39
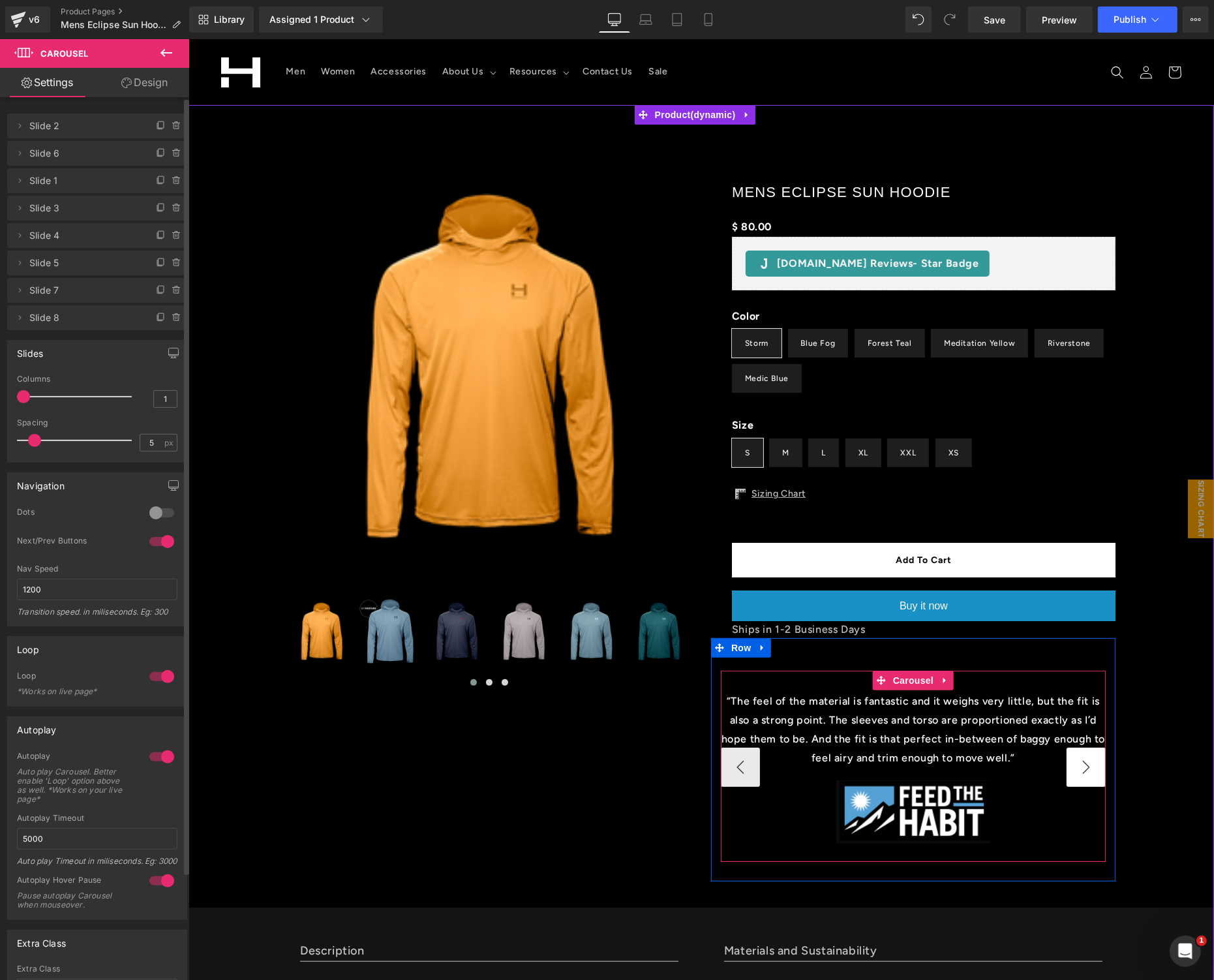
click at [1072, 764] on button "›" at bounding box center [1086, 767] width 39 height 39
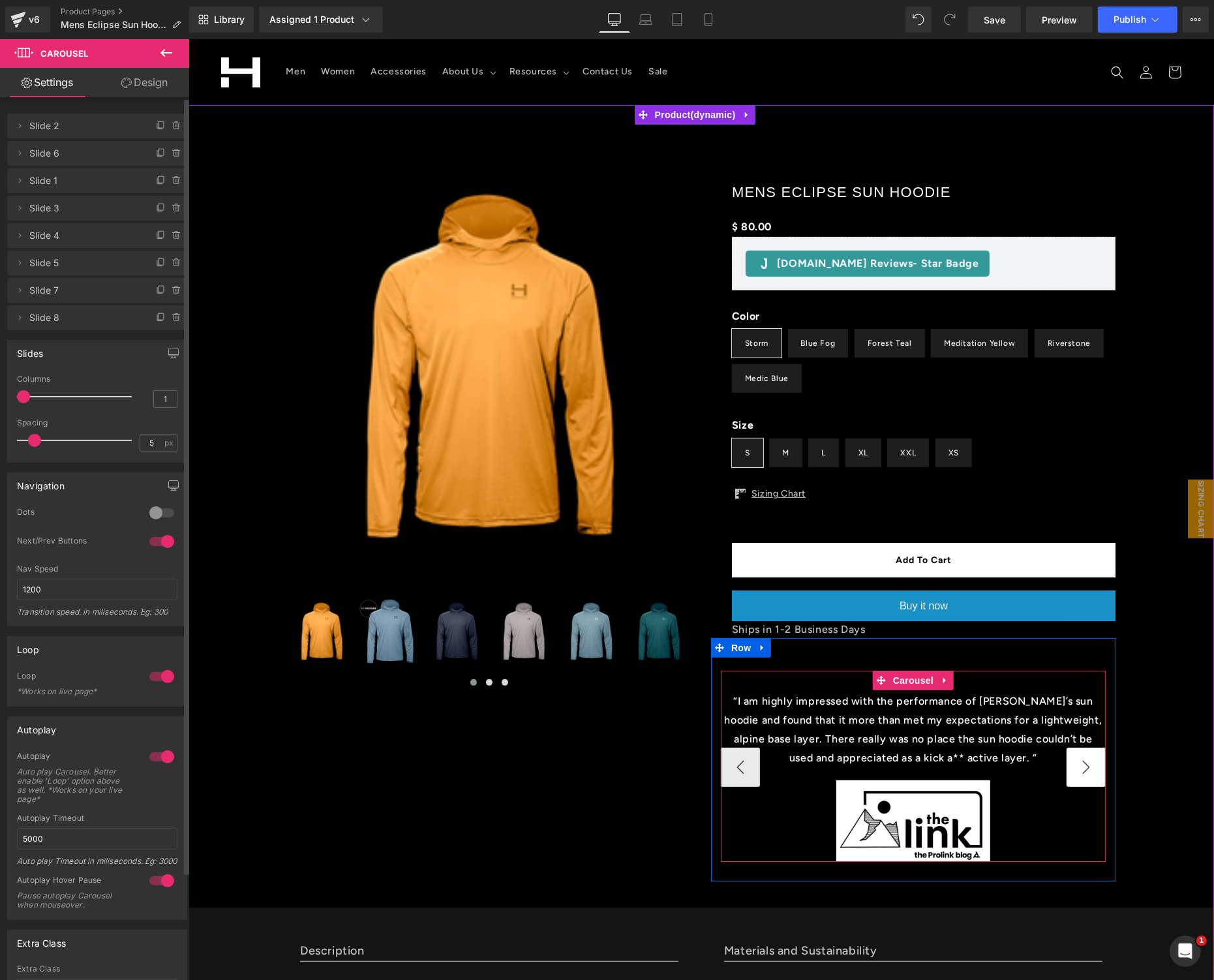
click at [1072, 764] on button "›" at bounding box center [1086, 767] width 39 height 39
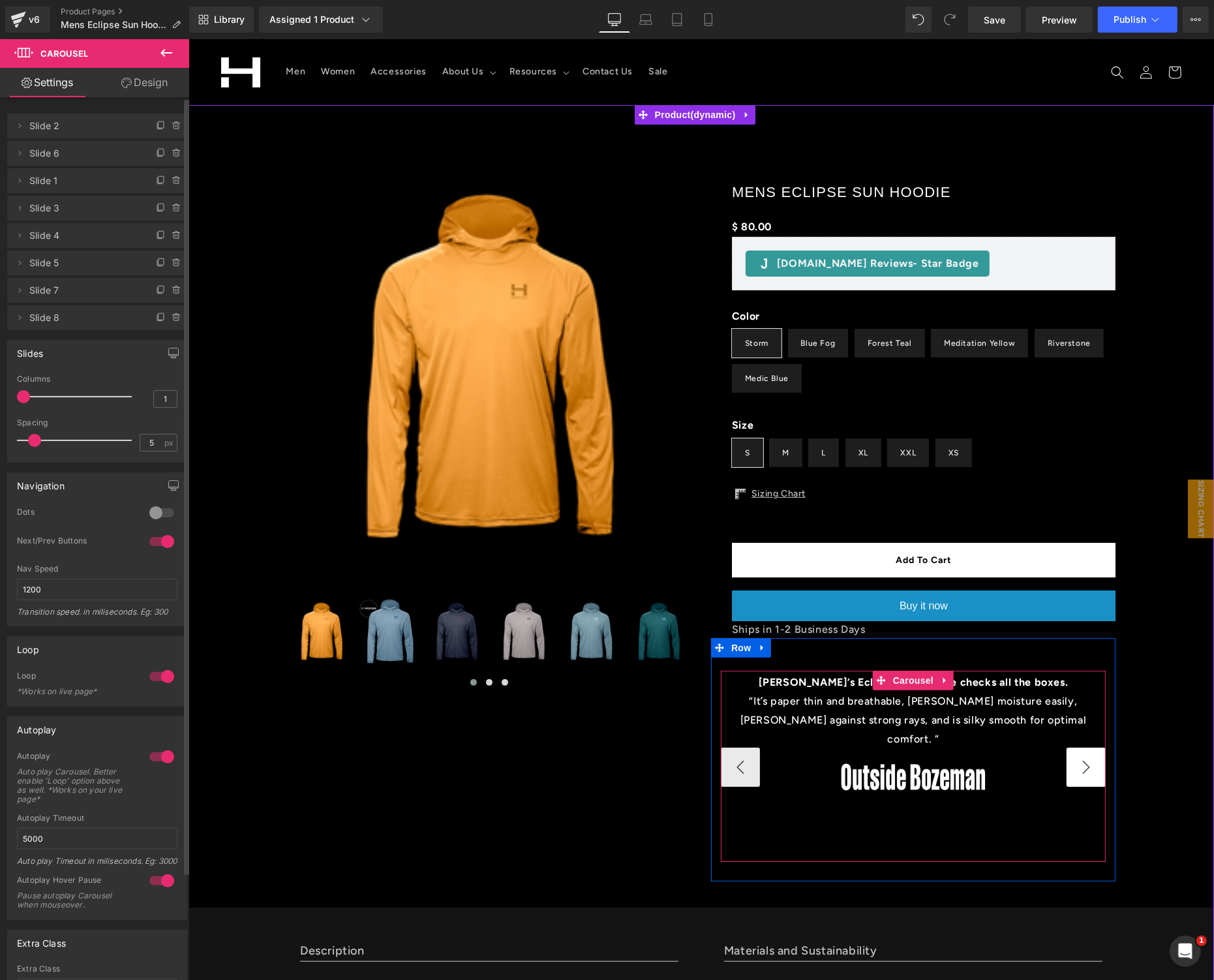
click at [1072, 764] on button "›" at bounding box center [1086, 767] width 39 height 39
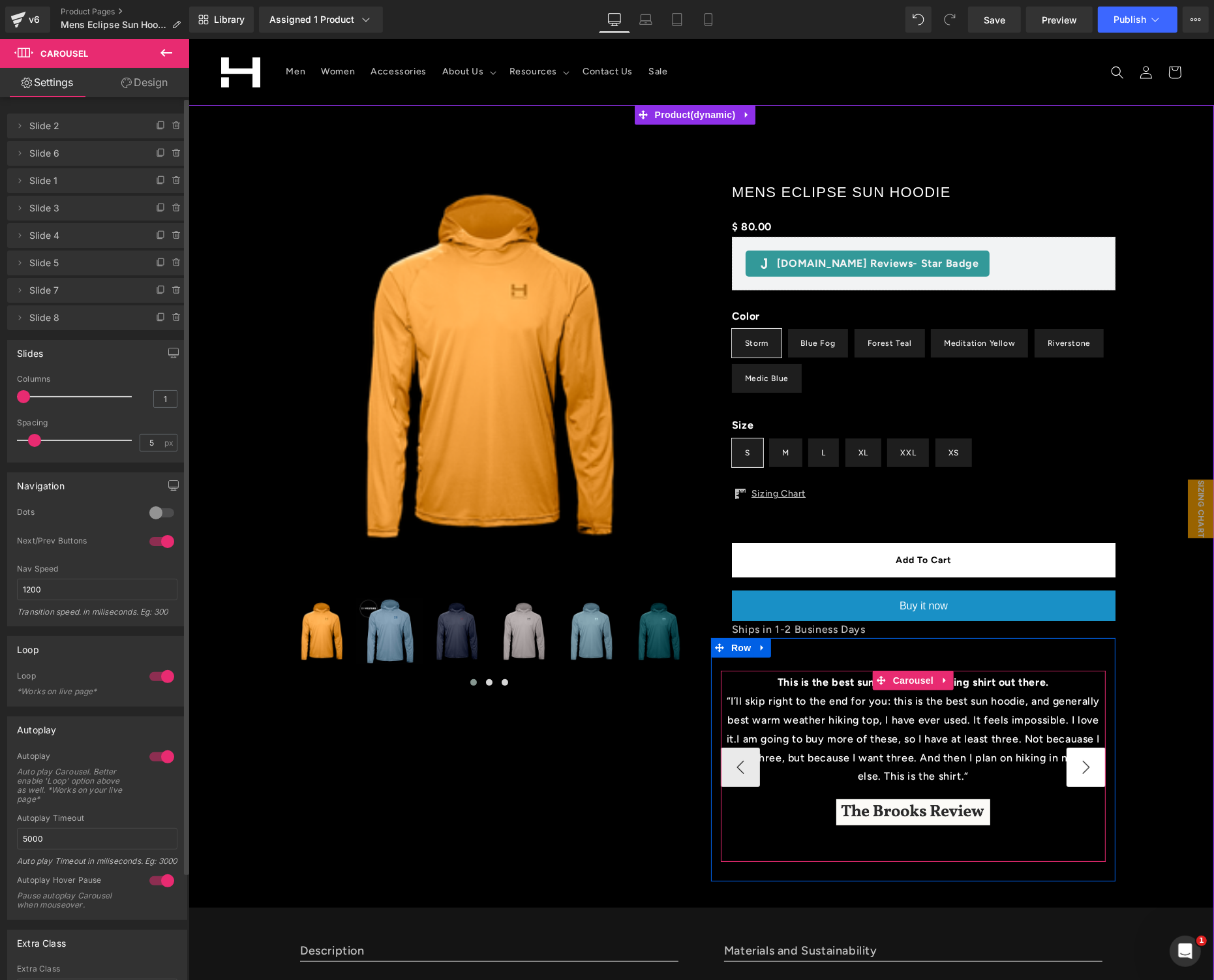
click at [1072, 764] on button "›" at bounding box center [1086, 767] width 39 height 39
click at [914, 684] on span "Carousel" at bounding box center [912, 679] width 47 height 20
click at [894, 725] on p "“I’ll skip right to the end for you: this is the best sun hoodie, and generally…" at bounding box center [912, 738] width 385 height 94
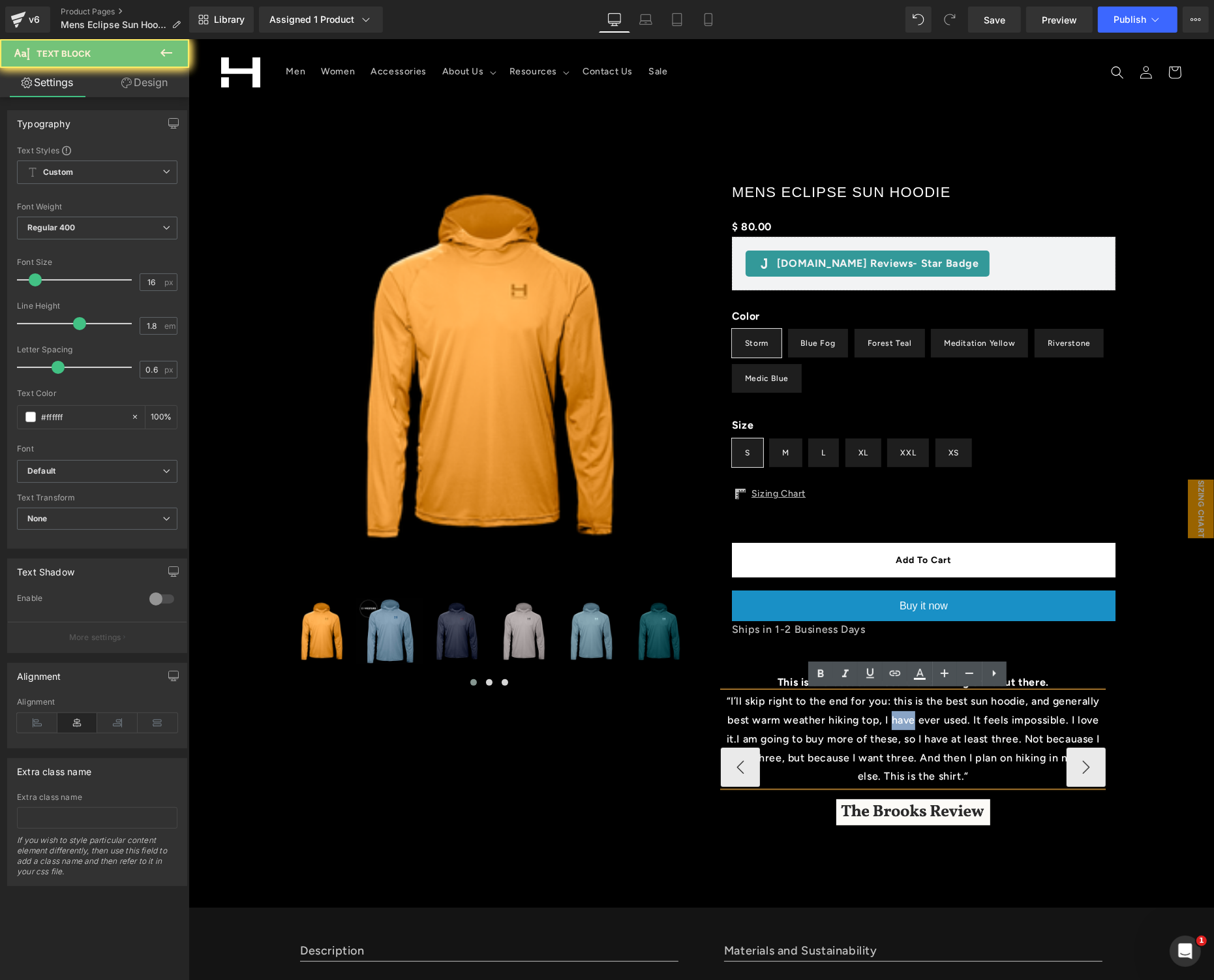
click at [894, 725] on p "“I’ll skip right to the end for you: this is the best sun hoodie, and generally…" at bounding box center [912, 738] width 385 height 94
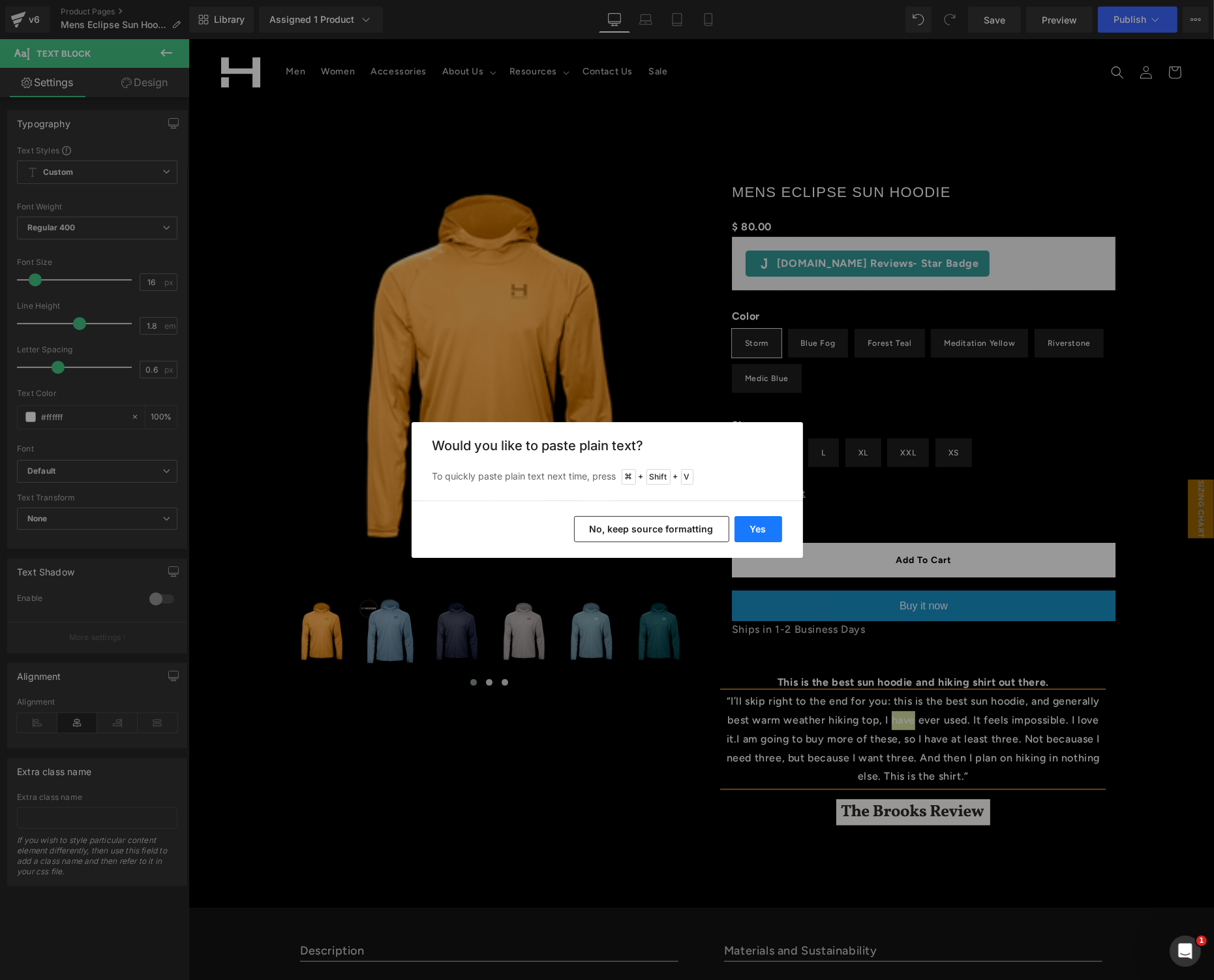
click at [737, 526] on button "Yes" at bounding box center [759, 529] width 48 height 26
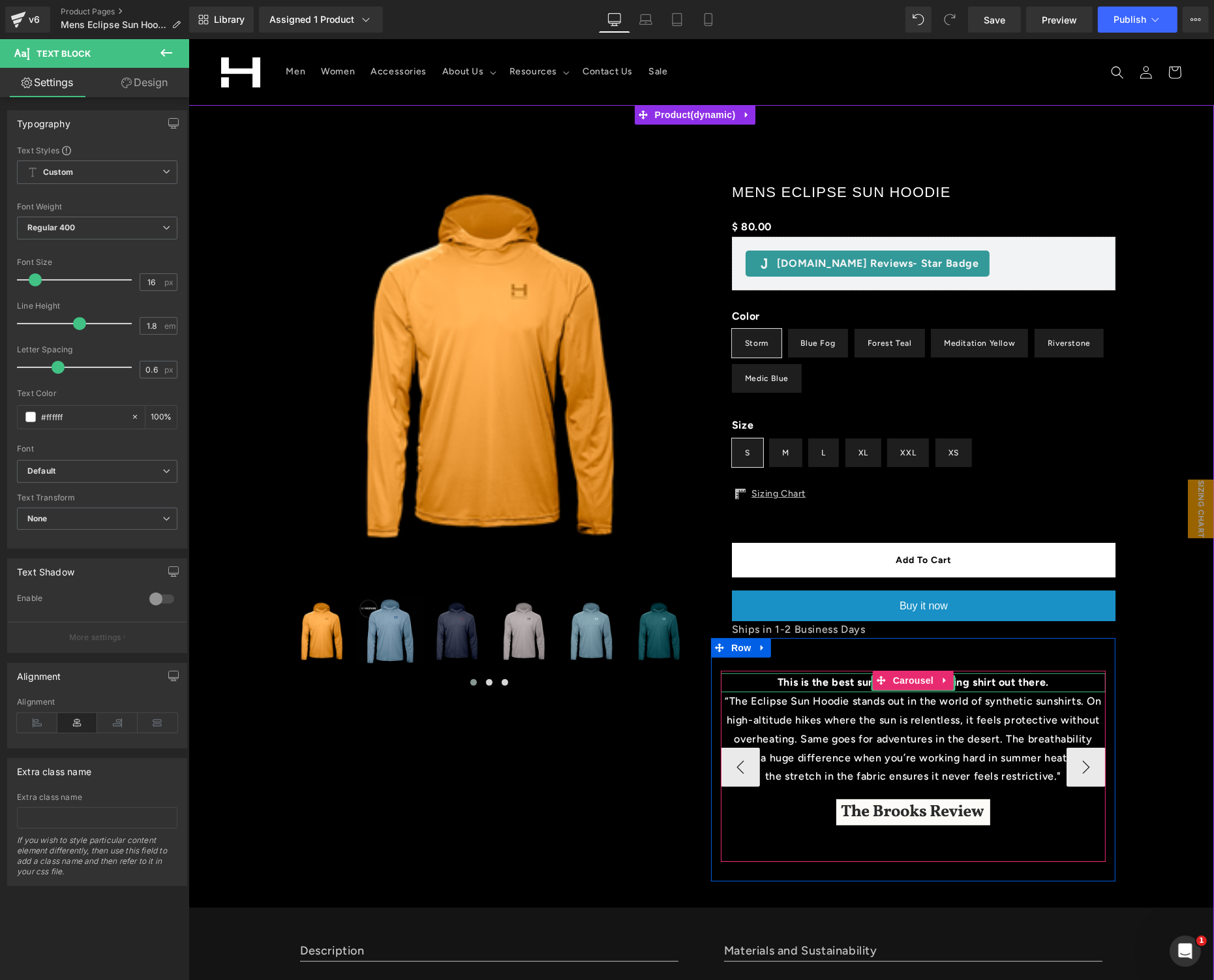
click at [848, 684] on b "This is the best sun hoodie and hiking shirt out there." at bounding box center [913, 681] width 271 height 12
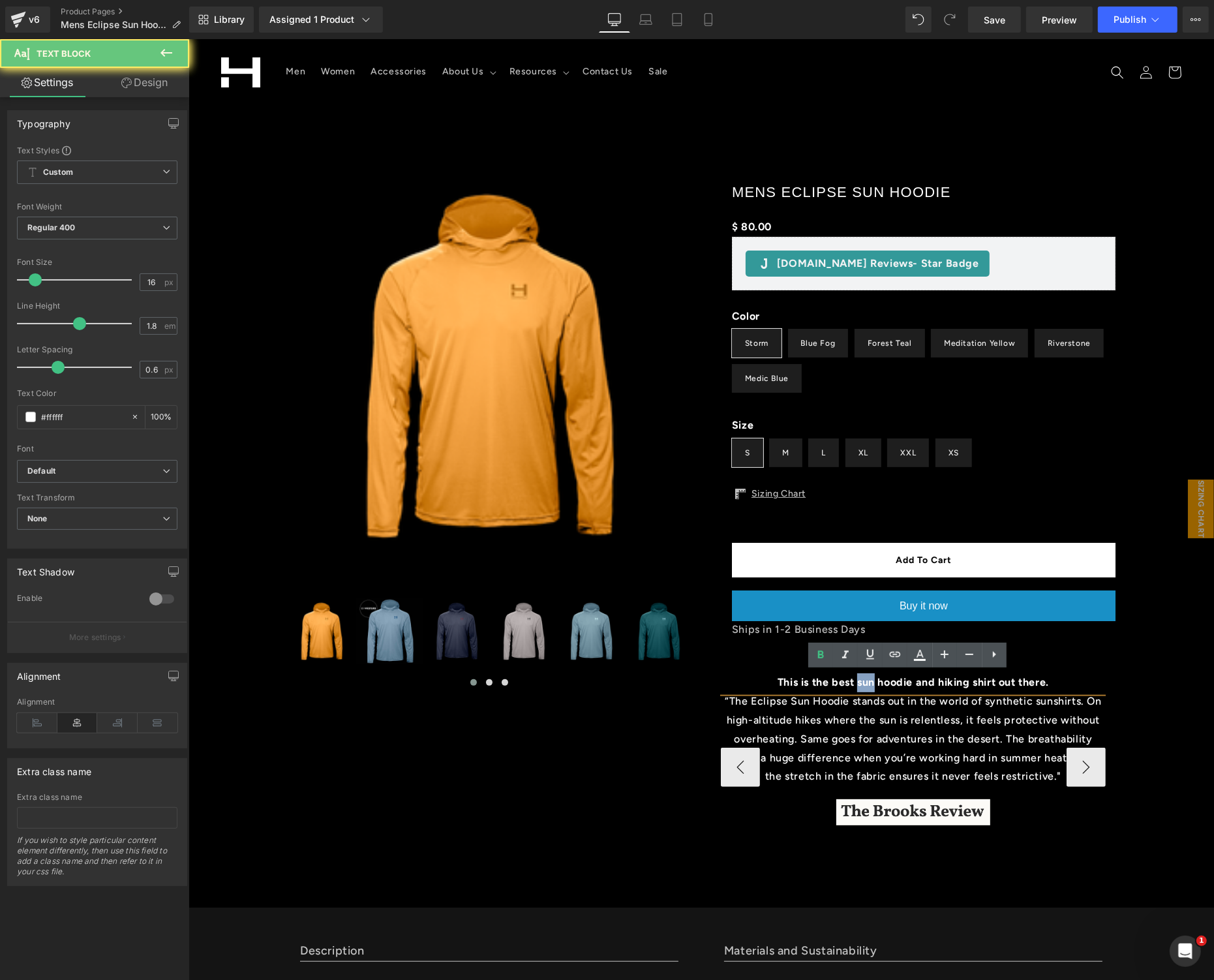
click at [848, 684] on b "This is the best sun hoodie and hiking shirt out there." at bounding box center [913, 681] width 271 height 12
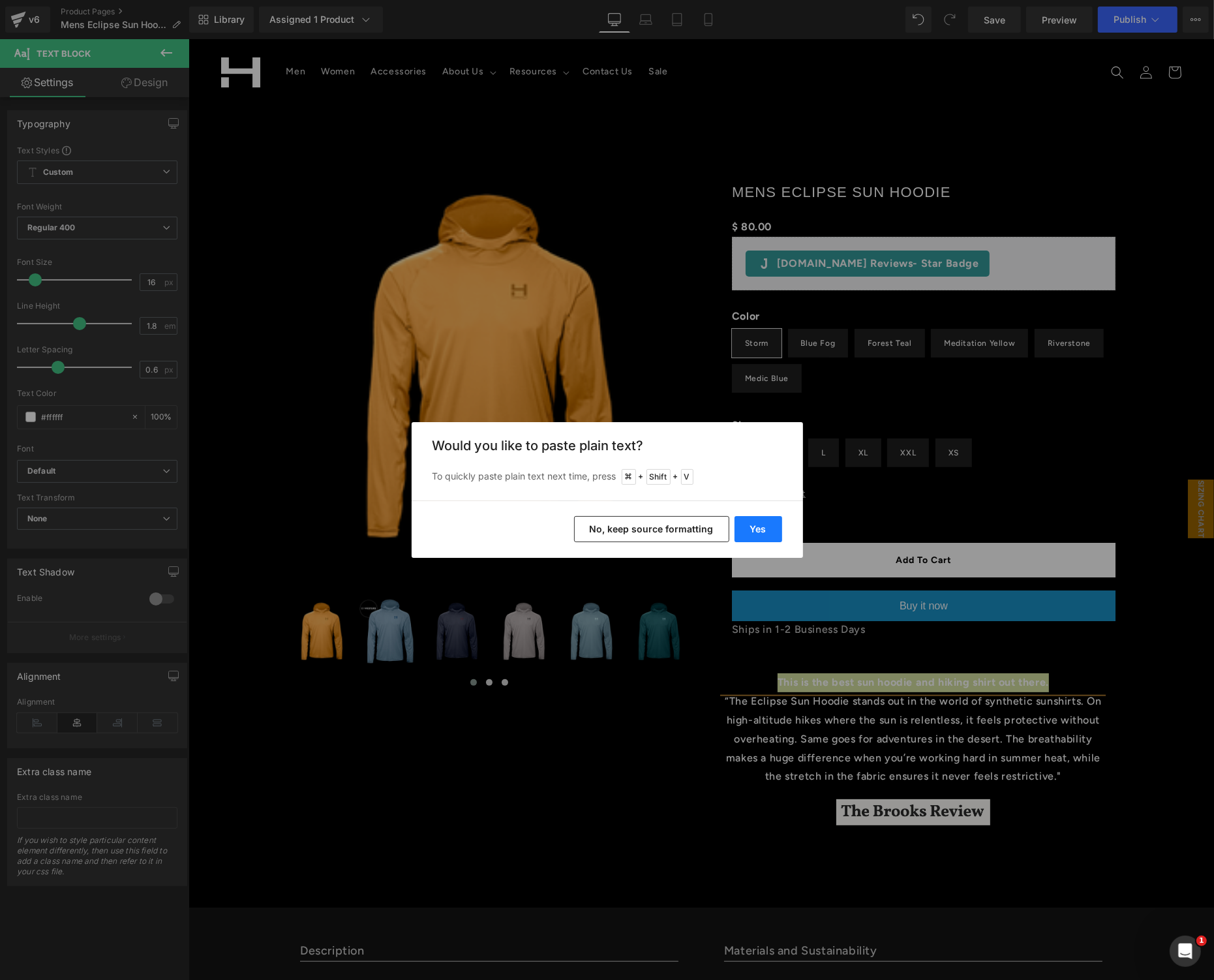
click at [760, 535] on button "Yes" at bounding box center [759, 529] width 48 height 26
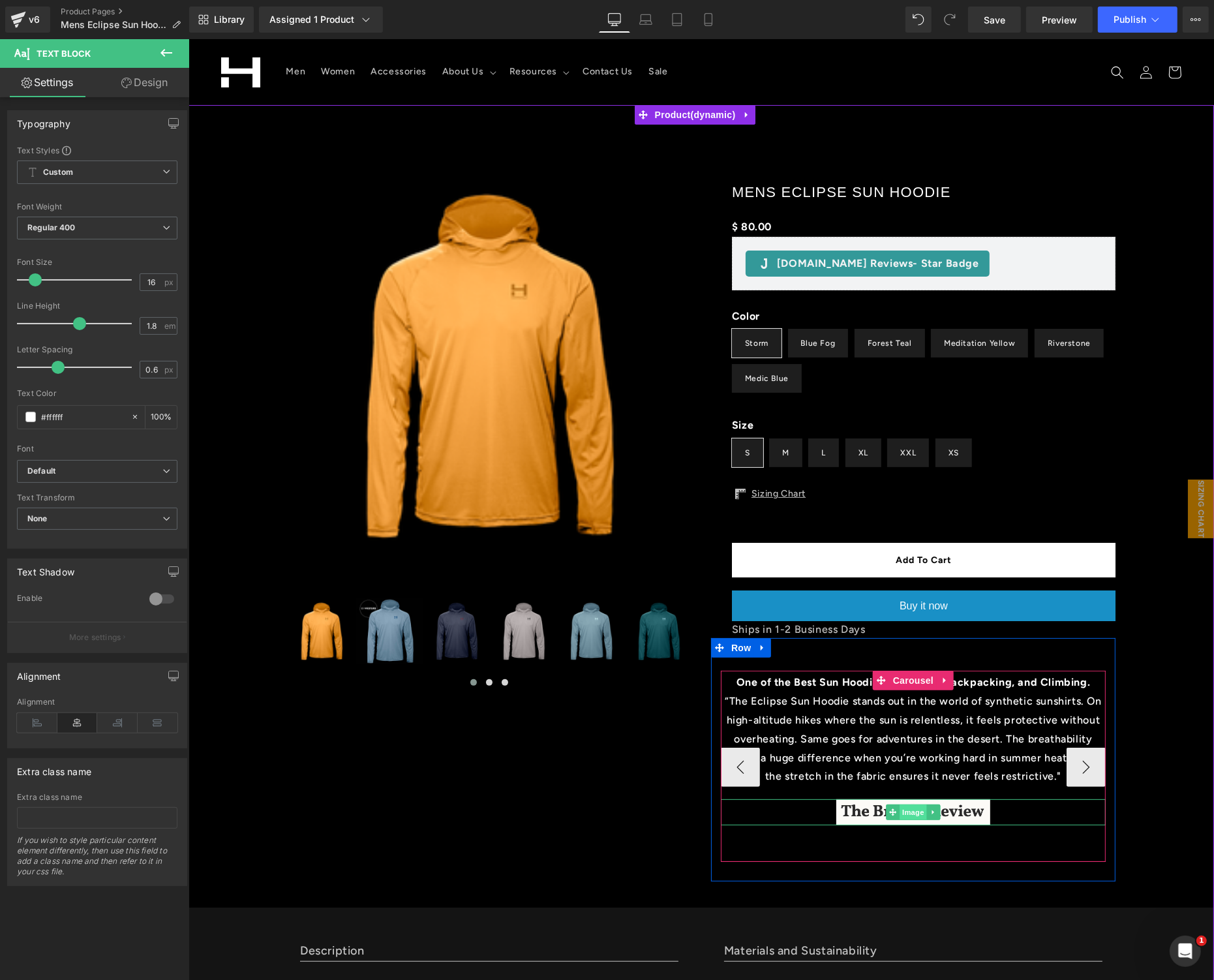
click at [906, 813] on span "Image" at bounding box center [913, 812] width 27 height 16
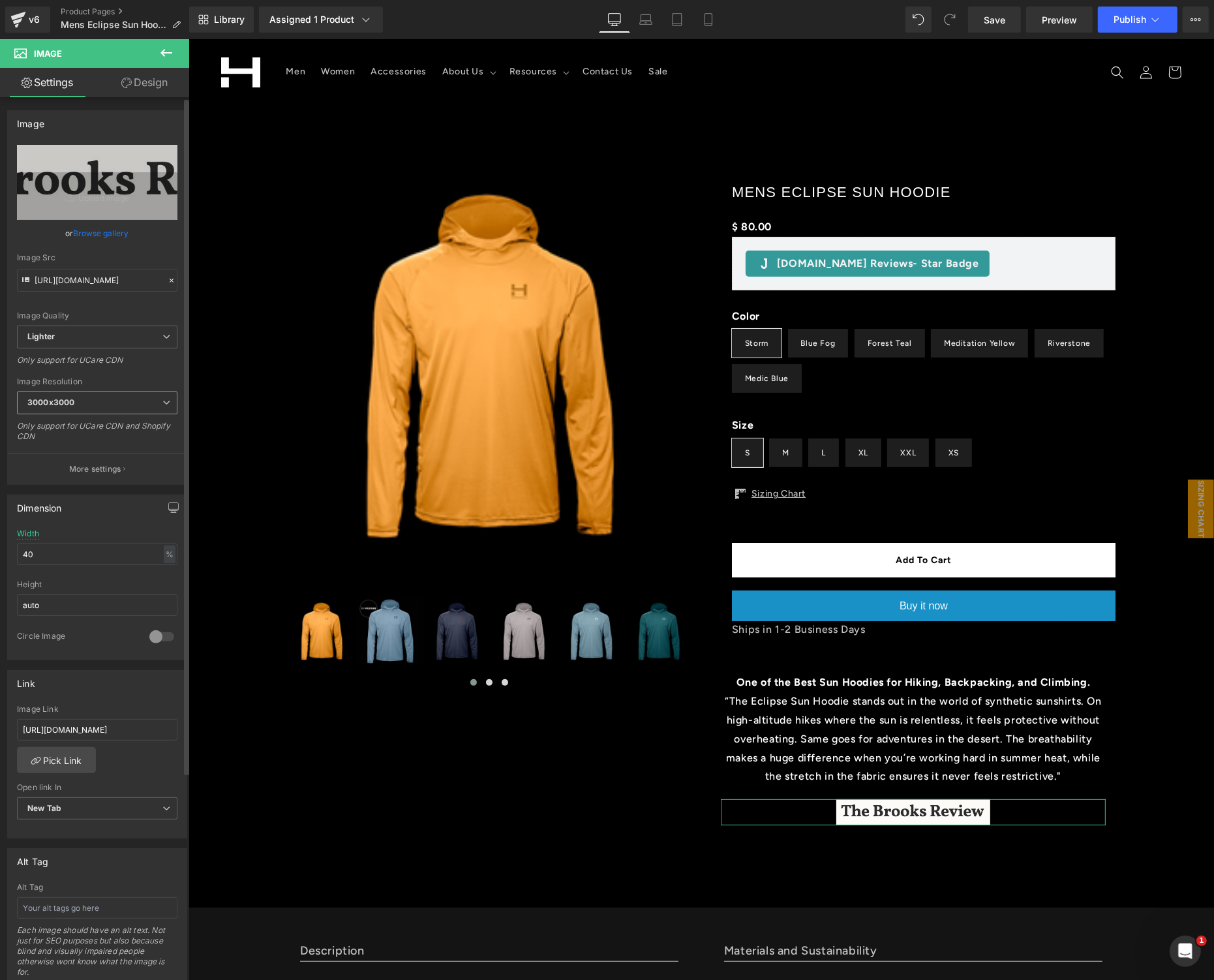
click at [97, 404] on span "3000x3000" at bounding box center [97, 403] width 161 height 23
click at [92, 289] on input "[URL][DOMAIN_NAME]" at bounding box center [97, 280] width 161 height 23
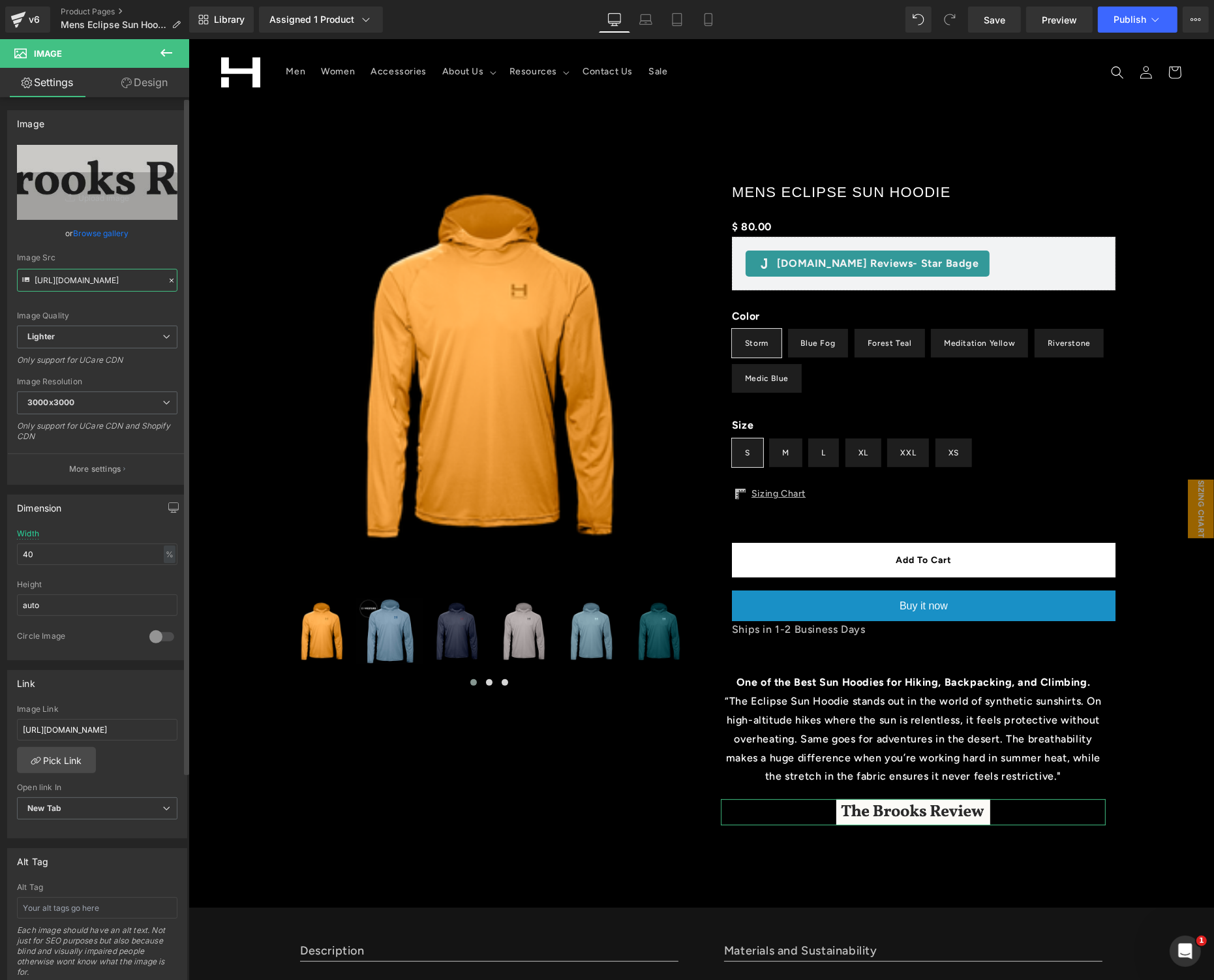
paste input "49b4d556-b334-40c2-ae7b-cfab9f9df91e/-/format/auto/-/preview/3000x3000/-/qualit…"
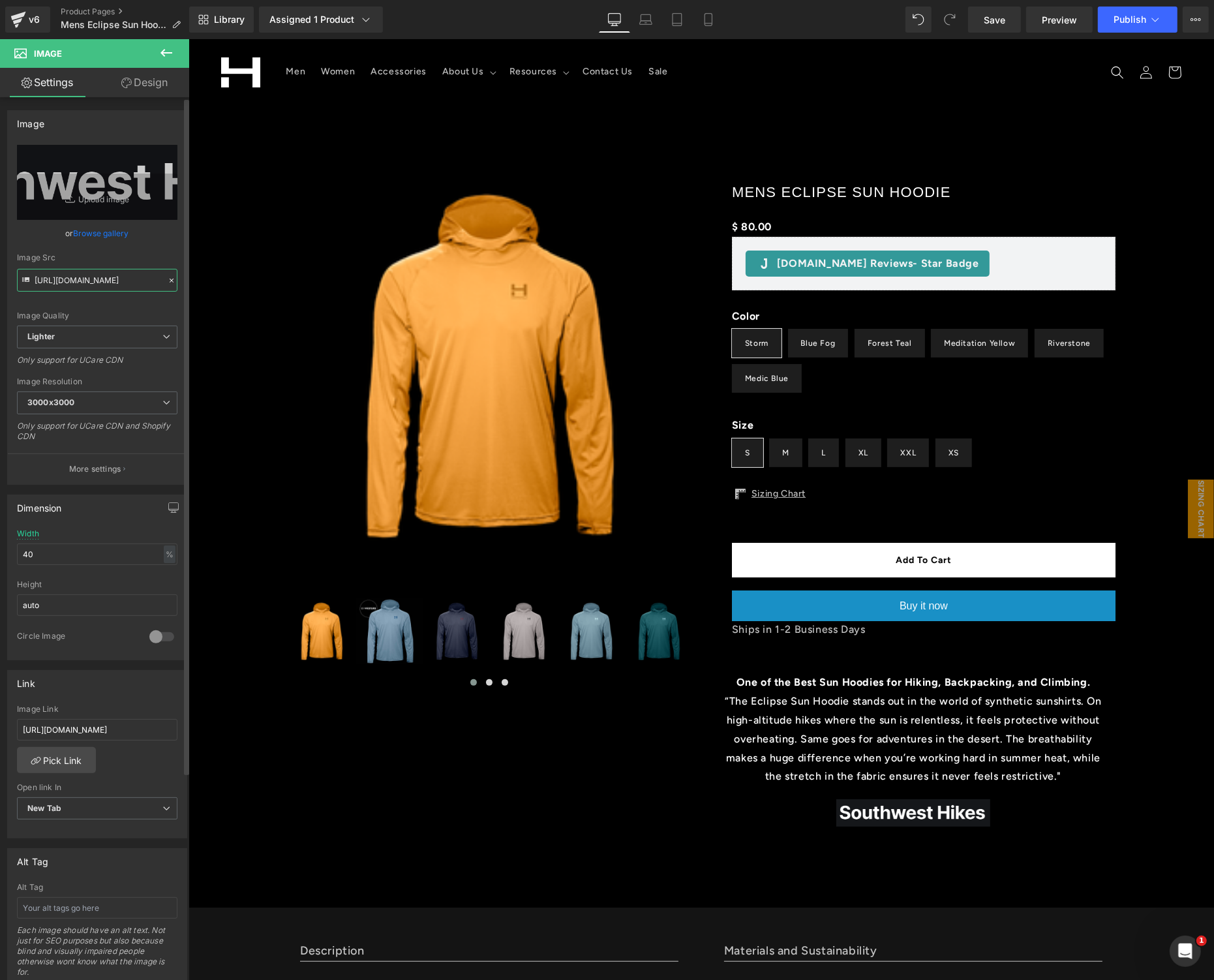
type input "[URL][DOMAIN_NAME]"
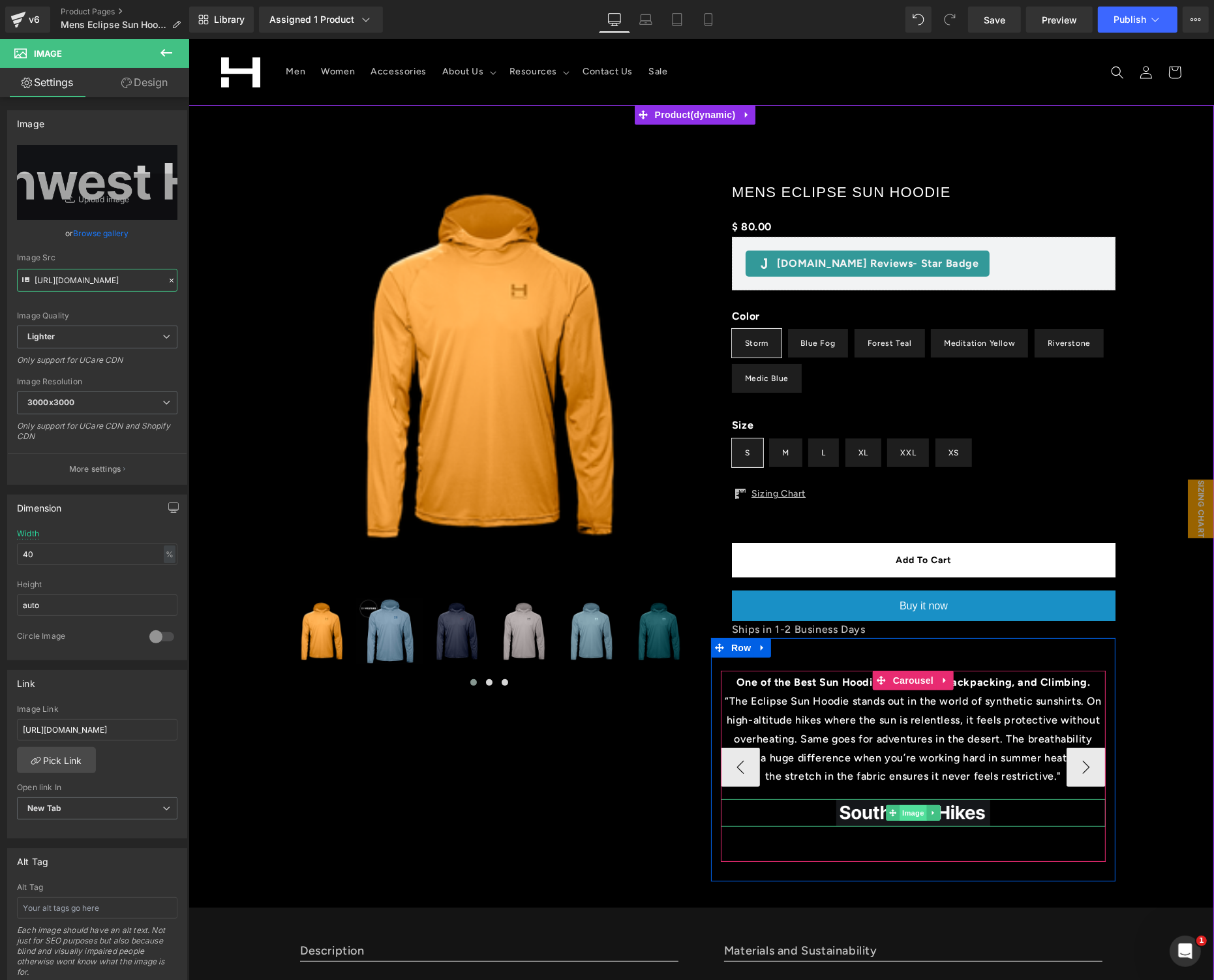
click at [915, 816] on span "Image" at bounding box center [913, 812] width 27 height 16
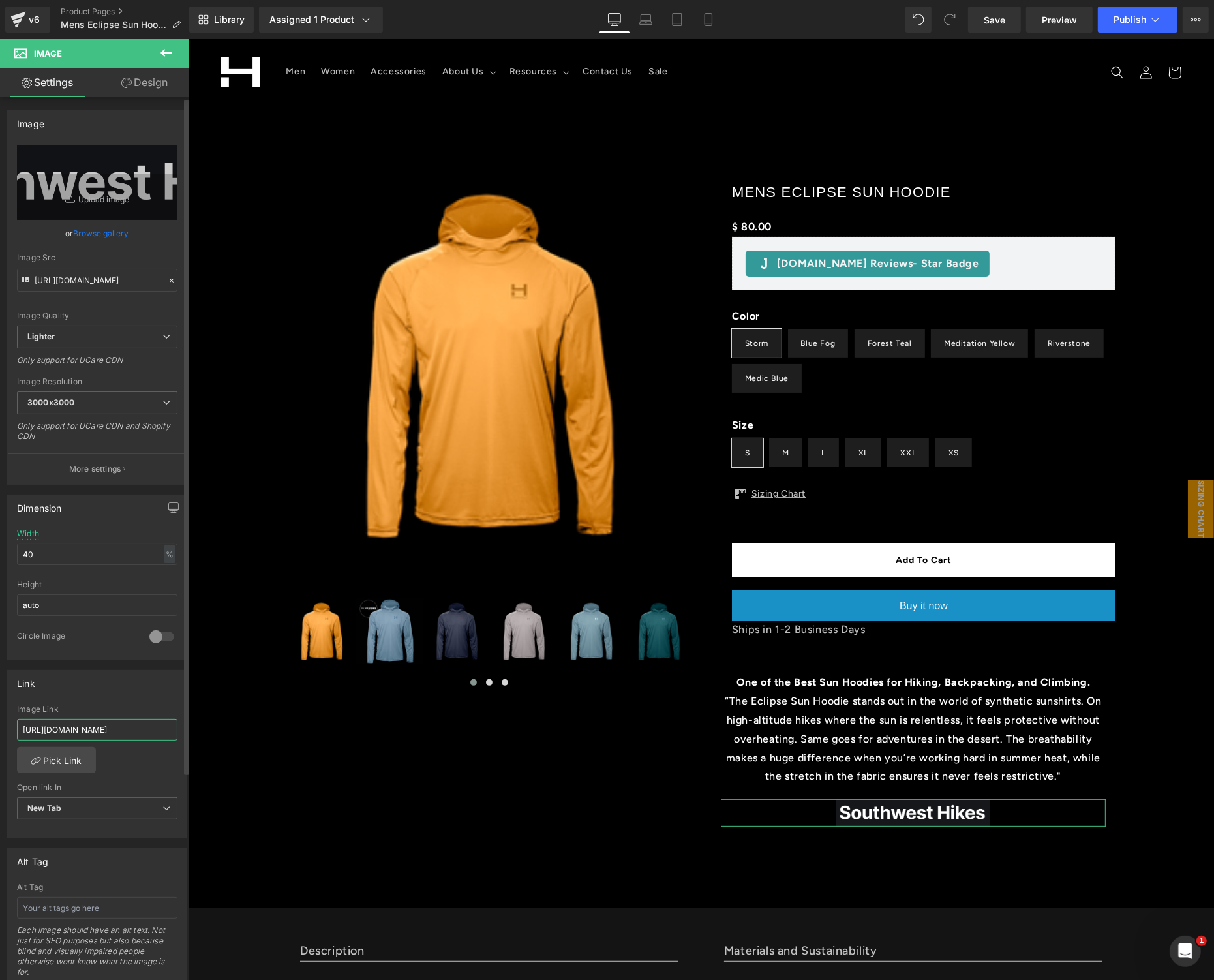
click at [113, 721] on input "[URL][DOMAIN_NAME]" at bounding box center [97, 730] width 161 height 22
click at [113, 722] on input "[URL][DOMAIN_NAME]" at bounding box center [97, 730] width 161 height 22
paste input "[DOMAIN_NAME][URL]"
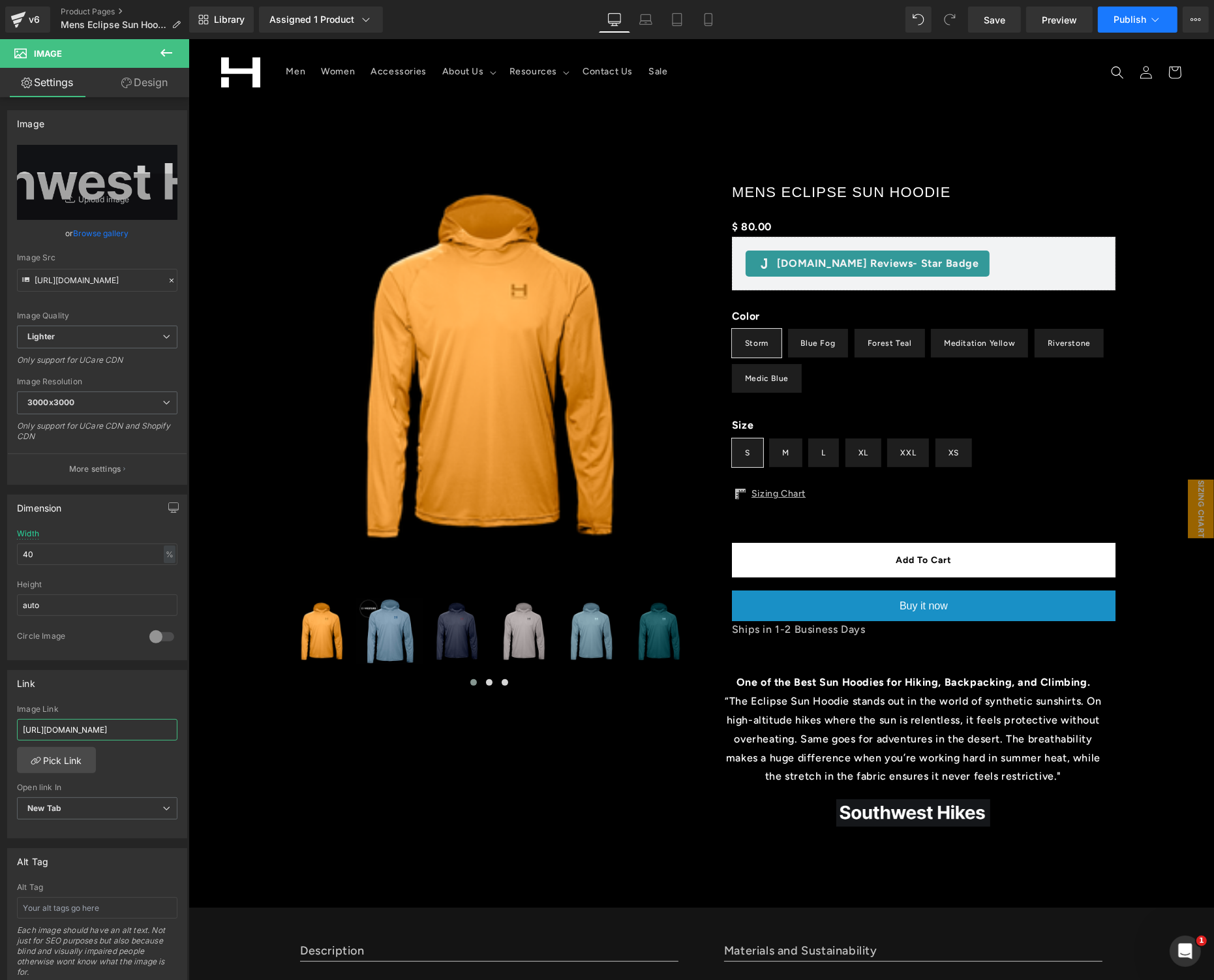
type input "[URL][DOMAIN_NAME]"
click at [1137, 23] on span "Publish" at bounding box center [1130, 19] width 33 height 10
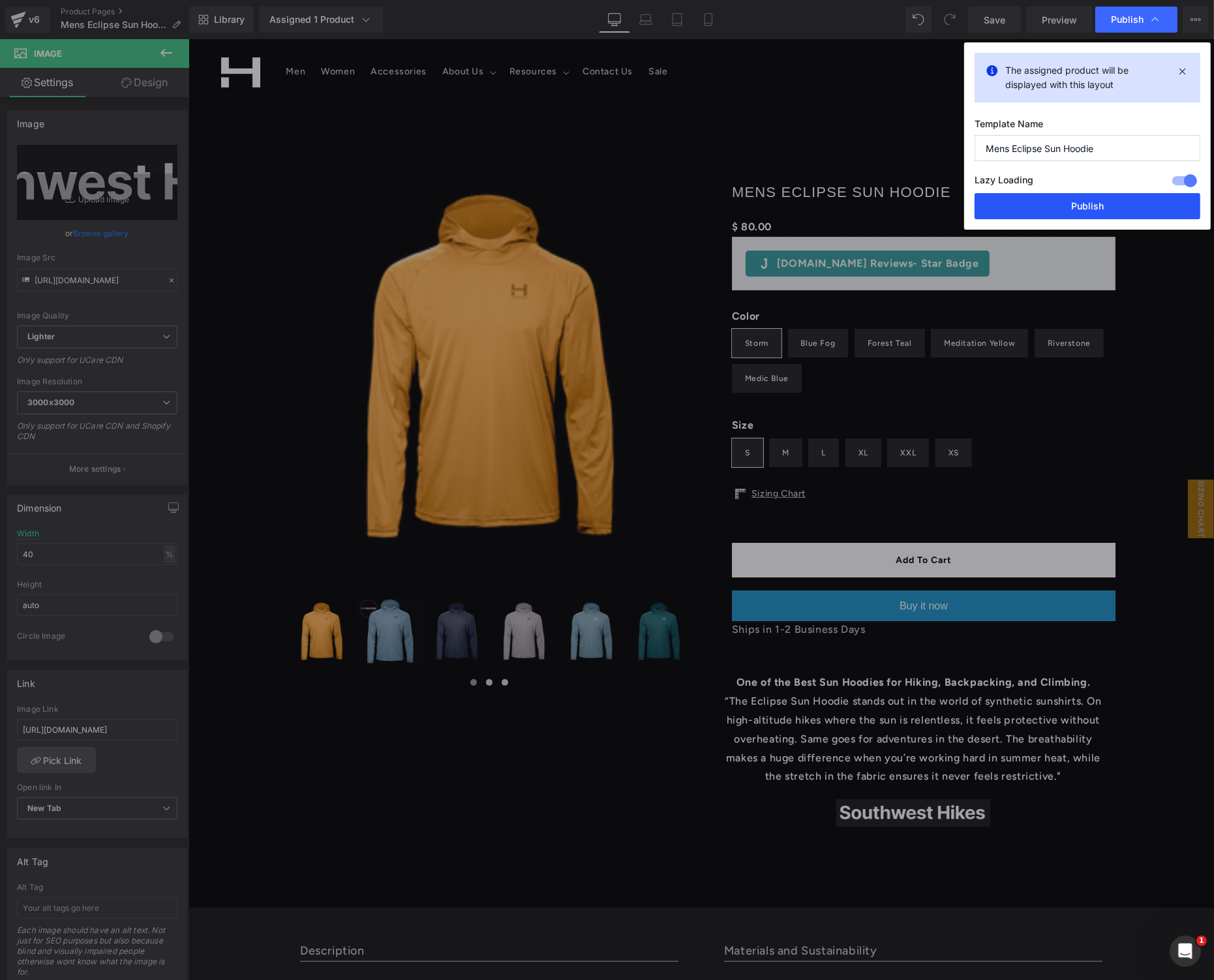
click at [1066, 212] on button "Publish" at bounding box center [1087, 206] width 226 height 26
